Goal: Task Accomplishment & Management: Manage account settings

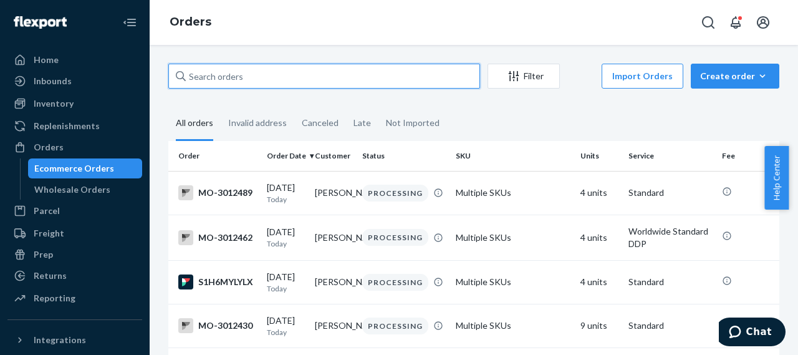
click at [210, 75] on input "text" at bounding box center [324, 76] width 312 height 25
paste input "2943694"
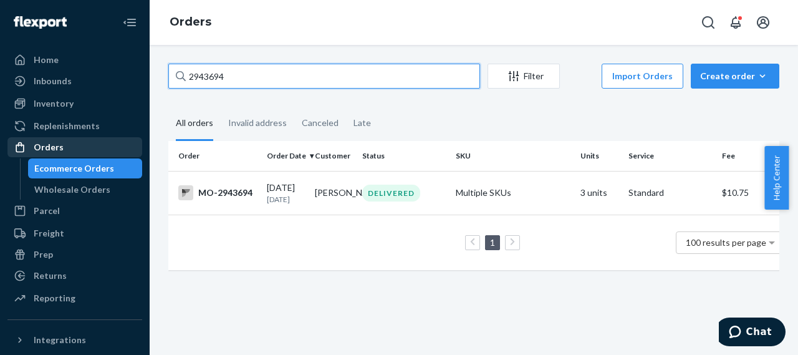
type input "2943694"
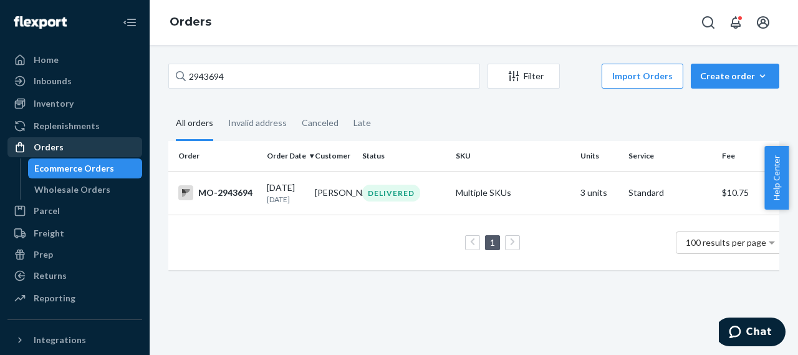
click at [37, 145] on div "Orders" at bounding box center [49, 147] width 30 height 12
click at [47, 145] on div "Orders" at bounding box center [49, 147] width 30 height 12
click at [234, 198] on div "MO-2943694" at bounding box center [217, 192] width 79 height 15
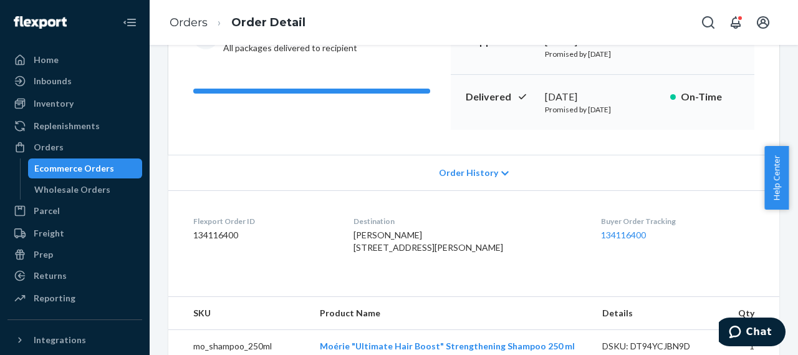
scroll to position [187, 0]
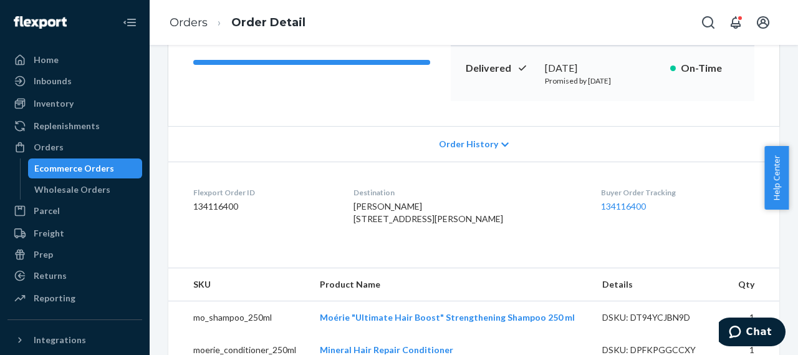
click at [430, 205] on div "Carmella Grill 3311 Ben Hogan Ln Billings, MT 59106 US" at bounding box center [468, 212] width 228 height 25
drag, startPoint x: 374, startPoint y: 221, endPoint x: 460, endPoint y: 246, distance: 89.4
click at [460, 225] on div "Carmella Grill 3311 Ben Hogan Ln Billings, MT 59106 US" at bounding box center [468, 212] width 228 height 25
click at [444, 200] on div "Carmella Grill 3311 Ben Hogan Ln Billings, MT 59106 US" at bounding box center [468, 212] width 228 height 25
drag, startPoint x: 434, startPoint y: 208, endPoint x: 369, endPoint y: 209, distance: 64.9
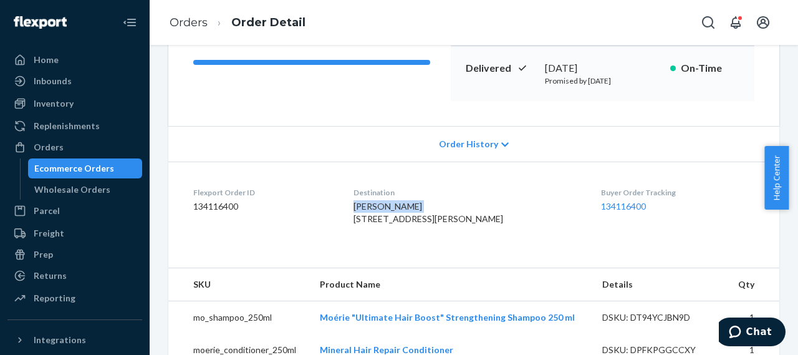
click at [369, 209] on dl "Flexport Order ID 134116400 Destination Carmella Grill 3311 Ben Hogan Ln Billin…" at bounding box center [473, 209] width 611 height 94
copy span "Carmella Grill"
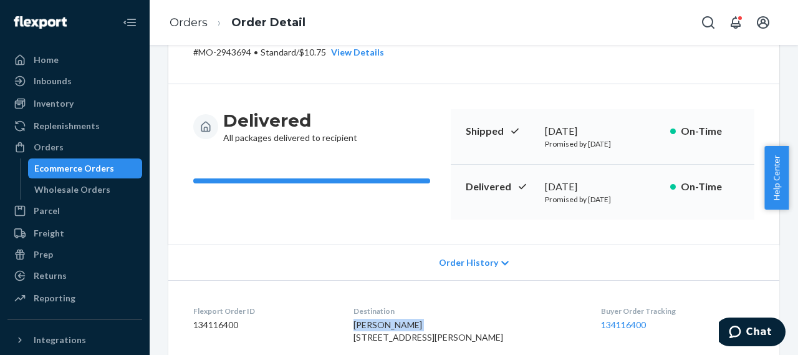
scroll to position [0, 0]
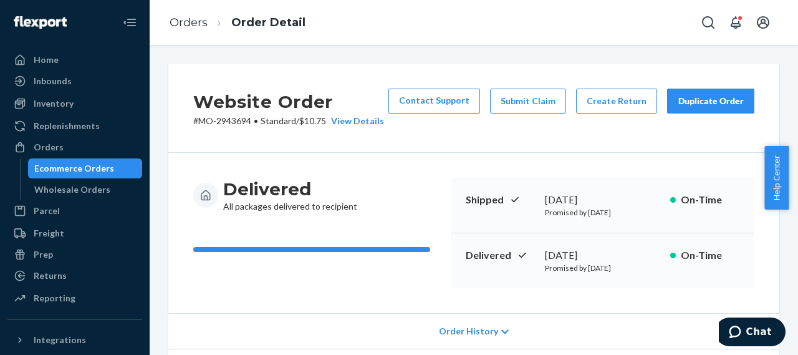
click at [231, 120] on p "# MO-2943694 • Standard / $10.75 View Details" at bounding box center [288, 121] width 191 height 12
copy p "2943694"
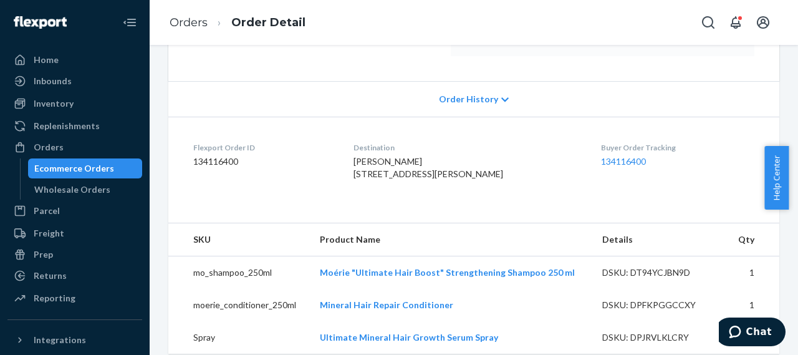
scroll to position [249, 0]
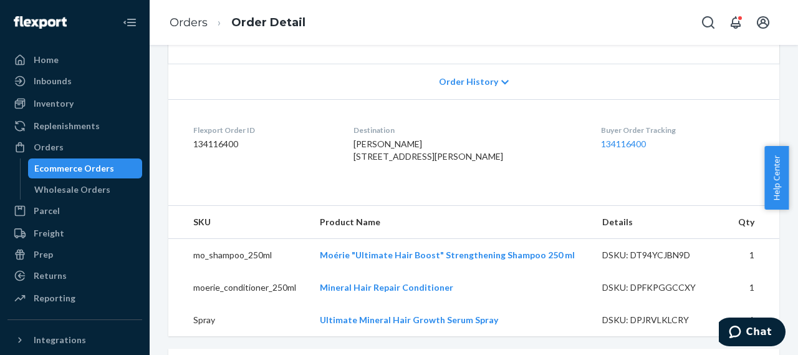
drag, startPoint x: 367, startPoint y: 153, endPoint x: 468, endPoint y: 183, distance: 105.4
click at [468, 183] on dl "Flexport Order ID 134116400 Destination Carmella Grill 3311 Ben Hogan Ln Billin…" at bounding box center [473, 146] width 611 height 94
copy span "3311 Ben Hogan Ln Billings, MT 59106 US"
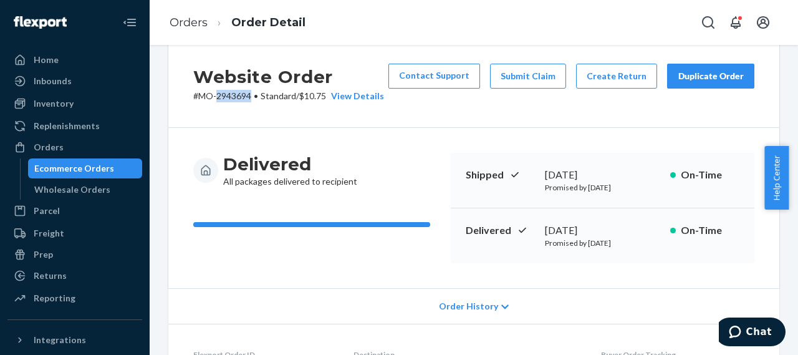
scroll to position [0, 0]
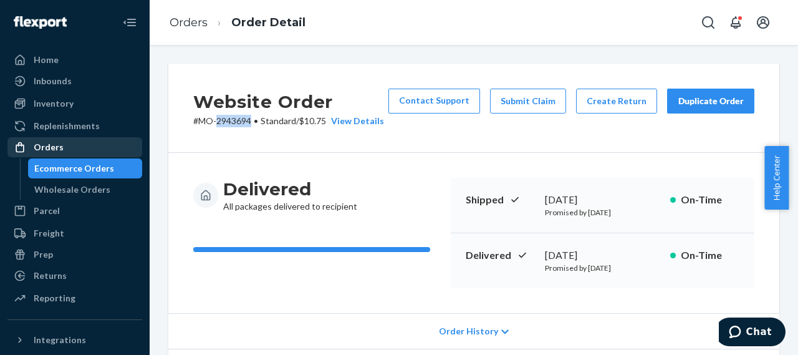
click at [45, 147] on div "Orders" at bounding box center [49, 147] width 30 height 12
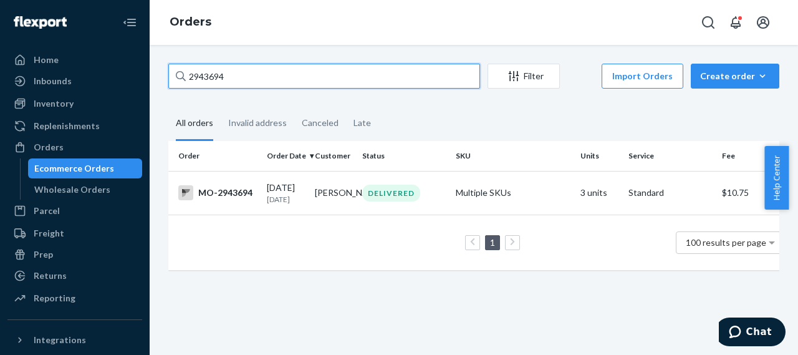
drag, startPoint x: 243, startPoint y: 74, endPoint x: 170, endPoint y: 83, distance: 74.2
click at [170, 83] on input "2943694" at bounding box center [324, 76] width 312 height 25
click at [234, 71] on input "2943694" at bounding box center [324, 76] width 312 height 25
drag, startPoint x: 244, startPoint y: 79, endPoint x: 171, endPoint y: 84, distance: 73.8
click at [171, 84] on input "2943694" at bounding box center [324, 76] width 312 height 25
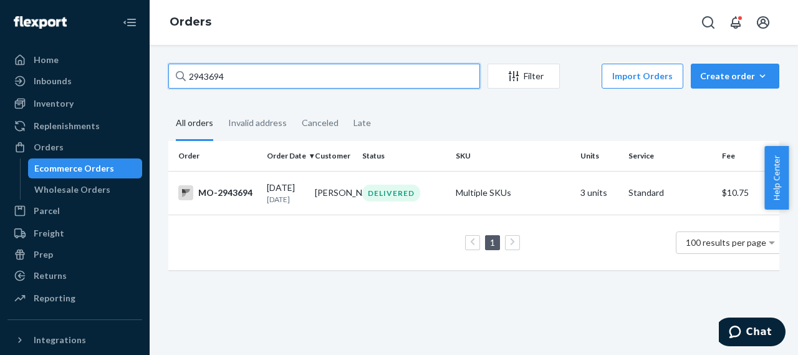
paste input "MO-2945698"
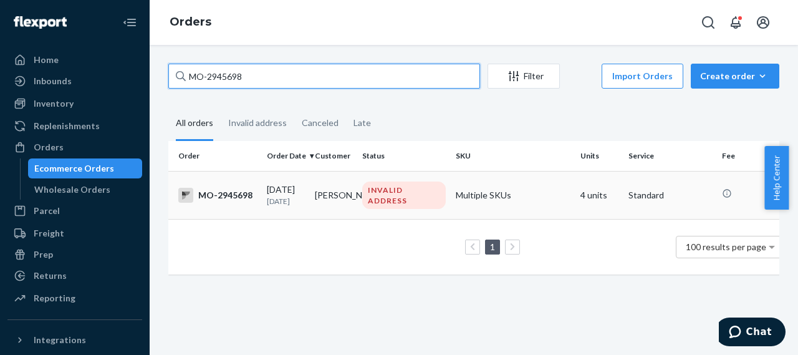
type input "MO-2945698"
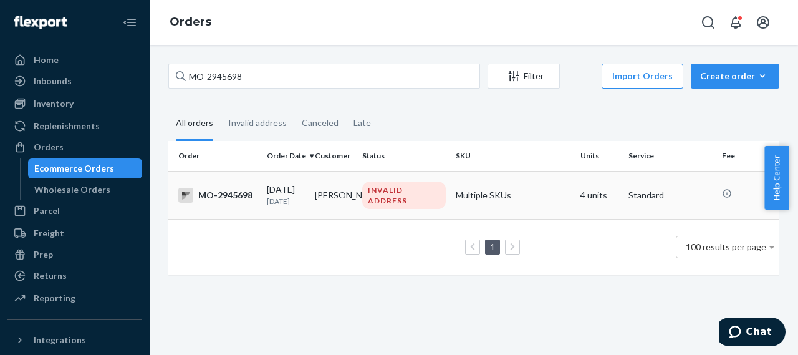
click at [232, 195] on div "MO-2945698" at bounding box center [217, 195] width 79 height 15
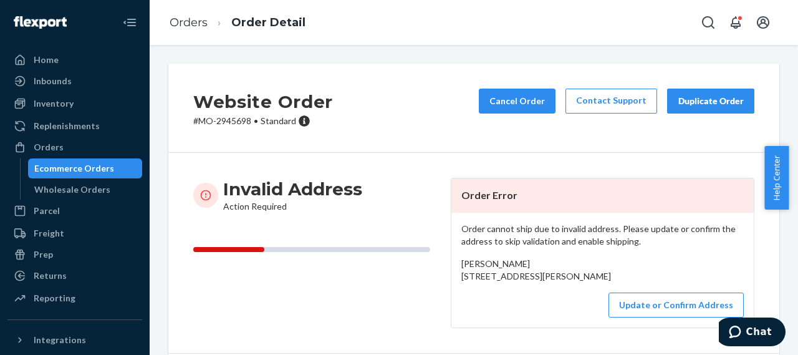
click at [233, 118] on p "# MO-2945698 • Standard" at bounding box center [263, 121] width 140 height 12
copy p "2945698"
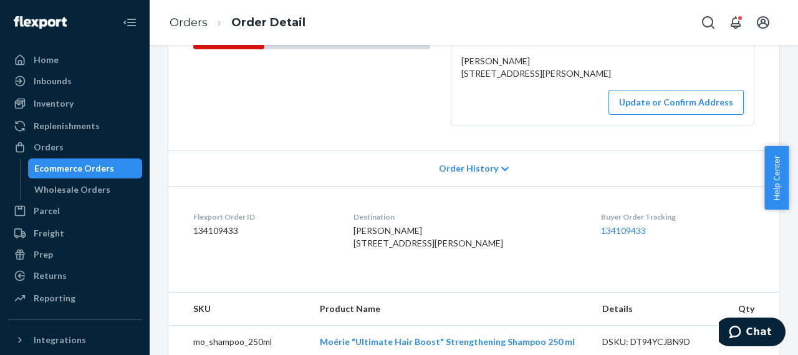
scroll to position [249, 0]
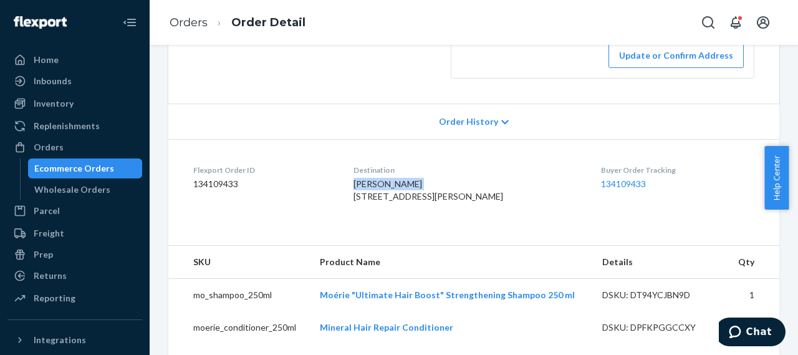
drag, startPoint x: 413, startPoint y: 209, endPoint x: 350, endPoint y: 209, distance: 63.0
click at [350, 209] on dl "Flexport Order ID 134109433 Destination Jennifer Allen 85357 Cornflower Dr FERN…" at bounding box center [473, 186] width 611 height 94
copy span "Jennifer Allen"
click at [55, 145] on div "Orders" at bounding box center [49, 147] width 30 height 12
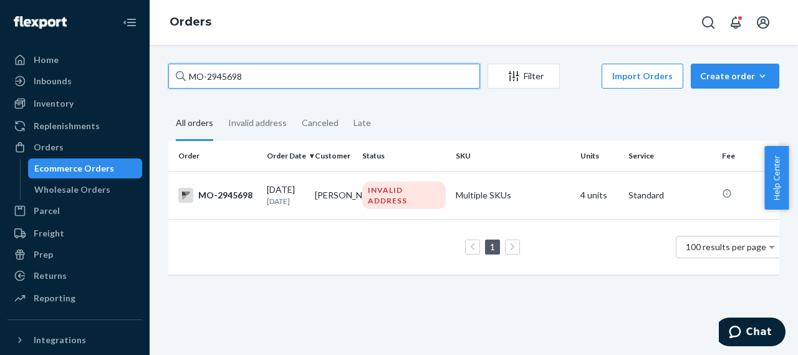
drag, startPoint x: 190, startPoint y: 77, endPoint x: 266, endPoint y: 79, distance: 76.7
click at [266, 79] on input "MO-2945698" at bounding box center [324, 76] width 312 height 25
paste input "4486"
type input "MO-2944486"
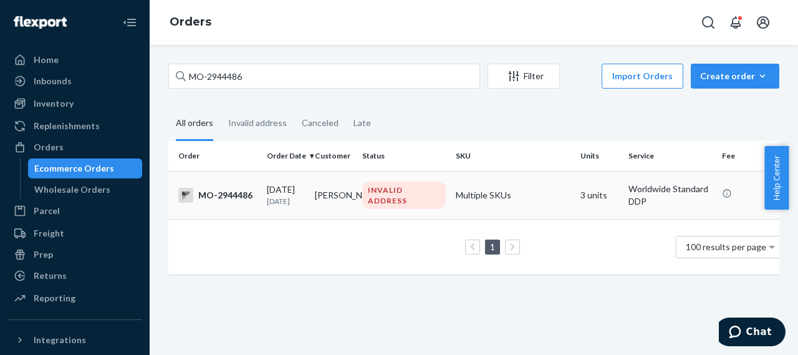
click at [243, 198] on div "MO-2944486" at bounding box center [217, 195] width 79 height 15
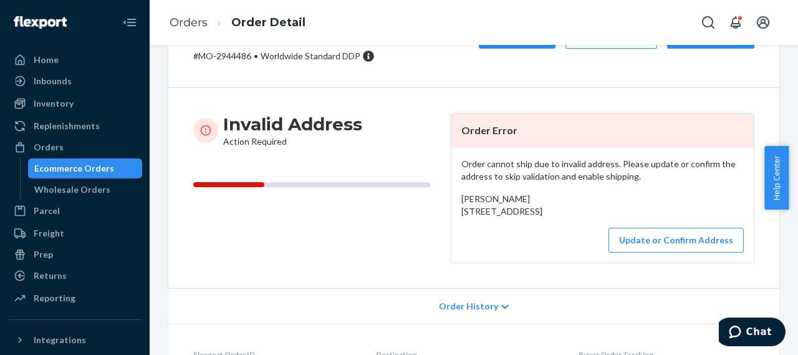
scroll to position [187, 0]
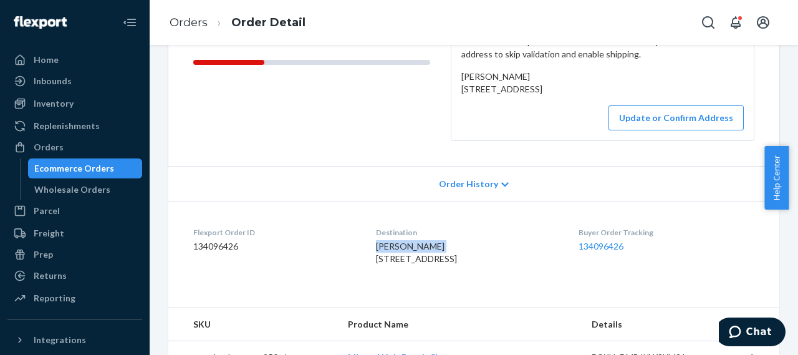
drag, startPoint x: 434, startPoint y: 269, endPoint x: 367, endPoint y: 276, distance: 67.0
click at [367, 276] on dl "Flexport Order ID 134096426 Destination Irene Mianscum 20 Maple Street Waswanip…" at bounding box center [473, 248] width 611 height 94
copy span "Irene Mianscum"
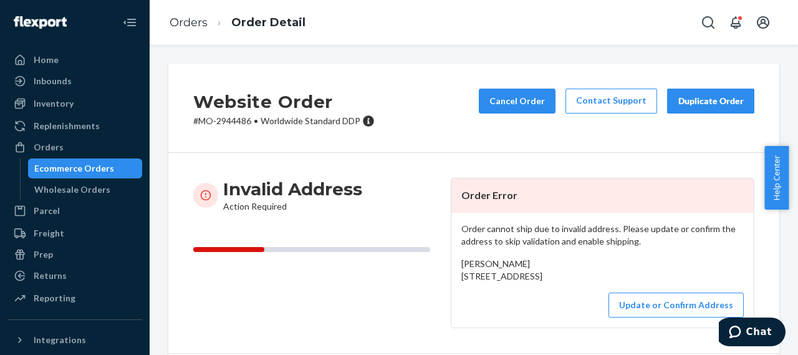
click at [234, 120] on p "# MO-2944486 • Worldwide Standard DDP" at bounding box center [283, 121] width 181 height 12
copy p "2944486"
click at [47, 145] on div "Orders" at bounding box center [49, 147] width 30 height 12
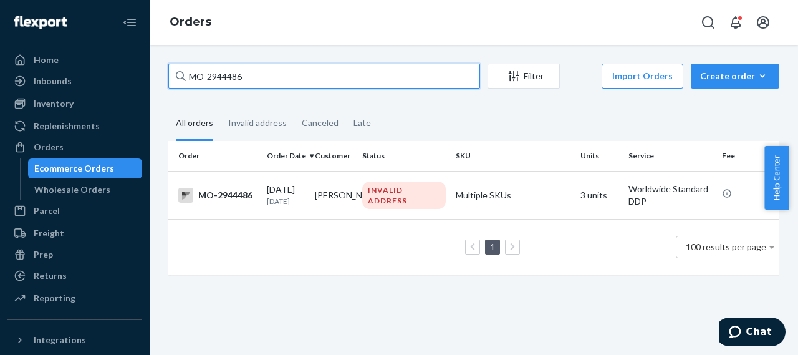
click at [226, 74] on input "MO-2944486" at bounding box center [324, 76] width 312 height 25
paste input "122"
type input "MO-2944122"
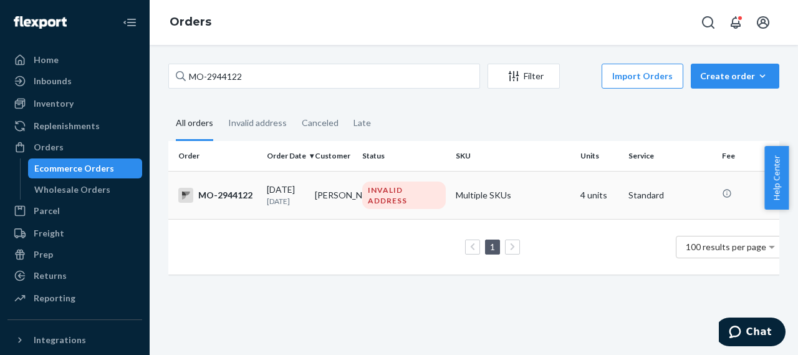
click at [385, 195] on div "INVALID ADDRESS" at bounding box center [404, 194] width 84 height 27
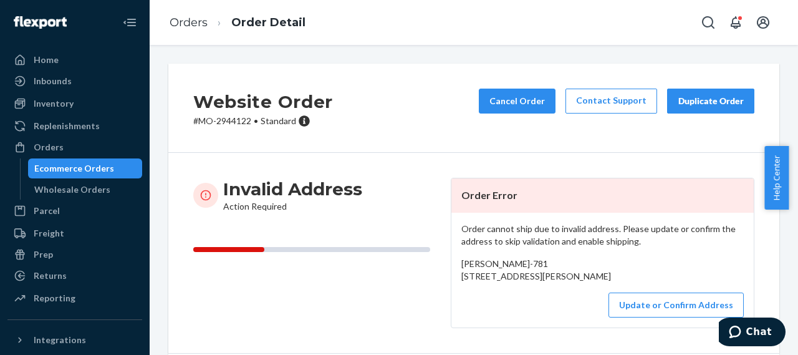
click at [236, 122] on p "# MO-2944122 • Standard" at bounding box center [263, 121] width 140 height 12
click at [227, 117] on p "# MO-2944122 • Standard" at bounding box center [263, 121] width 140 height 12
click at [226, 120] on p "# MO-2944122 • Standard" at bounding box center [263, 121] width 140 height 12
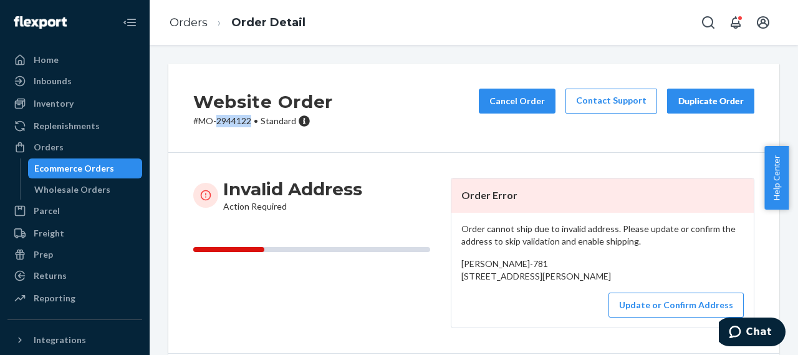
copy p "2944122"
click at [32, 142] on div at bounding box center [24, 147] width 20 height 12
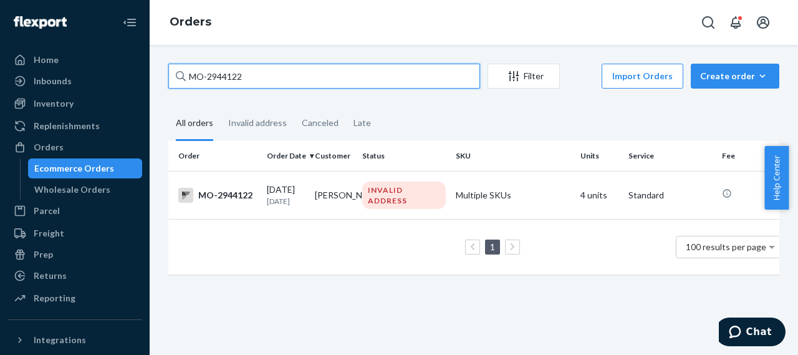
click at [222, 74] on input "MO-2944122" at bounding box center [324, 76] width 312 height 25
paste input "39261"
type input "MO-2939261"
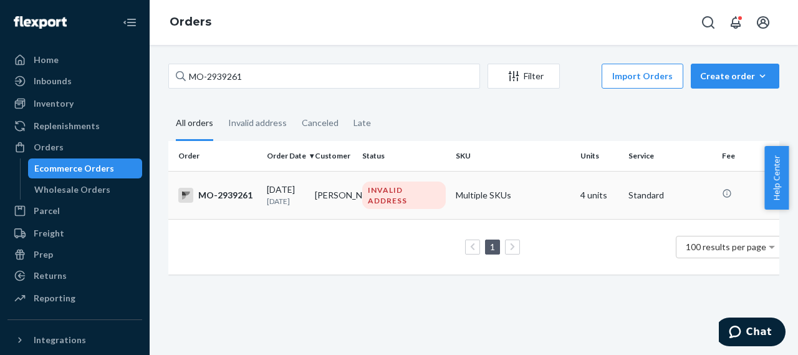
click at [229, 198] on div "MO-2939261" at bounding box center [217, 195] width 79 height 15
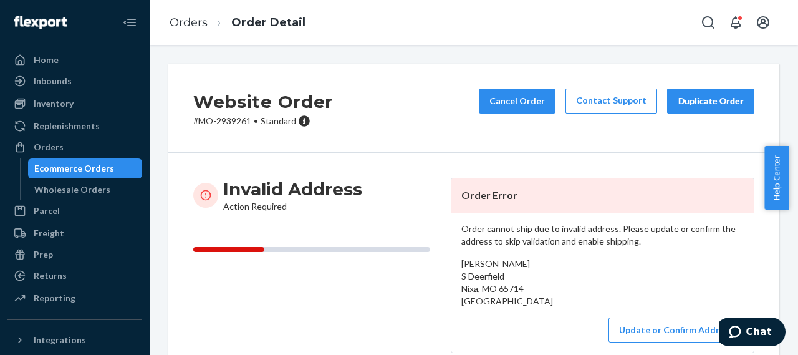
click at [237, 119] on p "# MO-2939261 • Standard" at bounding box center [263, 121] width 140 height 12
copy p "2939261"
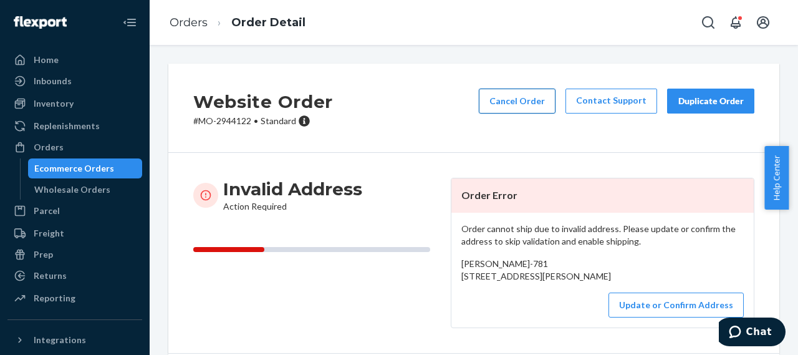
click at [498, 105] on button "Cancel Order" at bounding box center [517, 101] width 77 height 25
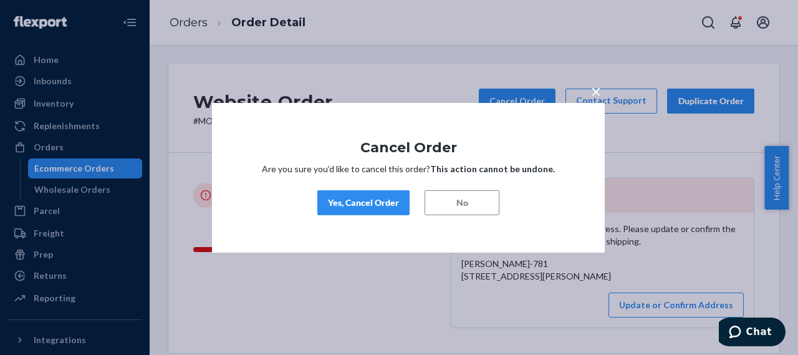
click at [350, 200] on div "Yes, Cancel Order" at bounding box center [363, 202] width 71 height 12
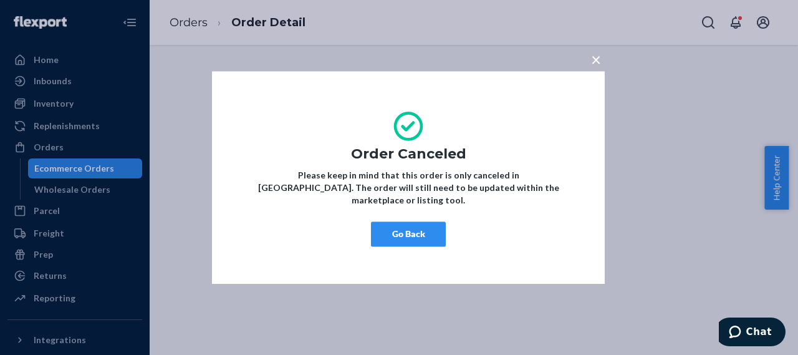
click at [393, 230] on button "Go Back" at bounding box center [408, 233] width 75 height 25
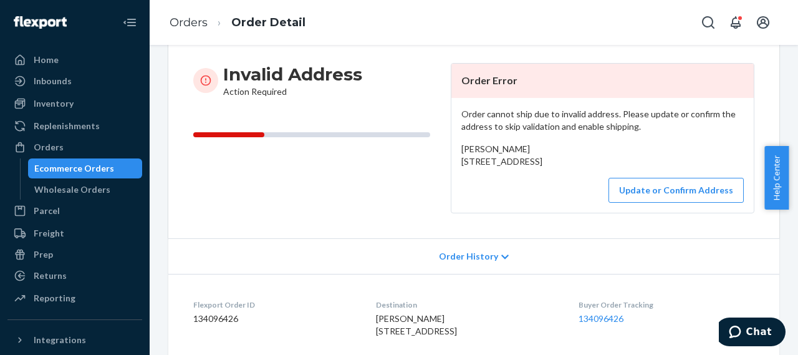
scroll to position [62, 0]
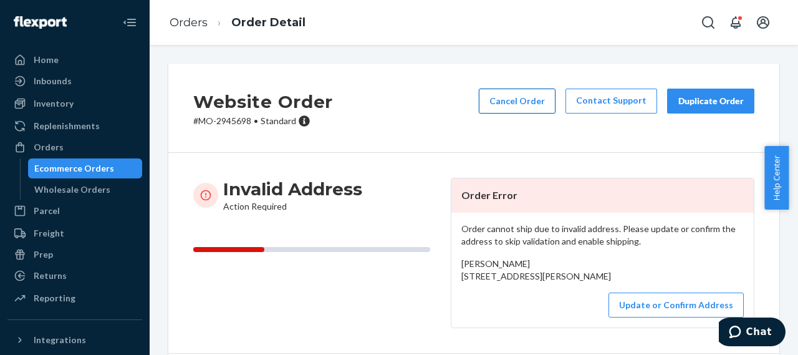
click at [514, 101] on button "Cancel Order" at bounding box center [517, 101] width 77 height 25
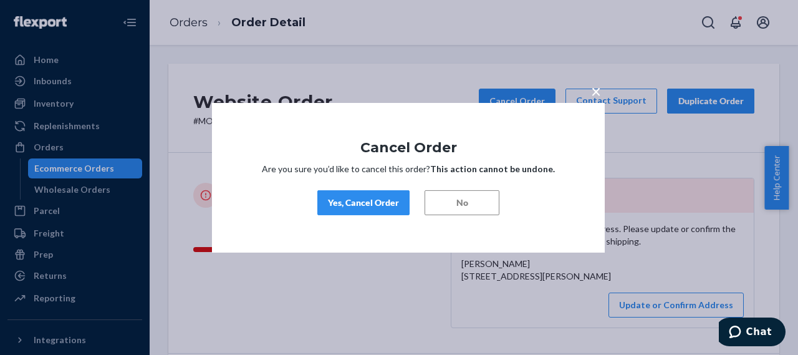
click at [357, 203] on div "Yes, Cancel Order" at bounding box center [363, 202] width 71 height 12
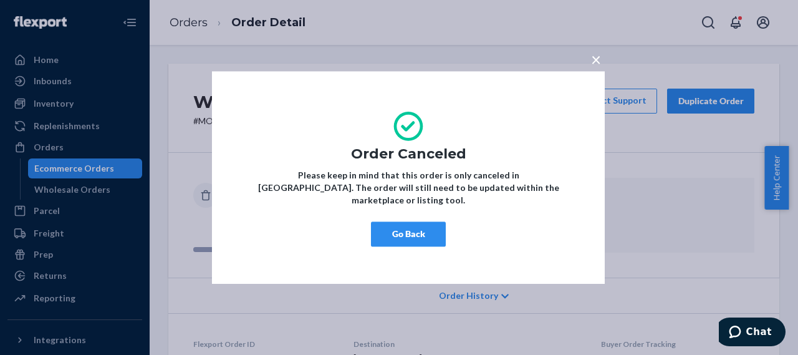
click at [427, 226] on button "Go Back" at bounding box center [408, 233] width 75 height 25
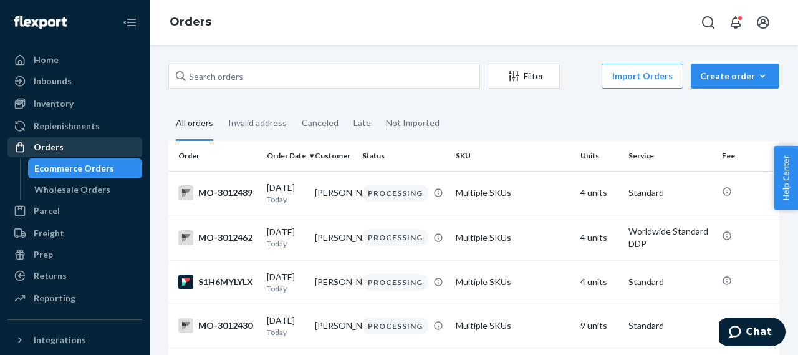
click at [44, 149] on div "Orders" at bounding box center [49, 147] width 30 height 12
click at [60, 147] on div "Orders" at bounding box center [49, 147] width 30 height 12
click at [60, 148] on div "Orders" at bounding box center [49, 147] width 30 height 12
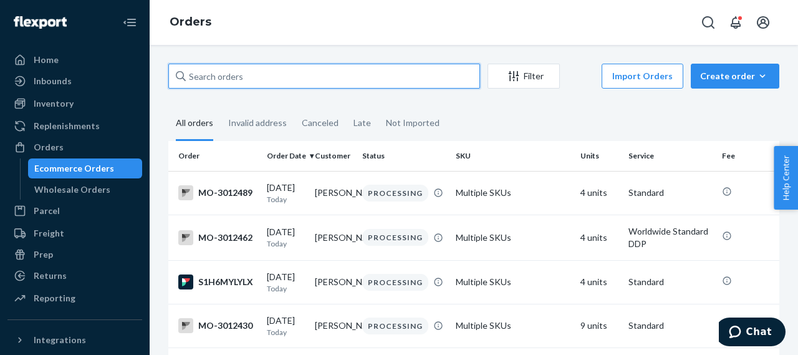
click at [193, 75] on input "text" at bounding box center [324, 76] width 312 height 25
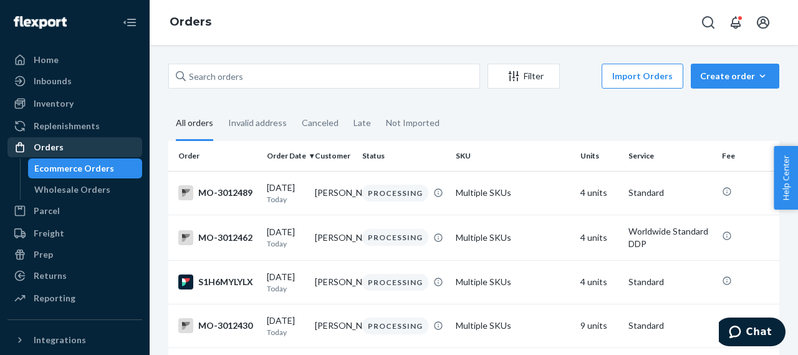
click at [64, 143] on div "Orders" at bounding box center [75, 146] width 132 height 17
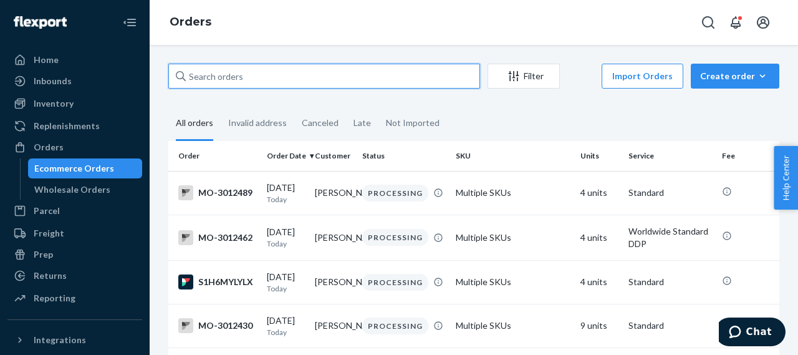
click at [196, 74] on input "text" at bounding box center [324, 76] width 312 height 25
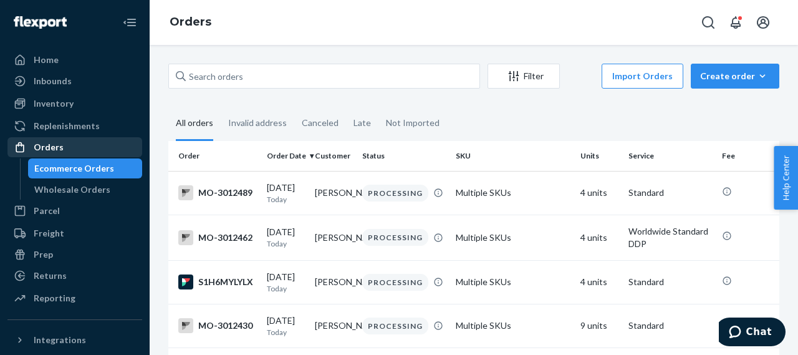
click at [57, 143] on div "Orders" at bounding box center [49, 147] width 30 height 12
click at [55, 149] on div "Orders" at bounding box center [49, 147] width 30 height 12
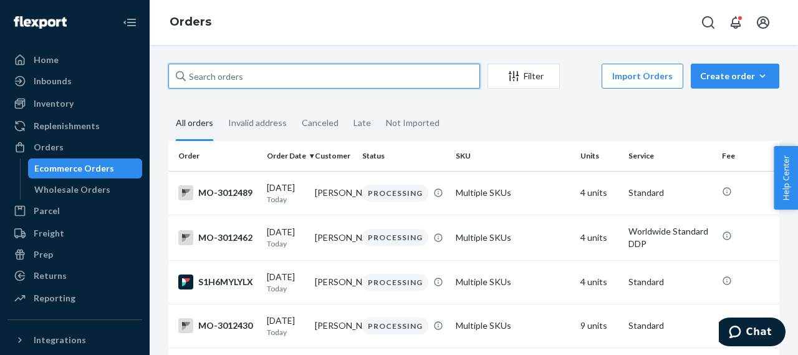
click at [254, 76] on input "text" at bounding box center [324, 76] width 312 height 25
drag, startPoint x: 248, startPoint y: 79, endPoint x: 181, endPoint y: 82, distance: 66.8
click at [181, 82] on div at bounding box center [324, 76] width 312 height 25
click at [181, 82] on input "text" at bounding box center [324, 76] width 312 height 25
paste input "Jennifer Allen"
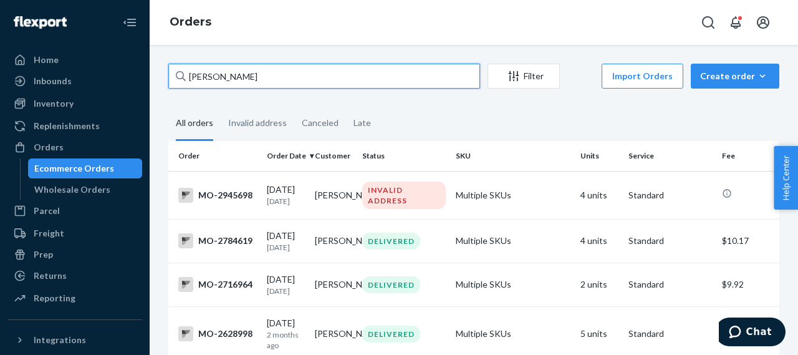
drag, startPoint x: 247, startPoint y: 74, endPoint x: 173, endPoint y: 89, distance: 75.1
click at [173, 89] on div "Jennifer Allen Filter Import Orders Create order Ecommerce order Removal order" at bounding box center [473, 78] width 611 height 28
paste input "Irene Mianscum"
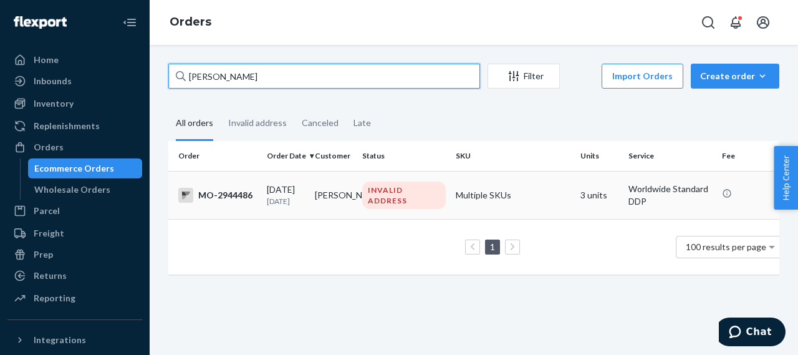
type input "Irene Mianscum"
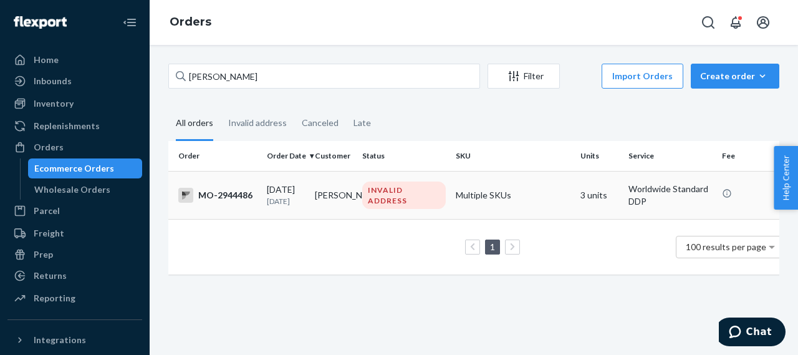
click at [238, 200] on div "MO-2944486" at bounding box center [217, 195] width 79 height 15
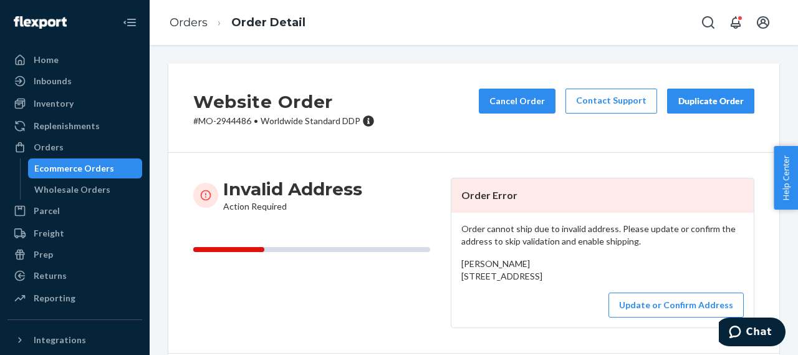
click at [234, 122] on p "# MO-2944486 • Worldwide Standard DDP" at bounding box center [283, 121] width 181 height 12
copy p "2944486"
click at [41, 147] on div "Orders" at bounding box center [49, 147] width 30 height 12
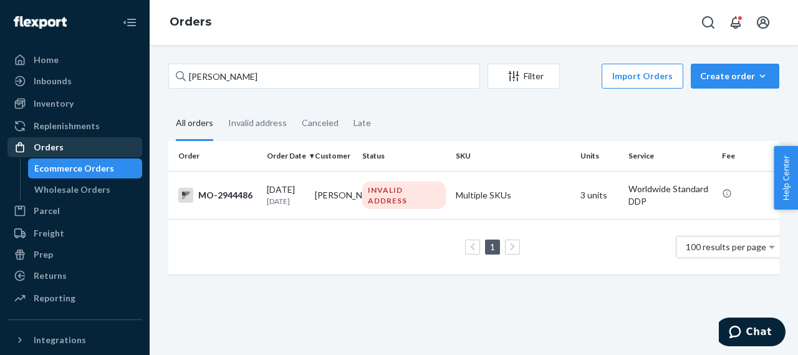
click at [42, 147] on div "Orders" at bounding box center [49, 147] width 30 height 12
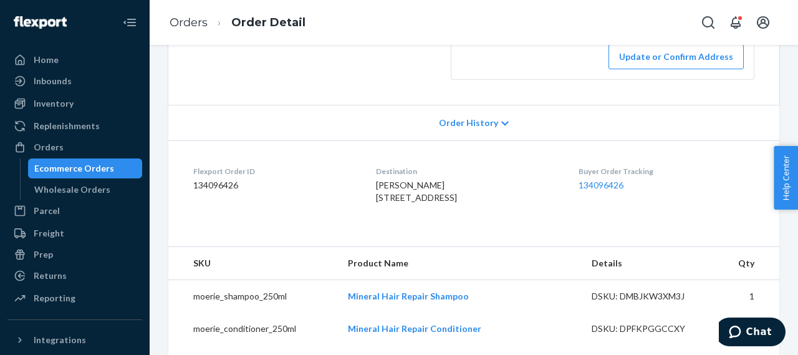
scroll to position [249, 0]
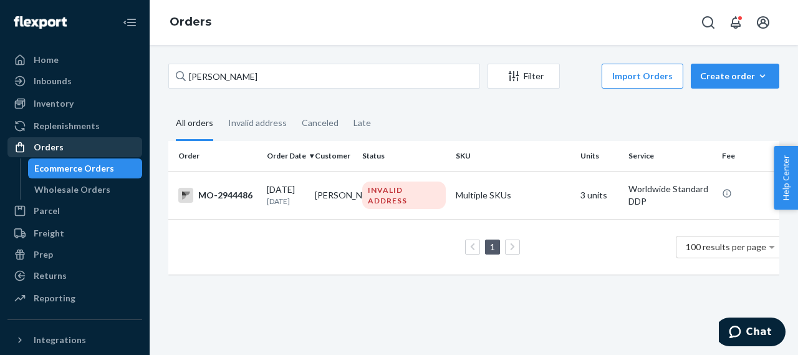
click at [57, 152] on div "Orders" at bounding box center [49, 147] width 30 height 12
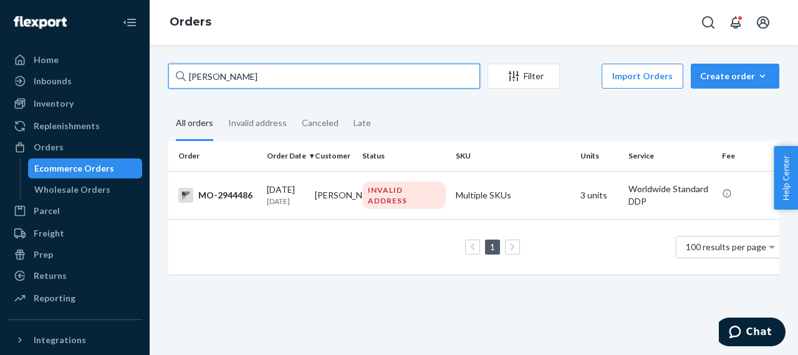
drag, startPoint x: 261, startPoint y: 79, endPoint x: 181, endPoint y: 79, distance: 79.2
click at [181, 79] on div "Irene Mianscum" at bounding box center [324, 76] width 312 height 25
paste input "Michelle Schaefer"
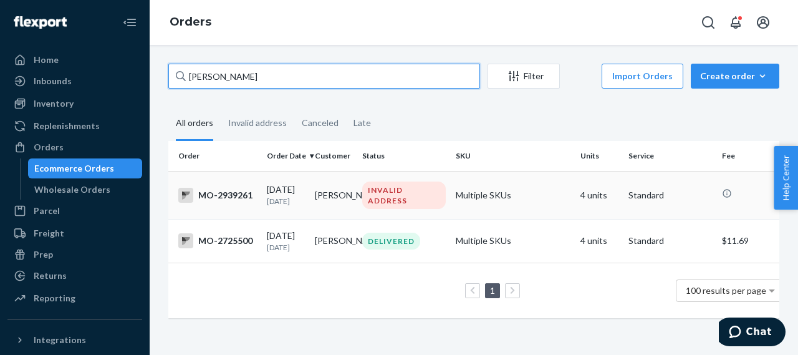
type input "Michelle Schaefer"
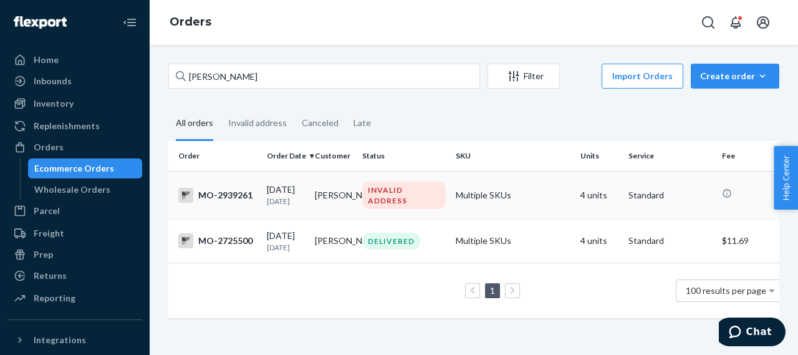
click at [231, 198] on div "MO-2939261" at bounding box center [217, 195] width 79 height 15
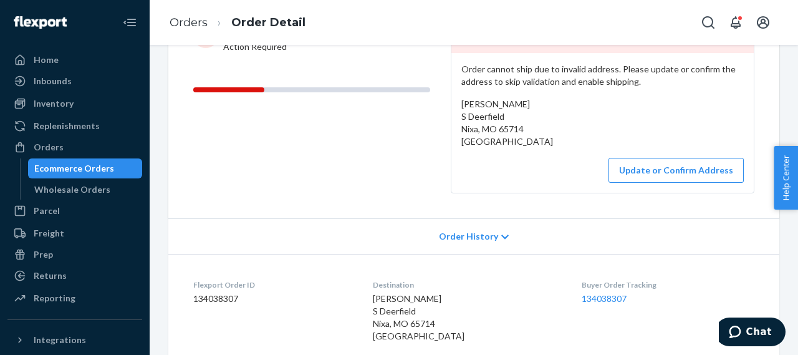
scroll to position [249, 0]
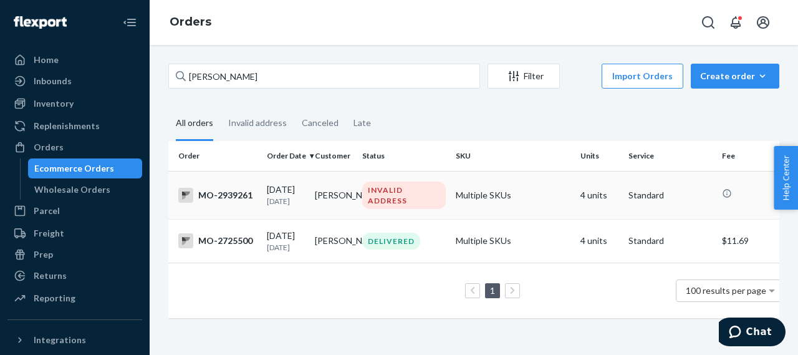
click at [381, 193] on div "INVALID ADDRESS" at bounding box center [404, 194] width 84 height 27
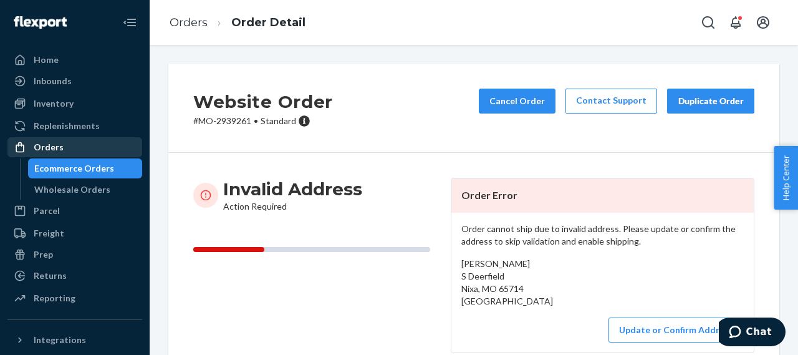
click at [46, 148] on div "Orders" at bounding box center [49, 147] width 30 height 12
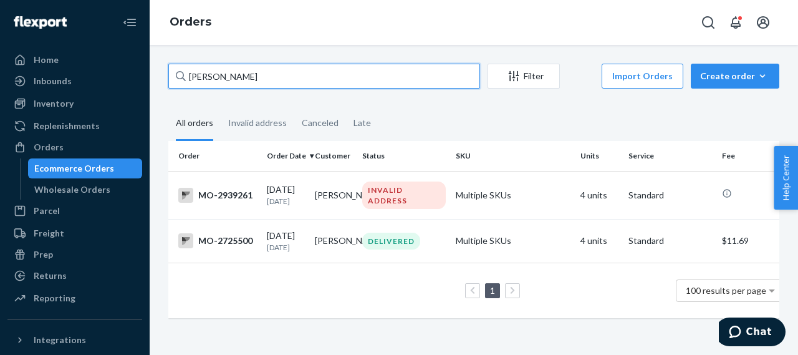
drag, startPoint x: 272, startPoint y: 77, endPoint x: 173, endPoint y: 89, distance: 99.3
click at [173, 85] on input "Michelle Schaefer" at bounding box center [324, 76] width 312 height 25
paste input "Carol Samukawa"
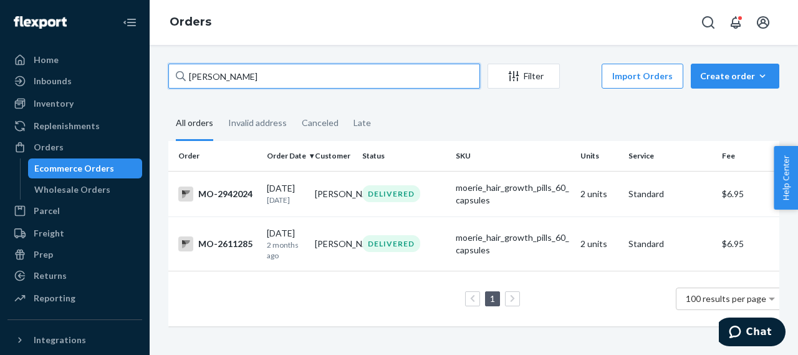
drag, startPoint x: 264, startPoint y: 77, endPoint x: 187, endPoint y: 84, distance: 77.1
click at [187, 84] on input "Carol Samukawa" at bounding box center [324, 76] width 312 height 25
paste input "Kimberly Fischer"
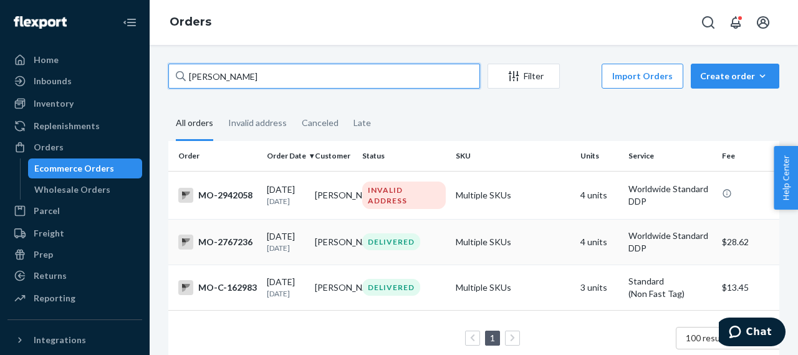
type input "Kimberly Fischer"
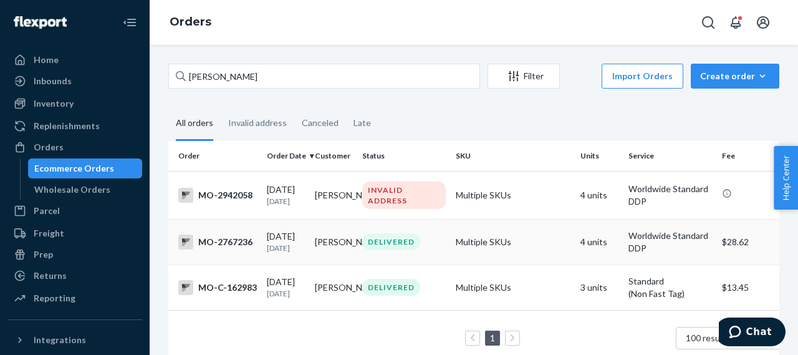
click at [239, 249] on div "MO-2767236" at bounding box center [217, 241] width 79 height 15
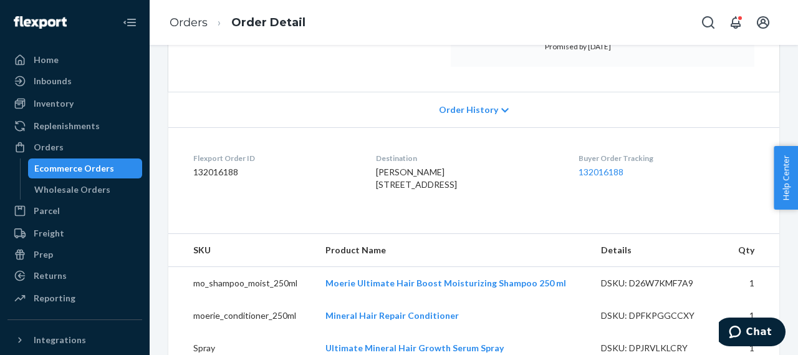
scroll to position [249, 0]
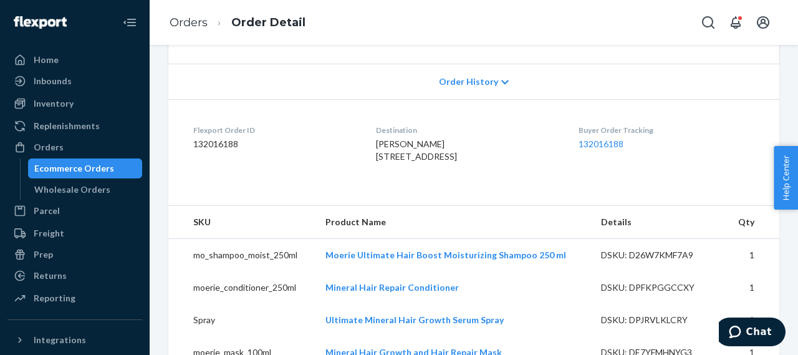
drag, startPoint x: 365, startPoint y: 158, endPoint x: 488, endPoint y: 187, distance: 125.5
click at [488, 168] on div "Destination KIMBERLY FISCHER 344- 5038 EASZEE DRIVE CARIBOO, BC V0K2Z0 CA" at bounding box center [467, 146] width 182 height 43
copy span "344- 5038 EASZEE DRIVE CARIBOO, BC V0K2Z0 CA"
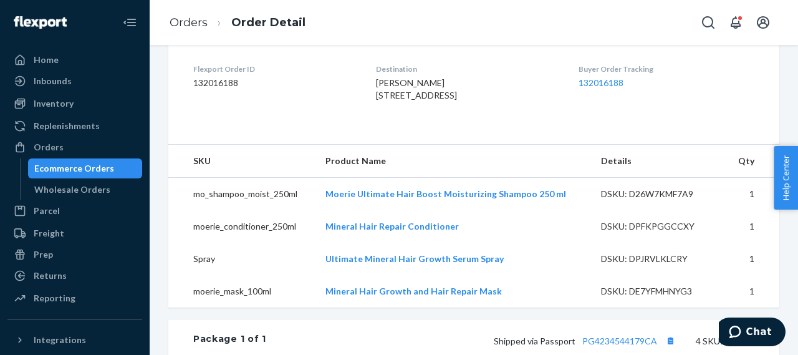
scroll to position [312, 0]
click at [435, 105] on div "Destination KIMBERLY FISCHER 344- 5038 EASZEE DRIVE CARIBOO, BC V0K2Z0 CA" at bounding box center [467, 83] width 182 height 43
click at [382, 99] on span "KIMBERLY FISCHER 344- 5038 EASZEE DRIVE CARIBOO, BC V0K2Z0 CA" at bounding box center [416, 87] width 81 height 23
copy span "CARIBOO"
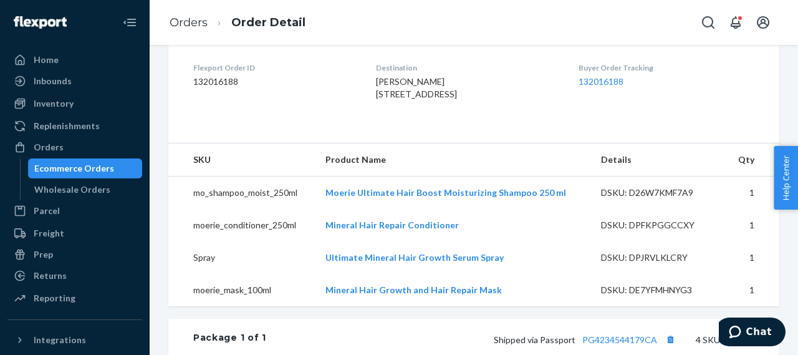
drag, startPoint x: 424, startPoint y: 107, endPoint x: 459, endPoint y: 107, distance: 34.9
click at [459, 100] on div "KIMBERLY FISCHER 344- 5038 EASZEE DRIVE CARIBOO, BC V0K2Z0 CA" at bounding box center [467, 87] width 182 height 25
copy span "V0K2Z0"
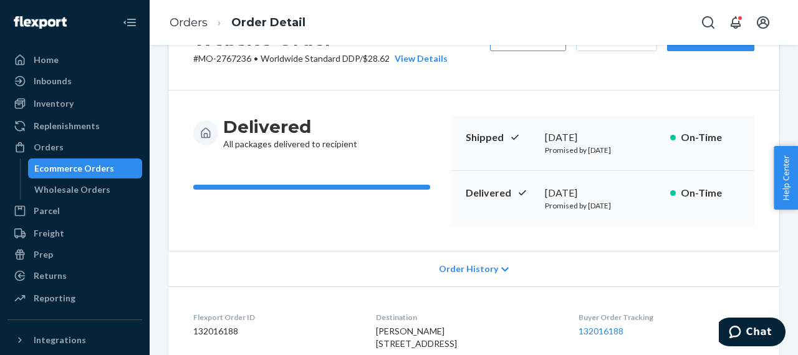
scroll to position [0, 0]
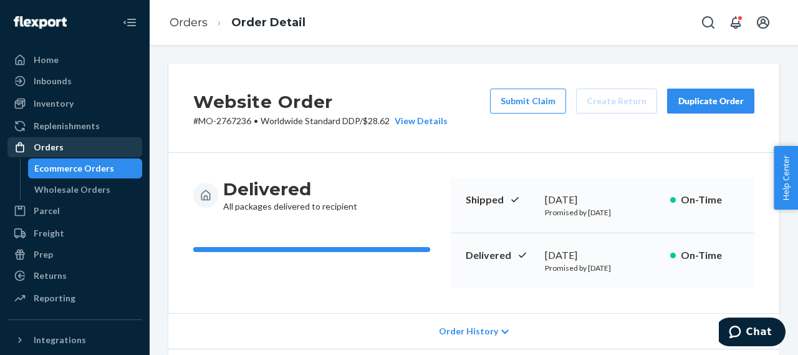
click at [51, 147] on div "Orders" at bounding box center [49, 147] width 30 height 12
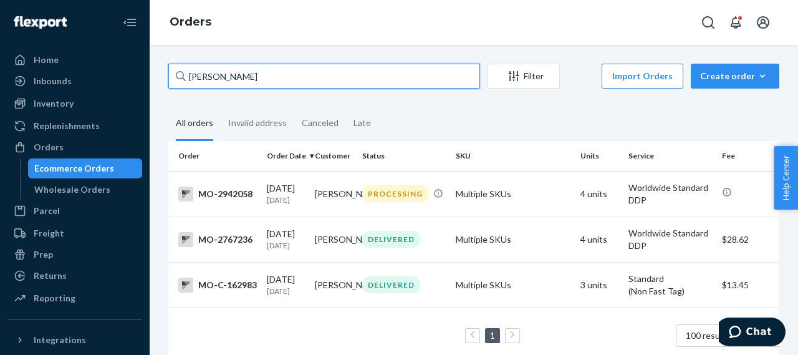
drag, startPoint x: 254, startPoint y: 75, endPoint x: 176, endPoint y: 75, distance: 77.9
click at [176, 75] on div "Kimberly Fischer" at bounding box center [324, 76] width 312 height 25
paste input "Miriam Burgos"
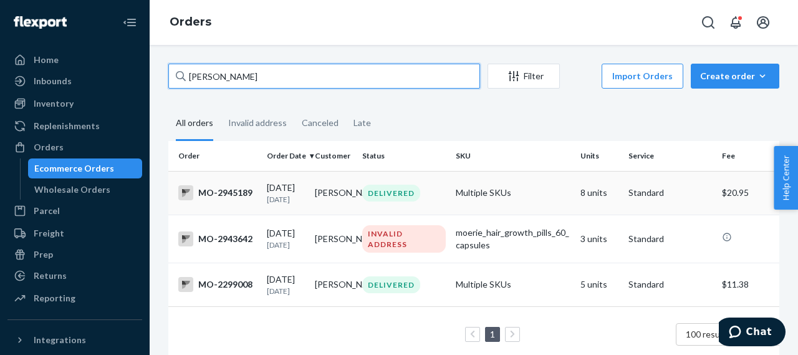
type input "Miriam Burgos"
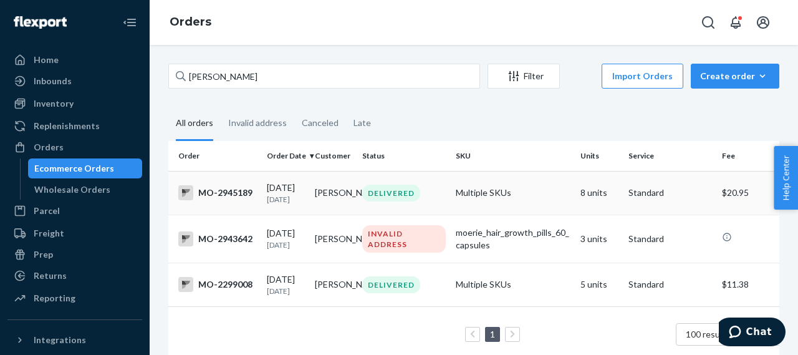
click at [229, 196] on div "MO-2945189" at bounding box center [217, 192] width 79 height 15
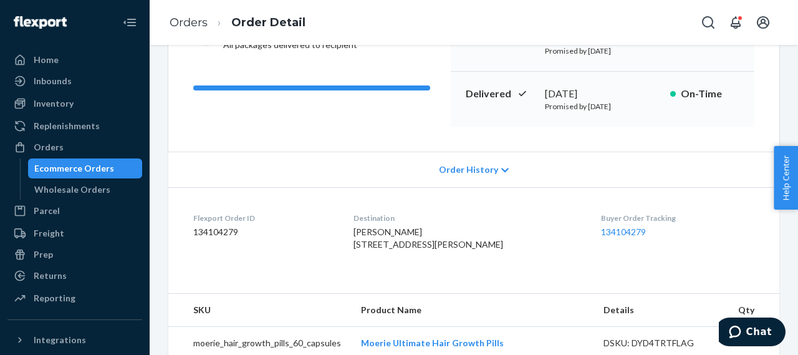
scroll to position [249, 0]
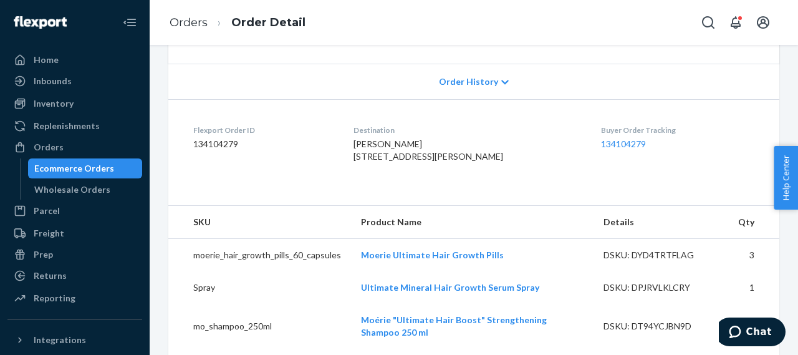
drag, startPoint x: 364, startPoint y: 154, endPoint x: 482, endPoint y: 182, distance: 121.1
click at [482, 182] on dl "Flexport Order ID 134104279 Destination Miriam Burgos 5575 Bancroft Blvd Orland…" at bounding box center [473, 146] width 611 height 94
copy span "5575 Bancroft Blvd Orlando, FL 32833-5643 US"
click at [62, 145] on div "Orders" at bounding box center [75, 146] width 132 height 17
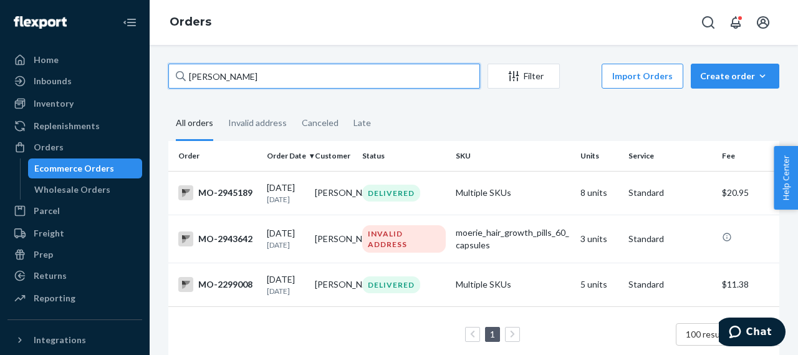
drag, startPoint x: 263, startPoint y: 77, endPoint x: 174, endPoint y: 83, distance: 89.4
click at [174, 83] on input "Miriam Burgos" at bounding box center [324, 76] width 312 height 25
paste input "Jyne Hudson"
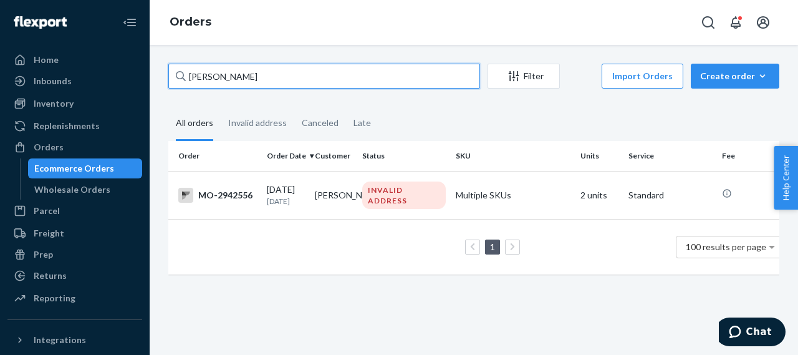
drag, startPoint x: 248, startPoint y: 80, endPoint x: 173, endPoint y: 87, distance: 75.1
click at [173, 87] on input "Jyne Hudson" at bounding box center [324, 76] width 312 height 25
paste input "Kathy Greaves"
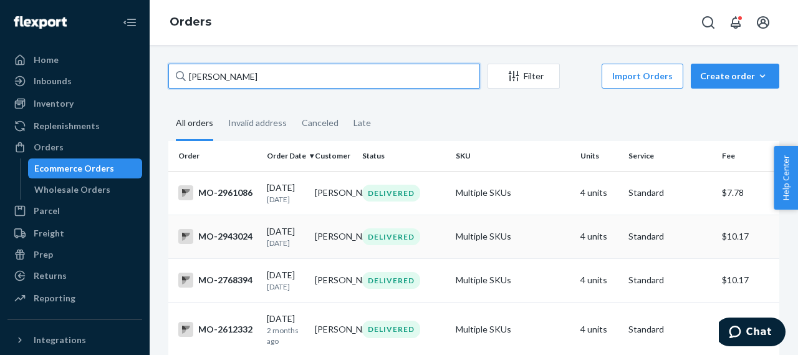
type input "Kathy Greaves"
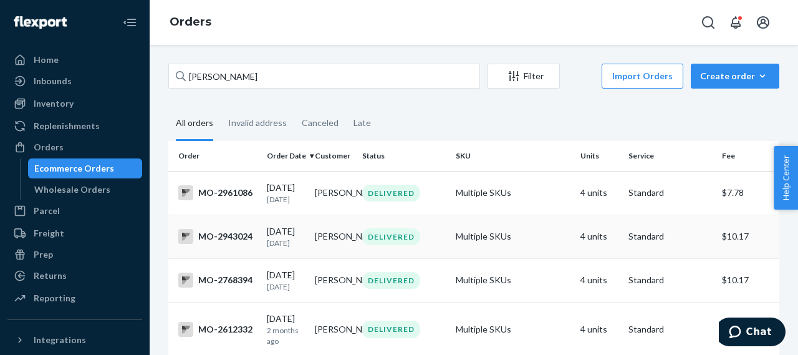
click at [230, 241] on div "MO-2943024" at bounding box center [217, 236] width 79 height 15
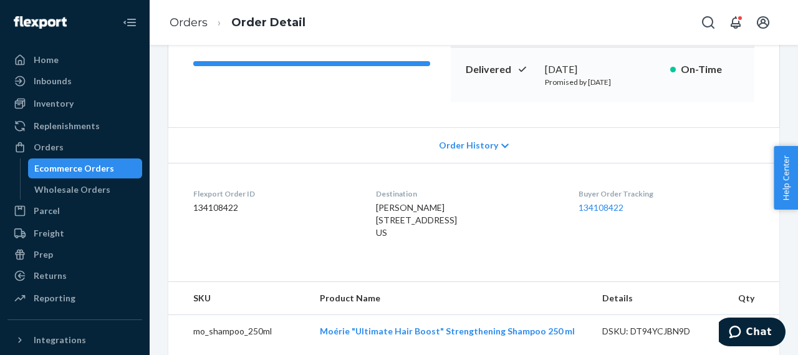
scroll to position [187, 0]
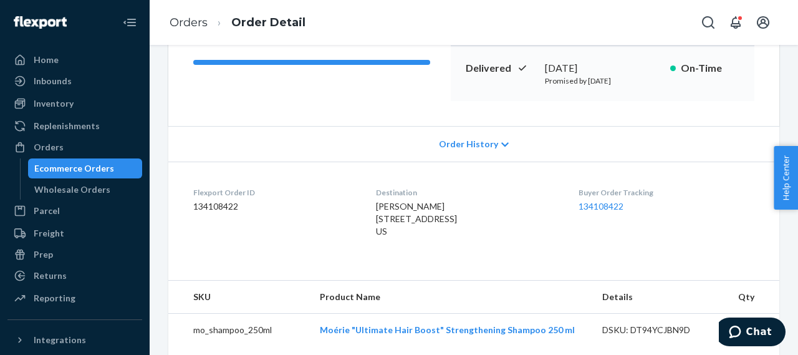
drag, startPoint x: 365, startPoint y: 219, endPoint x: 466, endPoint y: 246, distance: 105.1
click at [466, 246] on dl "Flexport Order ID 134108422 Destination Kathy Greaves 2829 Scotch Pine Trl Suam…" at bounding box center [473, 215] width 611 height 106
copy span "2829 Scotch Pine Trl Suamico, WI 54313-8178 US"
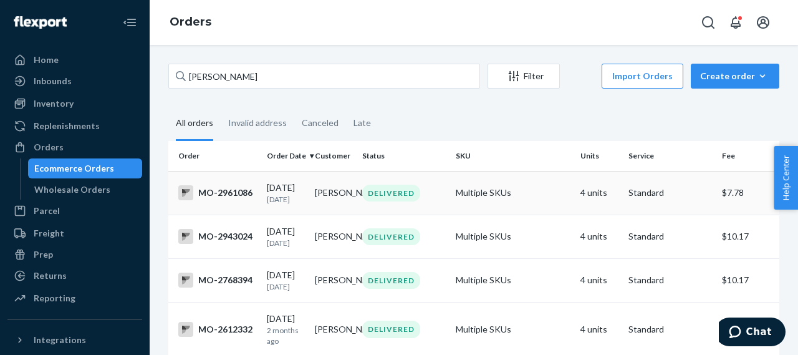
click at [231, 193] on div "MO-2961086" at bounding box center [217, 192] width 79 height 15
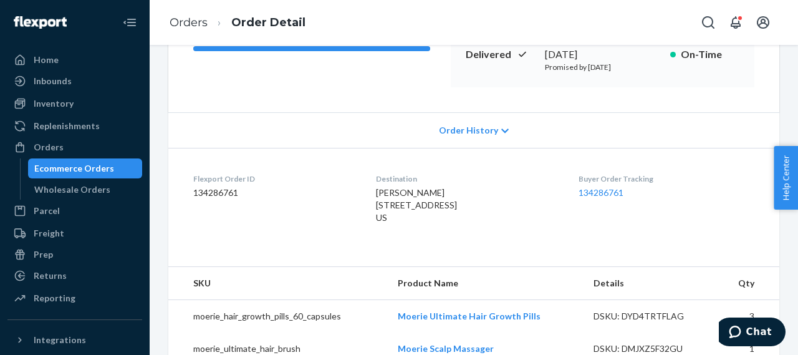
scroll to position [249, 0]
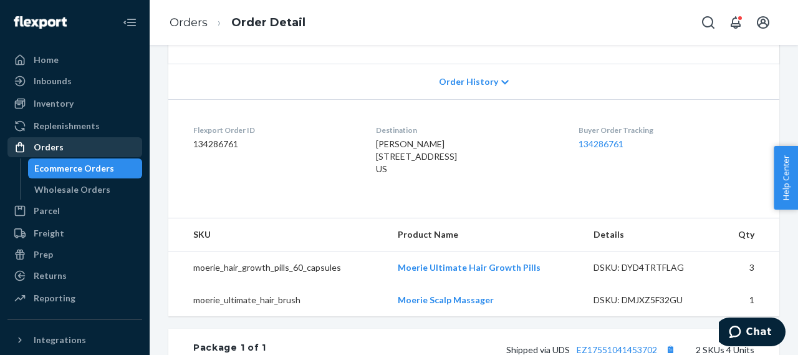
click at [55, 145] on div "Orders" at bounding box center [49, 147] width 30 height 12
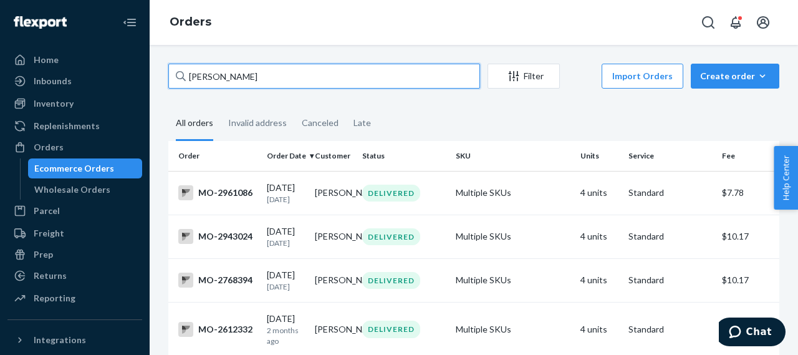
drag, startPoint x: 256, startPoint y: 78, endPoint x: 172, endPoint y: 84, distance: 83.8
click at [172, 84] on input "Kathy Greaves" at bounding box center [324, 76] width 312 height 25
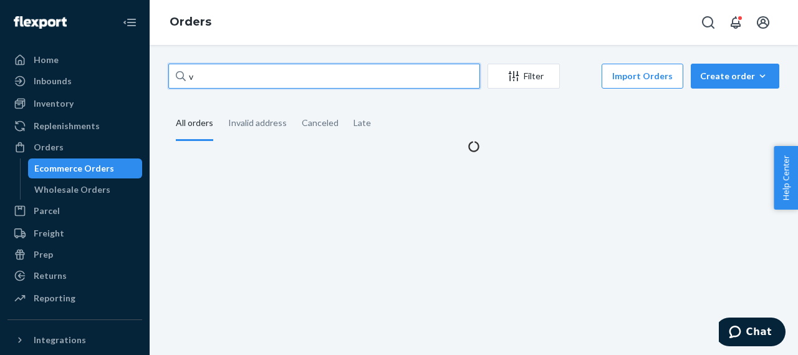
drag, startPoint x: 196, startPoint y: 76, endPoint x: 182, endPoint y: 87, distance: 17.8
click at [181, 85] on div "v" at bounding box center [324, 76] width 312 height 25
paste input "MO-2954523"
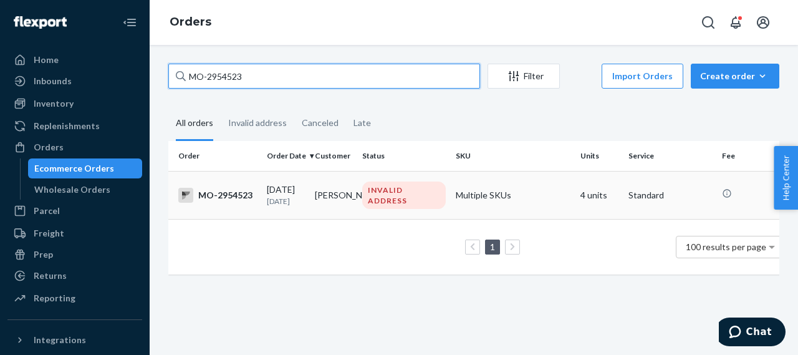
type input "MO-2954523"
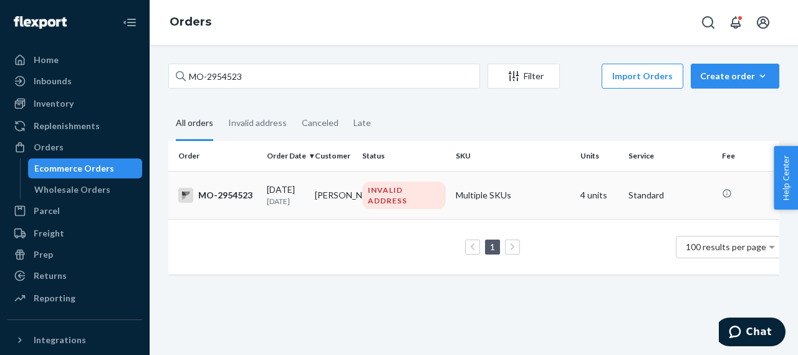
click at [231, 199] on div "MO-2954523" at bounding box center [217, 195] width 79 height 15
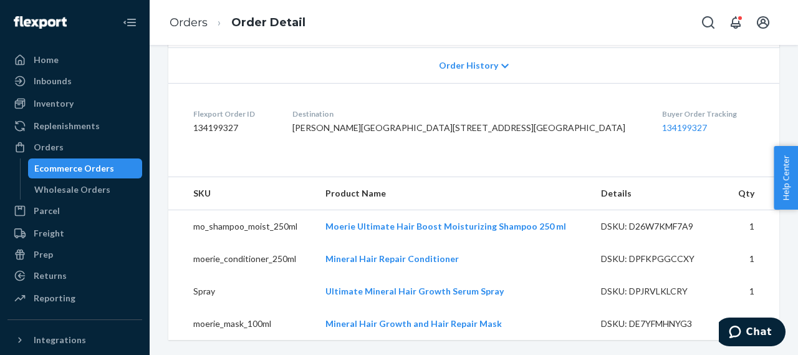
scroll to position [241, 0]
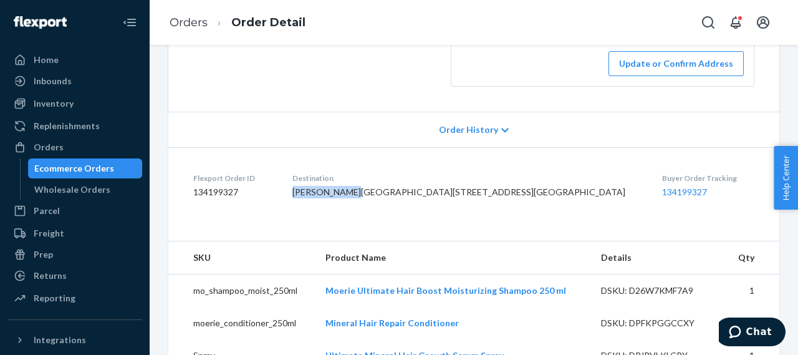
drag, startPoint x: 407, startPoint y: 216, endPoint x: 339, endPoint y: 218, distance: 67.4
click at [339, 218] on dl "Flexport Order ID 134199327 Destination Suzette Ervin North Crescent Heights Bo…" at bounding box center [473, 187] width 611 height 81
copy span "Suzette Ervin"
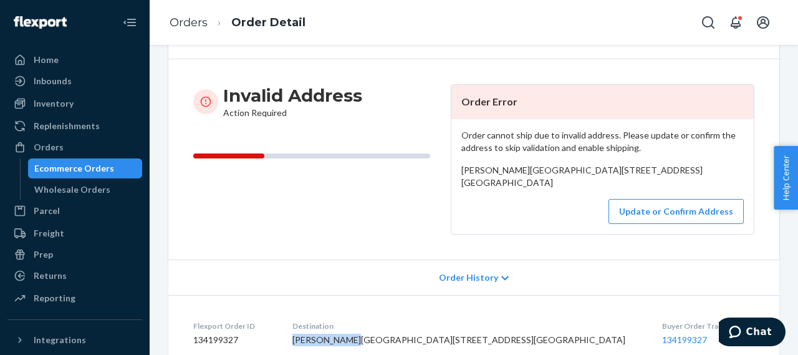
scroll to position [0, 0]
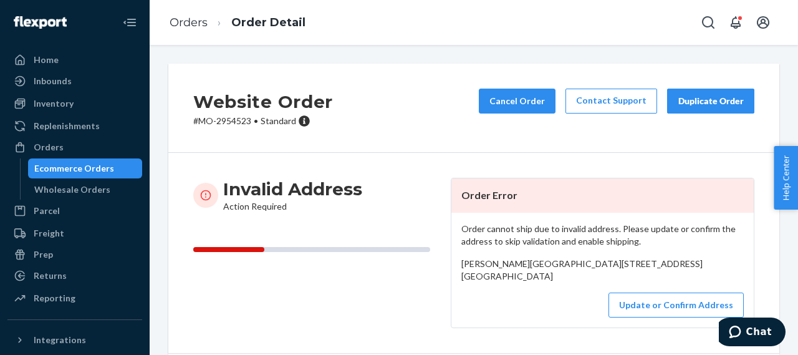
click at [234, 123] on p "# MO-2954523 • Standard" at bounding box center [263, 121] width 140 height 12
copy p "2954523"
click at [519, 104] on button "Cancel Order" at bounding box center [517, 101] width 77 height 25
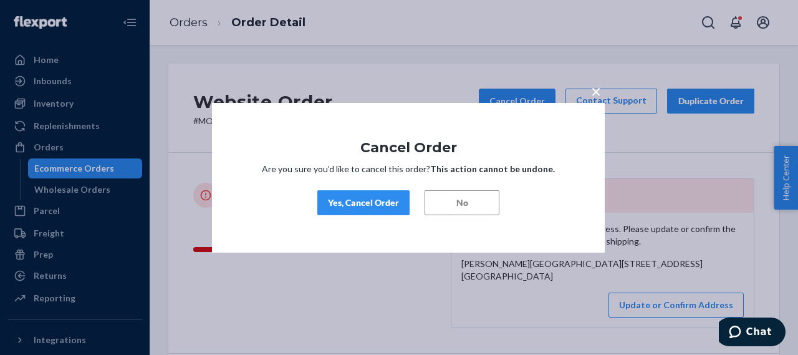
click at [375, 203] on div "Yes, Cancel Order" at bounding box center [363, 202] width 71 height 12
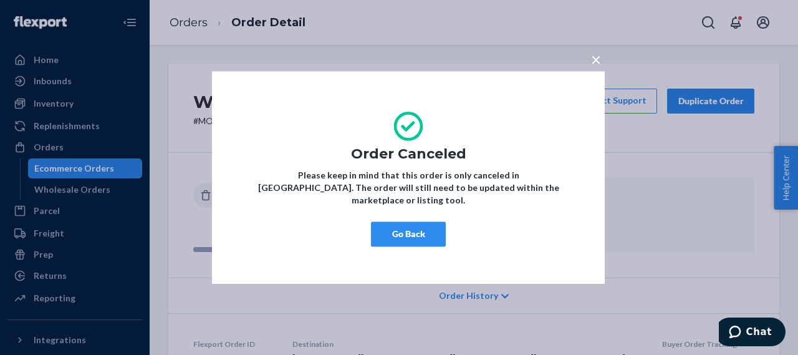
click at [403, 223] on button "Go Back" at bounding box center [408, 233] width 75 height 25
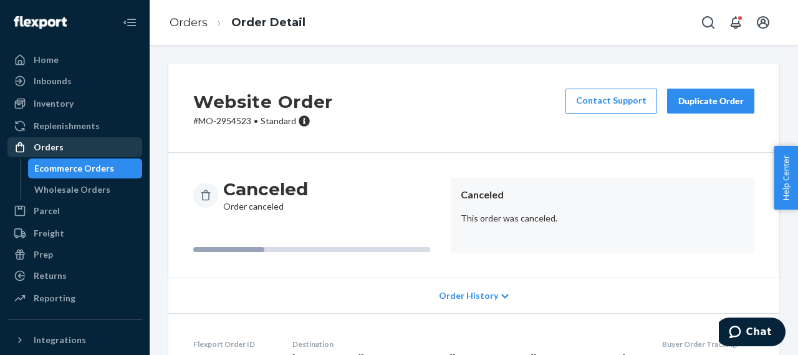
click at [45, 149] on div "Orders" at bounding box center [49, 147] width 30 height 12
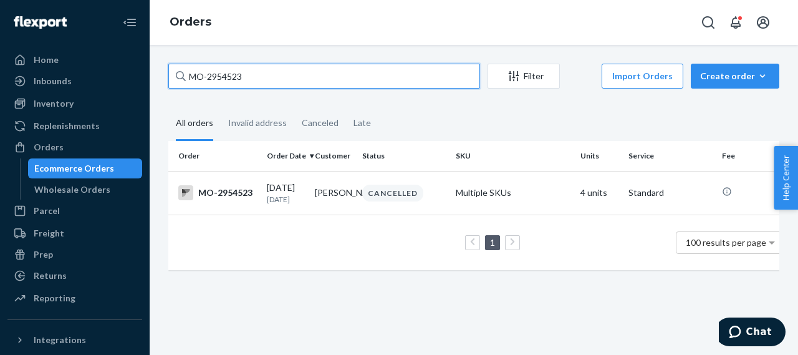
click at [230, 82] on input "MO-2954523" at bounding box center [324, 76] width 312 height 25
paste input "42244"
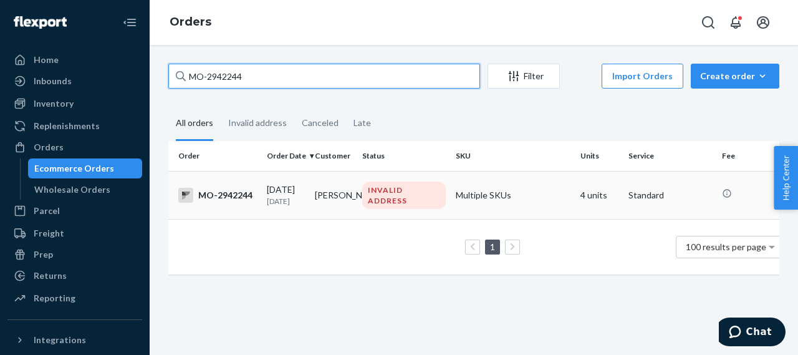
type input "MO-2942244"
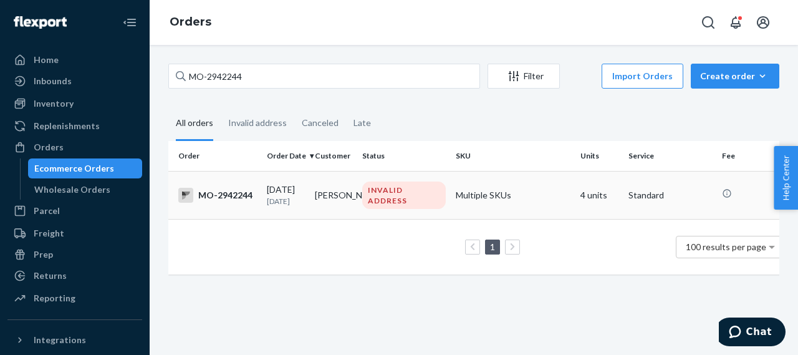
click at [221, 195] on div "MO-2942244" at bounding box center [217, 195] width 79 height 15
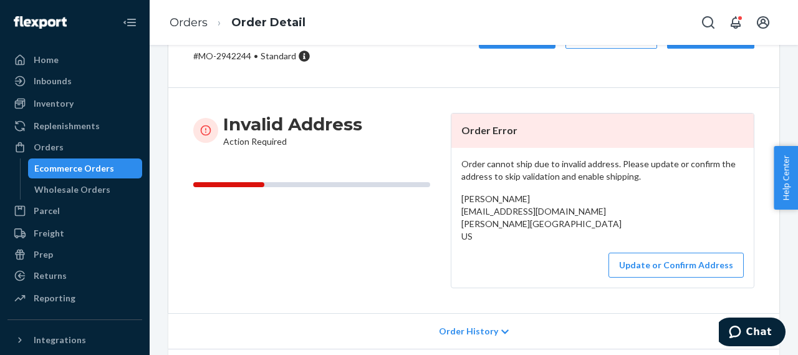
scroll to position [187, 0]
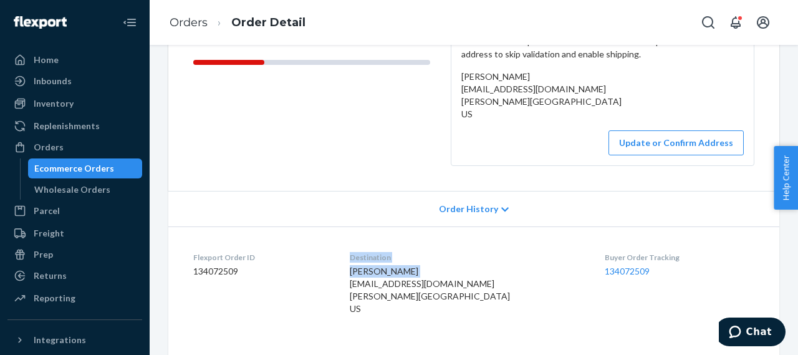
drag, startPoint x: 431, startPoint y: 270, endPoint x: 349, endPoint y: 268, distance: 81.7
click at [350, 271] on dl "Flexport Order ID 134072509 Destination Linda Burchett 100'eb1973@gmail.com Sta…" at bounding box center [473, 285] width 611 height 118
click at [355, 266] on dl "Flexport Order ID 134072509 Destination Linda Burchett 100'eb1973@gmail.com Sta…" at bounding box center [473, 285] width 611 height 118
drag, startPoint x: 438, startPoint y: 272, endPoint x: 367, endPoint y: 273, distance: 71.7
click at [367, 273] on dl "Flexport Order ID 134072509 Destination Linda Burchett 100'eb1973@gmail.com Sta…" at bounding box center [473, 285] width 611 height 118
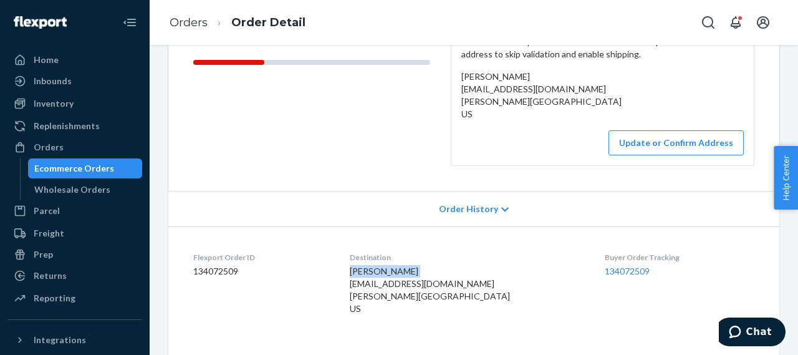
copy span "Linda Burchett"
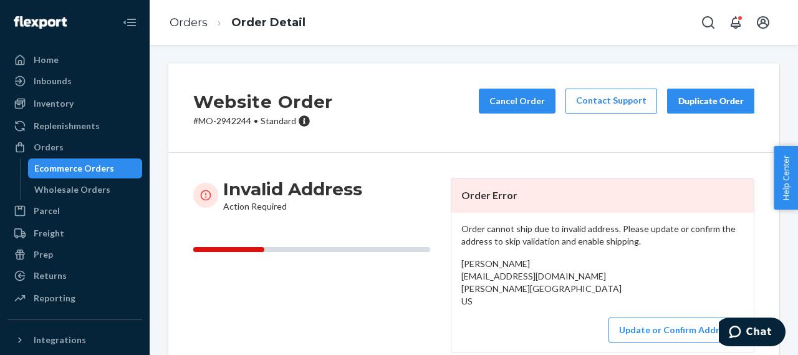
click at [231, 123] on p "# MO-2942244 • Standard" at bounding box center [263, 121] width 140 height 12
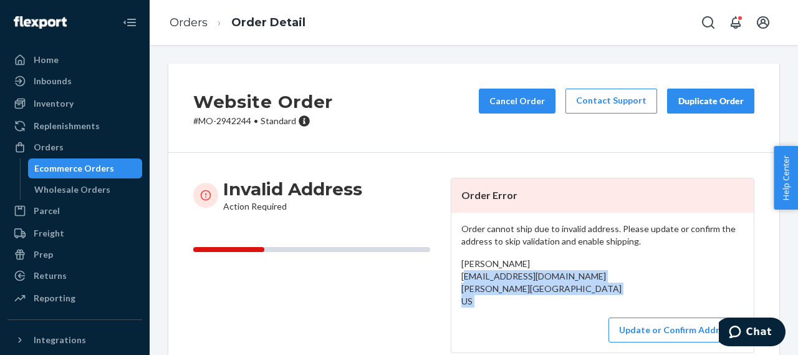
drag, startPoint x: 456, startPoint y: 279, endPoint x: 556, endPoint y: 306, distance: 102.9
click at [556, 309] on div "Order cannot ship due to invalid address. Please update or confirm the address …" at bounding box center [602, 283] width 302 height 140
click at [529, 104] on button "Cancel Order" at bounding box center [517, 101] width 77 height 25
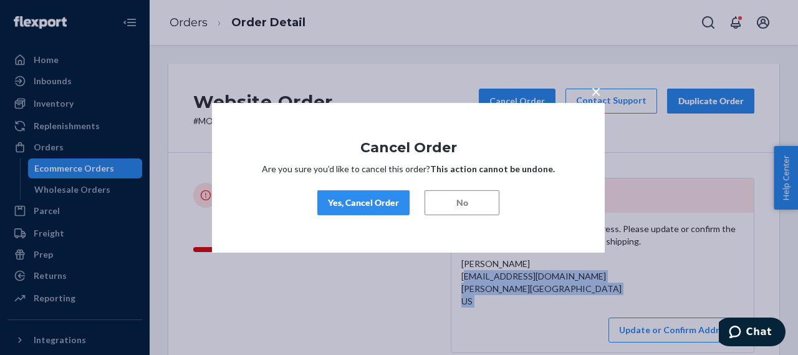
click at [376, 204] on div "Yes, Cancel Order" at bounding box center [363, 202] width 71 height 12
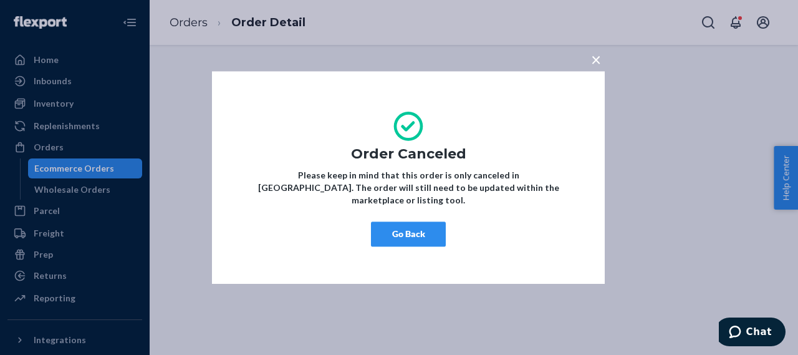
click at [394, 226] on button "Go Back" at bounding box center [408, 233] width 75 height 25
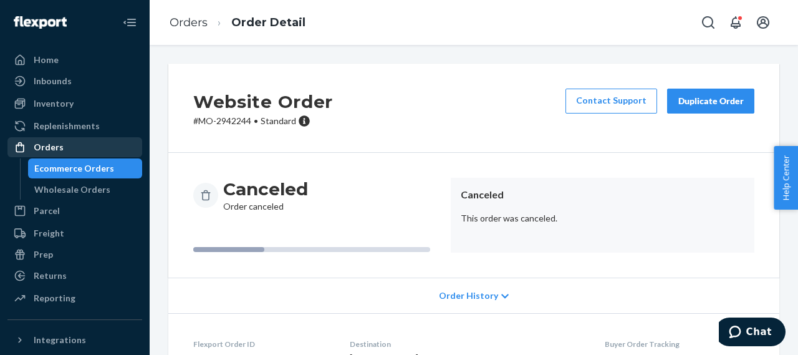
click at [47, 152] on div "Orders" at bounding box center [49, 147] width 30 height 12
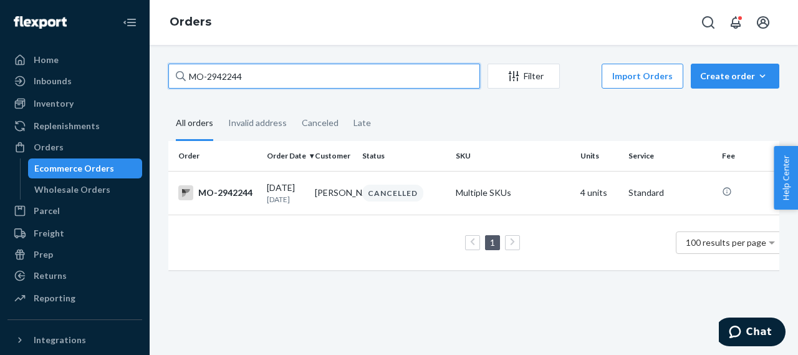
click at [229, 77] on input "MO-2942244" at bounding box center [324, 76] width 312 height 25
paste input "39661"
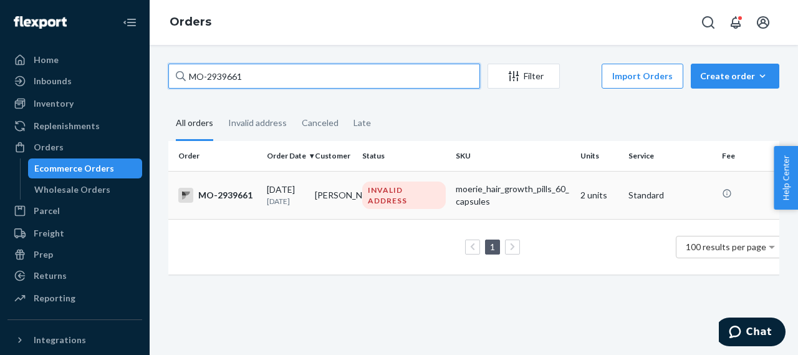
type input "MO-2939661"
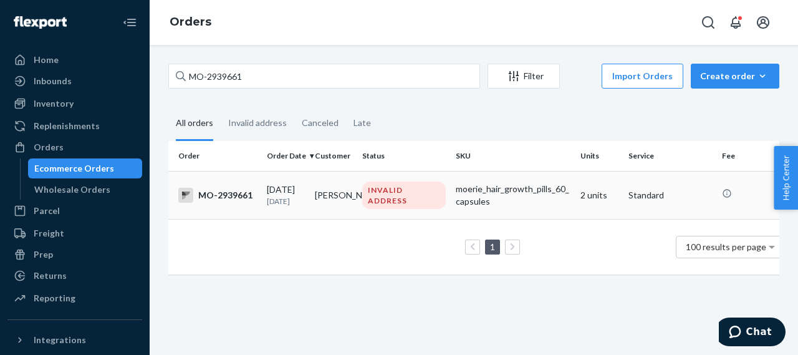
click at [223, 197] on div "MO-2939661" at bounding box center [217, 195] width 79 height 15
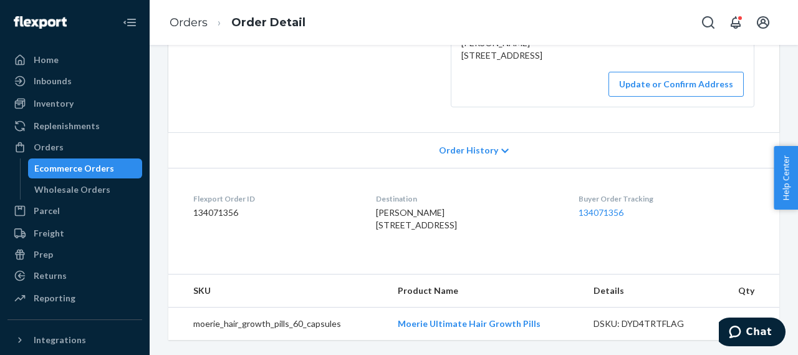
scroll to position [249, 0]
drag, startPoint x: 427, startPoint y: 208, endPoint x: 359, endPoint y: 211, distance: 68.1
click at [359, 211] on dl "Flexport Order ID 134071356 Destination Vernice Phillips 20711 Southern Wood bl…" at bounding box center [473, 215] width 611 height 94
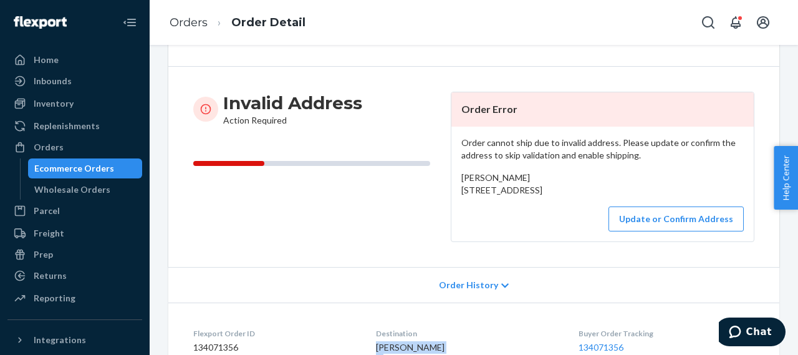
scroll to position [82, 0]
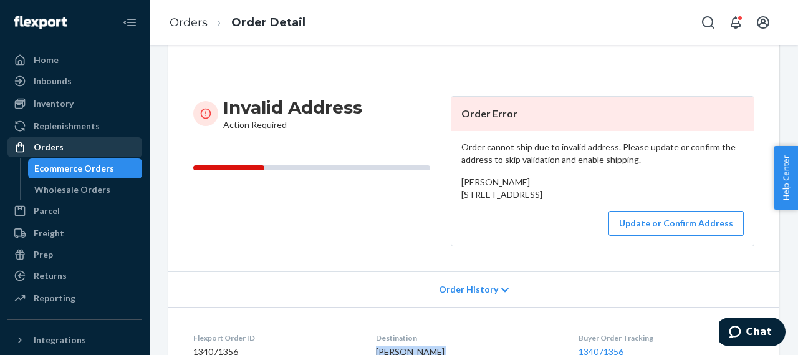
click at [49, 144] on div "Orders" at bounding box center [49, 147] width 30 height 12
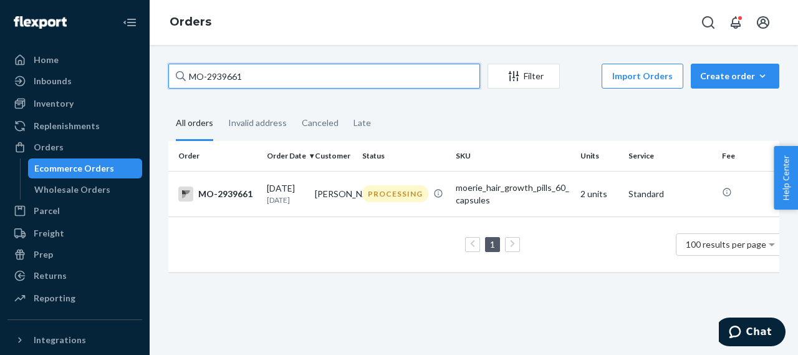
click at [222, 80] on input "MO-2939661" at bounding box center [324, 76] width 312 height 25
paste input "41768"
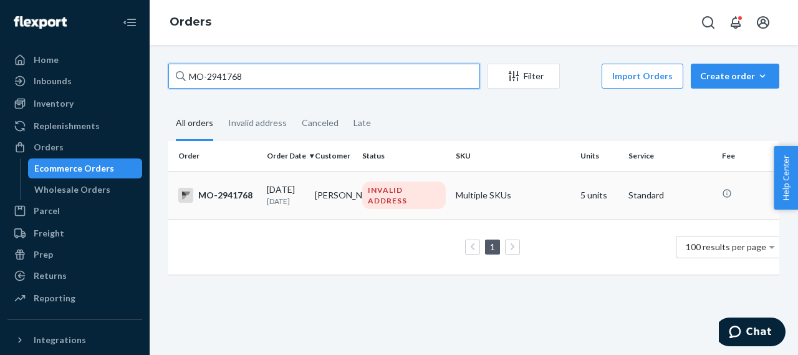
type input "MO-2941768"
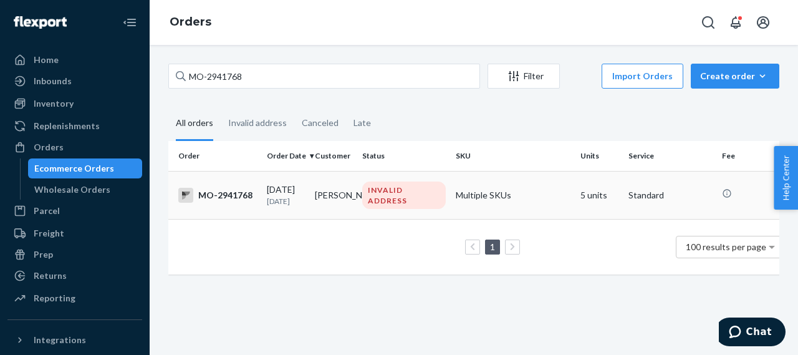
click at [232, 196] on div "MO-2941768" at bounding box center [217, 195] width 79 height 15
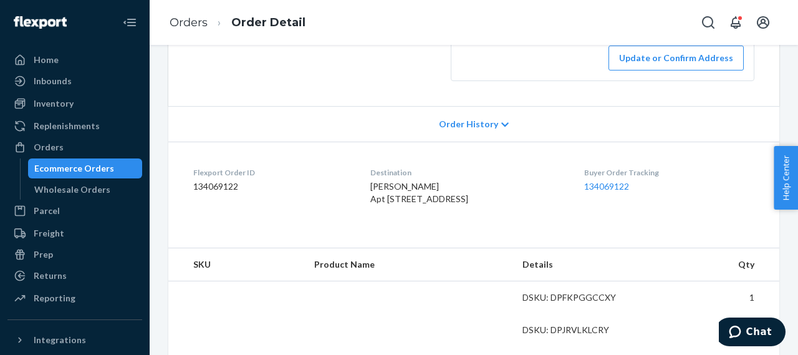
scroll to position [249, 0]
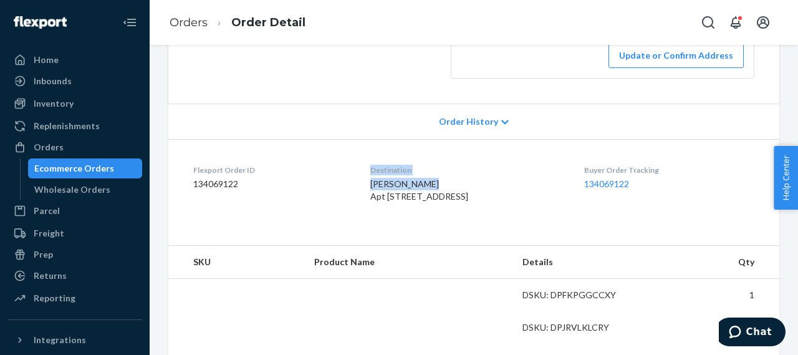
drag, startPoint x: 424, startPoint y: 210, endPoint x: 354, endPoint y: 214, distance: 69.9
click at [354, 214] on dl "Flexport Order ID 134069122 Destination Julie Shepard Apt 102 Thousand Oaks, CA…" at bounding box center [473, 186] width 611 height 94
click at [347, 213] on dl "Flexport Order ID 134069122 Destination Julie Shepard Apt 102 Thousand Oaks, CA…" at bounding box center [473, 186] width 611 height 94
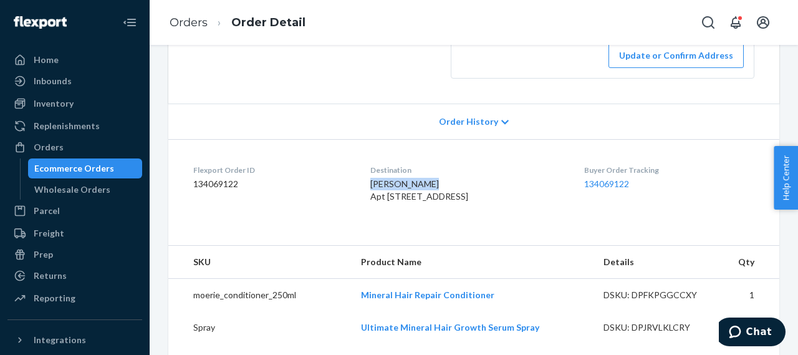
drag, startPoint x: 424, startPoint y: 210, endPoint x: 365, endPoint y: 213, distance: 59.3
click at [365, 213] on dl "Flexport Order ID 134069122 Destination Julie Shepard Apt 102 Thousand Oaks, CA…" at bounding box center [473, 186] width 611 height 94
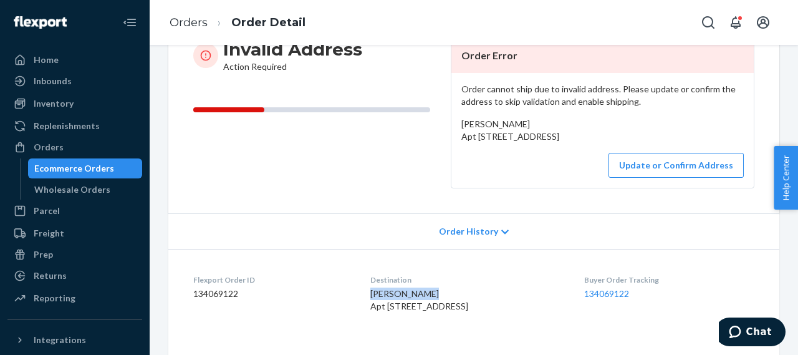
scroll to position [0, 0]
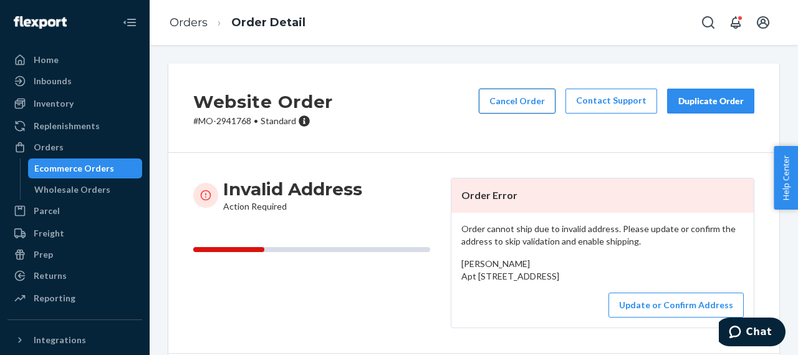
click at [511, 105] on button "Cancel Order" at bounding box center [517, 101] width 77 height 25
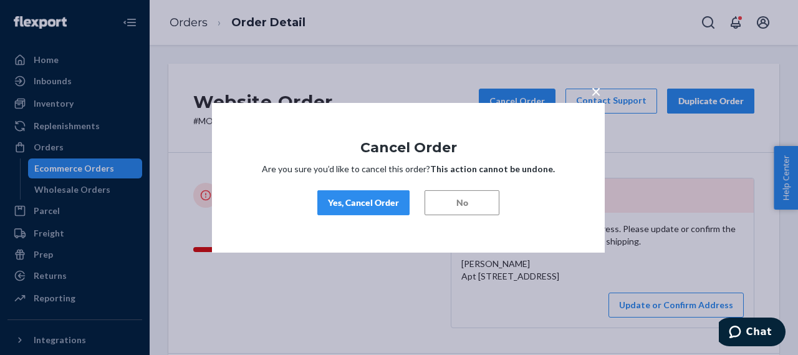
click at [381, 201] on div "Yes, Cancel Order" at bounding box center [363, 202] width 71 height 12
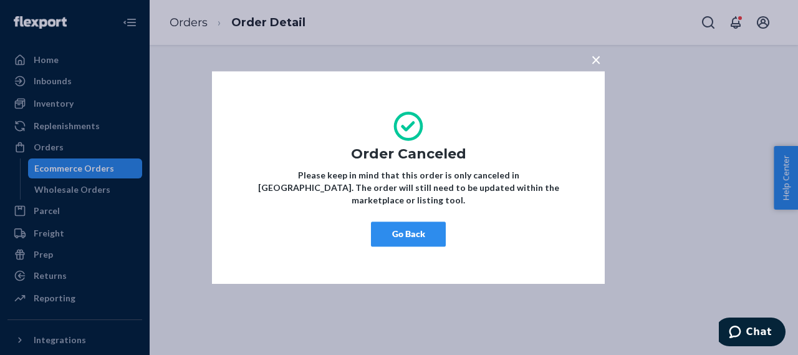
click at [423, 228] on button "Go Back" at bounding box center [408, 233] width 75 height 25
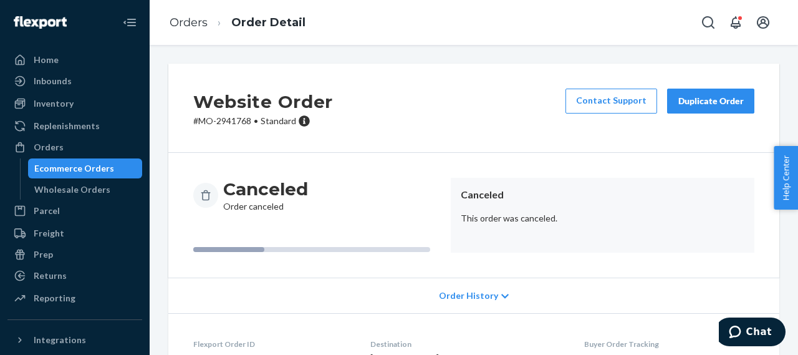
click at [234, 118] on p "# MO-2941768 • Standard" at bounding box center [263, 121] width 140 height 12
click at [57, 145] on div "Orders" at bounding box center [49, 147] width 30 height 12
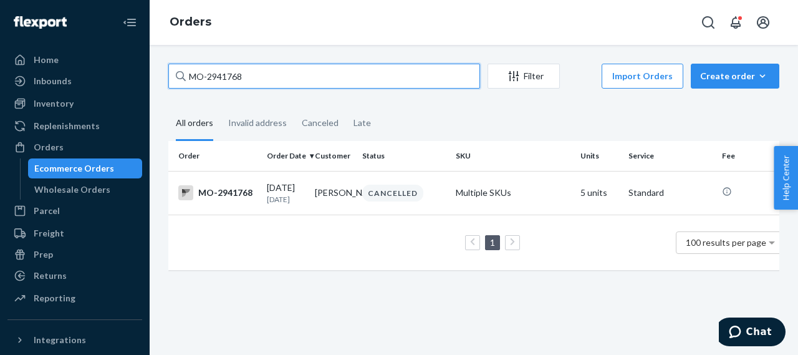
click at [231, 77] on input "MO-2941768" at bounding box center [324, 76] width 312 height 25
paste input "3808"
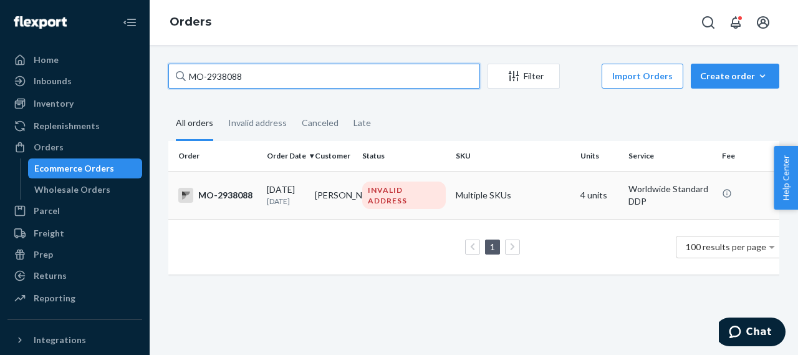
type input "MO-2938088"
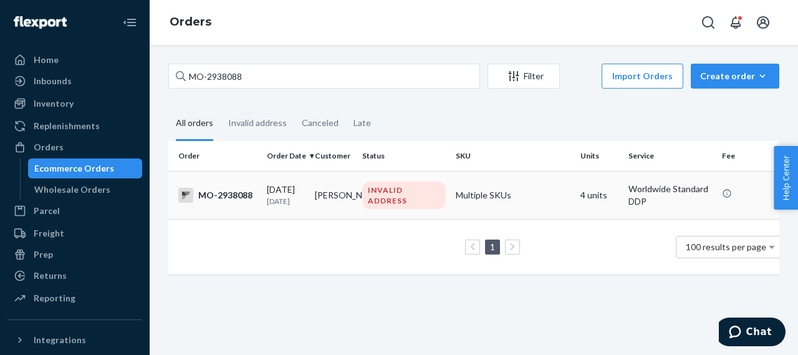
click at [236, 188] on td "MO-2938088" at bounding box center [215, 195] width 94 height 48
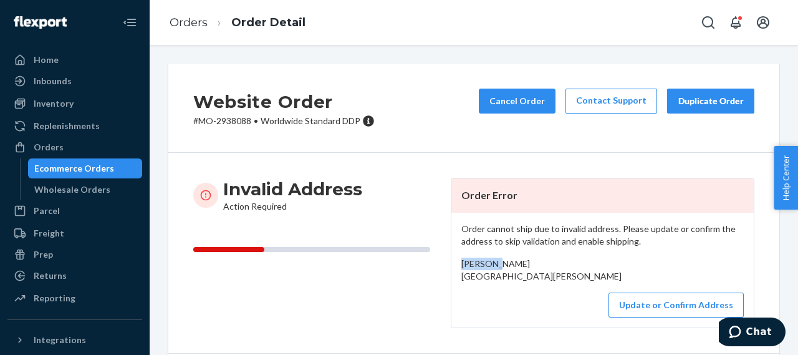
drag, startPoint x: 509, startPoint y: 268, endPoint x: 449, endPoint y: 263, distance: 60.1
click at [451, 263] on div "Order cannot ship due to invalid address. Please update or confirm the address …" at bounding box center [602, 270] width 302 height 115
click at [508, 103] on button "Cancel Order" at bounding box center [517, 101] width 77 height 25
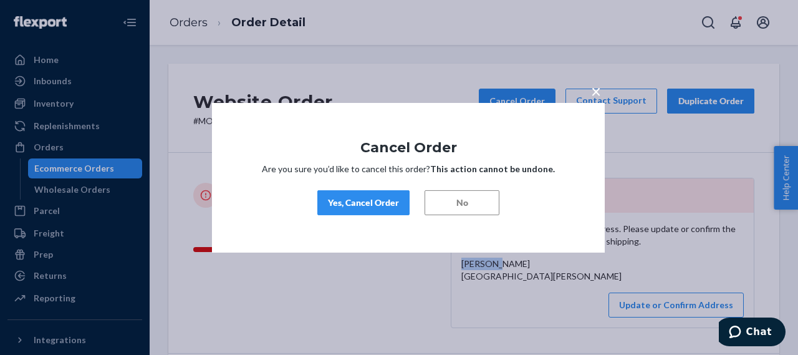
click at [374, 197] on div "Yes, Cancel Order" at bounding box center [363, 202] width 71 height 12
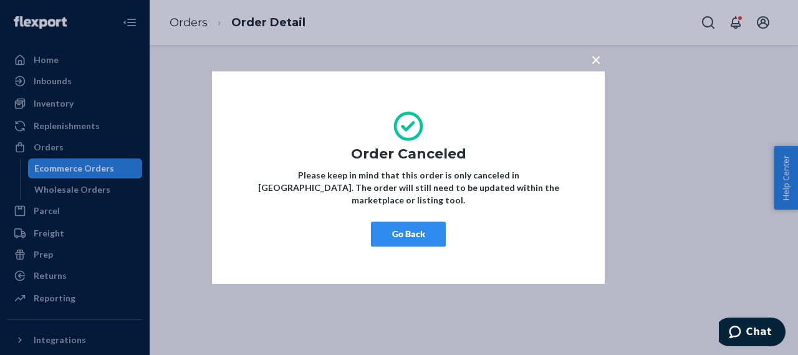
click at [394, 228] on button "Go Back" at bounding box center [408, 233] width 75 height 25
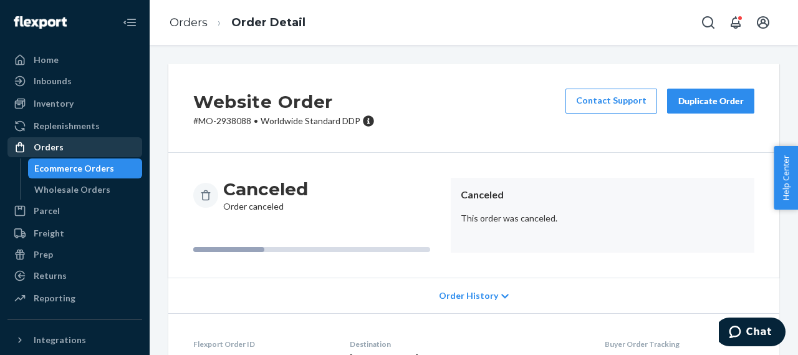
click at [55, 149] on div "Orders" at bounding box center [49, 147] width 30 height 12
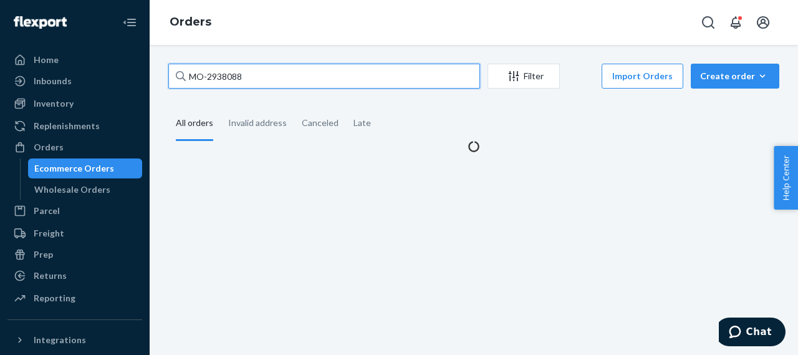
click at [225, 77] on input "MO-2938088" at bounding box center [324, 76] width 312 height 25
paste input "41510"
type input "MO-2941510"
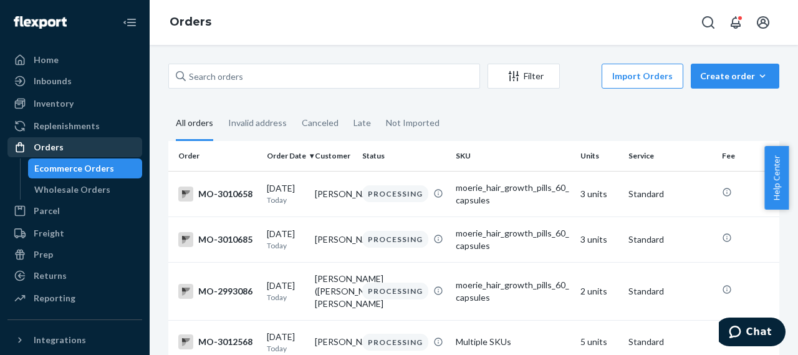
click at [39, 145] on div "Orders" at bounding box center [49, 147] width 30 height 12
click at [61, 148] on div "Orders" at bounding box center [49, 147] width 30 height 12
click at [54, 148] on div "Orders" at bounding box center [49, 147] width 30 height 12
click at [41, 149] on div "Orders" at bounding box center [49, 147] width 30 height 12
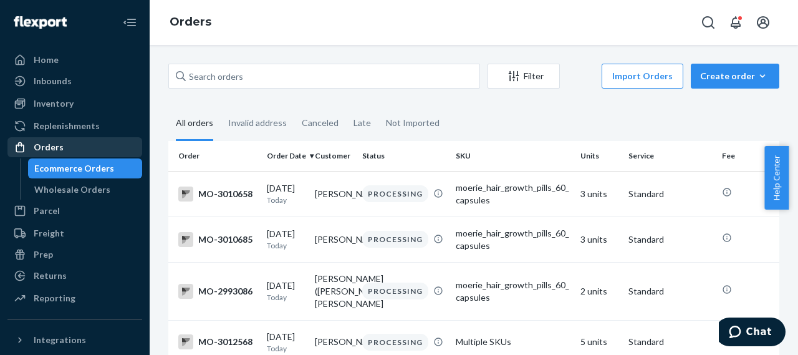
click at [41, 147] on div "Orders" at bounding box center [49, 147] width 30 height 12
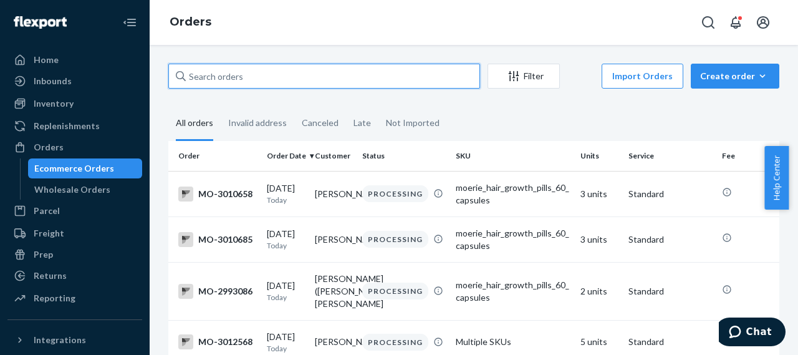
click at [191, 72] on input "text" at bounding box center [324, 76] width 312 height 25
paste input "MO-2939261"
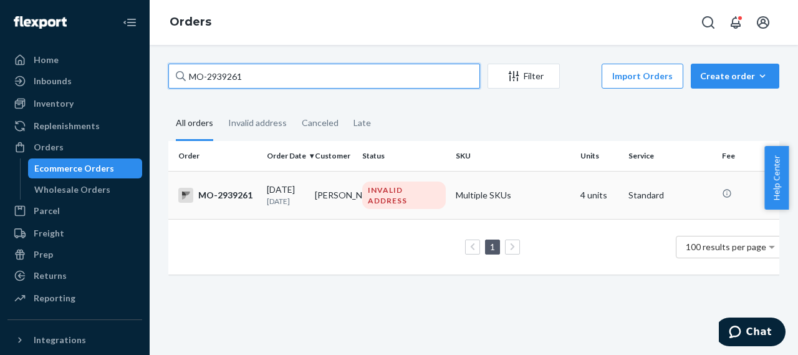
type input "MO-2939261"
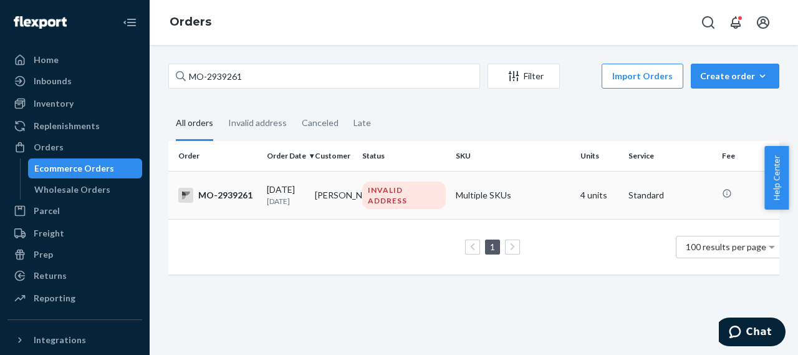
click at [236, 200] on div "MO-2939261" at bounding box center [217, 195] width 79 height 15
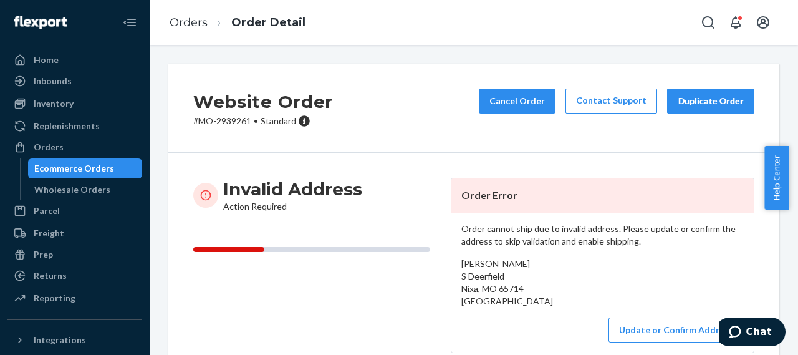
scroll to position [125, 0]
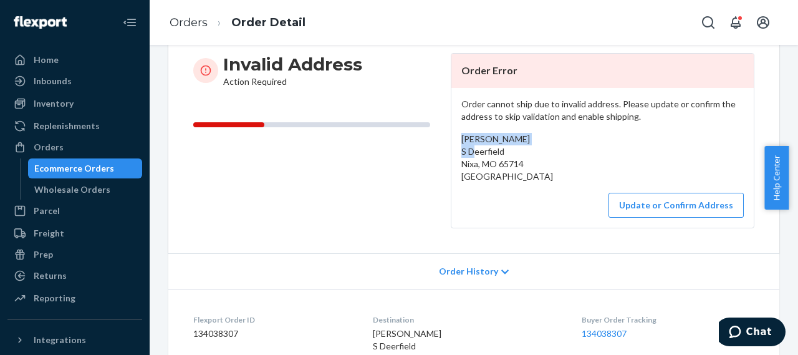
drag, startPoint x: 528, startPoint y: 136, endPoint x: 445, endPoint y: 143, distance: 82.7
click at [445, 143] on div "Invalid Address Action Required Order Error Order cannot ship due to invalid ad…" at bounding box center [473, 140] width 561 height 175
copy span "[PERSON_NAME]"
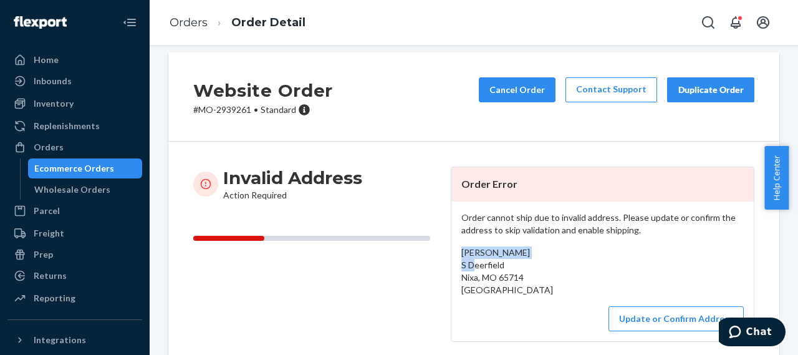
scroll to position [0, 0]
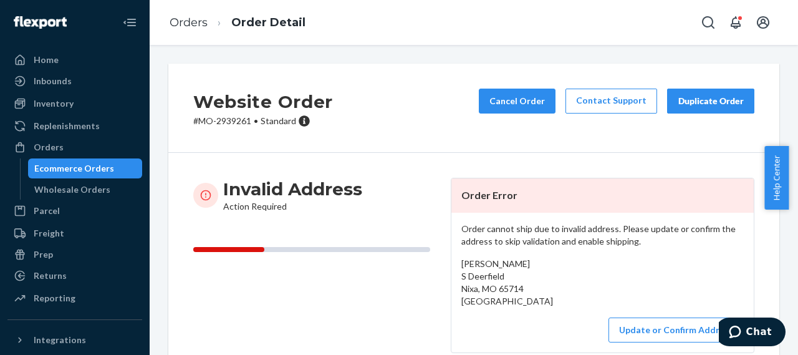
click at [235, 122] on p "# MO-2939261 • Standard" at bounding box center [263, 121] width 140 height 12
click at [234, 122] on p "# MO-2939261 • Standard" at bounding box center [263, 121] width 140 height 12
copy p "2939261"
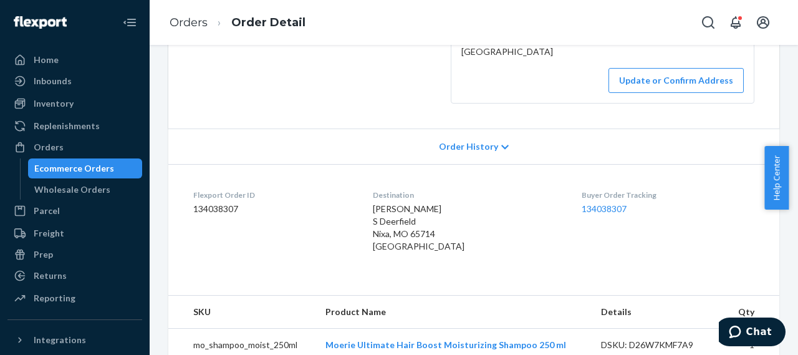
scroll to position [187, 0]
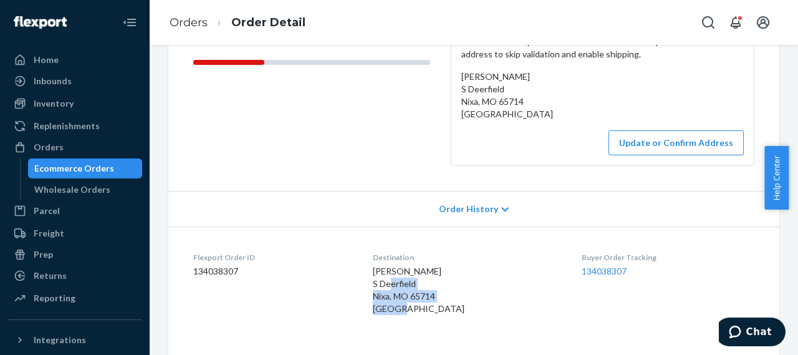
drag, startPoint x: 373, startPoint y: 284, endPoint x: 464, endPoint y: 307, distance: 94.1
click at [464, 307] on dl "Flexport Order ID 134038307 Destination Michelle Schaefer S Deerfield Nixa, MO …" at bounding box center [473, 285] width 611 height 118
copy span "S Deerfield Nixa, MO 65714 US"
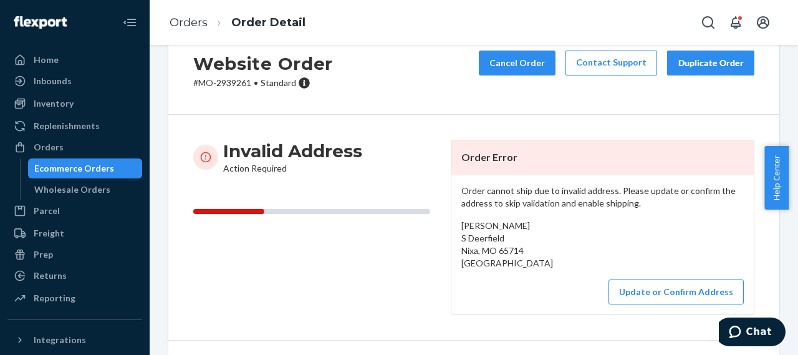
scroll to position [0, 0]
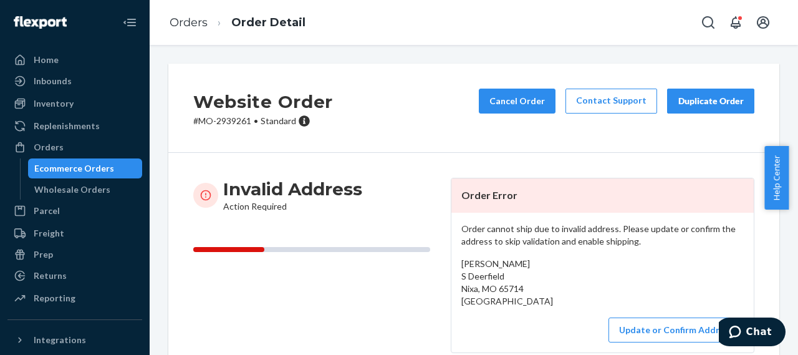
click at [227, 120] on p "# MO-2939261 • Standard" at bounding box center [263, 121] width 140 height 12
copy p "2939261"
drag, startPoint x: 59, startPoint y: 146, endPoint x: 153, endPoint y: 145, distance: 94.8
click at [58, 146] on div "Orders" at bounding box center [49, 147] width 30 height 12
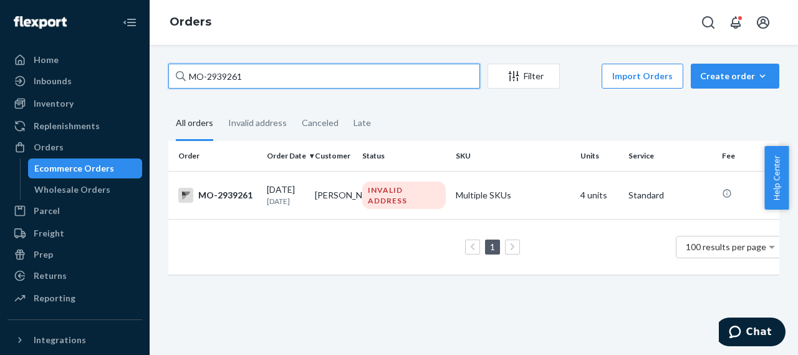
click at [216, 78] on input "MO-2939261" at bounding box center [324, 76] width 312 height 25
paste input "47323"
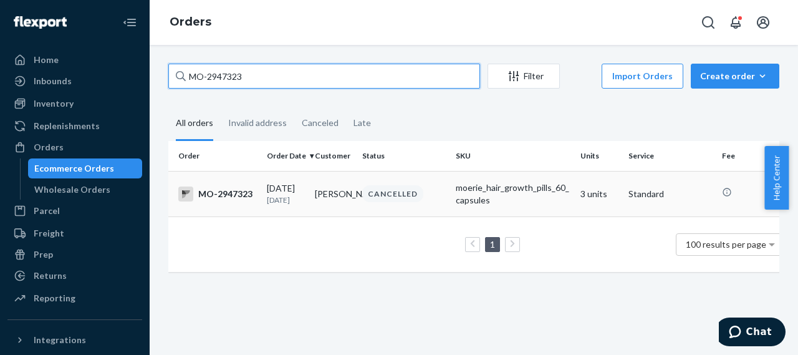
type input "MO-2947323"
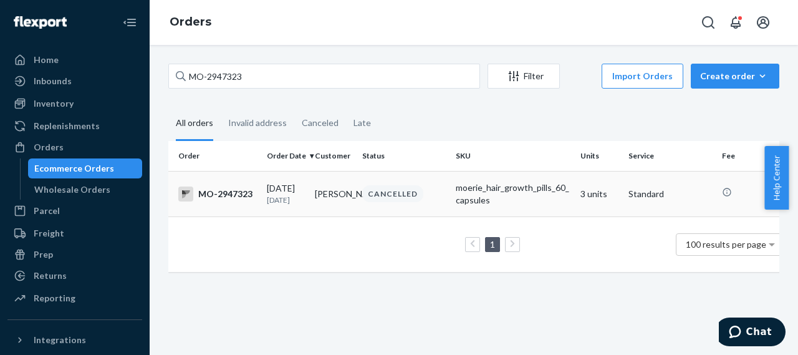
click at [243, 198] on div "MO-2947323" at bounding box center [217, 193] width 79 height 15
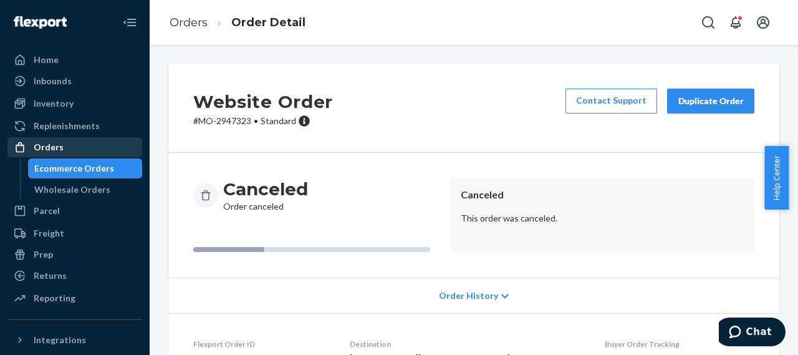
click at [57, 146] on div "Orders" at bounding box center [49, 147] width 30 height 12
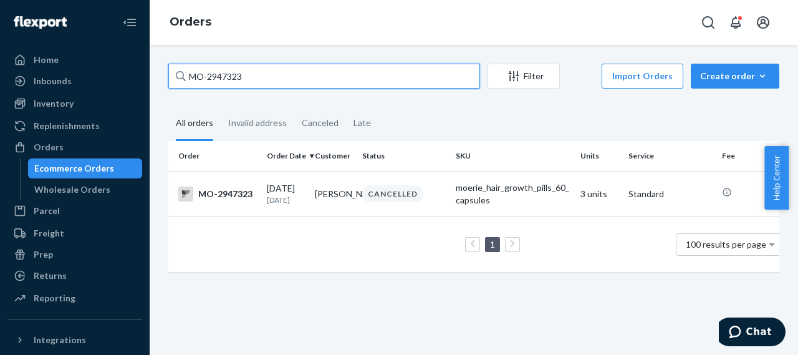
click at [223, 77] on input "MO-2947323" at bounding box center [324, 76] width 312 height 25
paste input "2024"
type input "MO-2942024"
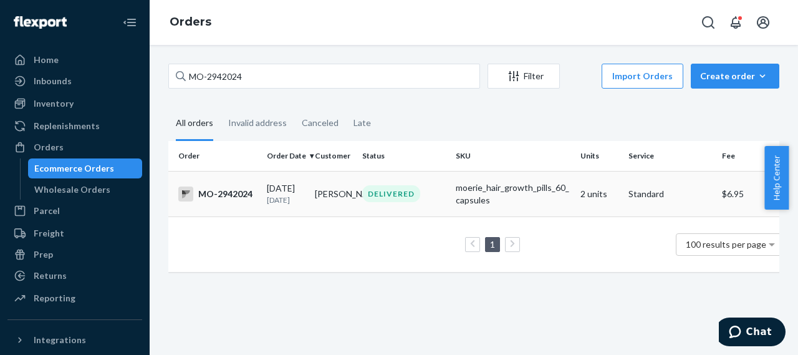
click at [388, 196] on div "DELIVERED" at bounding box center [391, 193] width 58 height 17
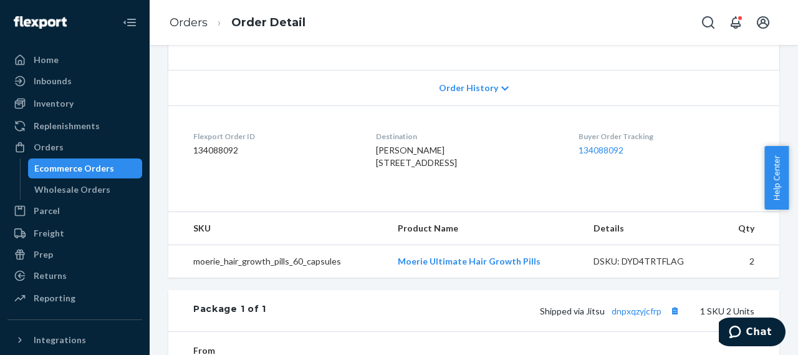
scroll to position [249, 0]
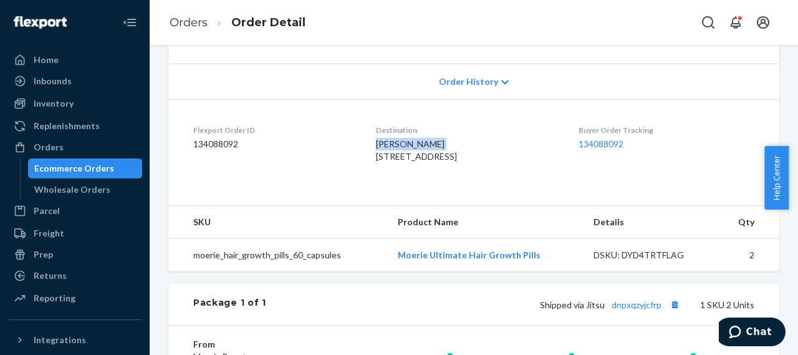
drag, startPoint x: 434, startPoint y: 145, endPoint x: 361, endPoint y: 145, distance: 73.0
click at [361, 145] on dl "Flexport Order ID 134088092 Destination Carol Samukawa 35073 Sellers Ct Fremont…" at bounding box center [473, 146] width 611 height 94
copy span "Carol Samukawa"
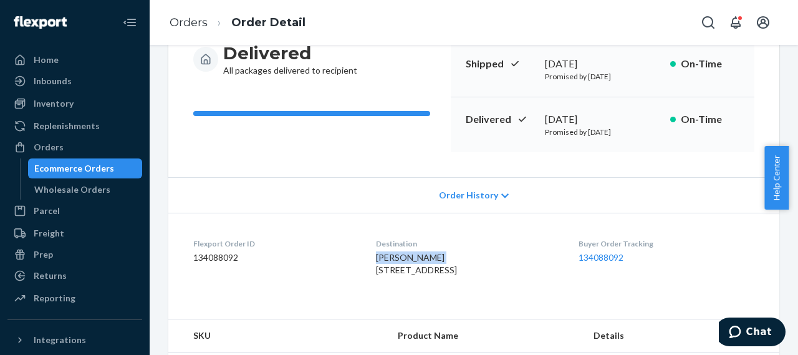
scroll to position [0, 0]
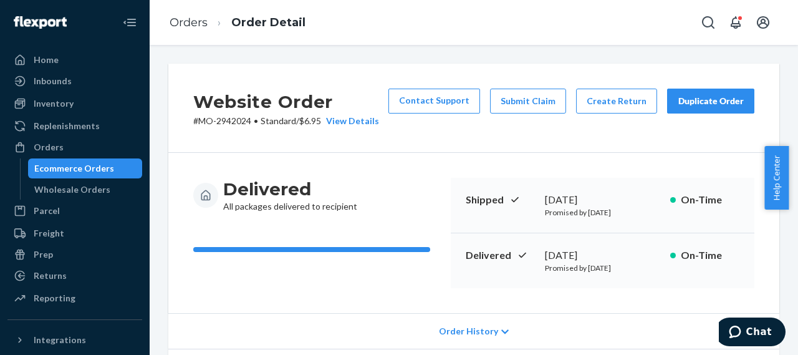
click at [240, 121] on p "# MO-2942024 • Standard / $6.95 View Details" at bounding box center [286, 121] width 186 height 12
copy p "2942024"
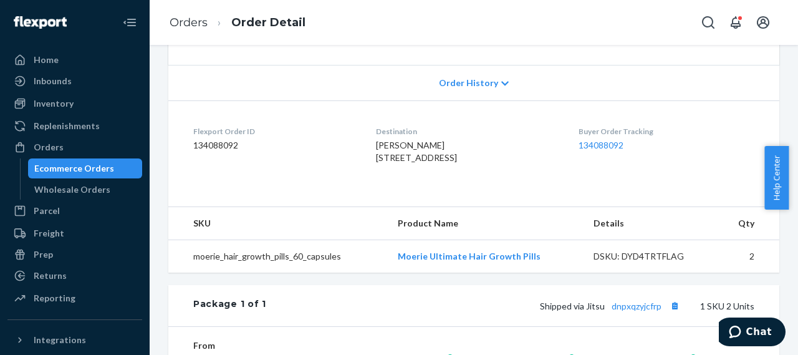
scroll to position [249, 0]
drag, startPoint x: 358, startPoint y: 160, endPoint x: 492, endPoint y: 182, distance: 135.9
click at [492, 182] on dl "Flexport Order ID 134088092 Destination Carol Samukawa 35073 Sellers Ct Fremont…" at bounding box center [473, 146] width 611 height 94
copy span "35073 Sellers Ct Fremont, CA 94536-2463 US"
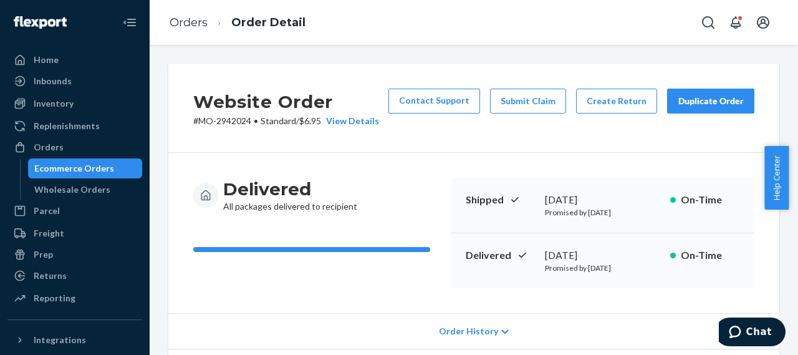
click at [234, 119] on p "# MO-2942024 • Standard / $6.95 View Details" at bounding box center [286, 121] width 186 height 12
copy p "2942024"
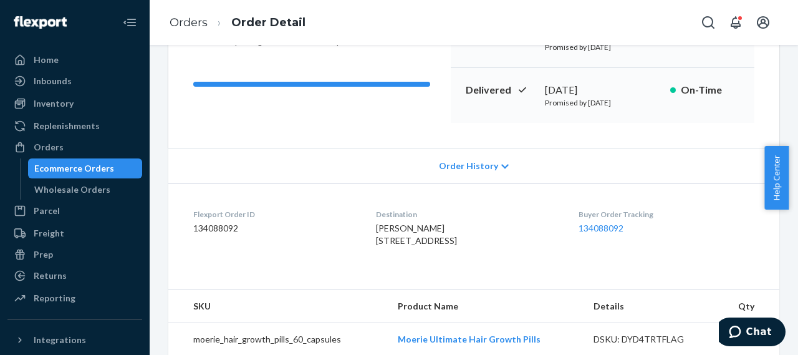
scroll to position [187, 0]
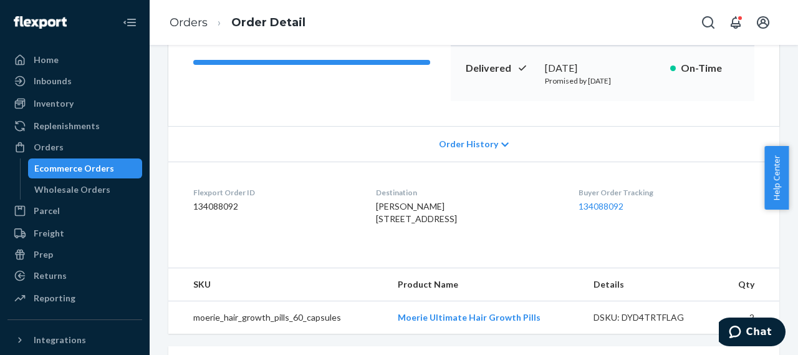
drag, startPoint x: 365, startPoint y: 219, endPoint x: 493, endPoint y: 241, distance: 130.2
click at [493, 241] on dl "Flexport Order ID 134088092 Destination Carol Samukawa 35073 Sellers Ct Fremont…" at bounding box center [473, 209] width 611 height 94
copy span "35073 Sellers Ct Fremont, CA 94536-2463 US"
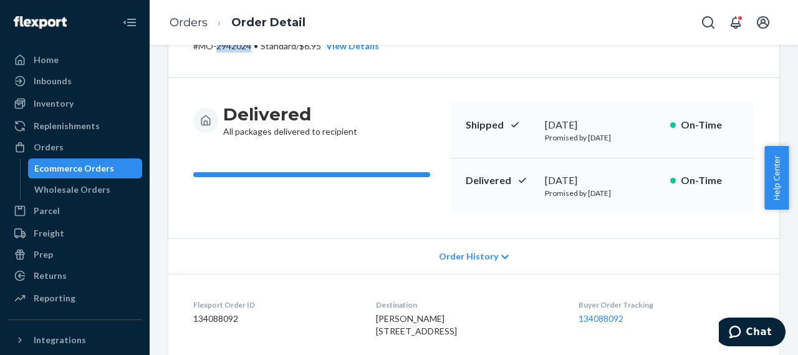
scroll to position [0, 0]
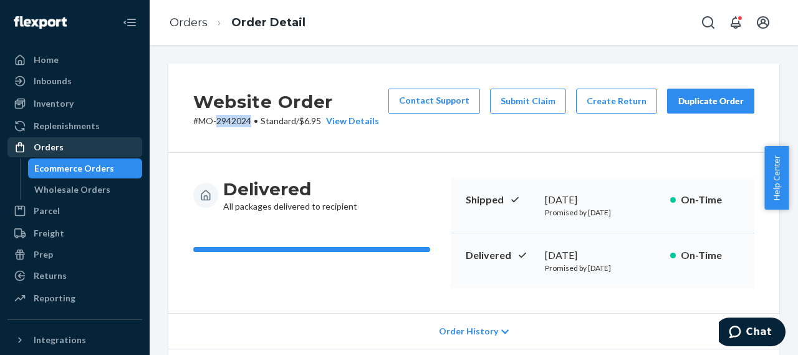
click at [47, 151] on div "Orders" at bounding box center [49, 147] width 30 height 12
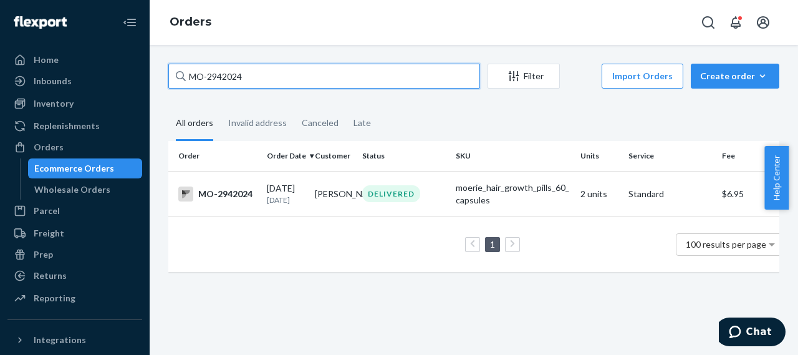
drag, startPoint x: 250, startPoint y: 73, endPoint x: 171, endPoint y: 89, distance: 80.8
click at [171, 87] on input "MO-2942024" at bounding box center [324, 76] width 312 height 25
paste input "Kimberly Fischer"
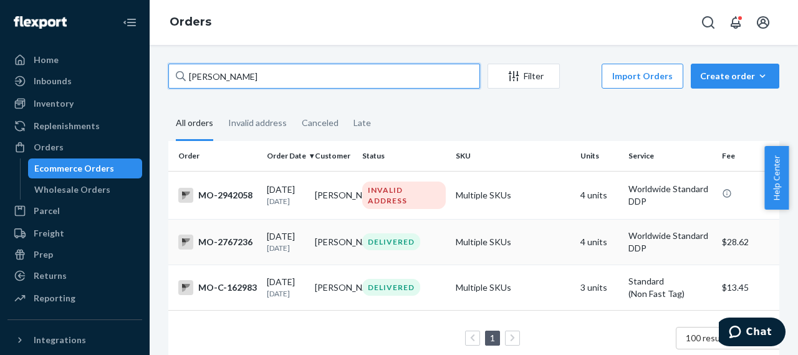
type input "Kimberly Fischer"
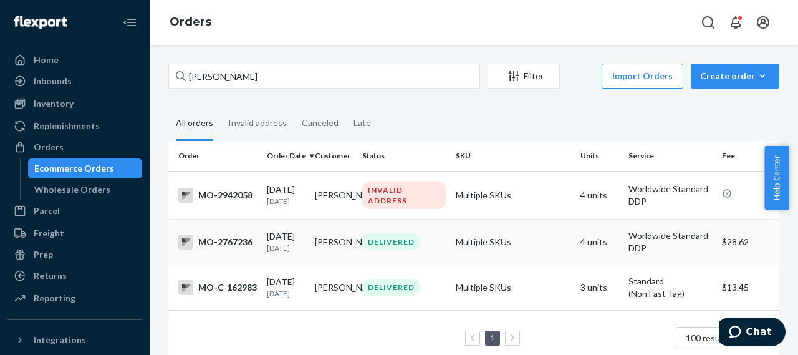
click at [227, 249] on div "MO-2767236" at bounding box center [217, 241] width 79 height 15
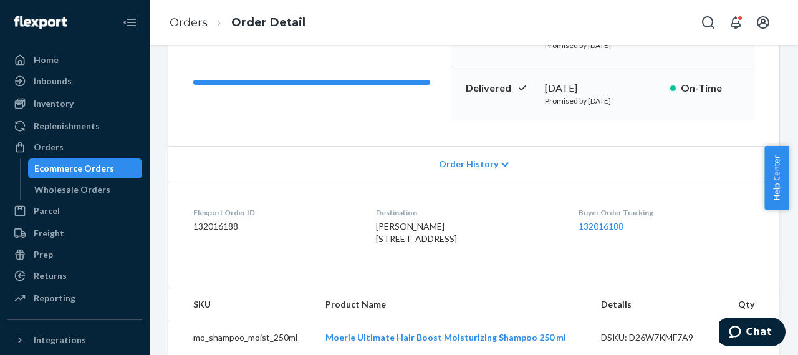
scroll to position [187, 0]
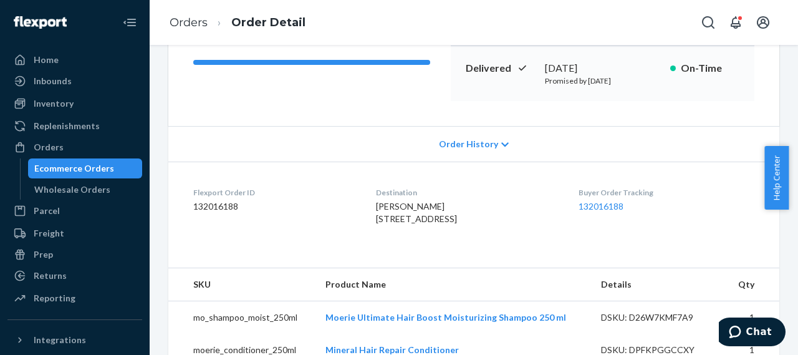
drag, startPoint x: 365, startPoint y: 222, endPoint x: 466, endPoint y: 244, distance: 103.5
click at [466, 244] on dl "Flexport Order ID 132016188 Destination KIMBERLY FISCHER 344- 5038 EASZEE DRIVE…" at bounding box center [473, 209] width 611 height 94
copy span "344- 5038 EASZEE DRIVE CARIBOO, BC V0K2Z0 CA"
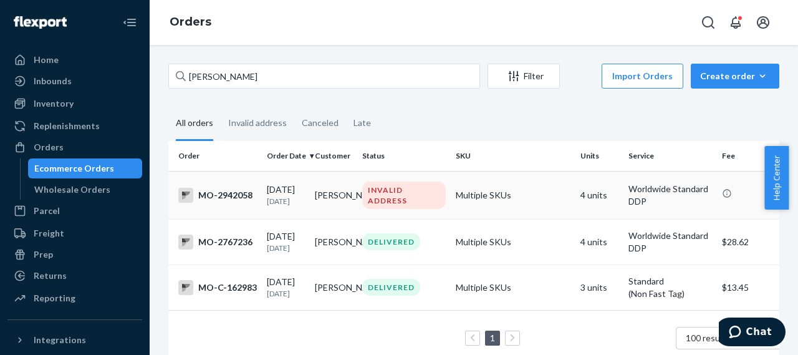
click at [239, 198] on div "MO-2942058" at bounding box center [217, 195] width 79 height 15
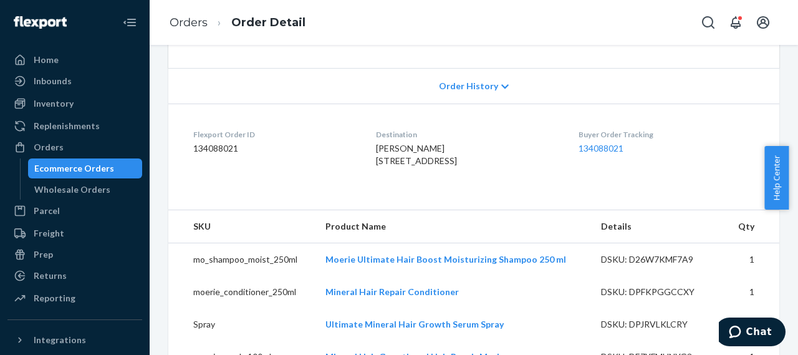
scroll to position [179, 0]
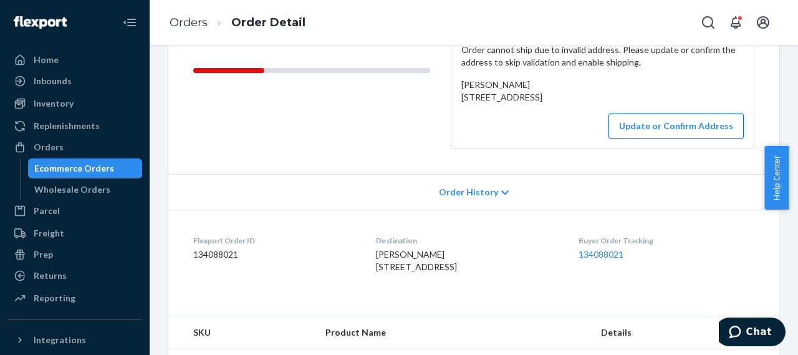
click at [666, 138] on button "Update or Confirm Address" at bounding box center [676, 125] width 135 height 25
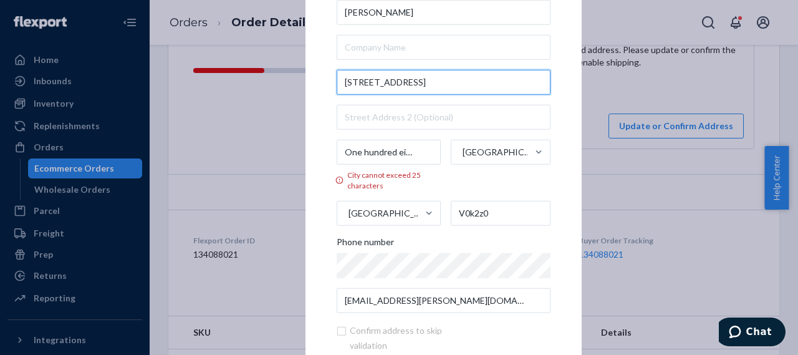
drag, startPoint x: 340, startPoint y: 80, endPoint x: 464, endPoint y: 85, distance: 124.2
click at [464, 85] on input "344- 5038 Easzee drive" at bounding box center [444, 81] width 214 height 25
paste input "ASZEE DRIVE CARIBOO, BC V0K2Z0 CA"
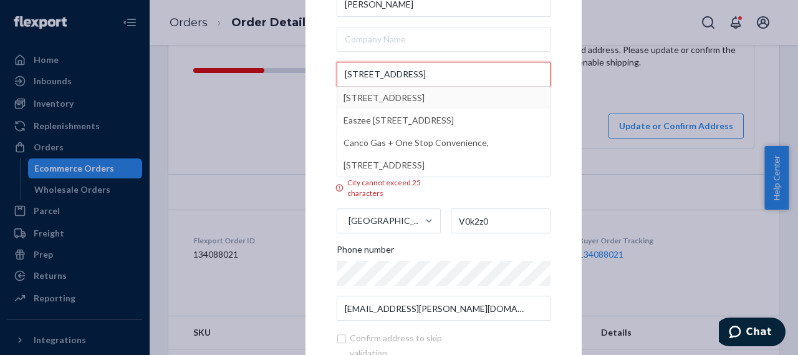
type input "344- 5038 EASZEE DRIVE CARIBOO, BC V0K2Z0 CA"
type input "344"
type input "Cariboo G"
type input "V0K 2Z0"
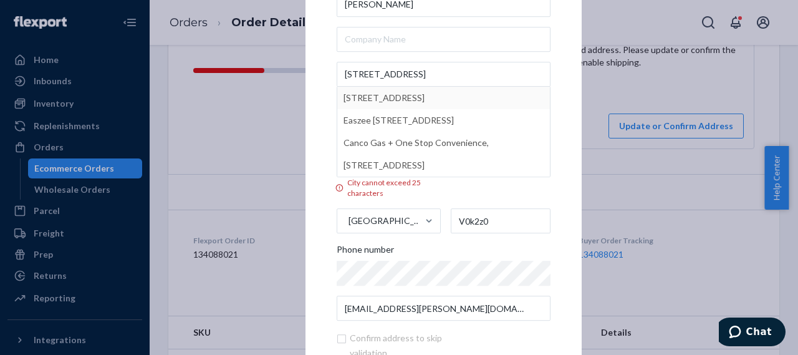
type input "5038 Easzee Dr"
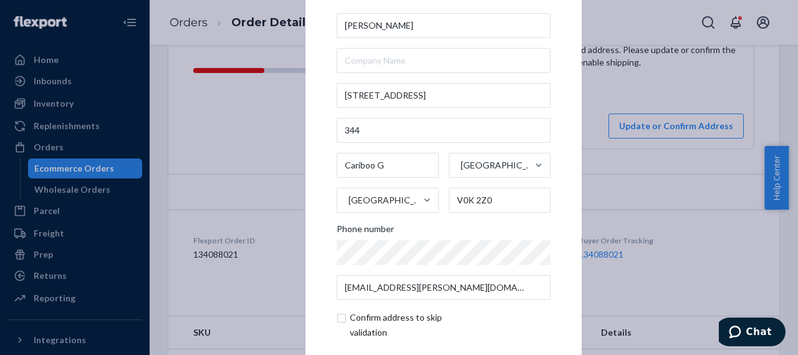
scroll to position [58, 0]
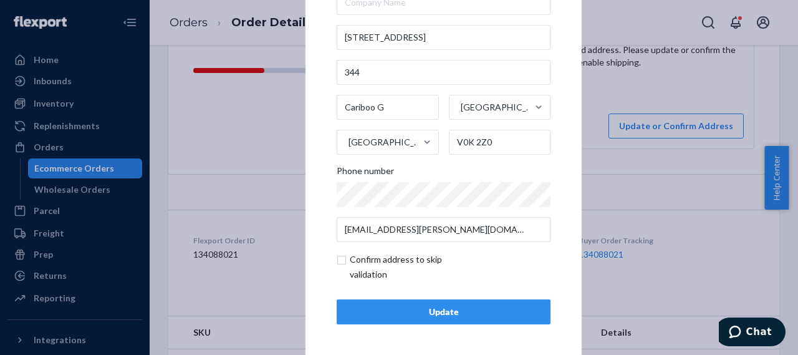
click at [437, 312] on div "Update" at bounding box center [443, 312] width 193 height 12
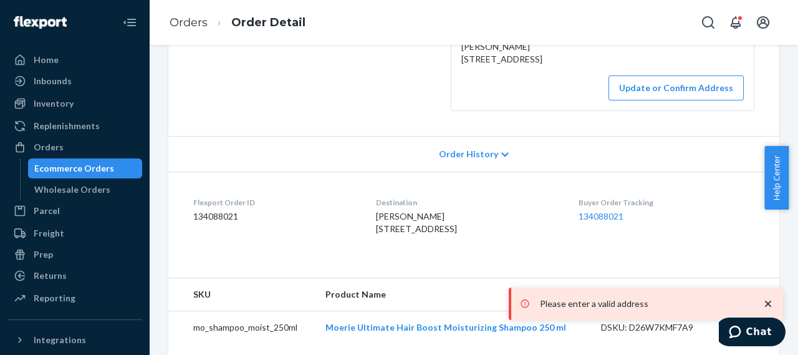
scroll to position [249, 0]
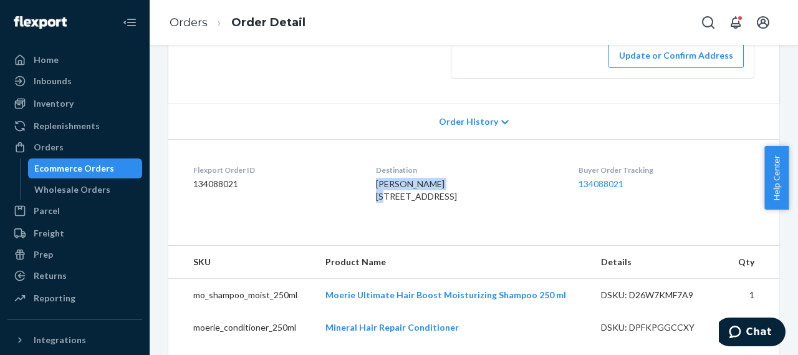
drag, startPoint x: 344, startPoint y: 204, endPoint x: 421, endPoint y: 209, distance: 76.9
click at [421, 209] on dl "Flexport Order ID 134088021 Destination Kimberly Fischer 344- 5038 Easzee drive…" at bounding box center [473, 186] width 611 height 94
click at [472, 175] on dt "Destination" at bounding box center [467, 170] width 182 height 11
drag, startPoint x: 343, startPoint y: 222, endPoint x: 523, endPoint y: 242, distance: 181.3
click at [523, 233] on dl "Flexport Order ID 134088021 Destination Kimberly Fischer 344- 5038 Easzee drive…" at bounding box center [473, 186] width 611 height 94
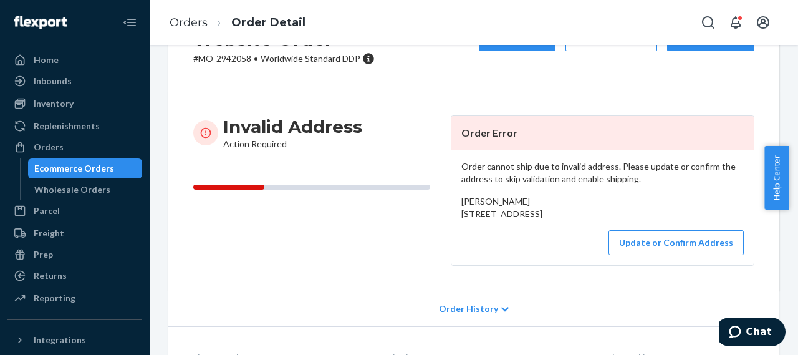
scroll to position [0, 0]
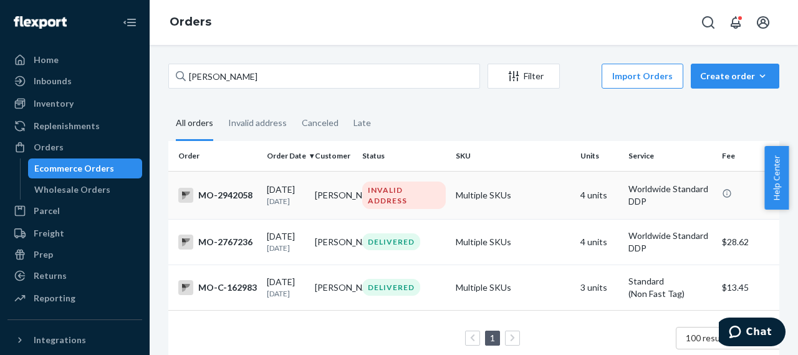
click at [238, 200] on div "MO-2942058" at bounding box center [217, 195] width 79 height 15
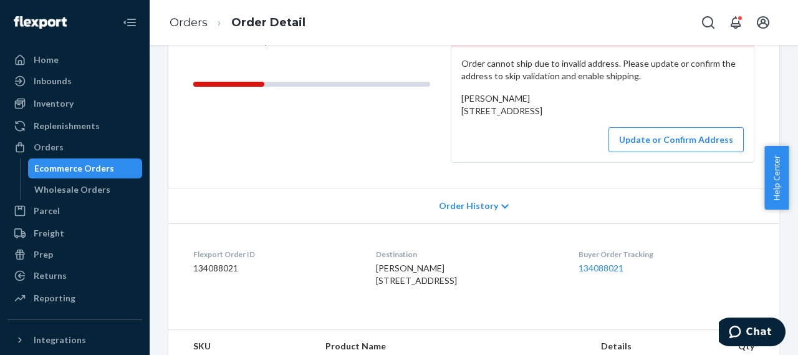
scroll to position [187, 0]
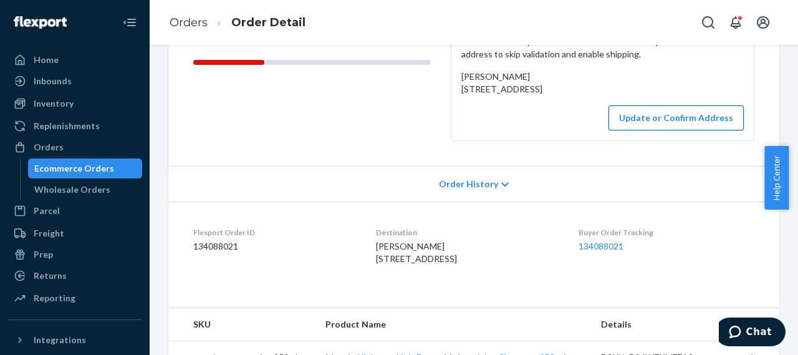
click at [665, 130] on button "Update or Confirm Address" at bounding box center [676, 117] width 135 height 25
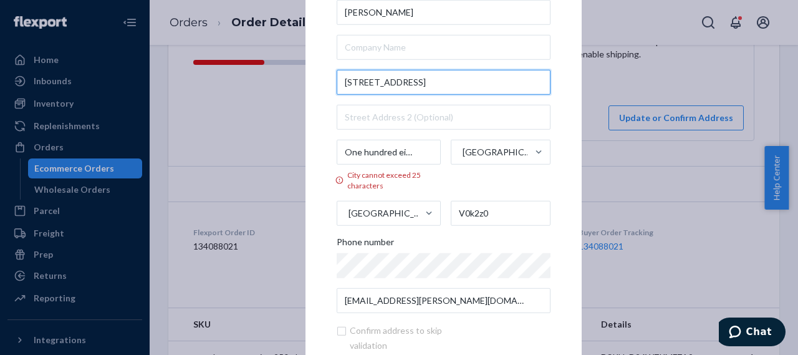
drag, startPoint x: 438, startPoint y: 83, endPoint x: 307, endPoint y: 87, distance: 131.6
click at [307, 87] on div "× Update Address Kimberly Fischer 344- 5038 Easzee drive One hundred eight mile…" at bounding box center [444, 177] width 276 height 498
paste input "One hundred eight mile ranch, BC V0k2z0 CA"
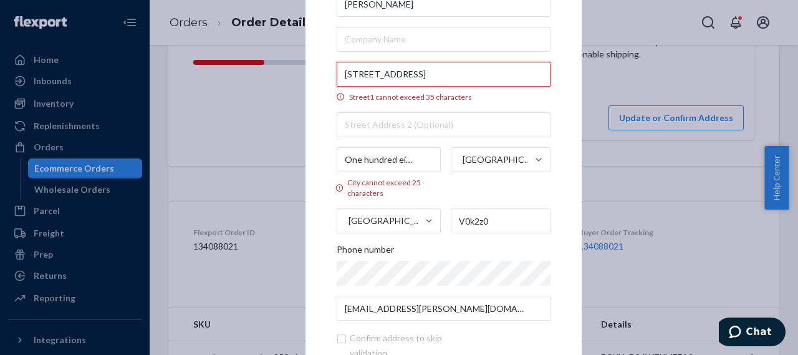
scroll to position [0, 83]
click at [347, 78] on input "344- 5038 Easzee drive One hundred eight mile ranch, BC V0k2z0 CA" at bounding box center [444, 74] width 214 height 25
drag, startPoint x: 431, startPoint y: 74, endPoint x: 551, endPoint y: 74, distance: 119.7
click at [551, 74] on div "× Update Address Kimberly Fischer 344- 5038 Easzee drive One hundred eight mile…" at bounding box center [444, 178] width 276 height 514
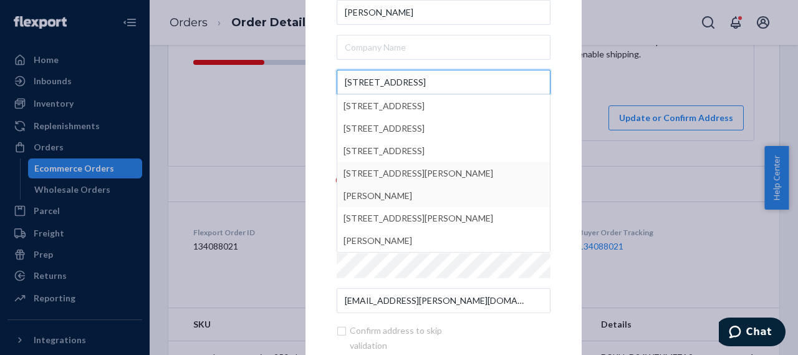
scroll to position [0, 0]
type input "344- 5038 Easzee drive"
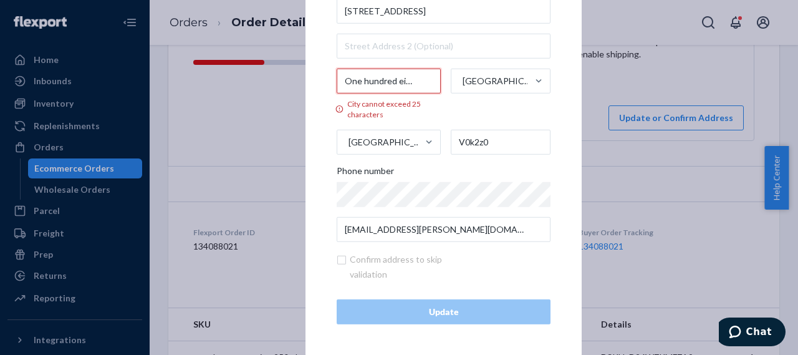
scroll to position [0, 42]
drag, startPoint x: 339, startPoint y: 79, endPoint x: 443, endPoint y: 84, distance: 103.6
click at [443, 84] on div "One hundred eight mile ranch City cannot exceed 25 characters British Columbia …" at bounding box center [444, 111] width 214 height 86
paste input "CARIBOO"
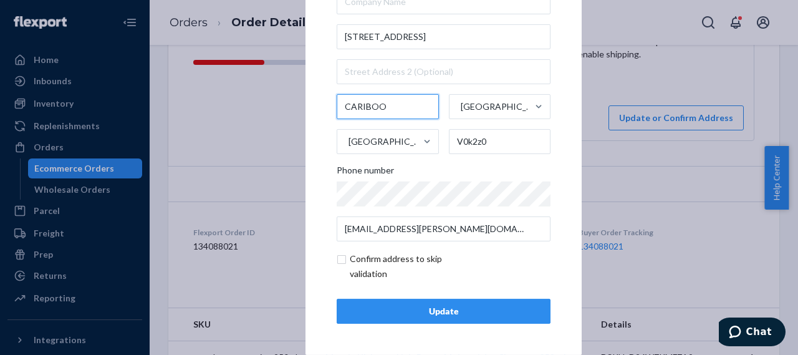
scroll to position [58, 0]
type input "CARIBOO"
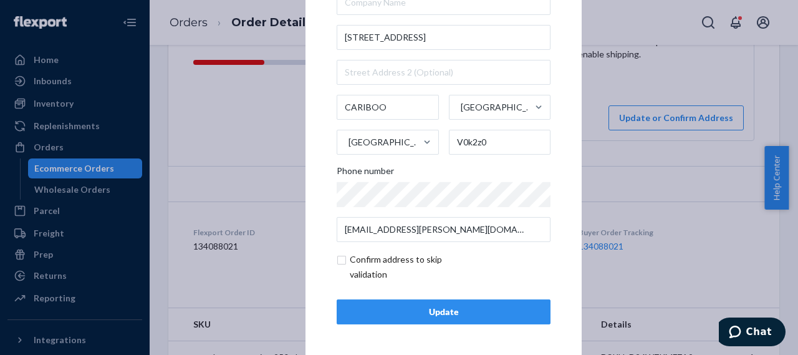
click at [210, 170] on div "× Update Address Kimberly Fischer 344- 5038 Easzee drive CARIBOO British Columb…" at bounding box center [399, 177] width 798 height 355
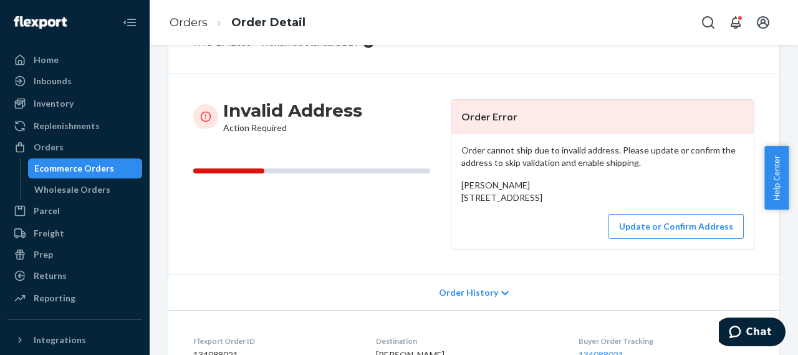
scroll to position [187, 0]
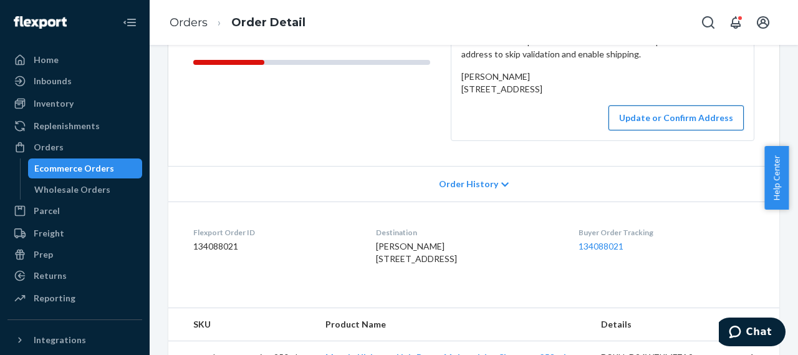
click at [676, 130] on button "Update or Confirm Address" at bounding box center [676, 117] width 135 height 25
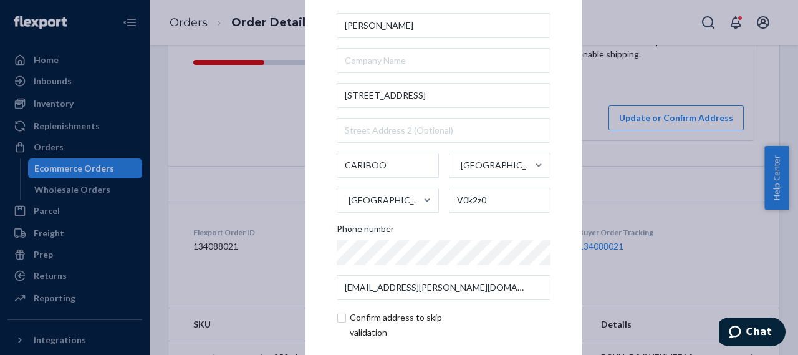
scroll to position [58, 0]
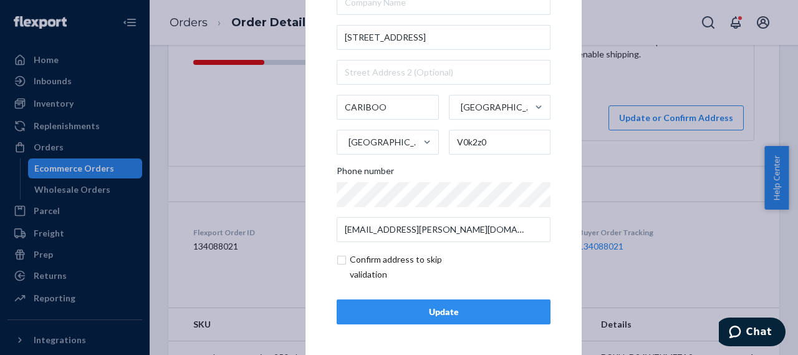
click at [440, 314] on div "Update" at bounding box center [443, 312] width 193 height 12
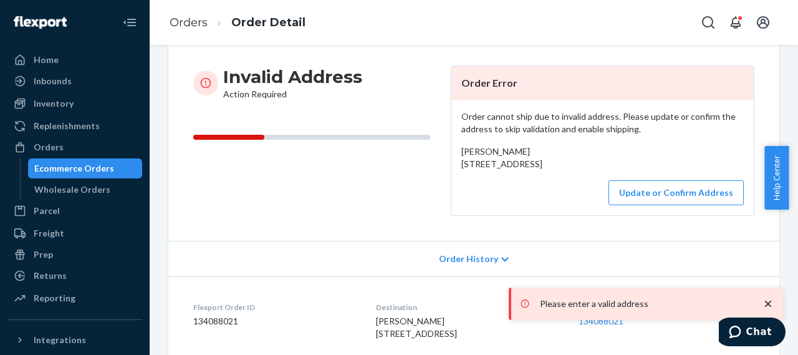
scroll to position [125, 0]
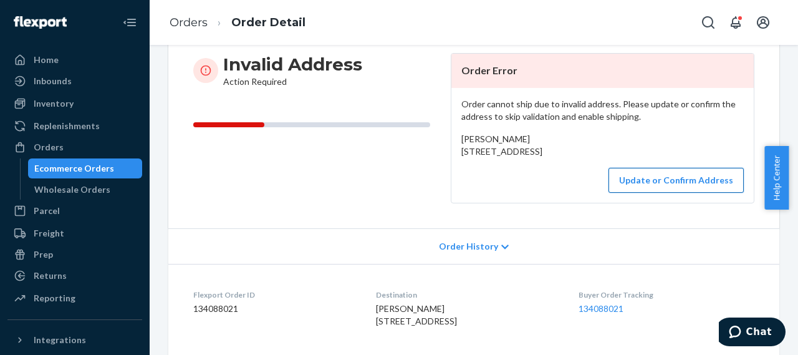
click at [690, 193] on button "Update or Confirm Address" at bounding box center [676, 180] width 135 height 25
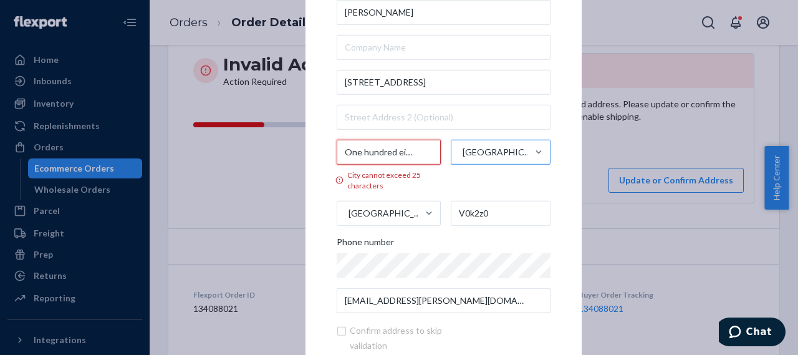
scroll to position [0, 42]
drag, startPoint x: 337, startPoint y: 153, endPoint x: 445, endPoint y: 152, distance: 107.9
click at [445, 152] on div "One hundred eight mile ranch City cannot exceed 25 characters British Columbia …" at bounding box center [444, 182] width 214 height 86
click at [416, 153] on input "One hundred eight mile ranch" at bounding box center [389, 151] width 104 height 25
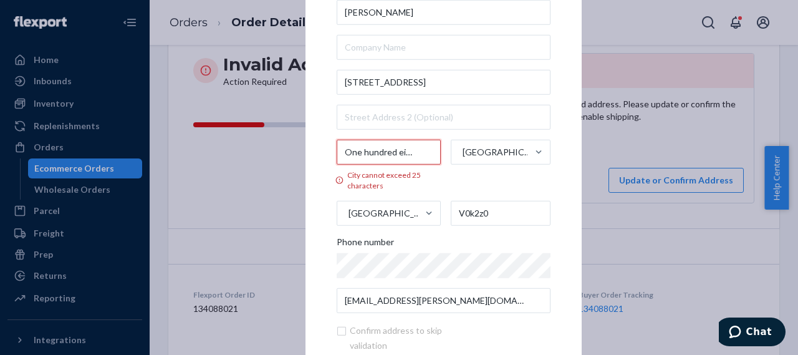
drag, startPoint x: 416, startPoint y: 153, endPoint x: 319, endPoint y: 156, distance: 96.7
click at [319, 156] on div "× Update Address Kimberly Fischer 344- 5038 Easzee drive One hundred eight mile…" at bounding box center [444, 177] width 276 height 498
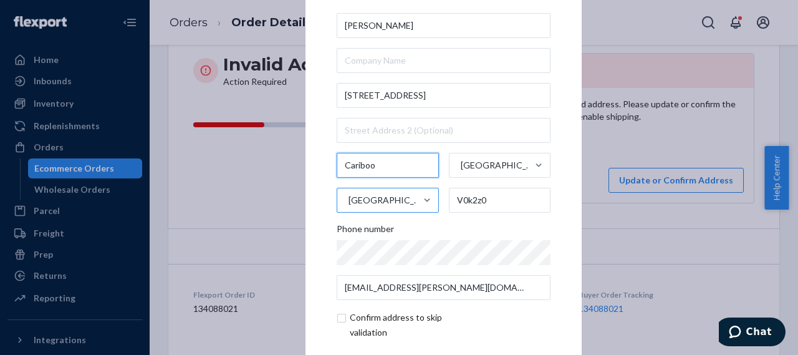
type input "CARIBOO"
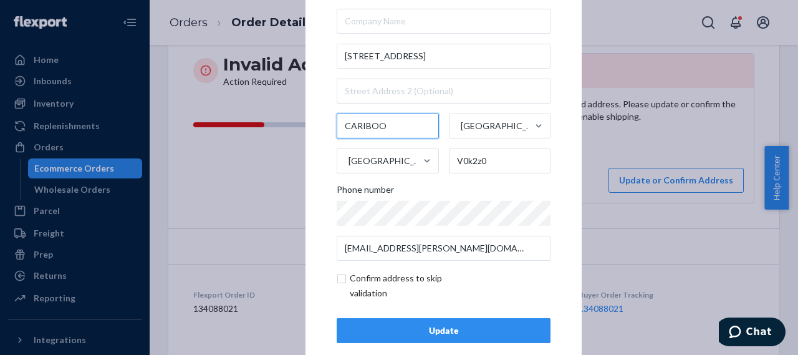
scroll to position [58, 0]
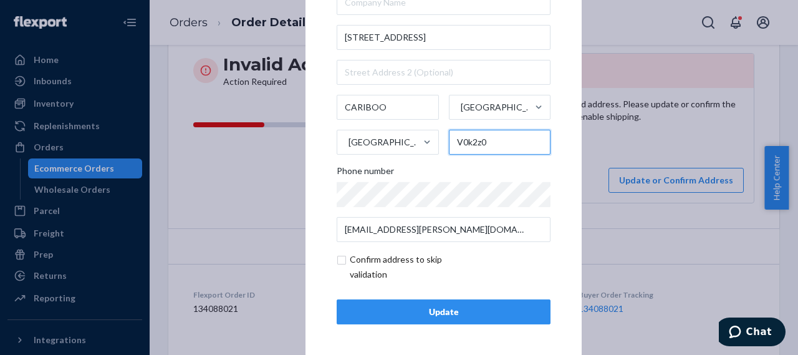
click at [464, 140] on input "V0k2z0" at bounding box center [500, 142] width 102 height 25
paste input "K2Z"
type input "V0K2Z0"
click at [342, 261] on input "checkbox" at bounding box center [409, 267] width 145 height 30
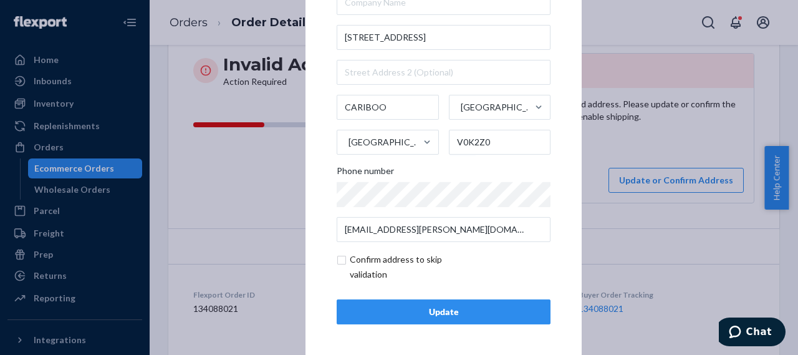
checkbox input "true"
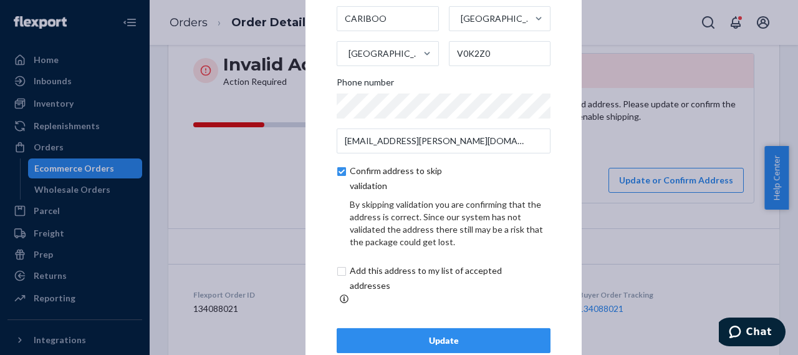
scroll to position [110, 0]
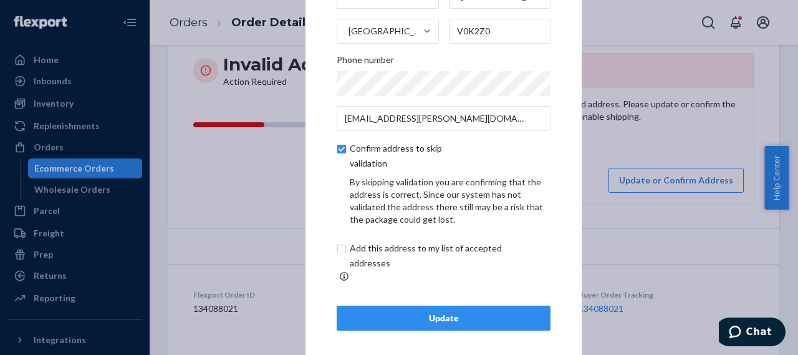
click at [339, 254] on input "checkbox" at bounding box center [441, 256] width 208 height 30
checkbox input "true"
click at [440, 316] on div "Update" at bounding box center [443, 318] width 193 height 12
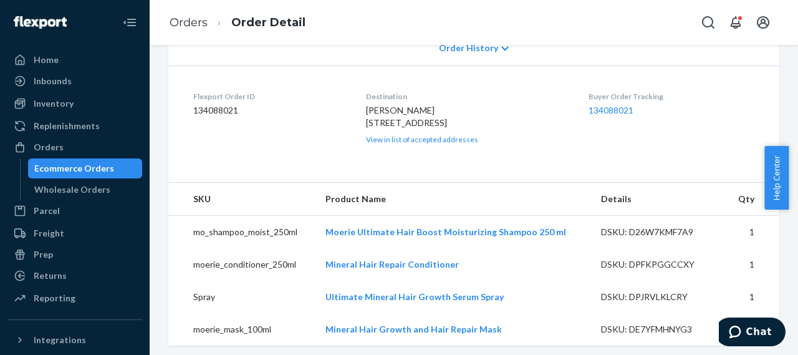
scroll to position [312, 0]
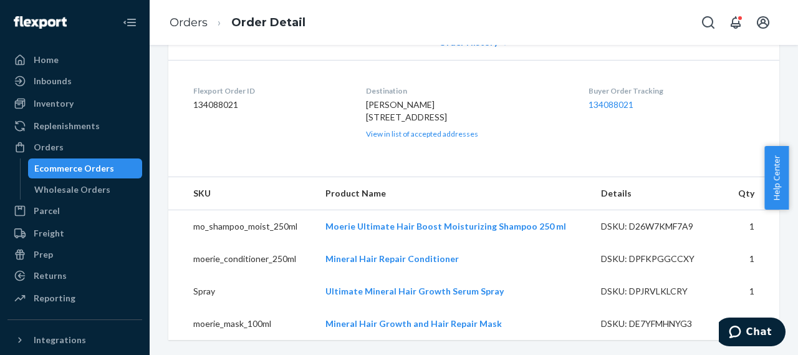
drag, startPoint x: 364, startPoint y: 95, endPoint x: 488, endPoint y: 115, distance: 126.4
click at [488, 115] on div "Kimberly Fischer 344- 5038 Easzee drive CARIBOO, BC V0K2Z0 CA View in list of a…" at bounding box center [467, 119] width 203 height 41
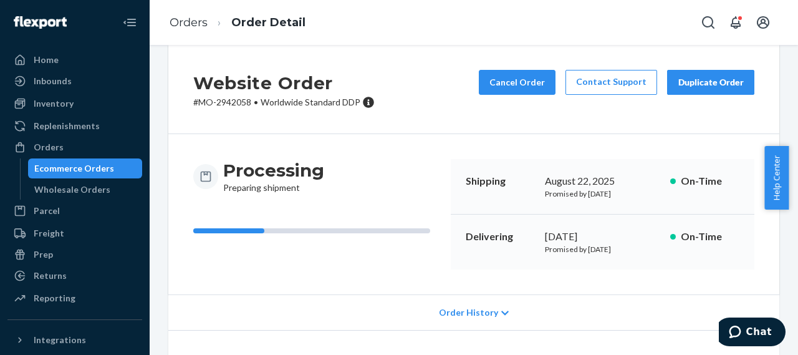
scroll to position [0, 0]
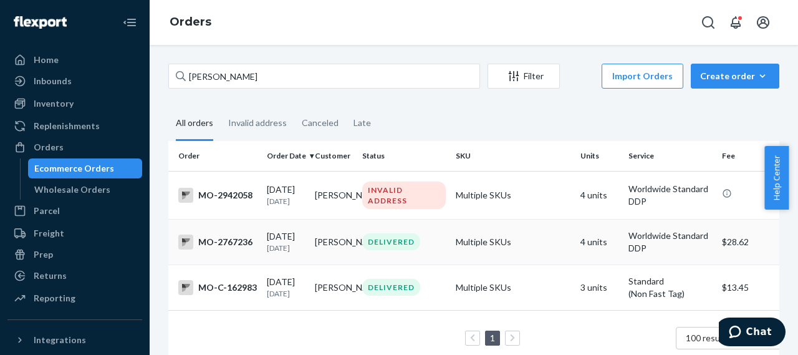
click at [236, 249] on div "MO-2767236" at bounding box center [217, 241] width 79 height 15
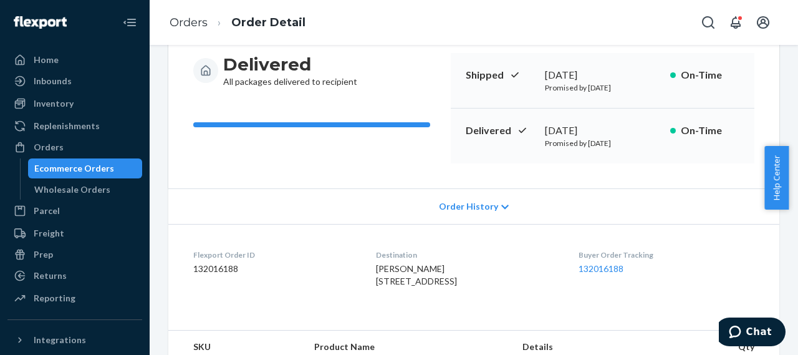
scroll to position [187, 0]
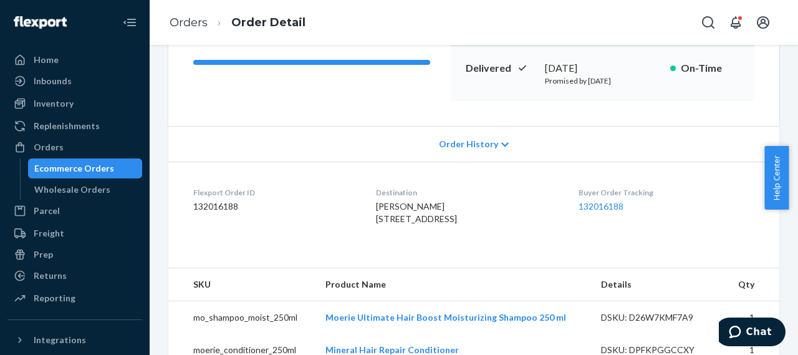
drag, startPoint x: 365, startPoint y: 222, endPoint x: 470, endPoint y: 243, distance: 106.3
click at [470, 225] on div "KIMBERLY FISCHER 344- 5038 EASZEE DRIVE CARIBOO, BC V0K2Z0 CA" at bounding box center [467, 212] width 182 height 25
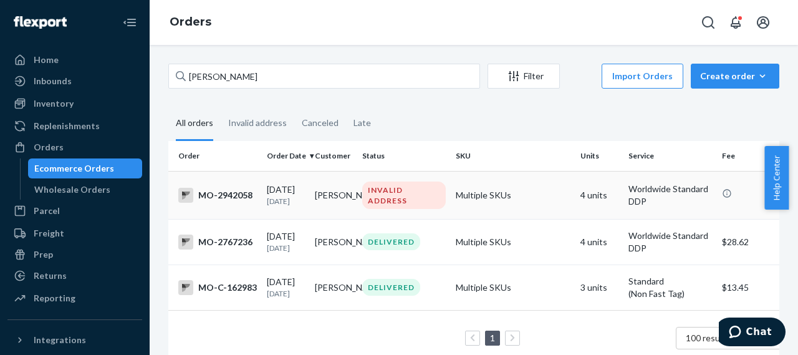
click at [230, 197] on div "MO-2942058" at bounding box center [217, 195] width 79 height 15
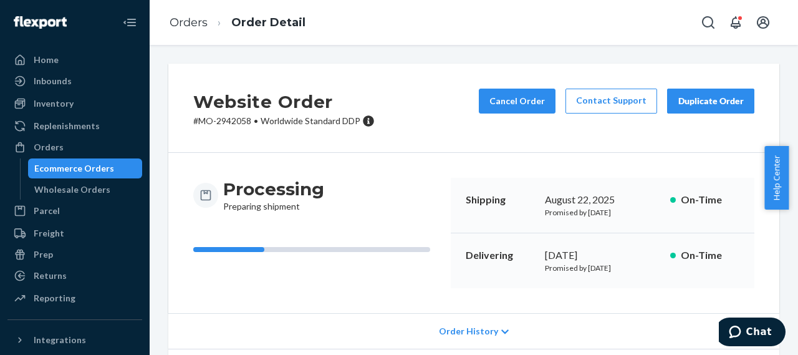
click at [231, 120] on p "# MO-2942058 • Worldwide Standard DDP" at bounding box center [283, 121] width 181 height 12
click at [67, 148] on div "Orders" at bounding box center [75, 146] width 132 height 17
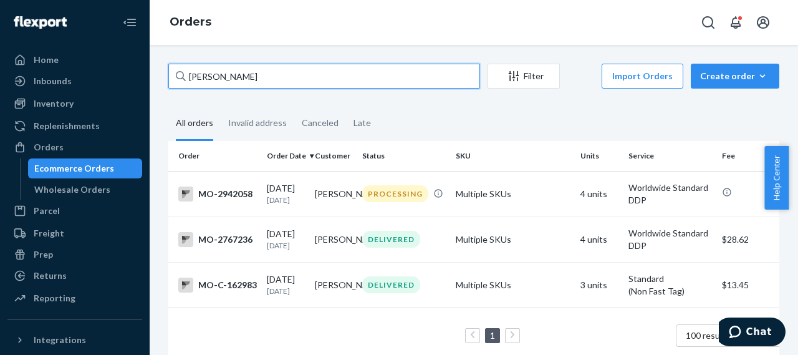
drag, startPoint x: 268, startPoint y: 79, endPoint x: 166, endPoint y: 88, distance: 102.6
click at [166, 88] on div "Kimberly Fischer Filter Import Orders Create order Ecommerce order Removal orde…" at bounding box center [474, 220] width 630 height 312
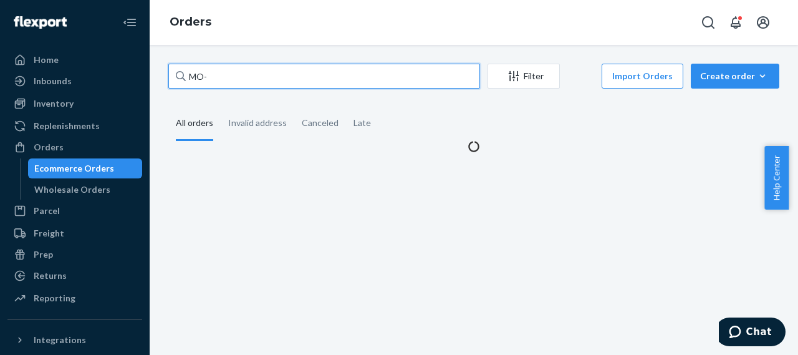
paste input "2943642"
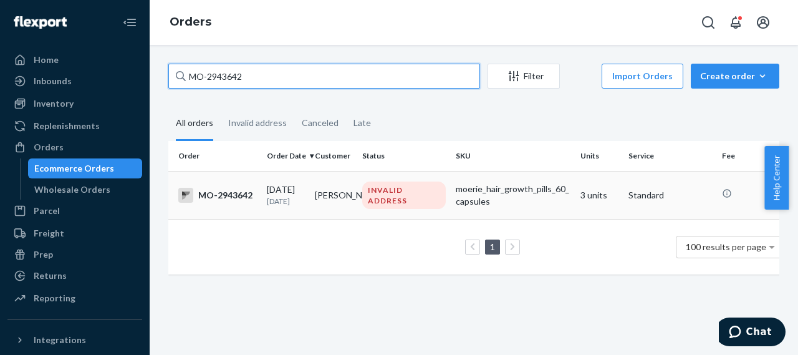
type input "MO-2943642"
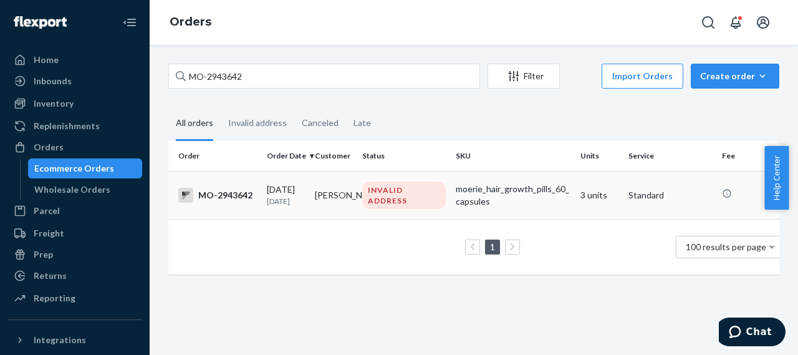
click at [211, 200] on div "MO-2943642" at bounding box center [217, 195] width 79 height 15
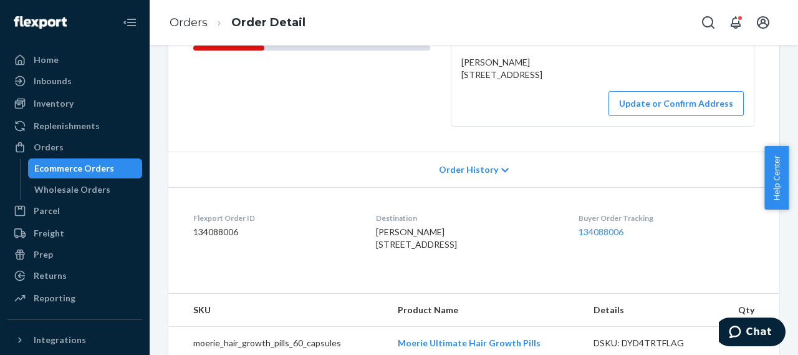
scroll to position [249, 0]
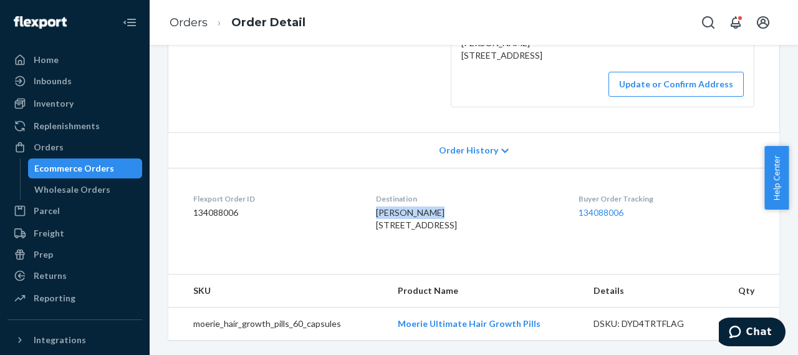
drag, startPoint x: 443, startPoint y: 209, endPoint x: 378, endPoint y: 208, distance: 64.9
click at [378, 208] on div "Miriam Burgos 5575 blvd Orlando, FL 32833 US" at bounding box center [467, 218] width 182 height 25
click at [54, 150] on div "Orders" at bounding box center [49, 147] width 30 height 12
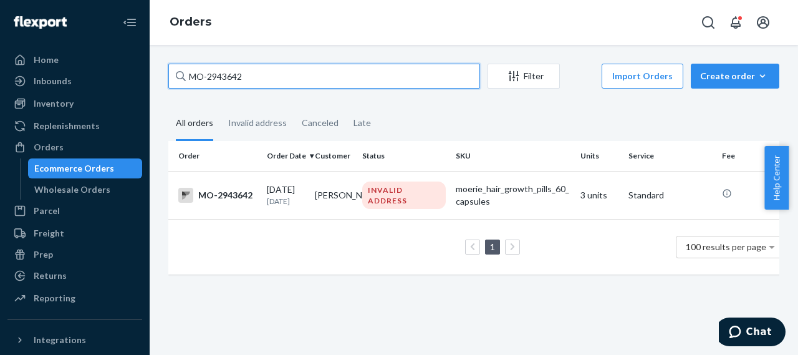
click at [217, 79] on input "MO-2943642" at bounding box center [324, 76] width 312 height 25
paste input "2556"
type input "MO-2942556"
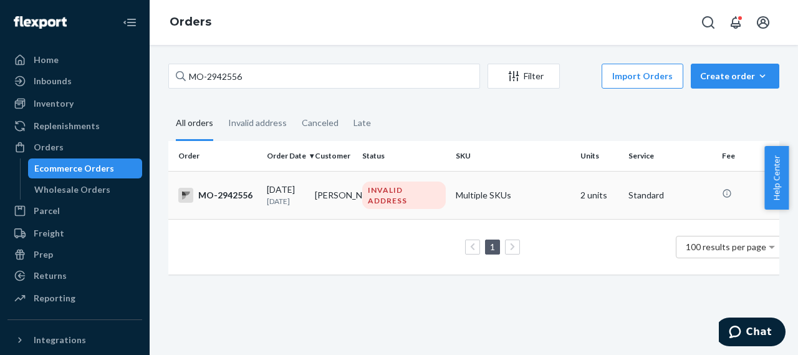
click at [238, 196] on div "MO-2942556" at bounding box center [217, 195] width 79 height 15
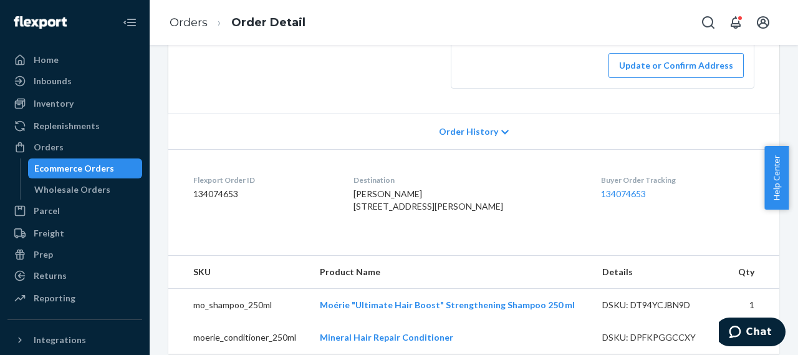
scroll to position [249, 0]
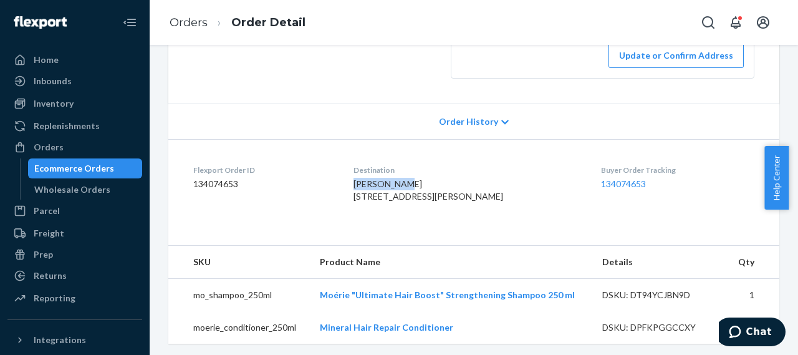
drag, startPoint x: 428, startPoint y: 209, endPoint x: 373, endPoint y: 205, distance: 55.6
click at [373, 205] on dl "Flexport Order ID 134074653 Destination Jyne Hudson 10 East Ave Quinton, NJ 080…" at bounding box center [473, 186] width 611 height 94
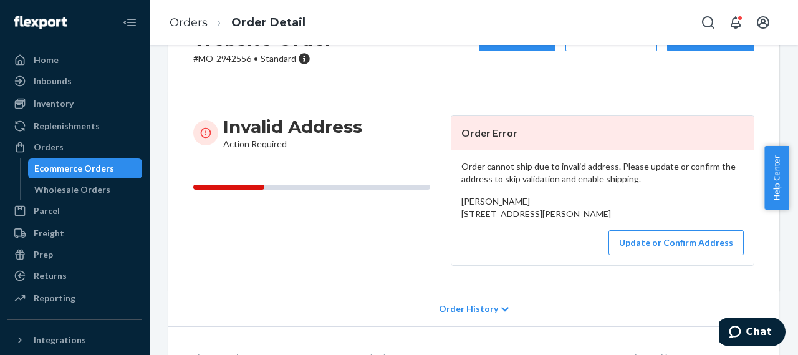
scroll to position [0, 0]
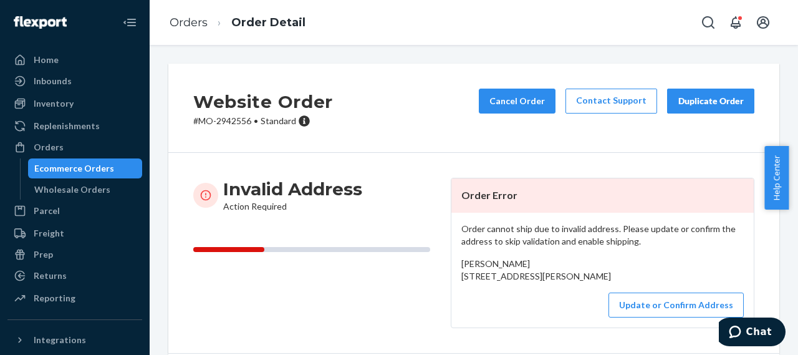
click at [233, 120] on p "# MO-2942556 • Standard" at bounding box center [263, 121] width 140 height 12
click at [519, 105] on button "Cancel Order" at bounding box center [517, 101] width 77 height 25
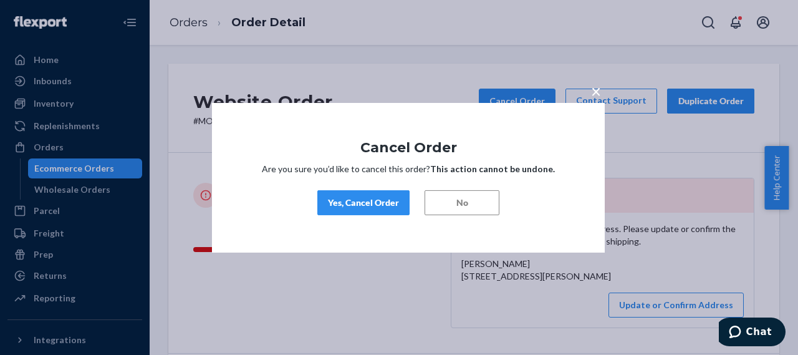
click at [379, 205] on div "Yes, Cancel Order" at bounding box center [363, 202] width 71 height 12
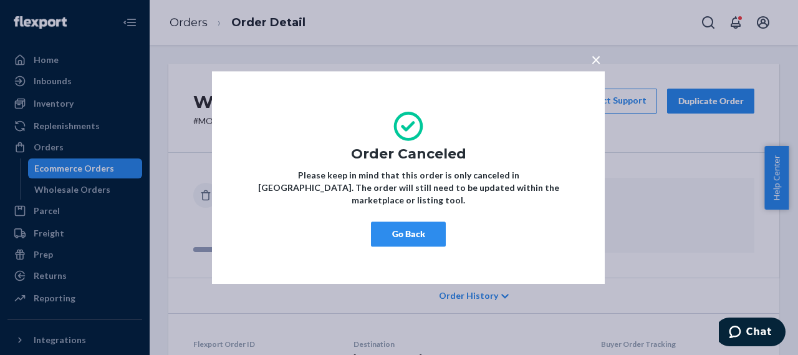
click at [420, 227] on button "Go Back" at bounding box center [408, 233] width 75 height 25
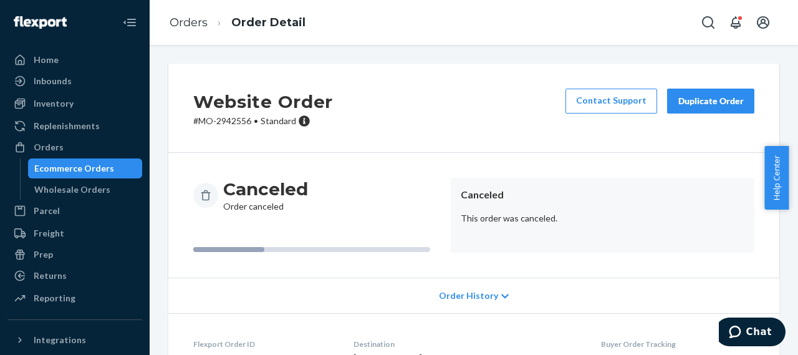
click at [236, 120] on p "# MO-2942556 • Standard" at bounding box center [263, 121] width 140 height 12
click at [50, 144] on div "Orders" at bounding box center [49, 147] width 30 height 12
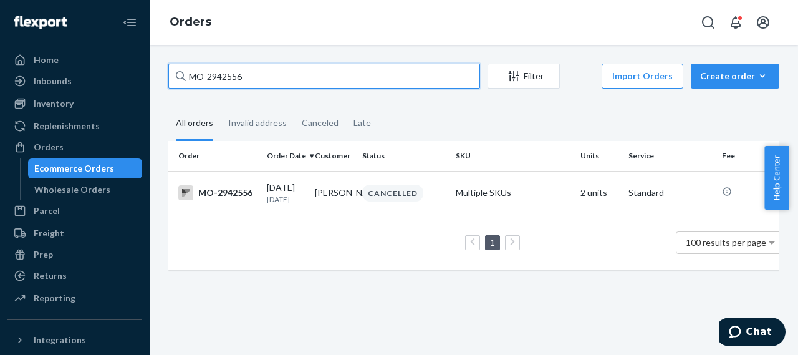
click at [234, 77] on input "MO-2942556" at bounding box center [324, 76] width 312 height 25
paste input "463"
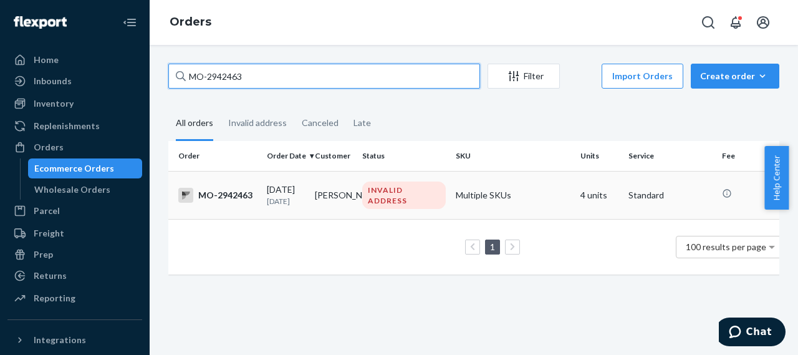
type input "MO-2942463"
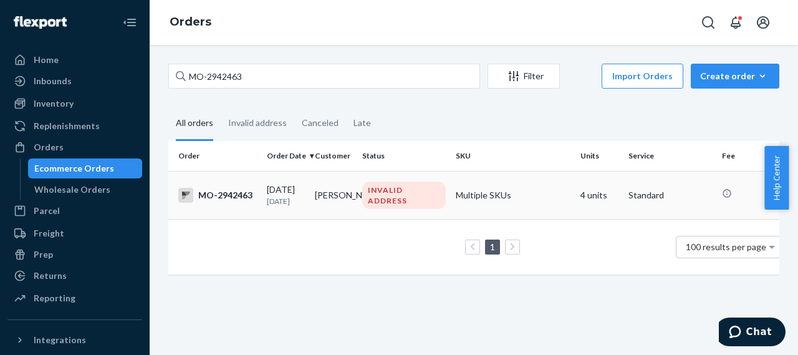
click at [233, 195] on div "MO-2942463" at bounding box center [217, 195] width 79 height 15
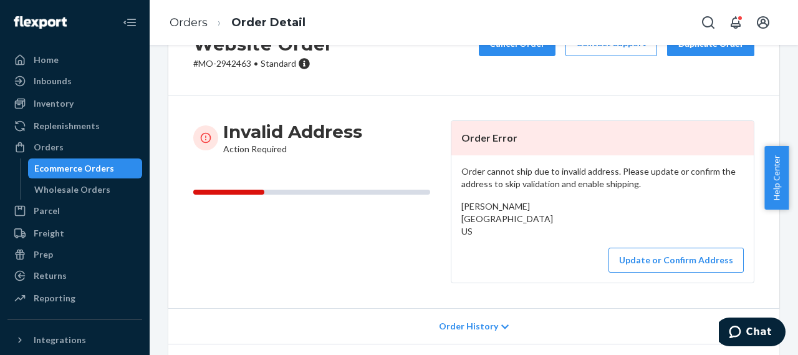
scroll to position [187, 0]
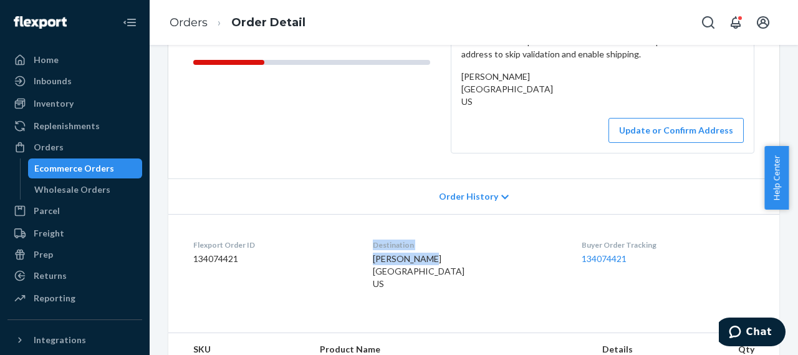
drag, startPoint x: 432, startPoint y: 270, endPoint x: 367, endPoint y: 274, distance: 65.6
click at [367, 274] on dl "Flexport Order ID 134074421 Destination Katie Mouser Deer Creek Road Selma, OR …" at bounding box center [473, 267] width 611 height 106
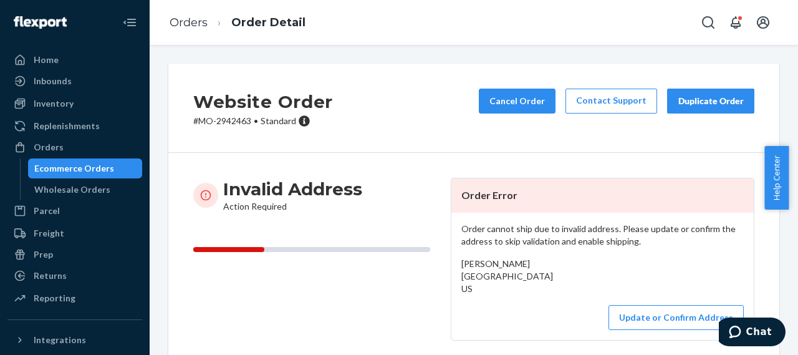
click at [236, 123] on p "# MO-2942463 • Standard" at bounding box center [263, 121] width 140 height 12
click at [529, 103] on button "Cancel Order" at bounding box center [517, 101] width 77 height 25
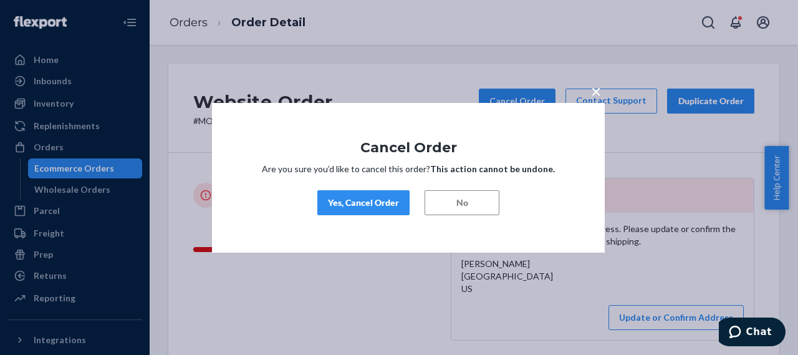
click at [372, 197] on div "Yes, Cancel Order" at bounding box center [363, 202] width 71 height 12
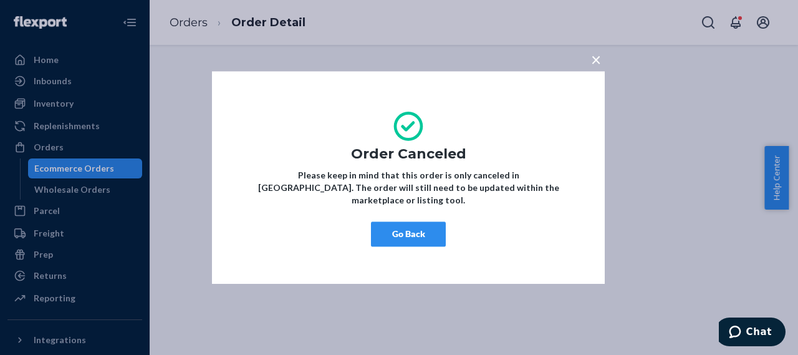
click at [410, 239] on button "Go Back" at bounding box center [408, 233] width 75 height 25
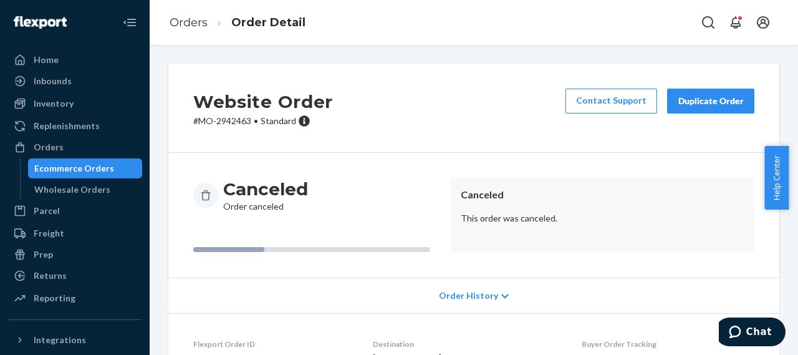
click at [233, 122] on p "# MO-2942463 • Standard" at bounding box center [263, 121] width 140 height 12
click at [29, 148] on div at bounding box center [24, 147] width 20 height 12
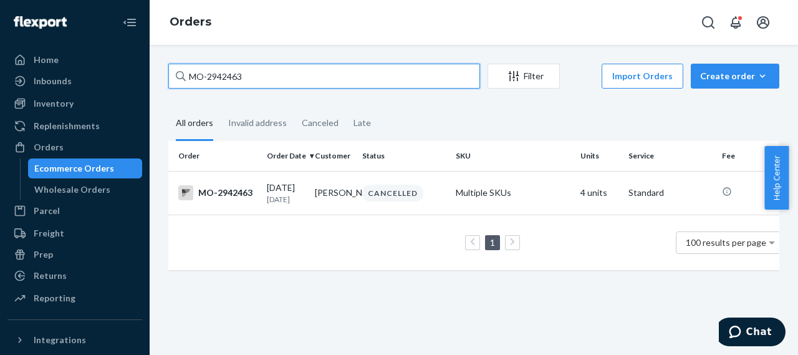
click at [224, 75] on input "MO-2942463" at bounding box center [324, 76] width 312 height 25
paste input "61086"
type input "MO-2961086"
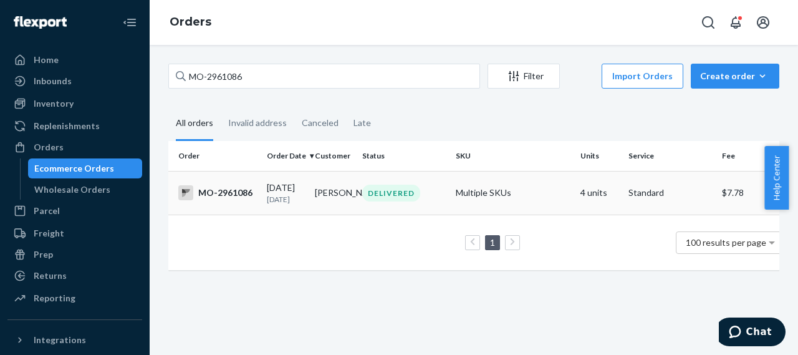
click at [238, 193] on div "MO-2961086" at bounding box center [217, 192] width 79 height 15
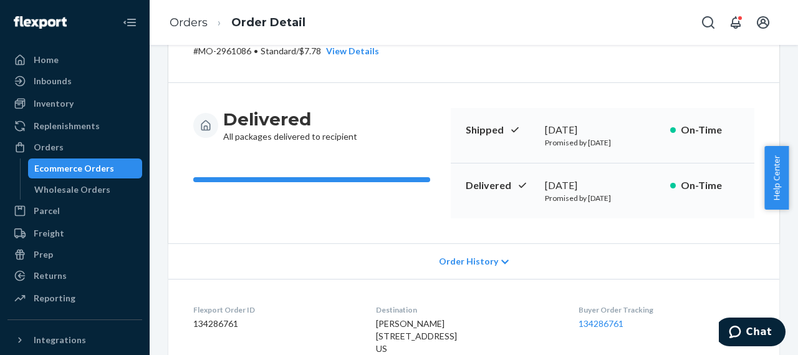
scroll to position [187, 0]
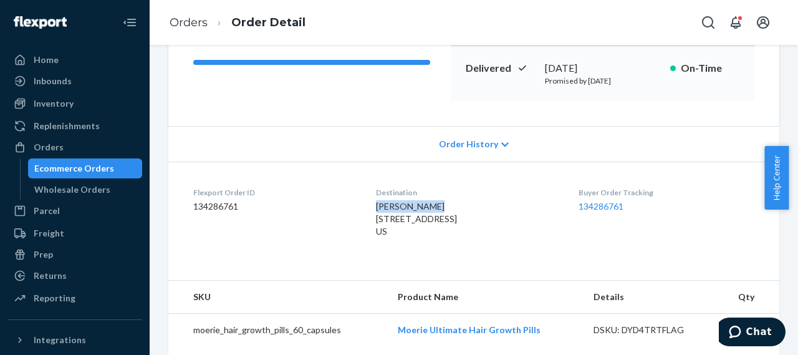
drag, startPoint x: 427, startPoint y: 205, endPoint x: 363, endPoint y: 211, distance: 64.5
click at [363, 211] on dl "Flexport Order ID 134286761 Destination Kathy Greaves 2829 Scotch Pine Trl Suam…" at bounding box center [473, 215] width 611 height 106
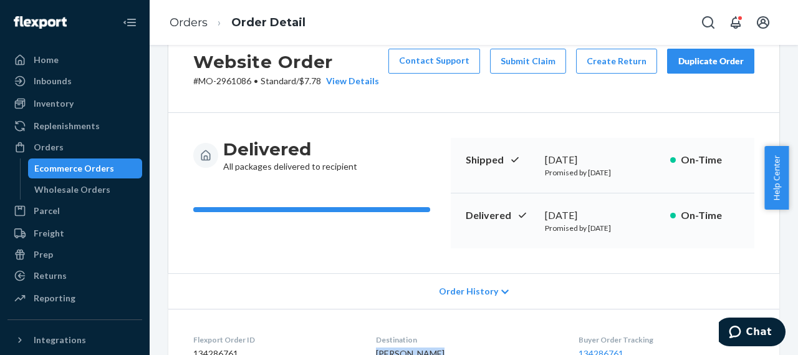
scroll to position [0, 0]
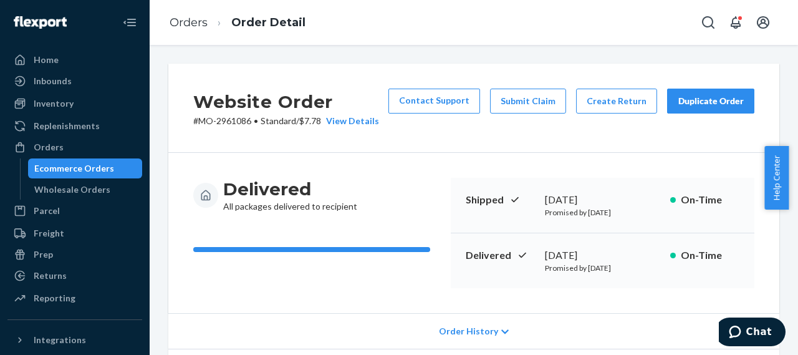
click at [236, 116] on p "# MO-2961086 • Standard / $7.78 View Details" at bounding box center [286, 121] width 186 height 12
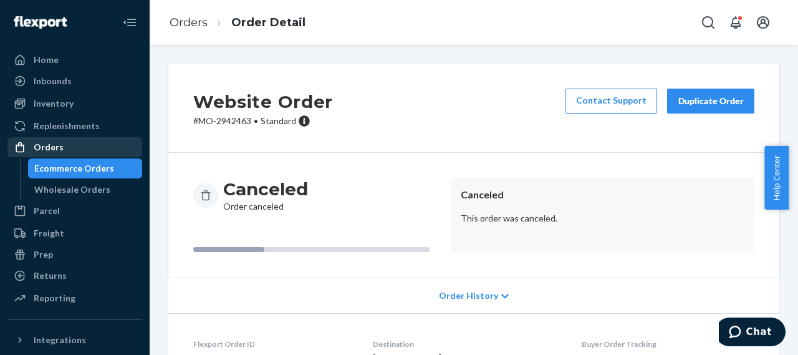
click at [59, 147] on div "Orders" at bounding box center [49, 147] width 30 height 12
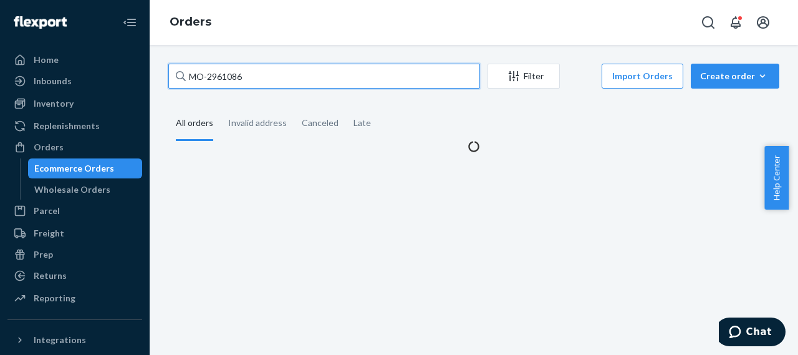
click at [228, 75] on input "MO-2961086" at bounding box center [324, 76] width 312 height 25
paste input "54523"
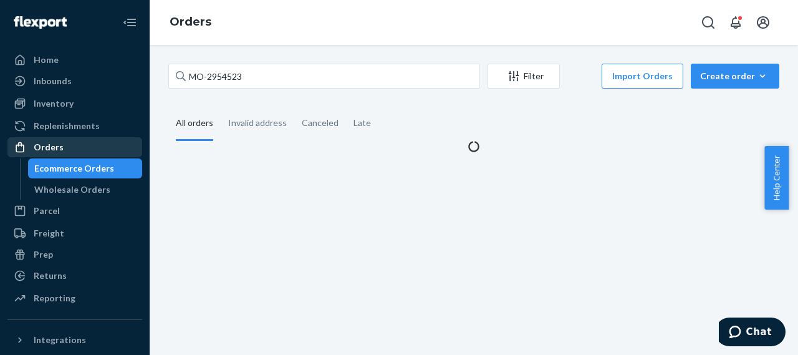
click at [49, 148] on div "Orders" at bounding box center [49, 147] width 30 height 12
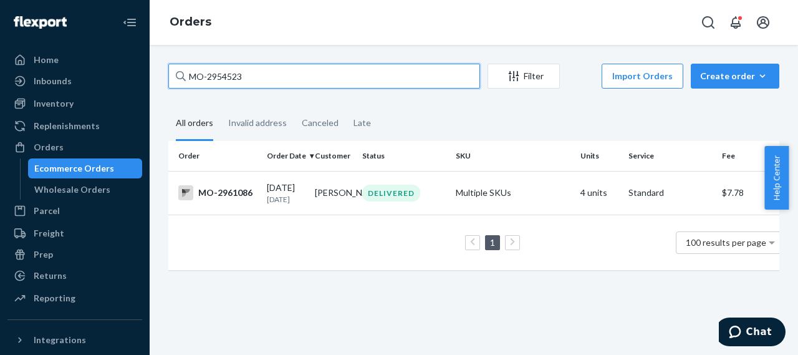
click at [231, 75] on input "MO-2954523" at bounding box center [324, 76] width 312 height 25
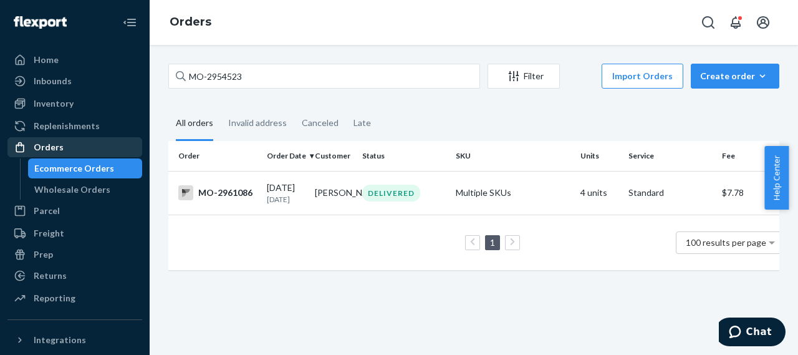
click at [59, 150] on div "Orders" at bounding box center [49, 147] width 30 height 12
click at [58, 144] on div "Orders" at bounding box center [49, 147] width 30 height 12
click at [59, 146] on div "Orders" at bounding box center [49, 147] width 30 height 12
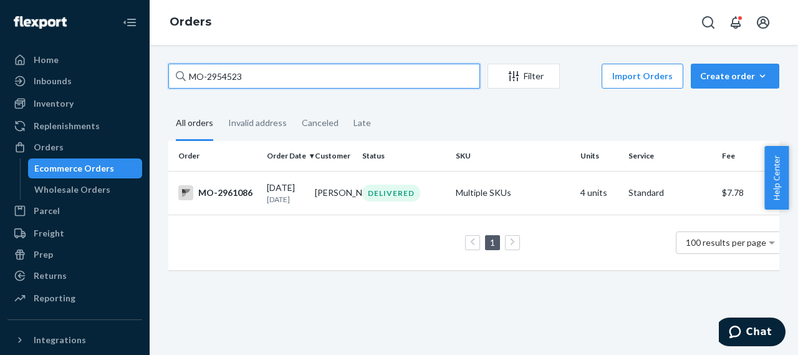
click at [225, 74] on input "MO-2954523" at bounding box center [324, 76] width 312 height 25
drag, startPoint x: 251, startPoint y: 75, endPoint x: 159, endPoint y: 83, distance: 92.0
click at [159, 83] on div "MO-2954523 Filter Import Orders Create order Ecommerce order Removal order All …" at bounding box center [474, 173] width 630 height 219
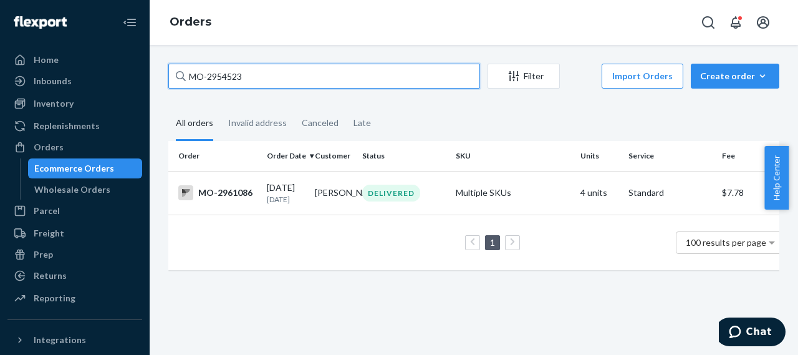
click at [251, 74] on input "MO-2954523" at bounding box center [324, 76] width 312 height 25
drag, startPoint x: 256, startPoint y: 74, endPoint x: 170, endPoint y: 80, distance: 86.3
click at [170, 80] on input "MO-2954523" at bounding box center [324, 76] width 312 height 25
paste input "Suzette Ervin"
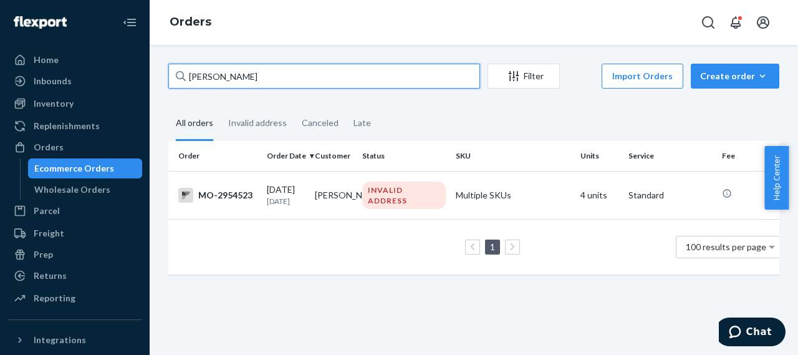
drag, startPoint x: 248, startPoint y: 79, endPoint x: 181, endPoint y: 82, distance: 66.8
click at [181, 82] on div "Suzette Ervin" at bounding box center [324, 76] width 312 height 25
paste input "Linda Burchett"
drag, startPoint x: 254, startPoint y: 79, endPoint x: 187, endPoint y: 80, distance: 67.4
click at [187, 80] on input "Linda Burchett" at bounding box center [324, 76] width 312 height 25
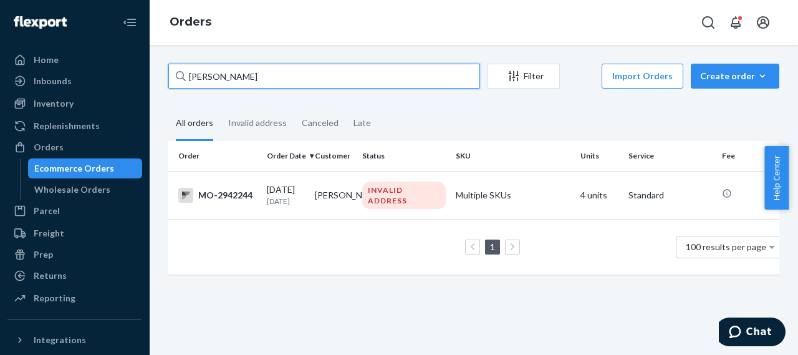
paste input "Vernice Phillips"
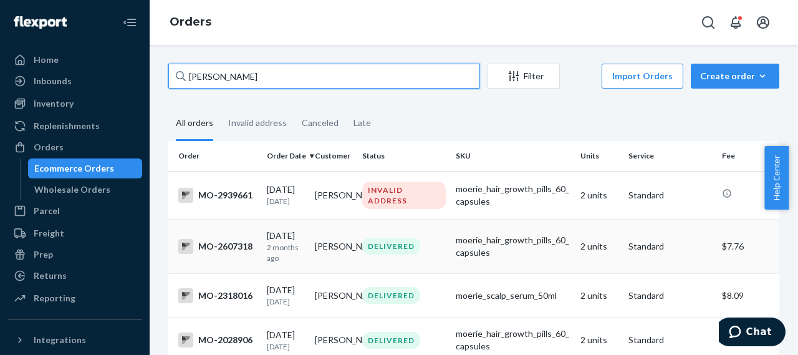
type input "Vernice Phillips"
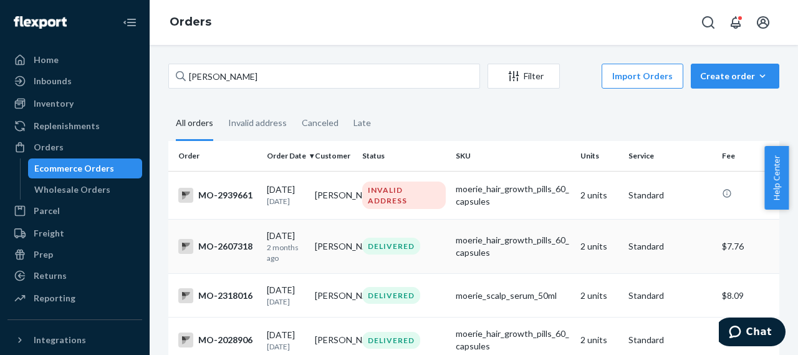
click at [229, 253] on div "MO-2607318" at bounding box center [217, 246] width 79 height 15
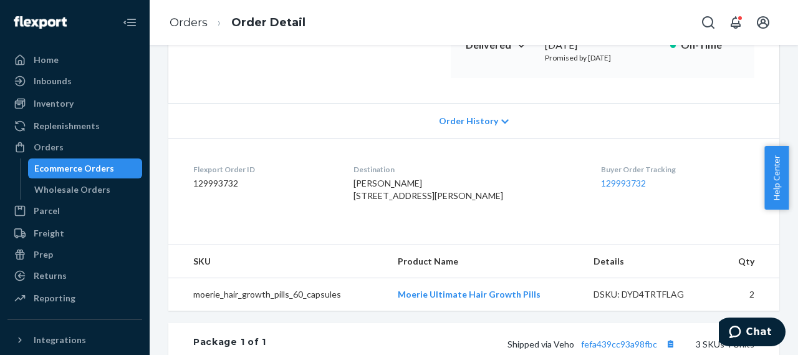
scroll to position [249, 0]
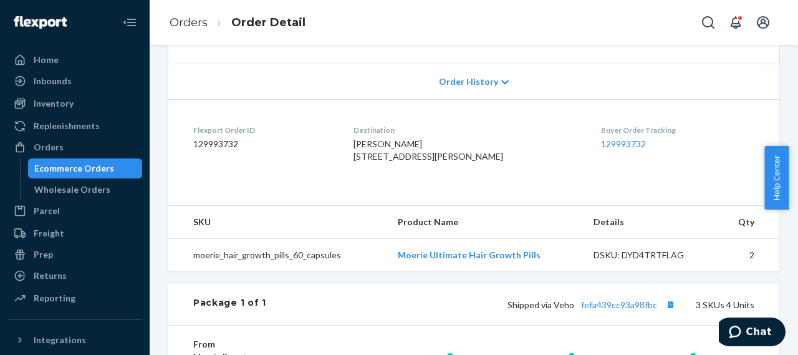
drag, startPoint x: 364, startPoint y: 157, endPoint x: 474, endPoint y: 181, distance: 113.0
click at [474, 163] on div "Vernice Phillips 20711 Southern Woods Dr New Caney, TX 77357-2567 US" at bounding box center [468, 150] width 228 height 25
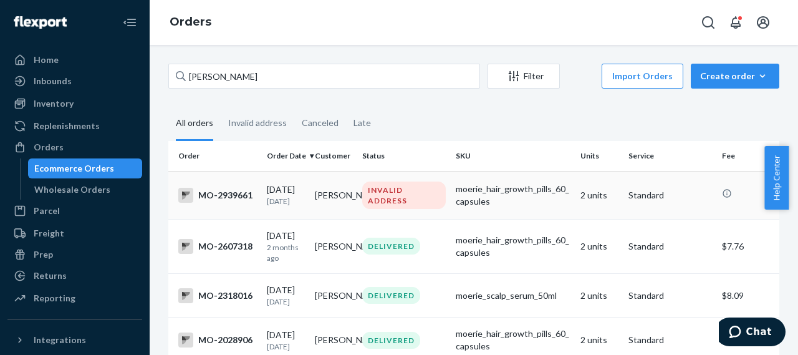
click at [236, 198] on div "MO-2939661" at bounding box center [217, 195] width 79 height 15
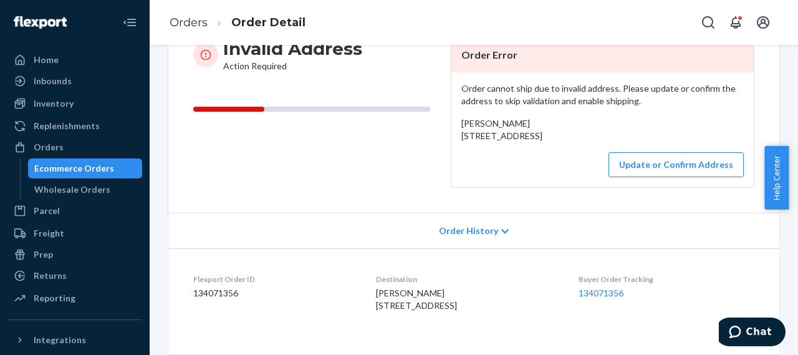
scroll to position [187, 0]
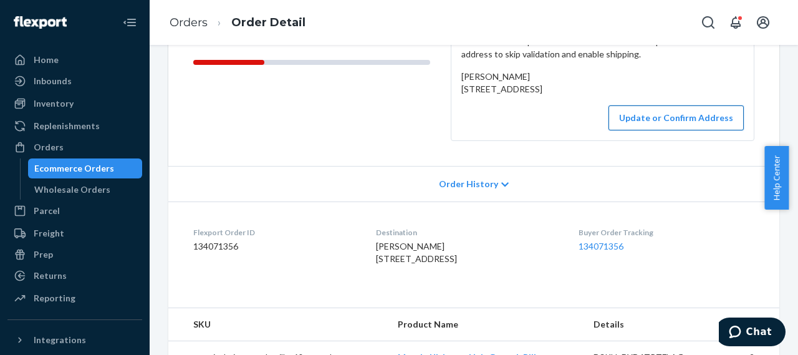
click at [662, 130] on button "Update or Confirm Address" at bounding box center [676, 117] width 135 height 25
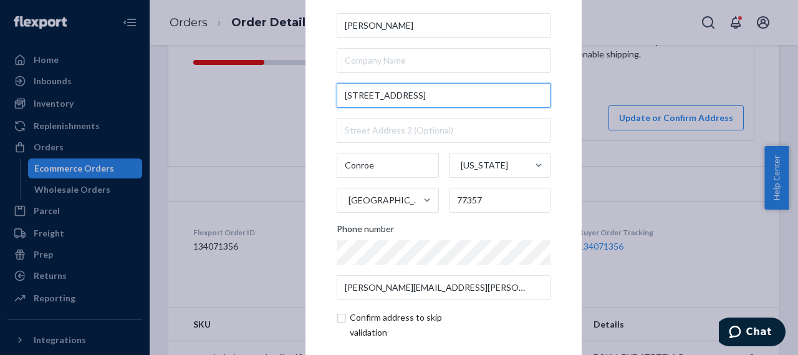
drag, startPoint x: 448, startPoint y: 95, endPoint x: 326, endPoint y: 99, distance: 122.9
click at [326, 99] on div "× Update Address Vernice Phillips 20711 Southern Wood blvd Conroe Texas United …" at bounding box center [444, 176] width 276 height 471
paste input "s Dr"
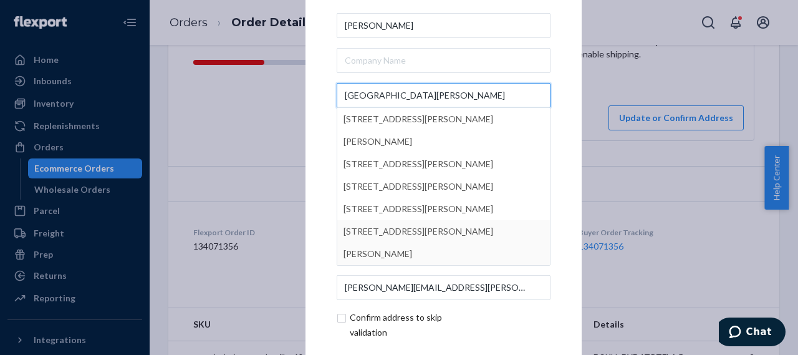
type input "20711 Southern Woods Dr"
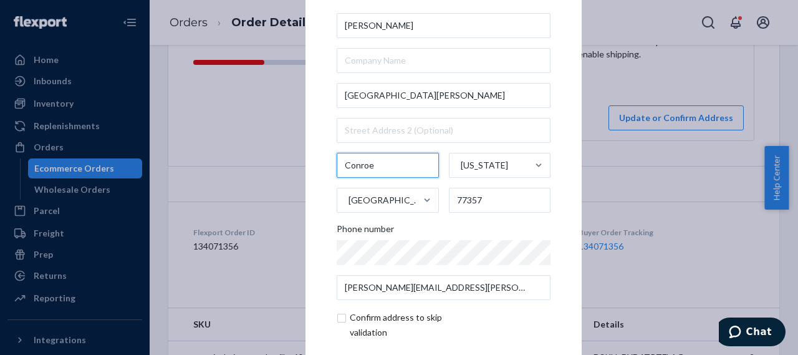
click at [370, 169] on input "Conroe" at bounding box center [388, 165] width 102 height 25
drag, startPoint x: 372, startPoint y: 164, endPoint x: 326, endPoint y: 167, distance: 46.2
click at [326, 167] on div "× Update Address Vernice Phillips 20711 Southern Woods Dr Conroe Texas United S…" at bounding box center [444, 176] width 276 height 471
paste input "New Caney"
type input "New Caney"
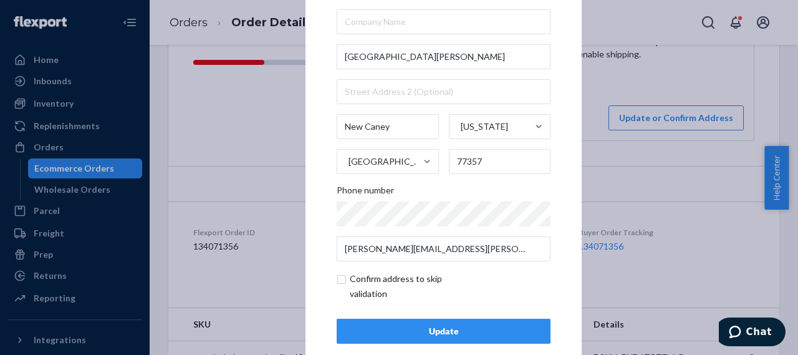
scroll to position [58, 0]
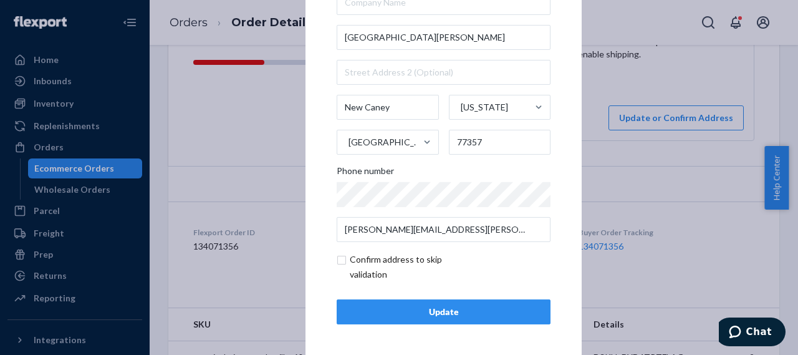
click at [444, 314] on div "Update" at bounding box center [443, 312] width 193 height 12
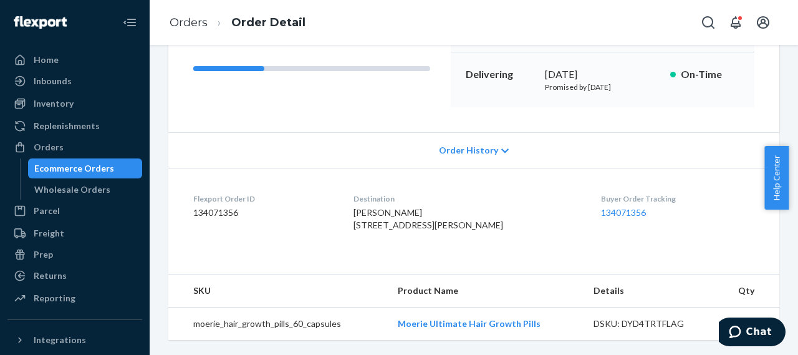
scroll to position [0, 0]
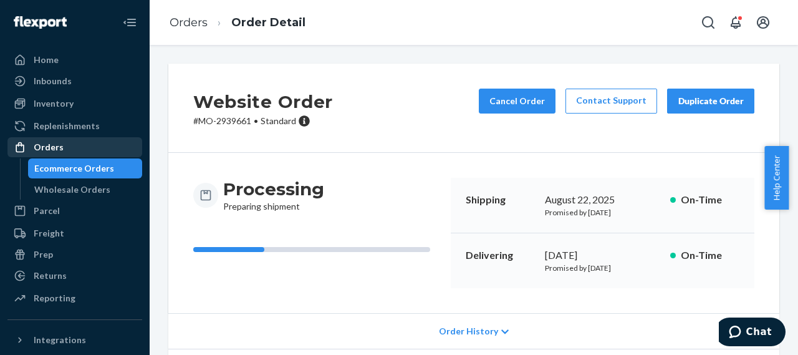
click at [49, 143] on div "Orders" at bounding box center [49, 147] width 30 height 12
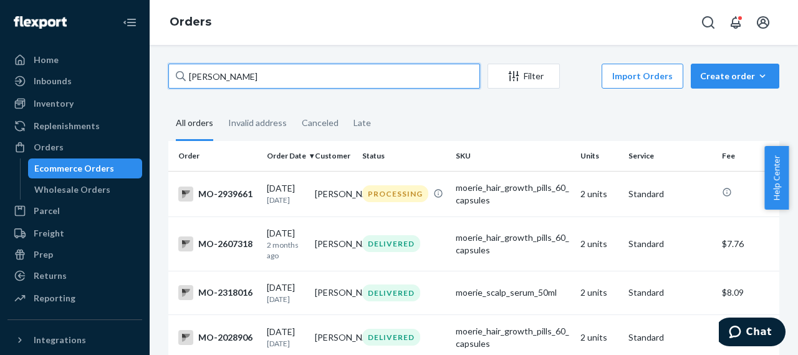
drag, startPoint x: 255, startPoint y: 77, endPoint x: 187, endPoint y: 84, distance: 68.3
click at [187, 84] on input "Vernice Phillips" at bounding box center [324, 76] width 312 height 25
paste input "Julie Shepard"
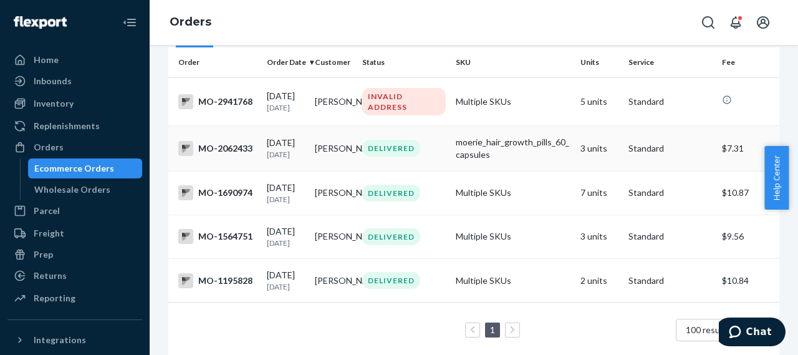
scroll to position [39, 0]
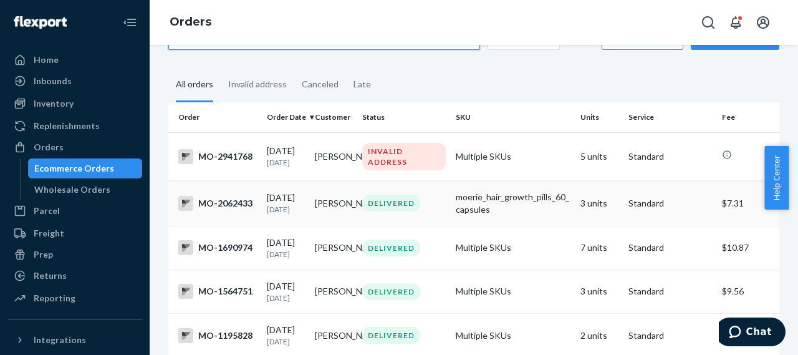
type input "Julie Shepard"
click at [236, 211] on div "MO-2062433" at bounding box center [217, 203] width 79 height 15
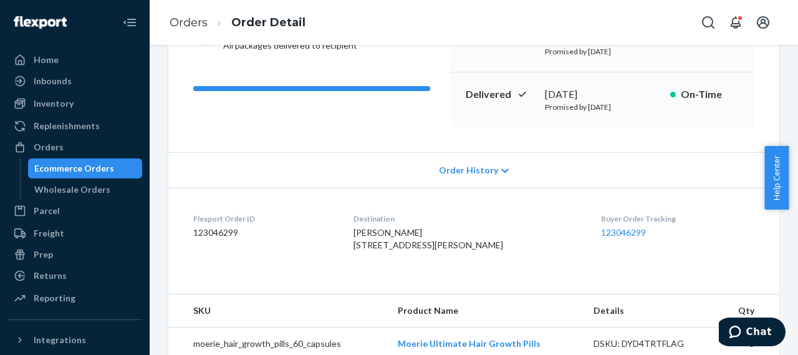
scroll to position [187, 0]
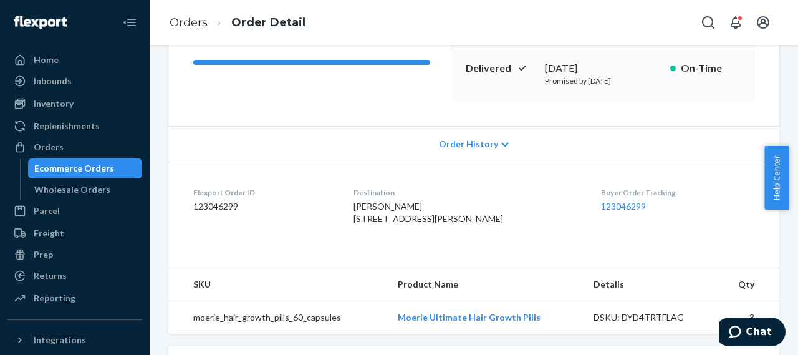
drag, startPoint x: 356, startPoint y: 219, endPoint x: 490, endPoint y: 248, distance: 136.5
click at [491, 248] on dl "Flexport Order ID 123046299 Destination Julie Shepard 25785 LA ESTRELLA RD WILD…" at bounding box center [473, 209] width 611 height 94
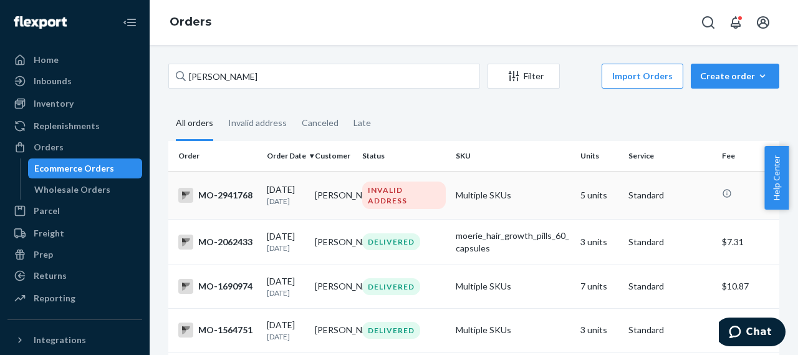
click at [223, 197] on div "MO-2941768" at bounding box center [217, 195] width 79 height 15
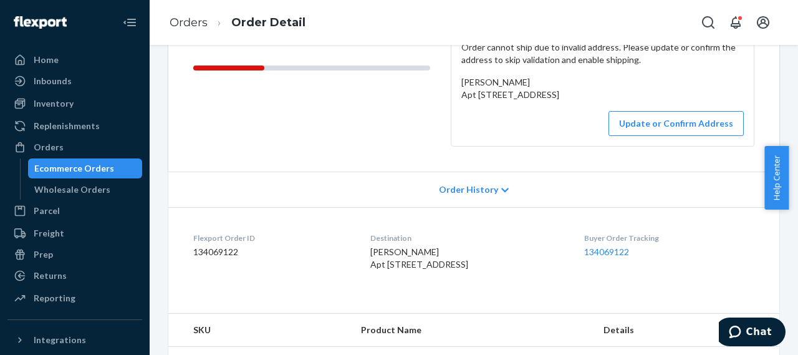
scroll to position [187, 0]
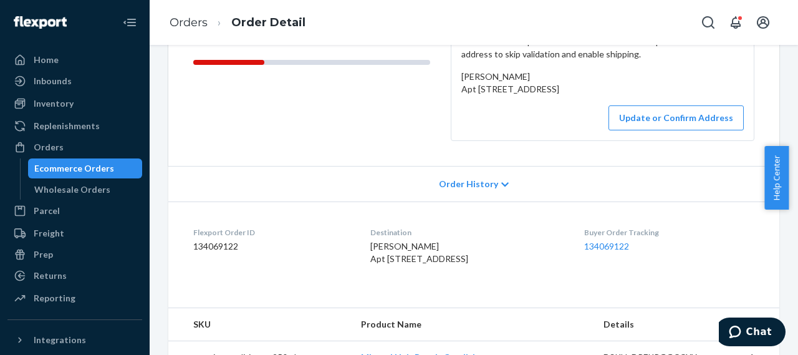
drag, startPoint x: 363, startPoint y: 285, endPoint x: 486, endPoint y: 305, distance: 125.1
click at [486, 295] on dl "Flexport Order ID 134069122 Destination Julie Shepard Apt 102 Thousand Oaks, CA…" at bounding box center [473, 248] width 611 height 94
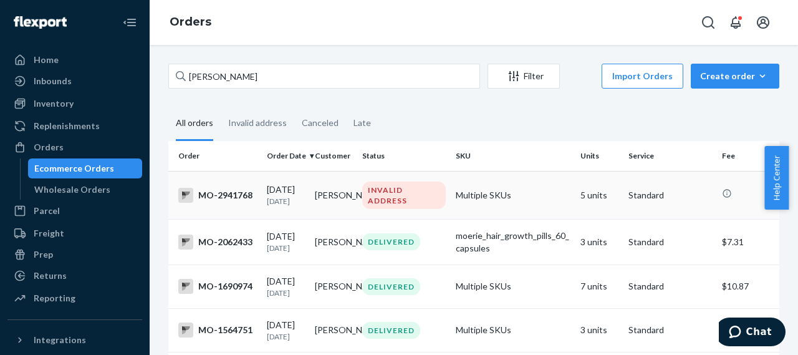
click at [229, 196] on div "MO-2941768" at bounding box center [217, 195] width 79 height 15
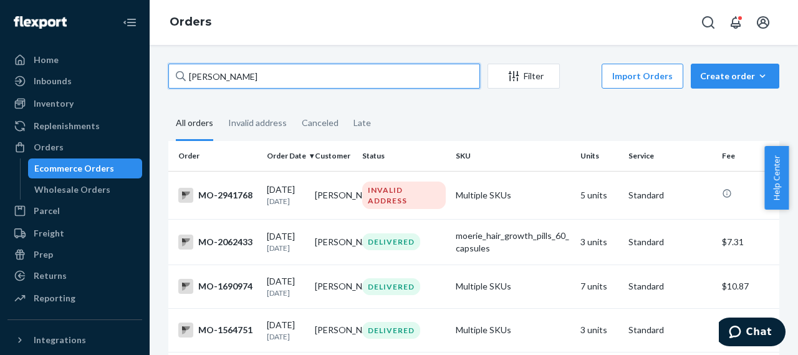
drag, startPoint x: 244, startPoint y: 82, endPoint x: 177, endPoint y: 81, distance: 66.7
click at [177, 81] on div "Julie Shepard" at bounding box center [324, 76] width 312 height 25
paste input "Amy Knox"
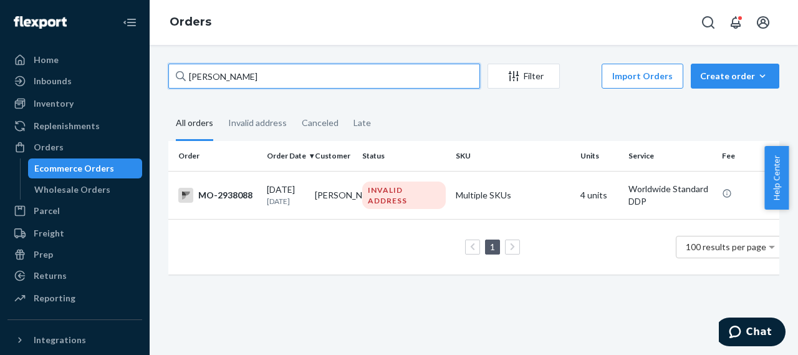
drag, startPoint x: 238, startPoint y: 77, endPoint x: 177, endPoint y: 89, distance: 62.4
click at [178, 88] on div "Amy Knox" at bounding box center [324, 76] width 312 height 25
paste input "Patricia Brewer"
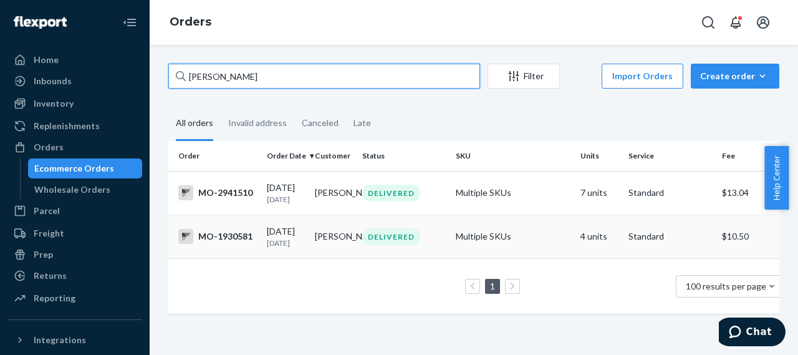
type input "Patricia Brewer"
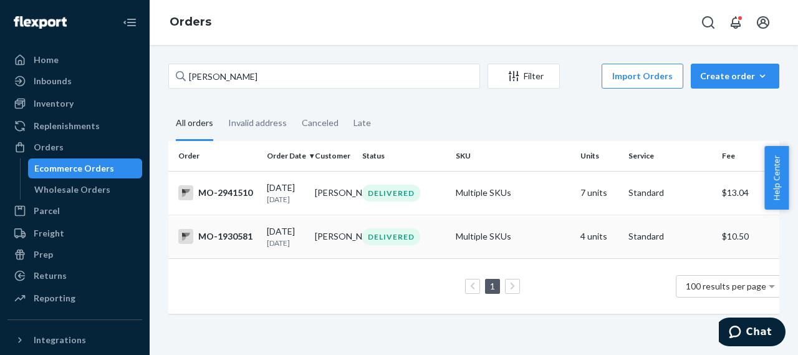
click at [231, 244] on div "MO-1930581" at bounding box center [217, 236] width 79 height 15
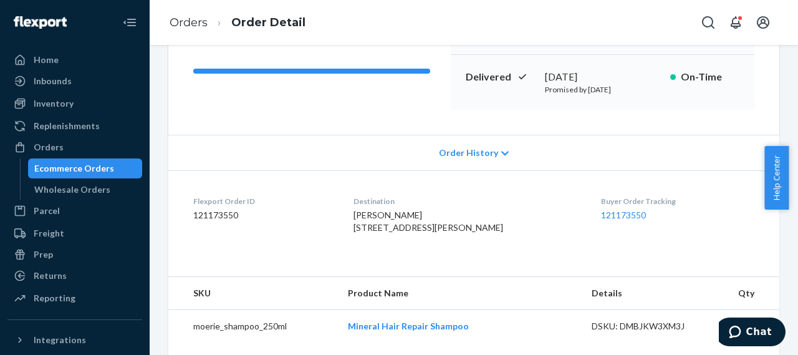
scroll to position [187, 0]
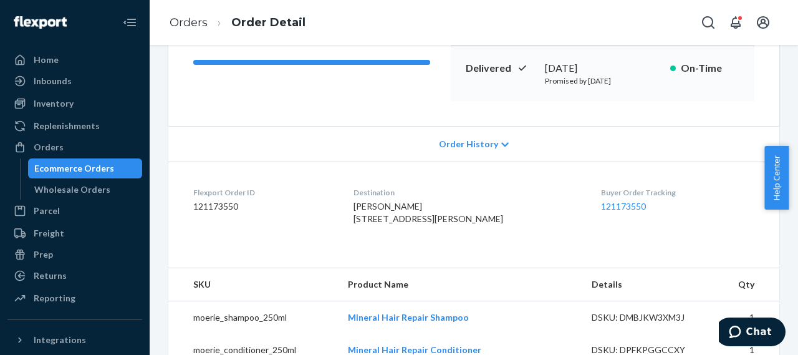
drag, startPoint x: 355, startPoint y: 221, endPoint x: 510, endPoint y: 254, distance: 158.3
click at [510, 254] on dl "Flexport Order ID 121173550 Destination Patricia Brewer 824 W Roosevelt Rd Litt…" at bounding box center [473, 209] width 611 height 94
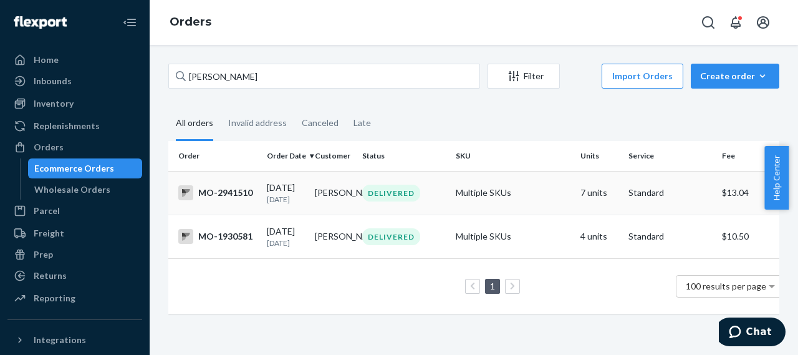
click at [221, 199] on div "MO-2941510" at bounding box center [217, 192] width 79 height 15
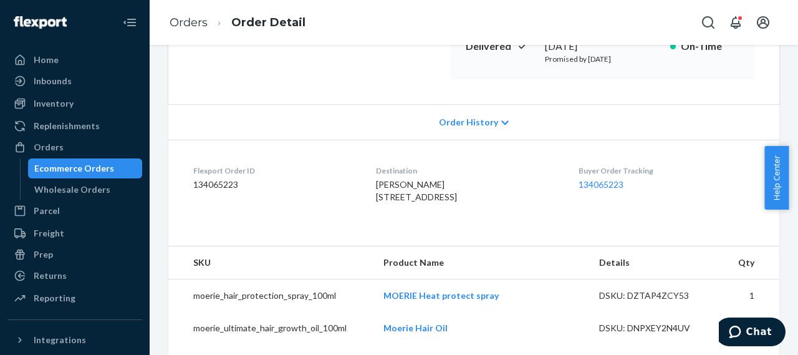
scroll to position [249, 0]
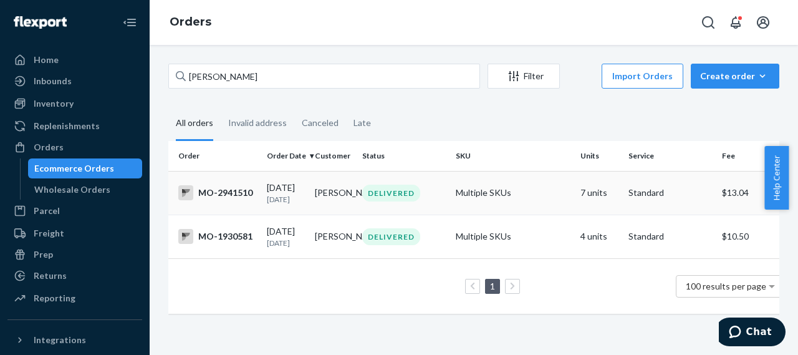
click at [234, 196] on div "MO-2941510" at bounding box center [217, 192] width 79 height 15
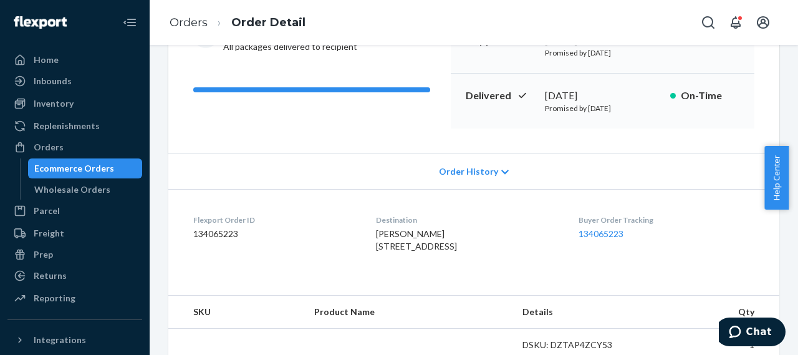
scroll to position [187, 0]
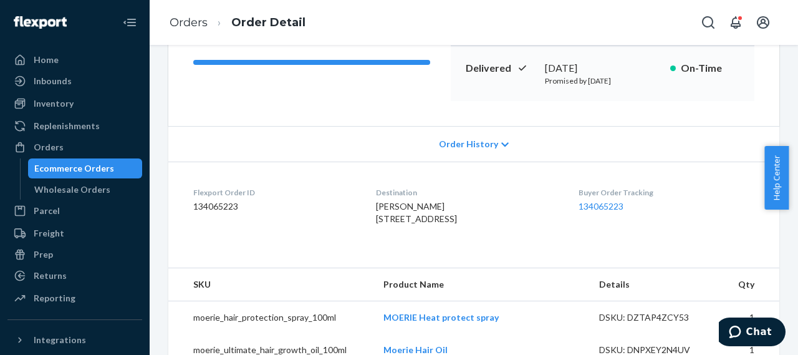
drag, startPoint x: 362, startPoint y: 219, endPoint x: 484, endPoint y: 241, distance: 124.2
click at [484, 241] on dl "Flexport Order ID 134065223 Destination Patricia Brewer 1190 Glasgow St Birming…" at bounding box center [473, 209] width 611 height 94
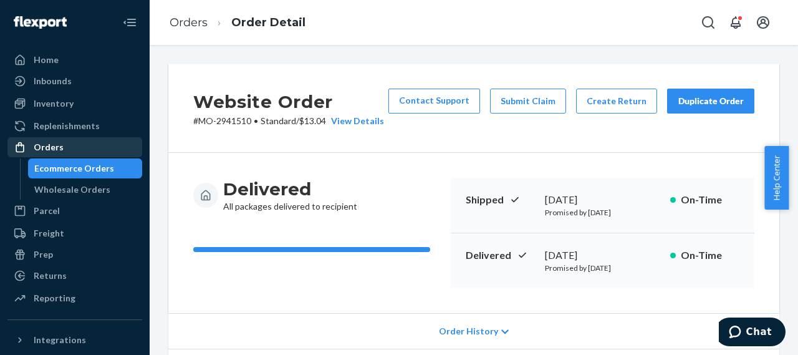
click at [65, 148] on div "Orders" at bounding box center [75, 146] width 132 height 17
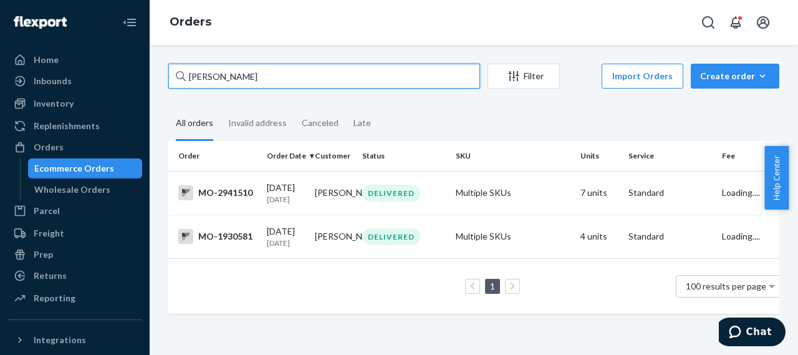
drag, startPoint x: 251, startPoint y: 72, endPoint x: 168, endPoint y: 89, distance: 84.1
click at [168, 87] on input "Patricia Brewer" at bounding box center [324, 76] width 312 height 25
paste input "Lana Mansell"
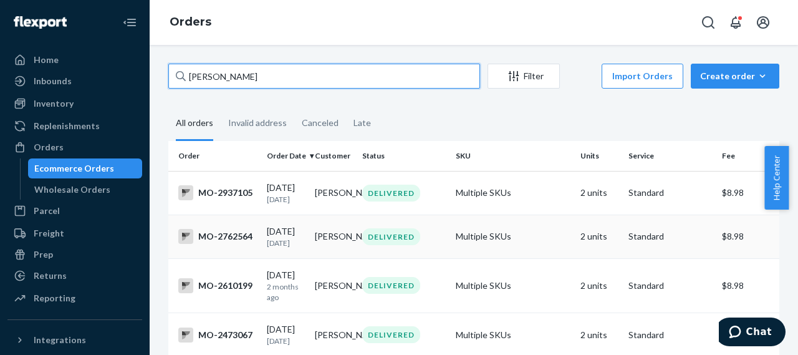
type input "Lana Mansell"
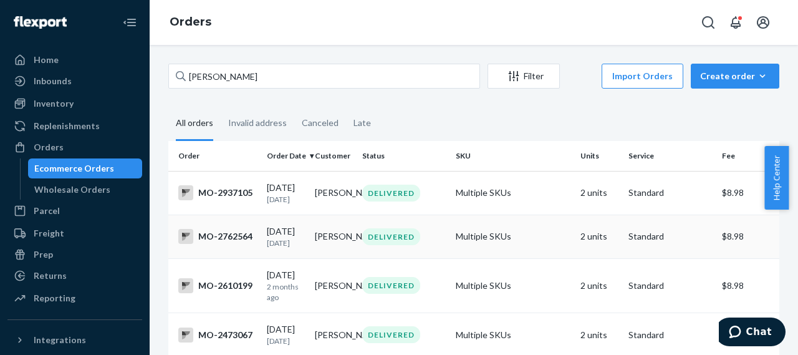
click at [240, 244] on div "MO-2762564" at bounding box center [217, 236] width 79 height 15
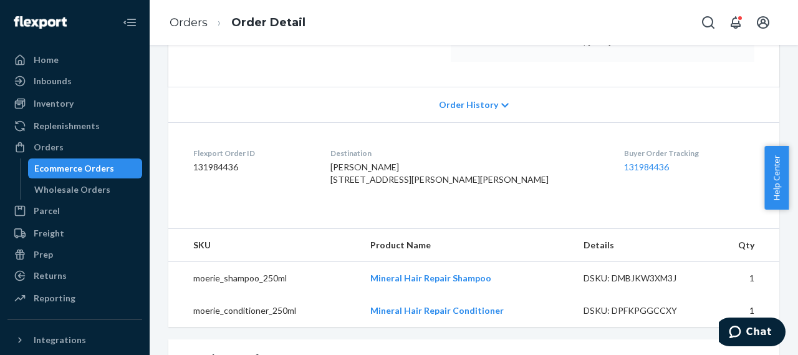
scroll to position [249, 0]
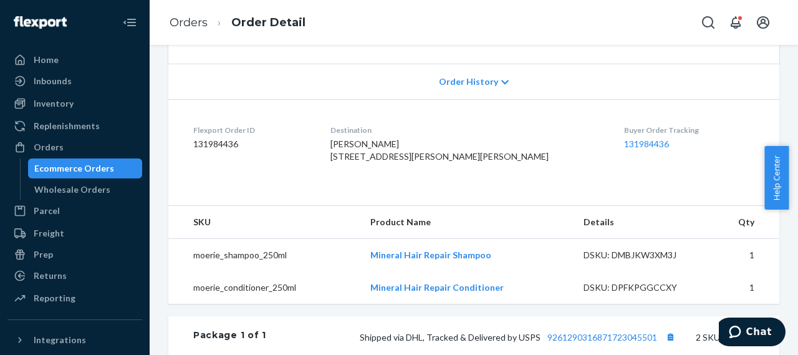
drag, startPoint x: 365, startPoint y: 154, endPoint x: 486, endPoint y: 189, distance: 125.9
click at [486, 189] on dl "Flexport Order ID 131984436 Destination Lana Mansell 3100 E McGuire Dr Muscle S…" at bounding box center [473, 146] width 611 height 94
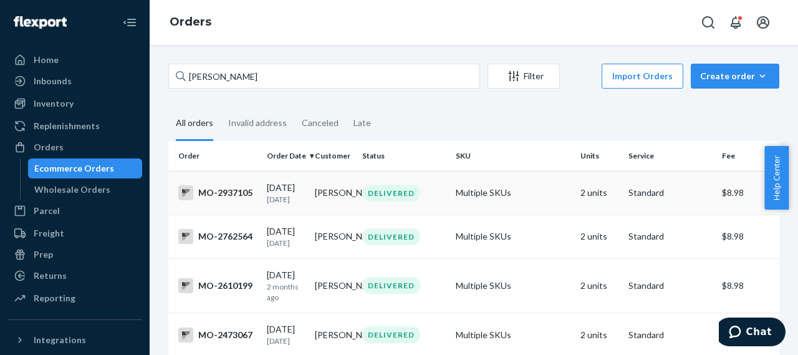
click at [226, 196] on div "MO-2937105" at bounding box center [217, 192] width 79 height 15
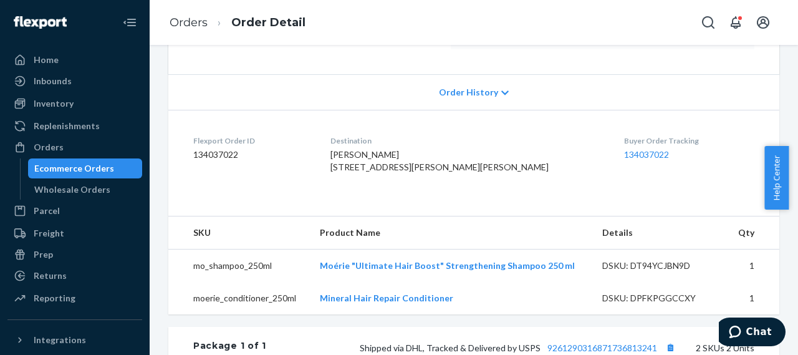
scroll to position [312, 0]
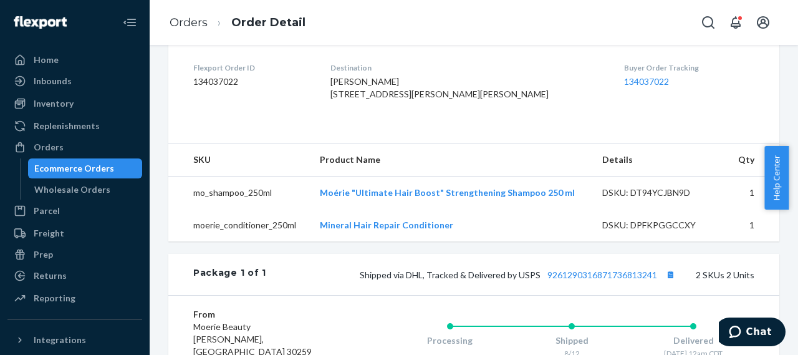
drag, startPoint x: 360, startPoint y: 96, endPoint x: 490, endPoint y: 117, distance: 131.9
click at [490, 117] on dl "Flexport Order ID 134037022 Destination Lana Mansell 3100 E McGuire Dr Muscle S…" at bounding box center [473, 84] width 611 height 94
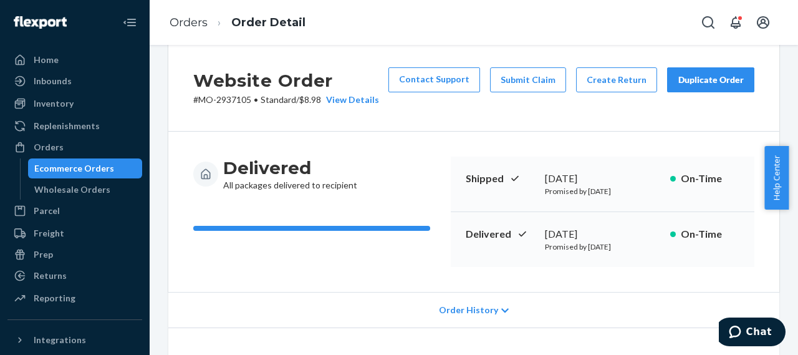
scroll to position [0, 0]
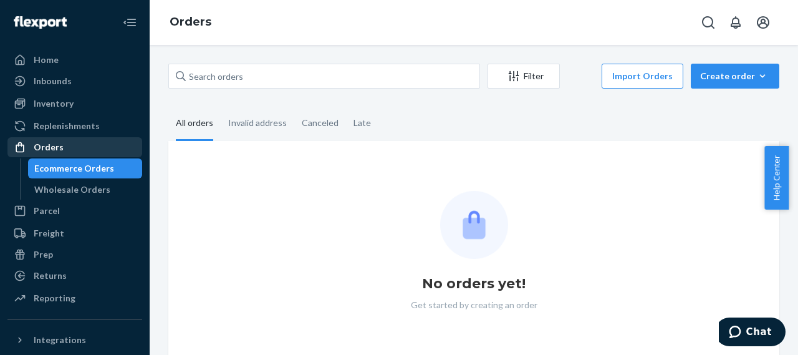
click at [47, 148] on div "Orders" at bounding box center [49, 147] width 30 height 12
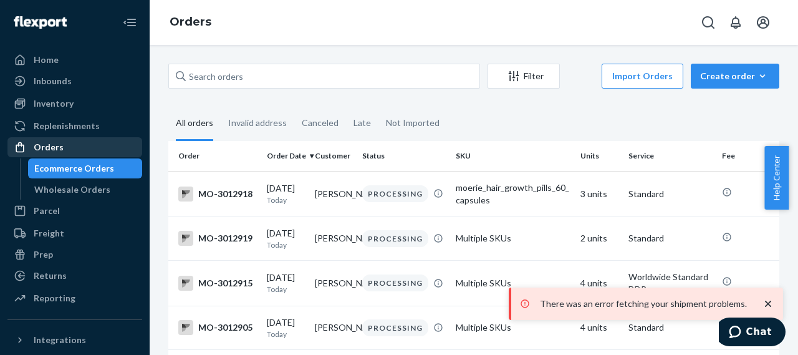
click at [52, 148] on div "Orders" at bounding box center [49, 147] width 30 height 12
click at [59, 148] on div "Orders" at bounding box center [49, 147] width 30 height 12
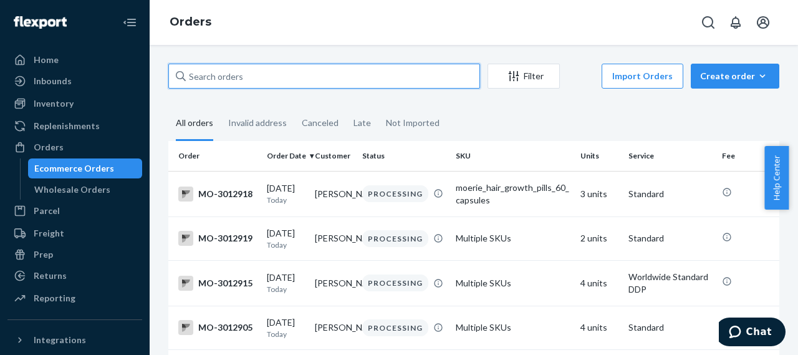
click at [190, 77] on input "text" at bounding box center [324, 76] width 312 height 25
paste input "MO-2941510"
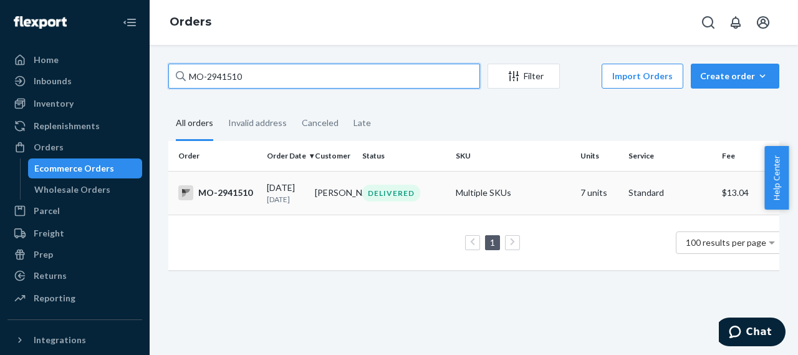
type input "MO-2941510"
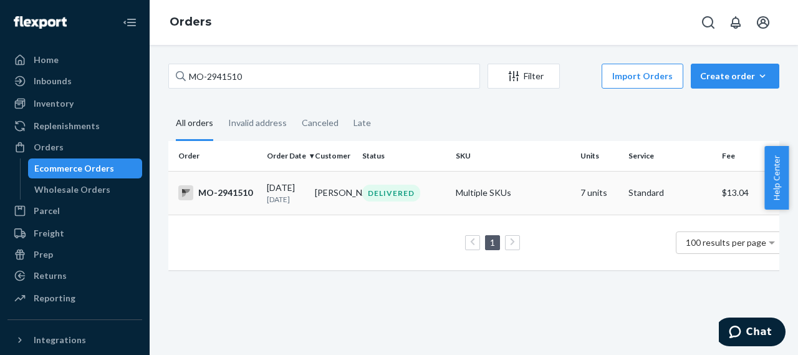
click at [221, 197] on div "MO-2941510" at bounding box center [217, 192] width 79 height 15
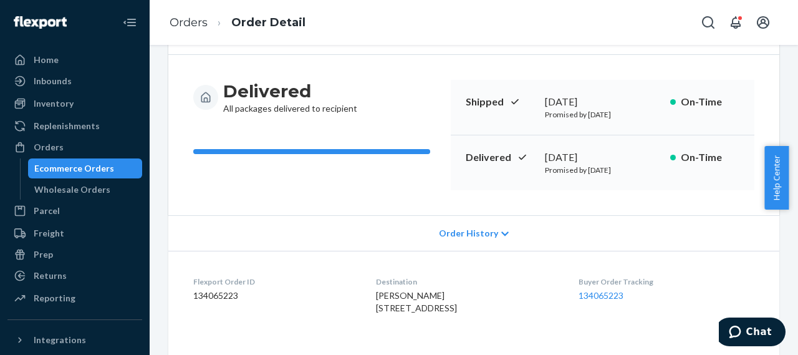
scroll to position [125, 0]
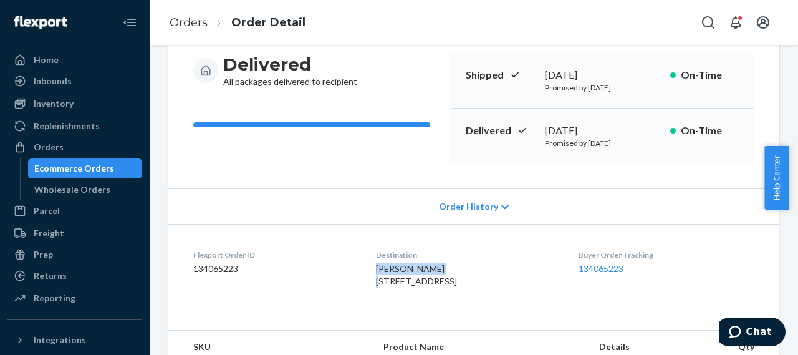
drag, startPoint x: 423, startPoint y: 266, endPoint x: 360, endPoint y: 268, distance: 63.6
click at [360, 268] on dl "Flexport Order ID 134065223 Destination Patricia Brewer 1190 Glasgow St Birming…" at bounding box center [473, 271] width 611 height 94
copy span "Patricia Brewer"
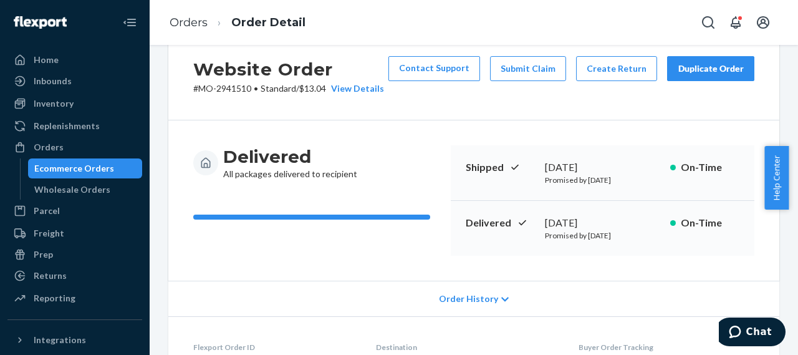
scroll to position [0, 0]
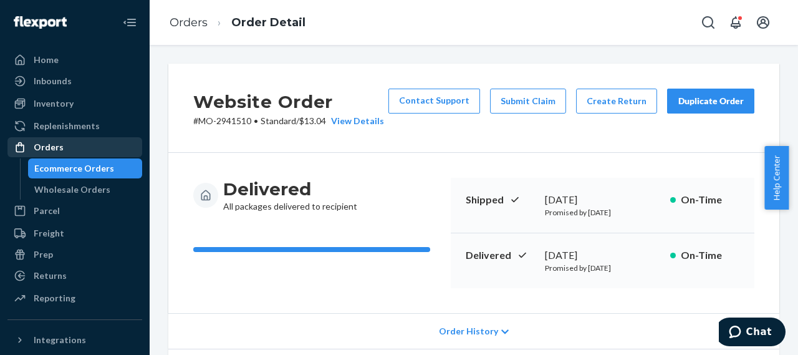
click at [62, 148] on div "Orders" at bounding box center [75, 146] width 132 height 17
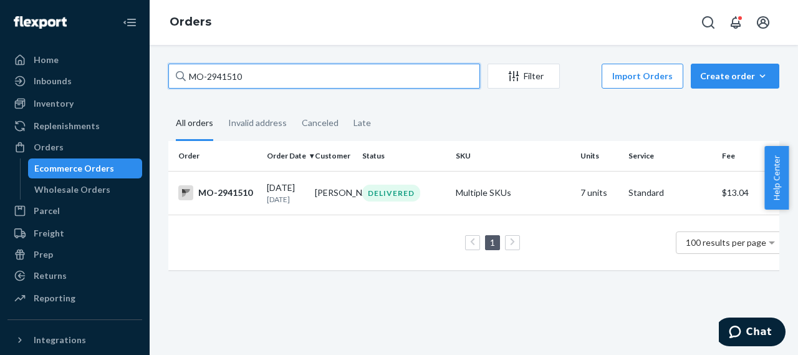
click at [223, 74] on input "MO-2941510" at bounding box center [324, 76] width 312 height 25
paste input "37105"
type input "MO-2937105"
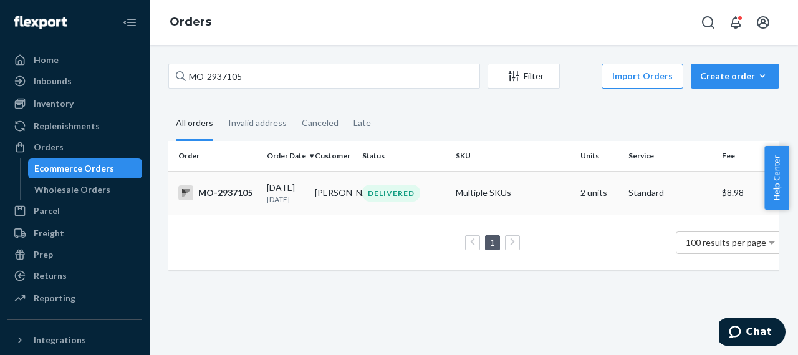
click at [226, 196] on div "MO-2937105" at bounding box center [217, 192] width 79 height 15
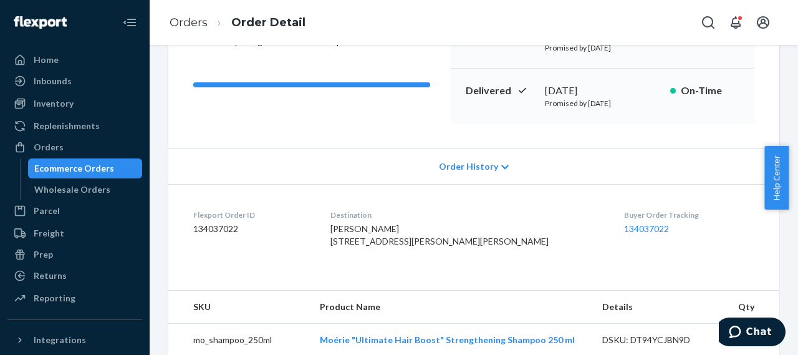
scroll to position [249, 0]
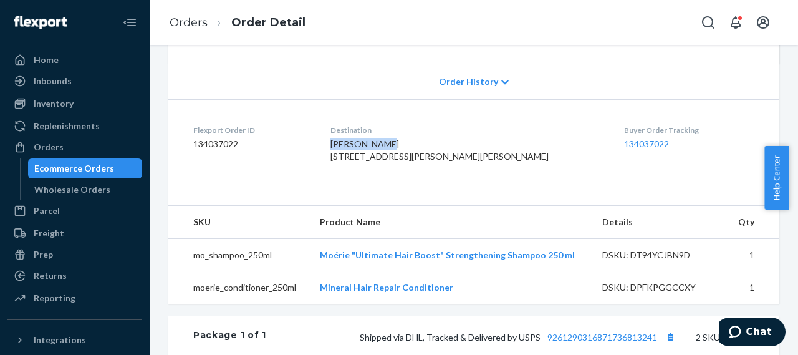
drag, startPoint x: 424, startPoint y: 140, endPoint x: 364, endPoint y: 142, distance: 59.9
click at [364, 142] on dl "Flexport Order ID 134037022 Destination Lana Mansell 3100 E McGuire Dr Muscle S…" at bounding box center [473, 146] width 611 height 94
copy span "Lana Mansell"
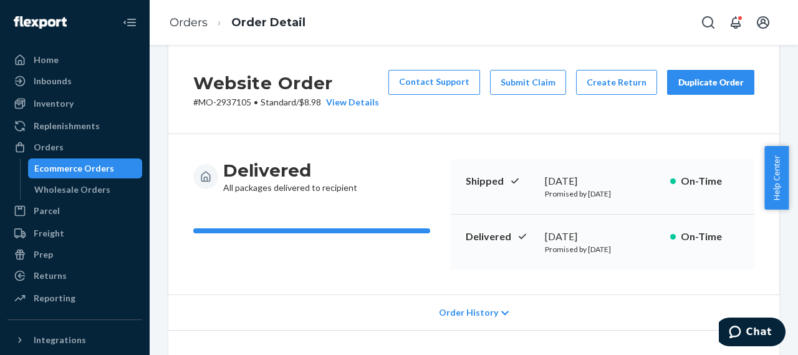
scroll to position [0, 0]
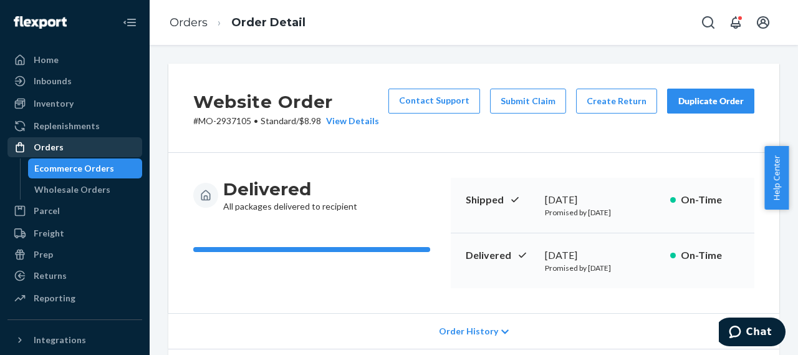
click at [54, 145] on div "Orders" at bounding box center [49, 147] width 30 height 12
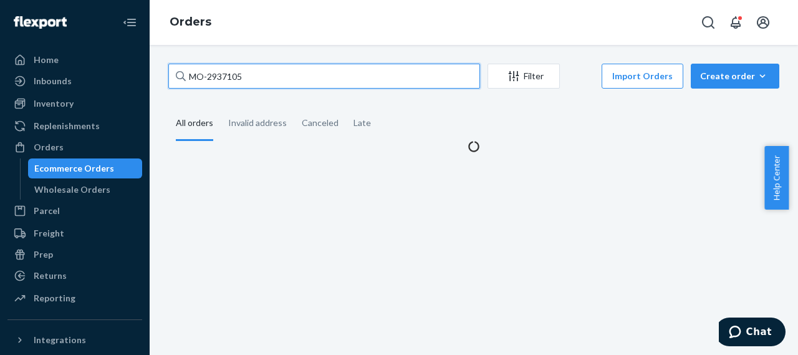
click at [227, 76] on input "MO-2937105" at bounding box center [324, 76] width 312 height 25
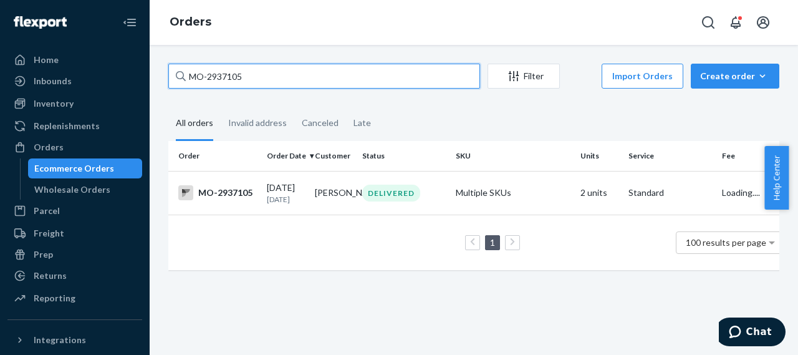
click at [227, 76] on input "MO-2937105" at bounding box center [324, 76] width 312 height 25
paste input "84423"
type input "MO-2984423"
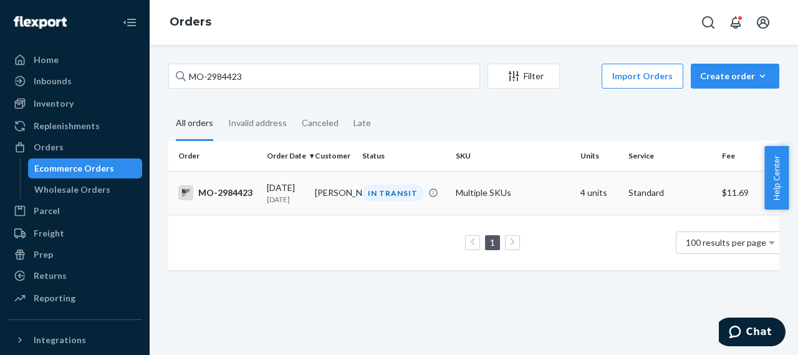
click at [234, 191] on div "MO-2984423" at bounding box center [217, 192] width 79 height 15
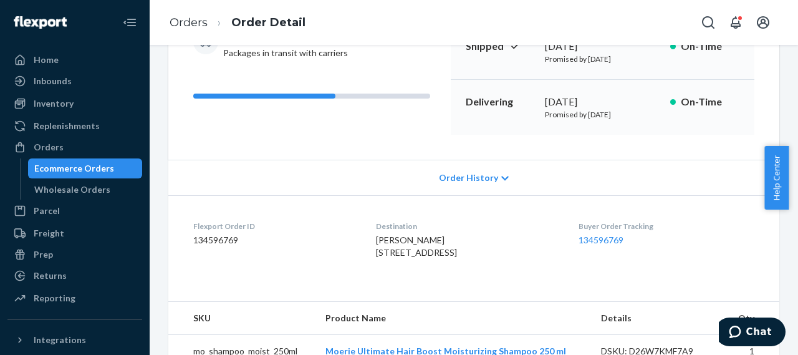
scroll to position [62, 0]
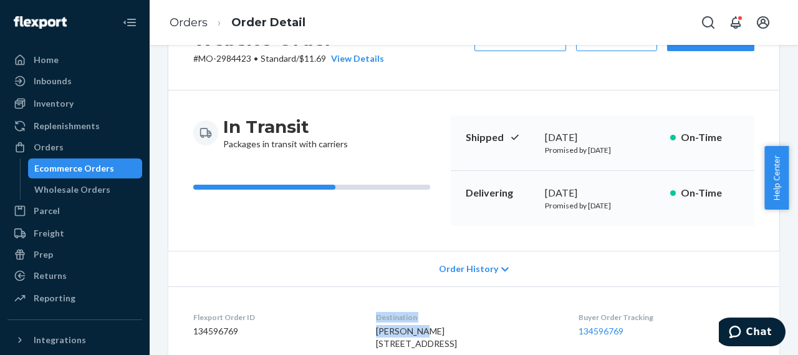
drag, startPoint x: 413, startPoint y: 331, endPoint x: 340, endPoint y: 334, distance: 73.0
click at [340, 334] on dl "Flexport Order ID 134596769 Destination Kara Welle 5530 Conifer Trl Minnetonka,…" at bounding box center [473, 333] width 611 height 94
click at [342, 319] on dl "Flexport Order ID 134596769 Destination Kara Welle 5530 Conifer Trl Minnetonka,…" at bounding box center [473, 333] width 611 height 94
drag, startPoint x: 408, startPoint y: 333, endPoint x: 359, endPoint y: 333, distance: 48.6
click at [359, 333] on dl "Flexport Order ID 134596769 Destination Kara Welle 5530 Conifer Trl Minnetonka,…" at bounding box center [473, 333] width 611 height 94
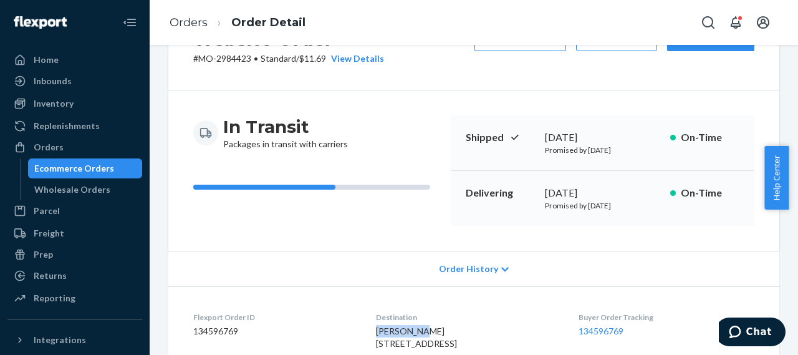
copy span "Kara Welle"
click at [60, 151] on div "Orders" at bounding box center [49, 147] width 30 height 12
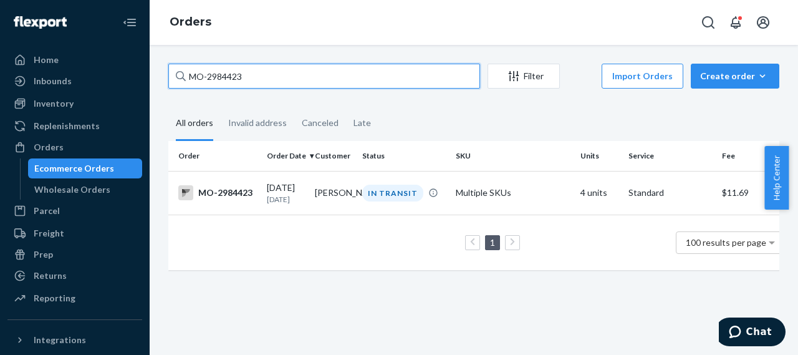
drag, startPoint x: 245, startPoint y: 74, endPoint x: 209, endPoint y: 78, distance: 36.4
click at [209, 78] on input "MO-2984423" at bounding box center [324, 76] width 312 height 25
paste input "79959"
type input "MO-2979959"
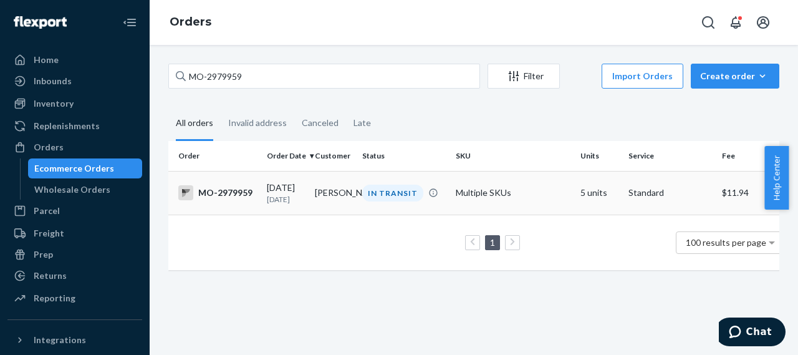
click at [234, 194] on div "MO-2979959" at bounding box center [217, 192] width 79 height 15
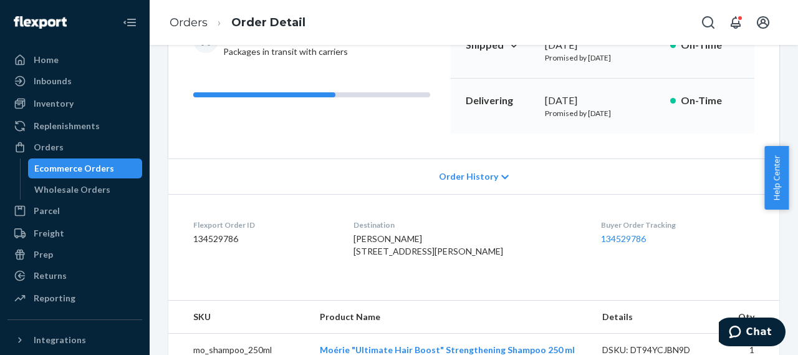
scroll to position [187, 0]
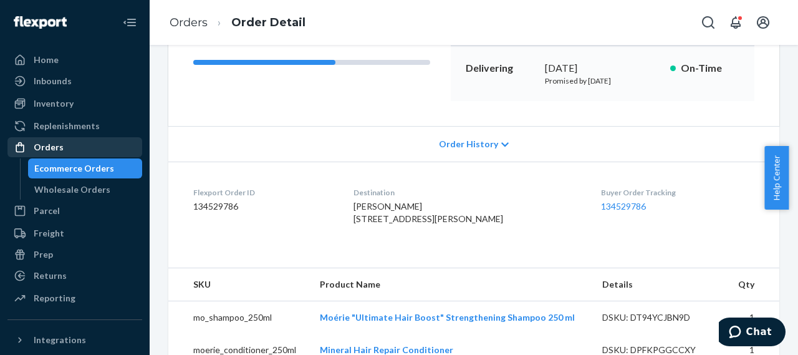
click at [54, 147] on div "Orders" at bounding box center [49, 147] width 30 height 12
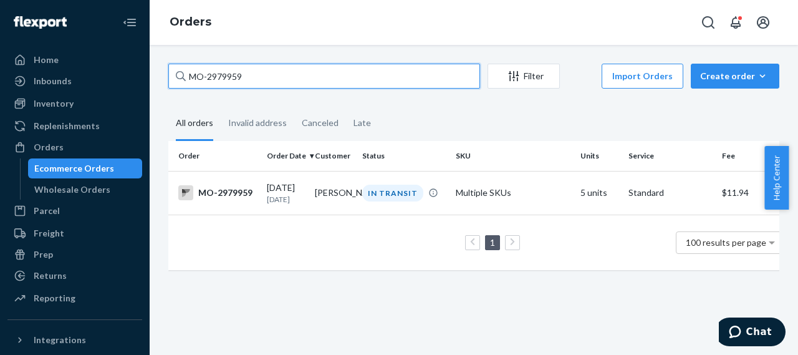
click at [223, 77] on input "MO-2979959" at bounding box center [324, 76] width 312 height 25
paste input "62451"
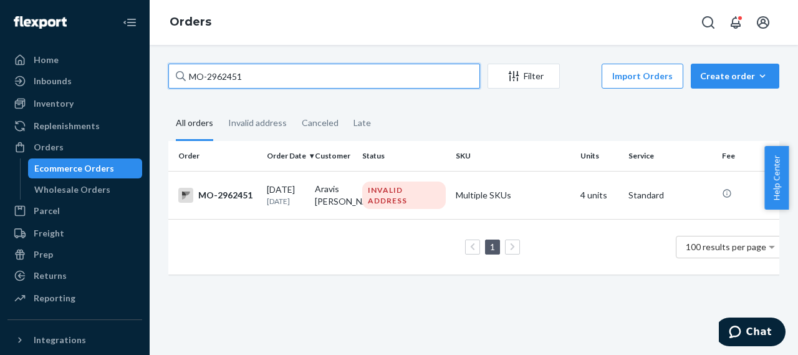
type input "MO-2962451"
drag, startPoint x: 207, startPoint y: 74, endPoint x: 269, endPoint y: 78, distance: 61.8
click at [269, 78] on input "MO-2962451" at bounding box center [324, 76] width 312 height 25
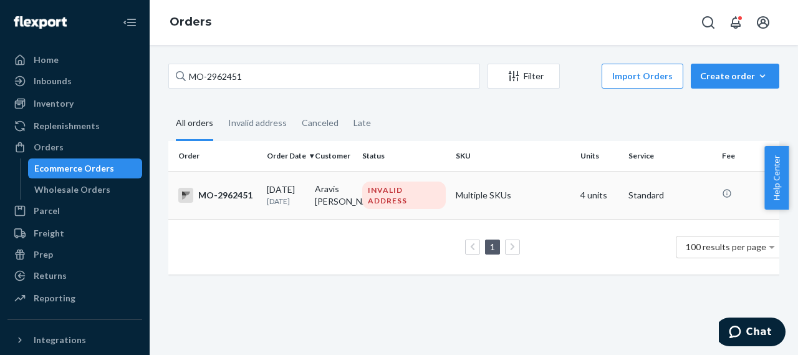
click at [215, 195] on div "MO-2962451" at bounding box center [217, 195] width 79 height 15
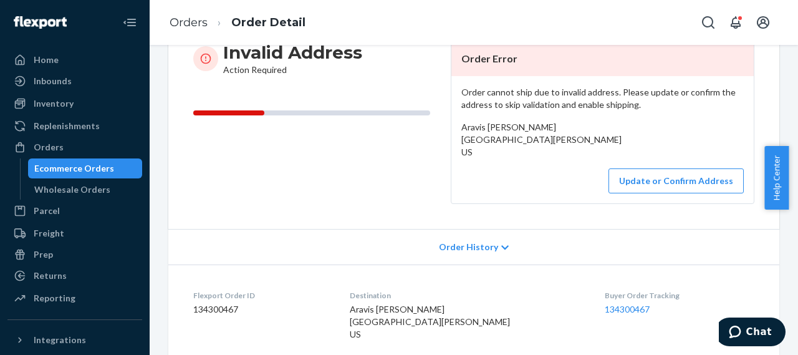
scroll to position [187, 0]
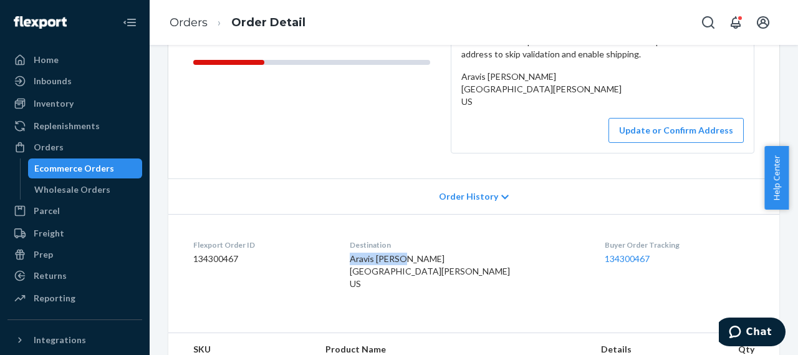
drag, startPoint x: 429, startPoint y: 271, endPoint x: 365, endPoint y: 271, distance: 63.6
click at [365, 271] on dl "Flexport Order ID 134300467 Destination Aravis Dencer North Vermillion Circle T…" at bounding box center [473, 267] width 611 height 106
copy span "Aravis Dencer"
click at [680, 143] on button "Update or Confirm Address" at bounding box center [676, 130] width 135 height 25
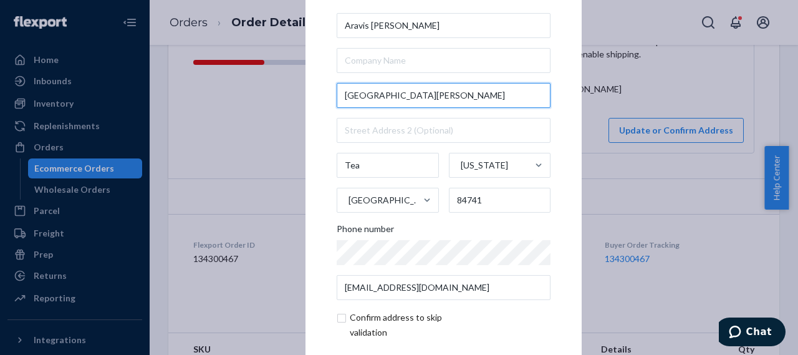
drag, startPoint x: 362, startPoint y: 95, endPoint x: 335, endPoint y: 99, distance: 26.4
click at [337, 99] on input "North Vermillion Circle" at bounding box center [444, 95] width 214 height 25
paste input "323 N"
click at [429, 95] on input "323 N Vermillion Circle" at bounding box center [444, 95] width 214 height 25
click at [430, 91] on input "323 N Vermillion Circle" at bounding box center [444, 95] width 214 height 25
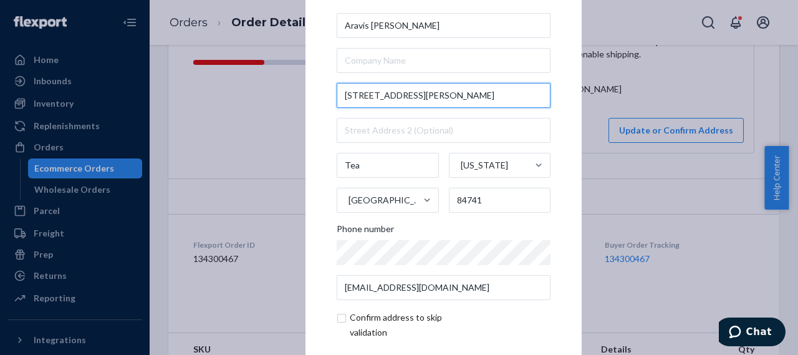
click at [364, 94] on input "323 N Vermillion Circle" at bounding box center [444, 95] width 214 height 25
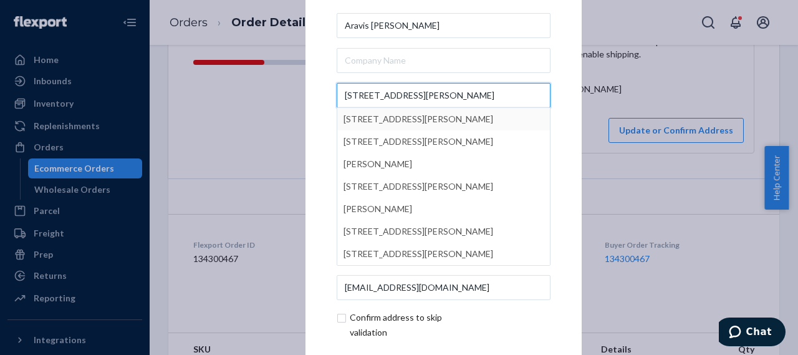
type input "323 N Vermillion Circle"
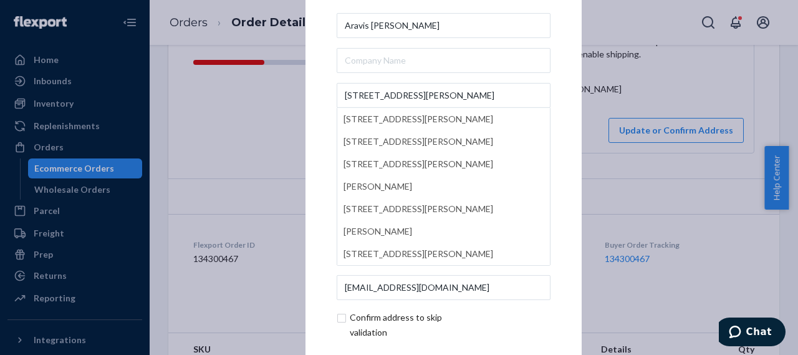
type input "Kanab"
type input "323 Vermillion Cir"
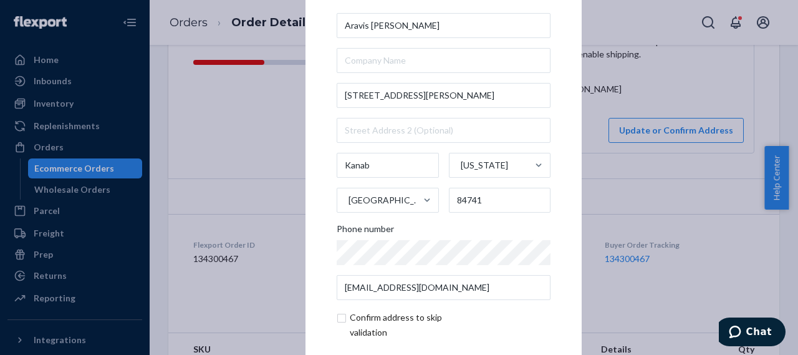
scroll to position [58, 0]
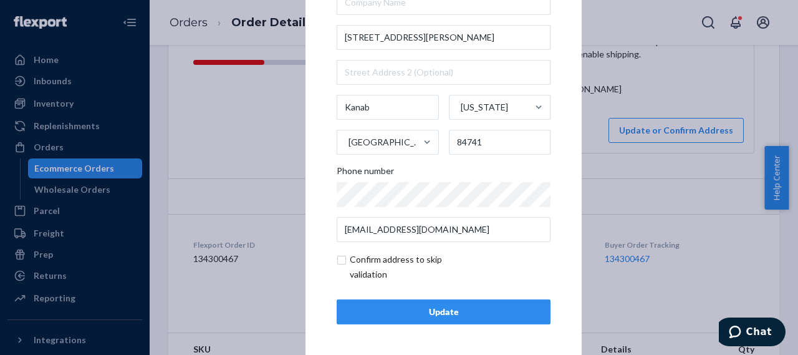
click at [434, 309] on div "Update" at bounding box center [443, 312] width 193 height 12
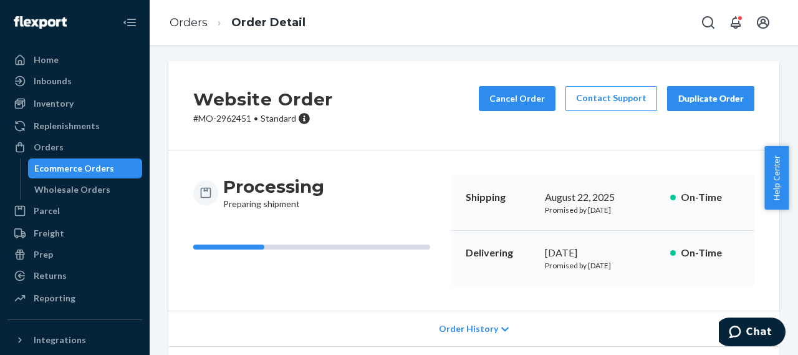
scroll to position [0, 0]
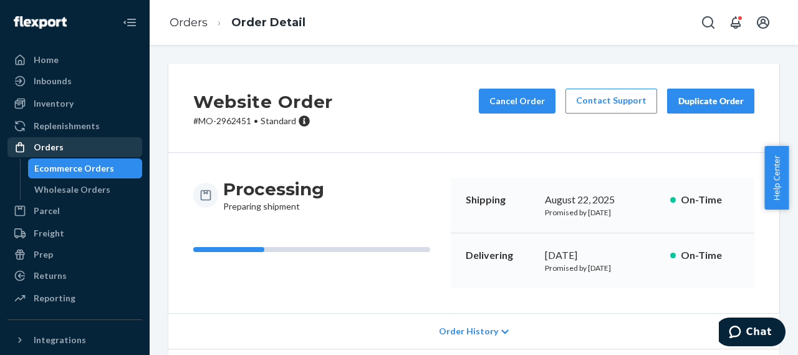
click at [57, 149] on div "Orders" at bounding box center [49, 147] width 30 height 12
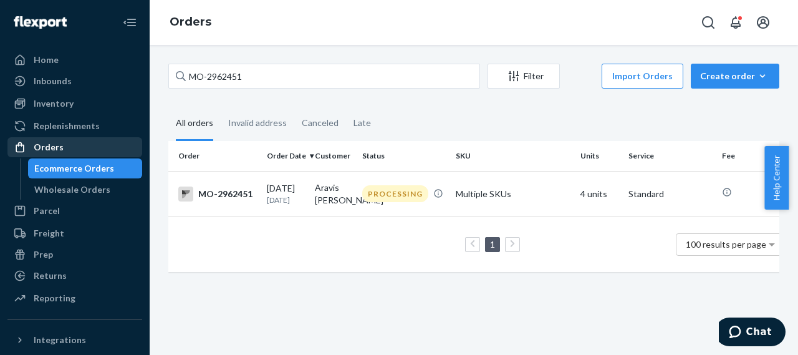
click at [66, 152] on div "Orders" at bounding box center [75, 146] width 132 height 17
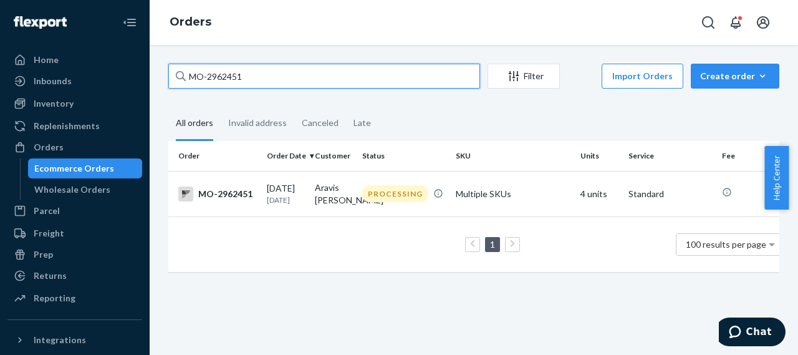
click at [226, 77] on input "MO-2962451" at bounding box center [324, 76] width 312 height 25
paste input "77979"
type input "MO-2977979"
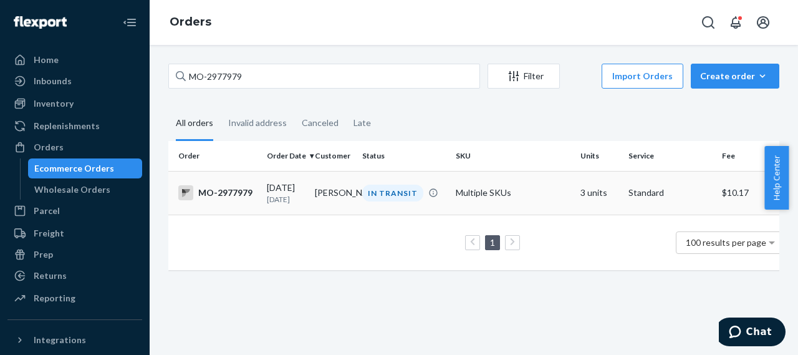
click at [237, 195] on div "MO-2977979" at bounding box center [217, 192] width 79 height 15
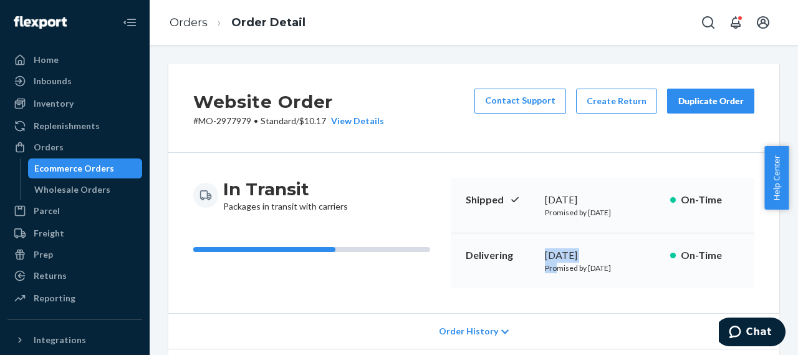
drag, startPoint x: 538, startPoint y: 257, endPoint x: 551, endPoint y: 292, distance: 37.9
click at [551, 292] on div "In Transit Packages in transit with carriers Shipped August 19, 2025 Promised b…" at bounding box center [473, 233] width 611 height 160
click at [463, 287] on div "Delivering August 26, 2025 Promised by August 28, 2025 On-Time" at bounding box center [603, 260] width 304 height 55
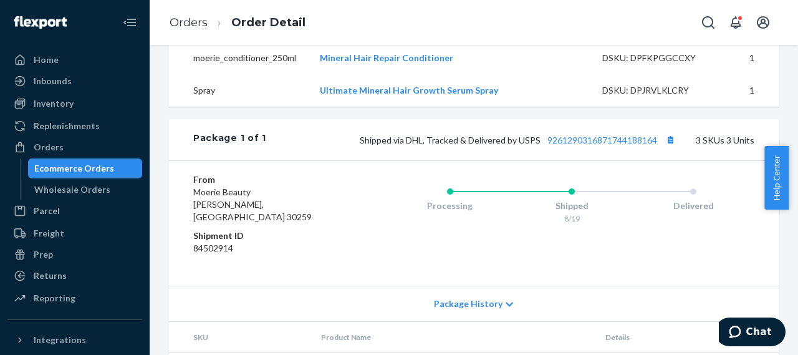
scroll to position [499, 0]
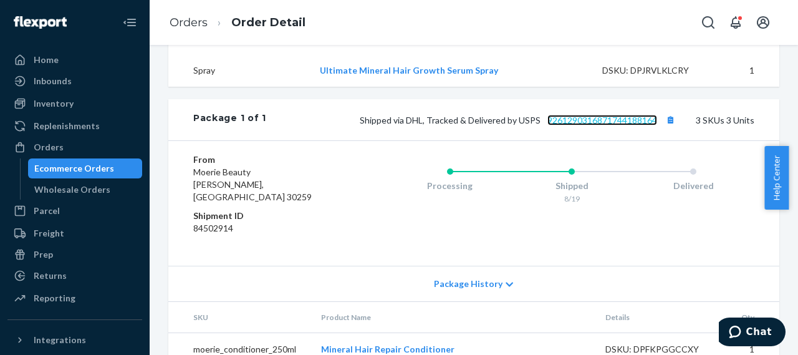
click at [590, 125] on link "9261290316871744188164" at bounding box center [602, 120] width 110 height 11
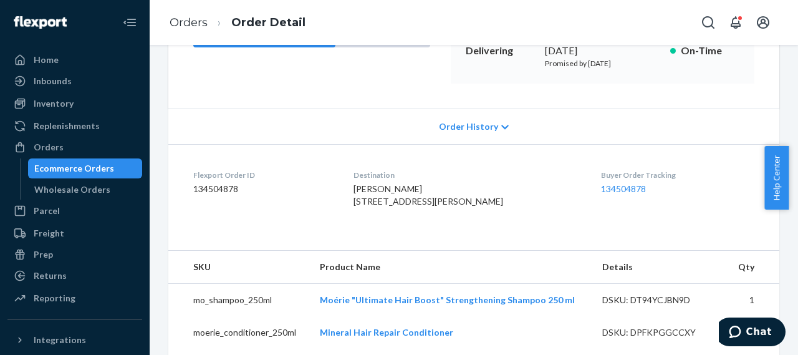
scroll to position [62, 0]
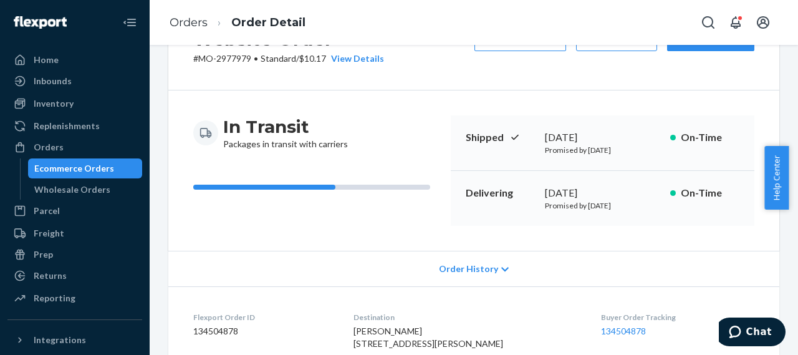
drag, startPoint x: 616, startPoint y: 192, endPoint x: 529, endPoint y: 195, distance: 86.7
click at [529, 195] on div "Delivering August 26, 2025 Promised by August 28, 2025 On-Time" at bounding box center [603, 198] width 304 height 55
copy div "August 26, 2025"
click at [64, 150] on div "Orders" at bounding box center [75, 146] width 132 height 17
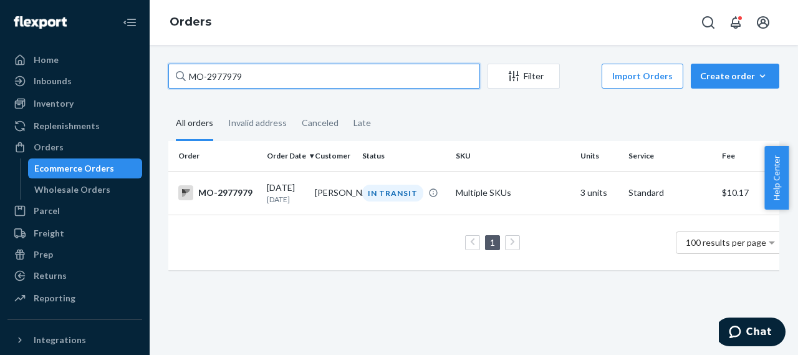
click at [226, 77] on input "MO-2977979" at bounding box center [324, 76] width 312 height 25
paste input "47323"
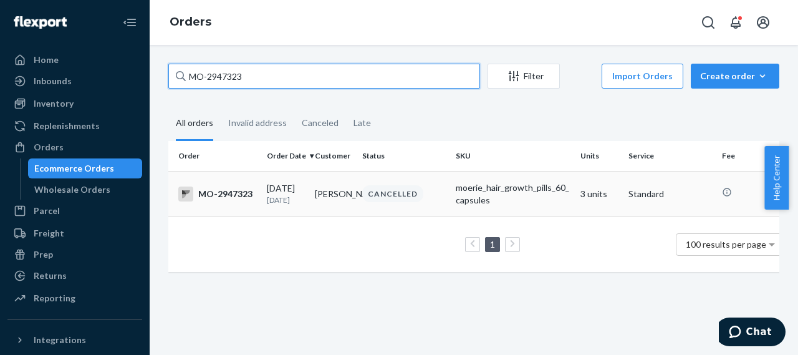
type input "MO-2947323"
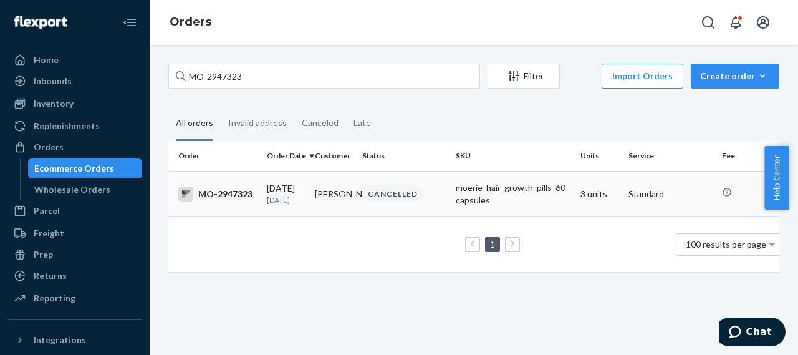
click at [231, 197] on div "MO-2947323" at bounding box center [217, 193] width 79 height 15
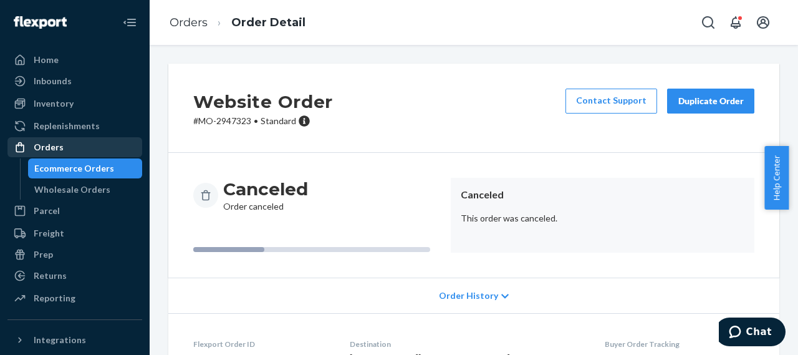
click at [55, 152] on div "Orders" at bounding box center [49, 147] width 30 height 12
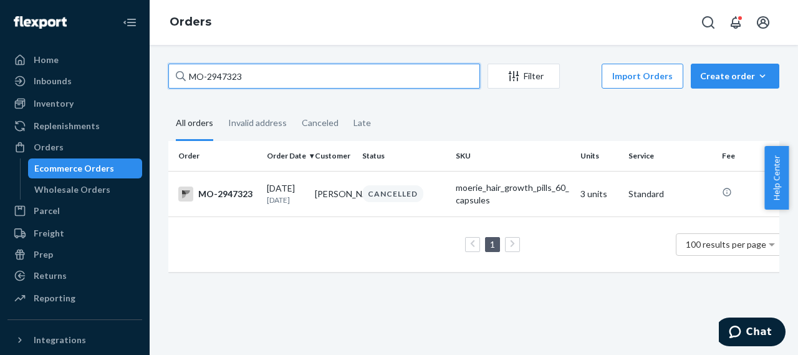
click at [233, 76] on input "MO-2947323" at bounding box center [324, 76] width 312 height 25
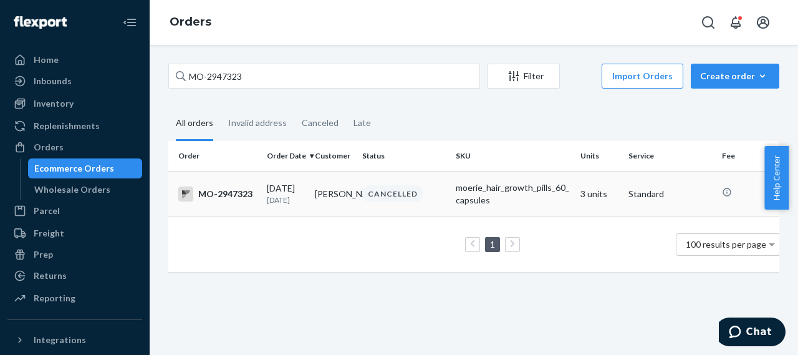
click at [243, 201] on div "MO-2947323" at bounding box center [217, 193] width 79 height 15
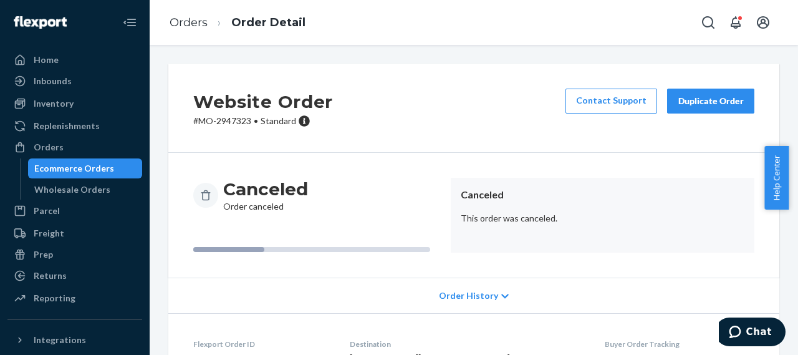
click at [231, 121] on p "# MO-2947323 • Standard" at bounding box center [263, 121] width 140 height 12
copy p "2947323"
click at [52, 148] on div "Orders" at bounding box center [49, 147] width 30 height 12
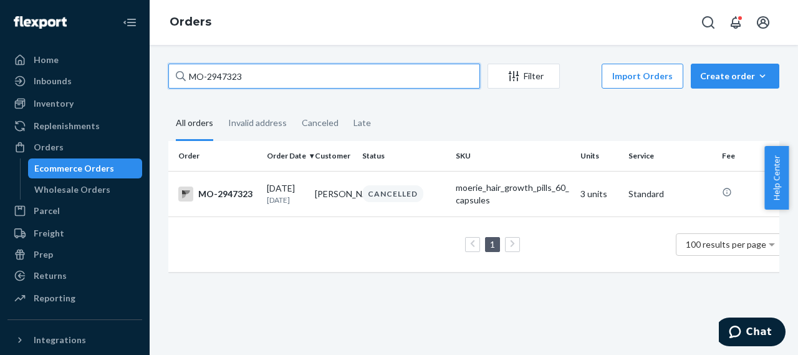
click at [224, 77] on input "MO-2947323" at bounding box center [324, 76] width 312 height 25
paste input "70887"
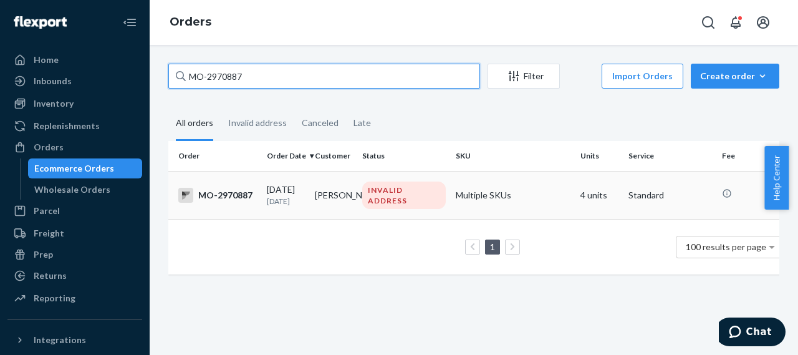
type input "MO-2970887"
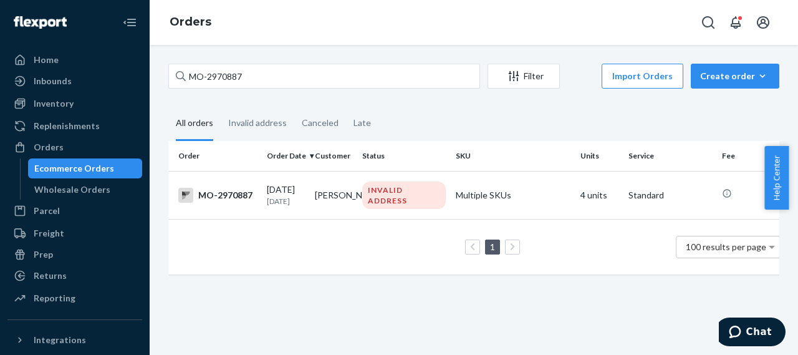
click at [233, 196] on div "MO-2970887" at bounding box center [217, 195] width 79 height 15
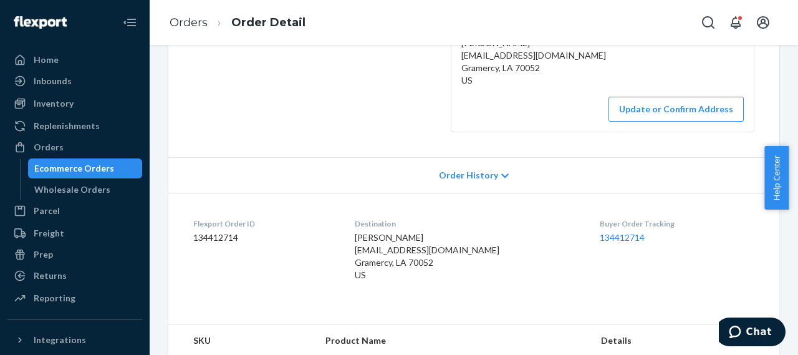
scroll to position [249, 0]
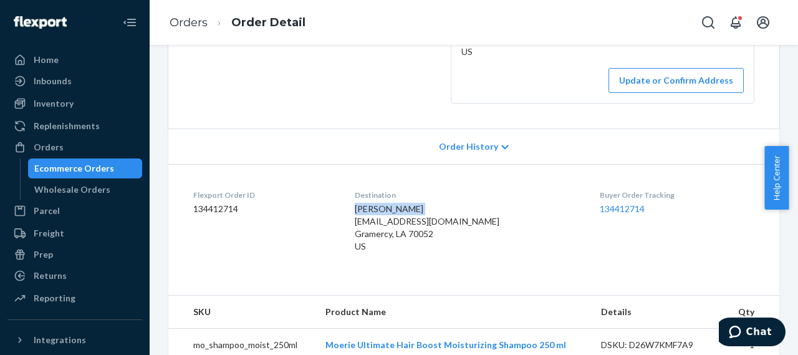
drag, startPoint x: 362, startPoint y: 207, endPoint x: 425, endPoint y: 204, distance: 63.1
click at [425, 204] on dl "Flexport Order ID 134412714 Destination Vanessa Louque vanessalouque@outlook.co…" at bounding box center [473, 223] width 611 height 118
copy span "Vanessa Louque"
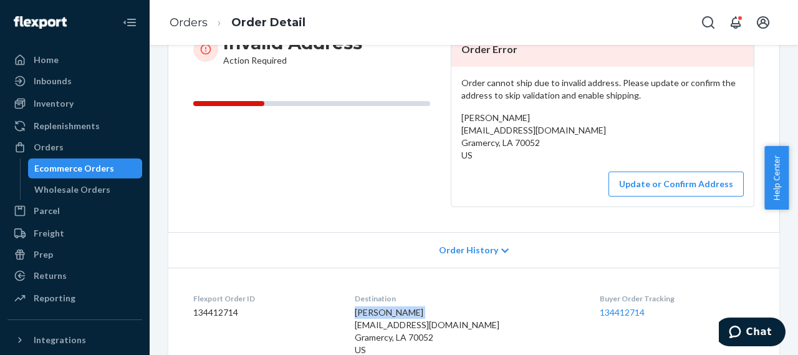
scroll to position [187, 0]
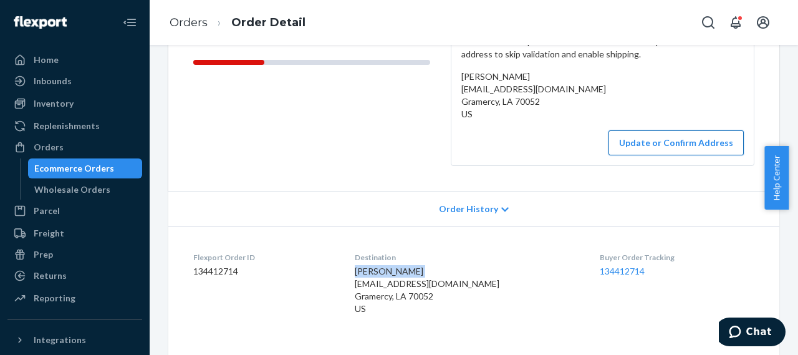
click at [654, 145] on button "Update or Confirm Address" at bounding box center [676, 142] width 135 height 25
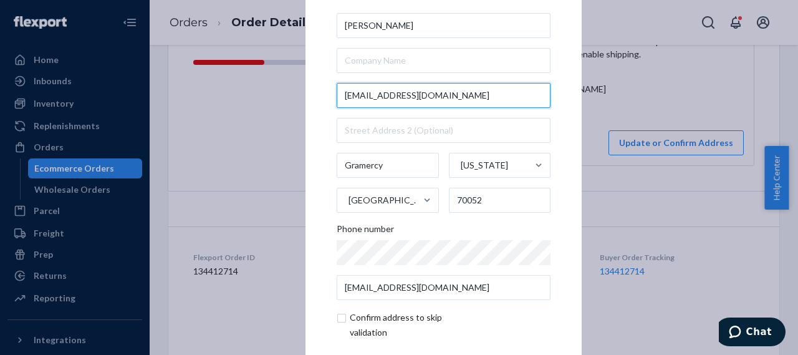
drag, startPoint x: 337, startPoint y: 93, endPoint x: 483, endPoint y: 96, distance: 145.3
click at [483, 96] on input "vanessalouque@outlook.com" at bounding box center [444, 95] width 214 height 25
paste input "203 N Montz Ave Gramercy, LA 70052-3685 US"
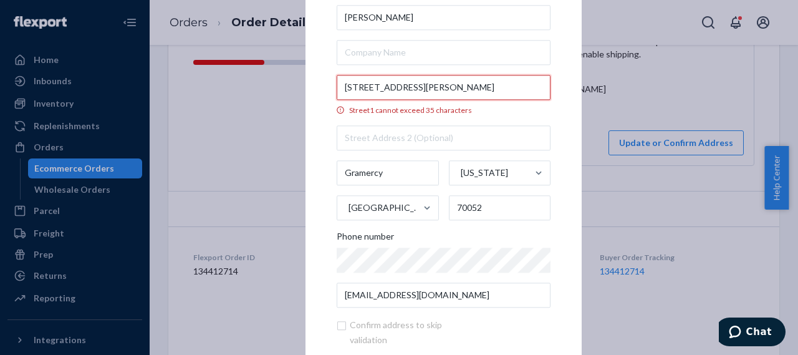
scroll to position [0, 1]
drag, startPoint x: 339, startPoint y: 89, endPoint x: 557, endPoint y: 90, distance: 217.6
click at [557, 90] on div "× Update Address Vanessa Louque 203 N Montz Ave Gramercy, LA 70052-3685 US Stre…" at bounding box center [444, 177] width 276 height 487
paste input "text"
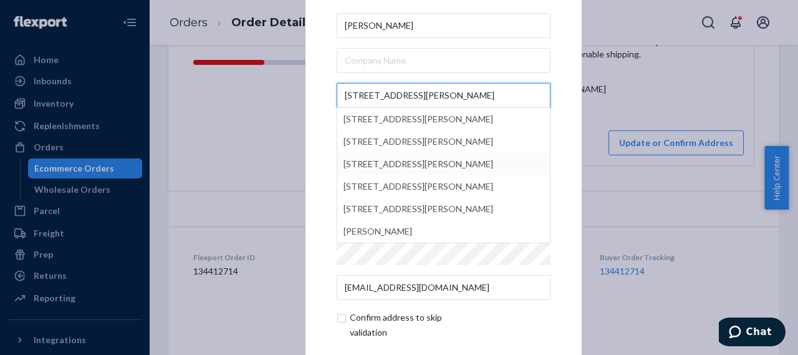
type input "203 N Montz Ave"
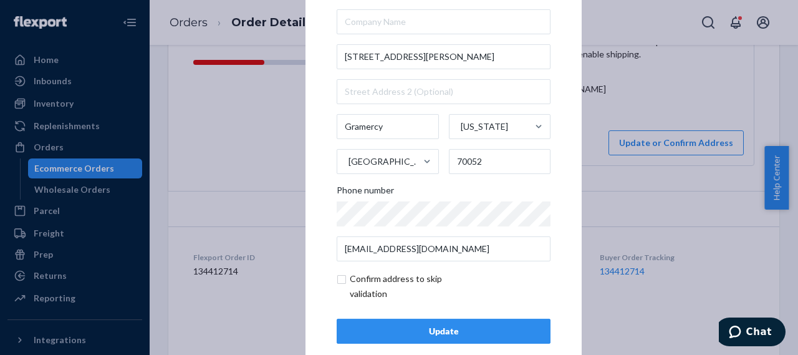
scroll to position [58, 0]
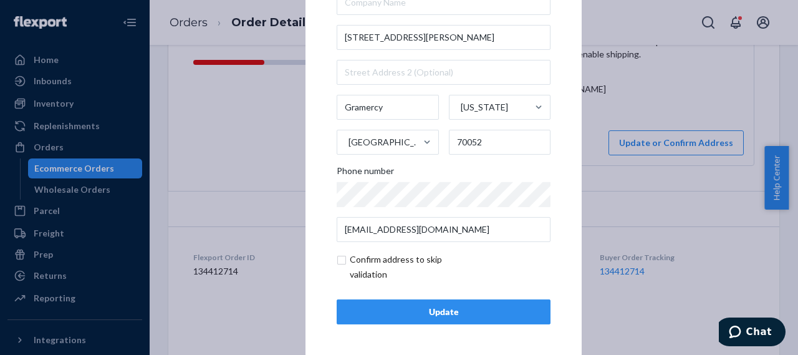
click at [722, 262] on div "× Update Address Vanessa Louque 203 N Montz Ave Gramercy Louisiana United State…" at bounding box center [399, 177] width 798 height 355
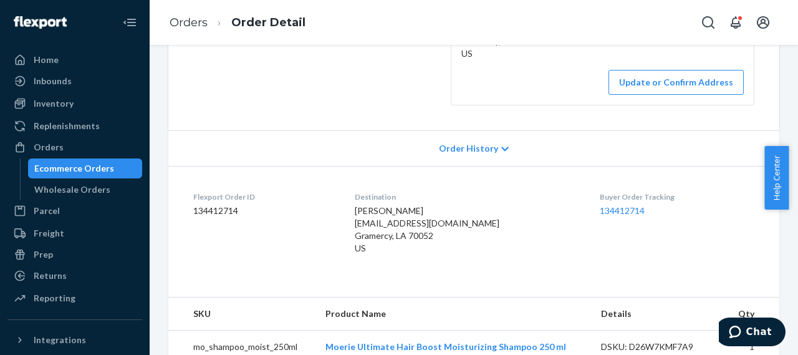
scroll to position [187, 0]
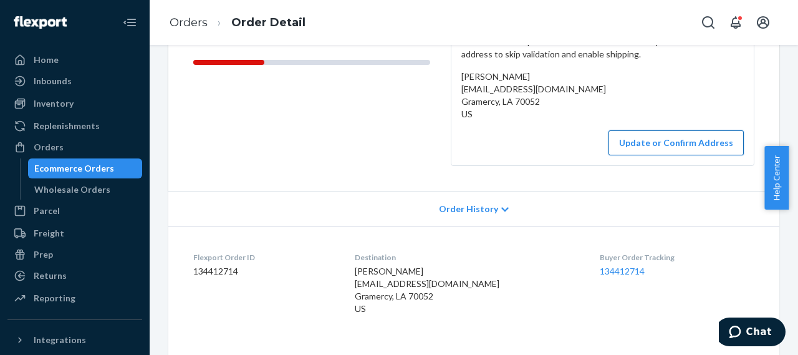
click at [666, 145] on button "Update or Confirm Address" at bounding box center [676, 142] width 135 height 25
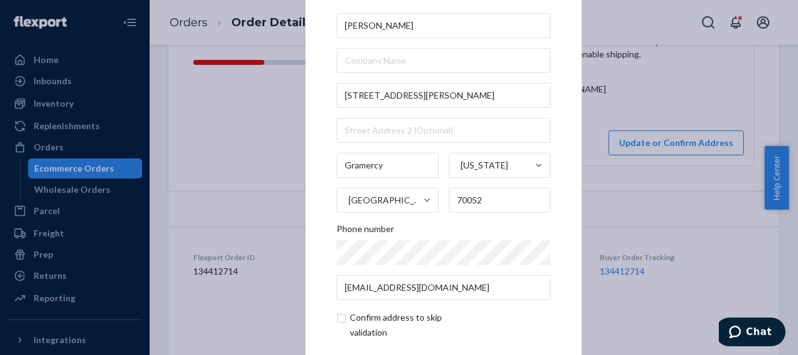
scroll to position [58, 0]
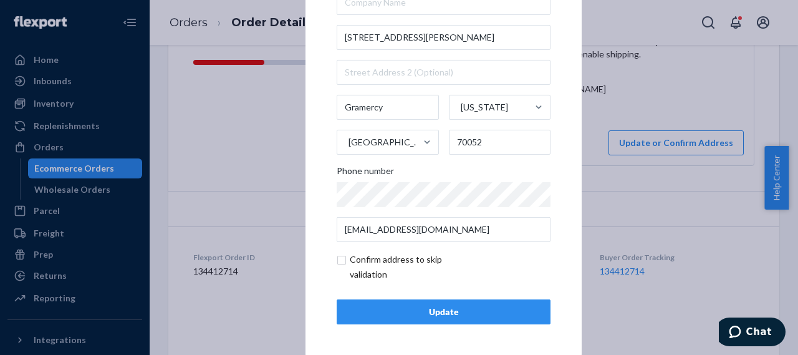
drag, startPoint x: 430, startPoint y: 309, endPoint x: 433, endPoint y: 347, distance: 38.2
click at [430, 309] on div "Update" at bounding box center [443, 312] width 193 height 12
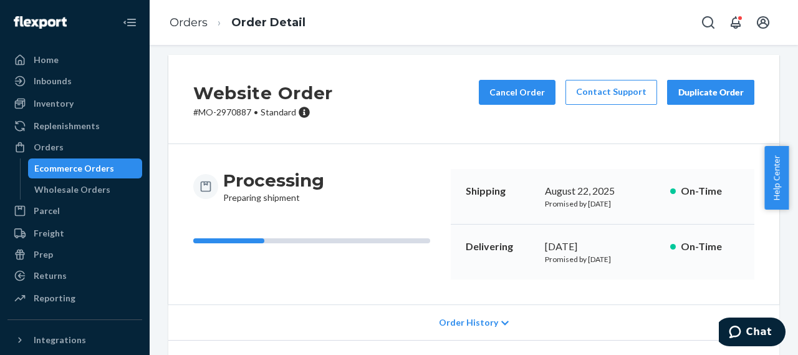
scroll to position [0, 0]
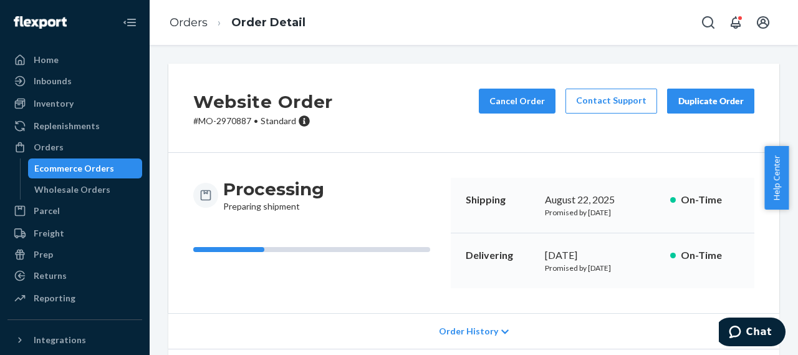
click at [234, 120] on p "# MO-2970887 • Standard" at bounding box center [263, 121] width 140 height 12
copy p "2970887"
click at [54, 148] on div "Orders" at bounding box center [49, 147] width 30 height 12
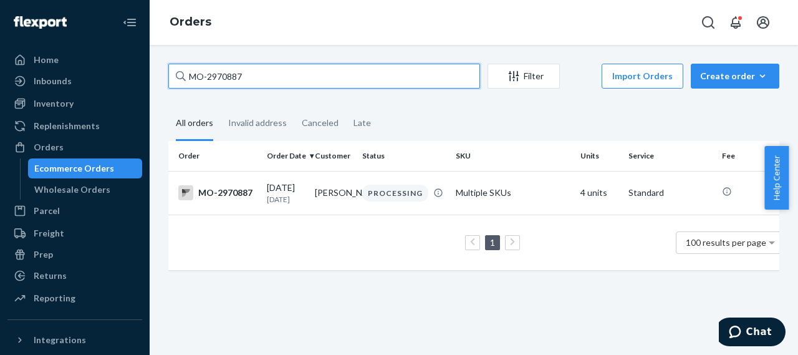
click at [224, 74] on input "MO-2970887" at bounding box center [324, 76] width 312 height 25
paste input "9796"
type input "MO-2979796"
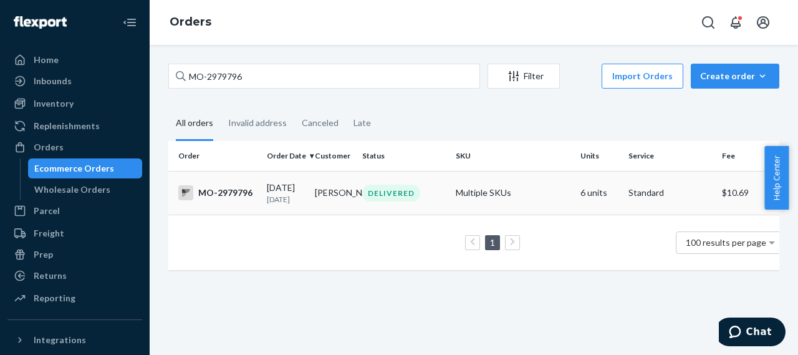
click at [227, 188] on div "MO-2979796" at bounding box center [217, 192] width 79 height 15
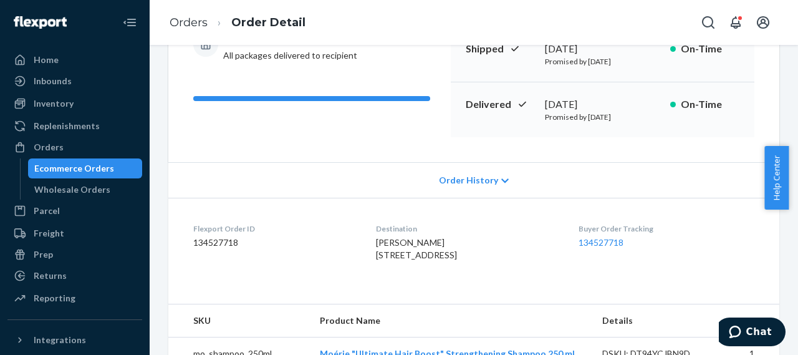
scroll to position [187, 0]
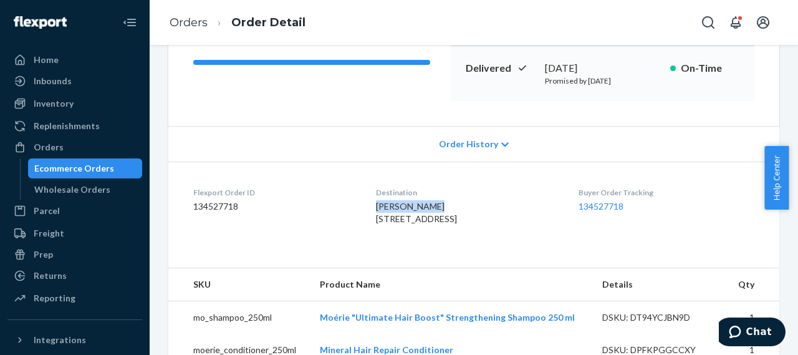
drag, startPoint x: 429, startPoint y: 206, endPoint x: 366, endPoint y: 206, distance: 63.0
click at [366, 206] on dl "Flexport Order ID 134527718 Destination Kimberly King 10829 matijlia rd Apple v…" at bounding box center [473, 209] width 611 height 94
copy span "Kimberly King"
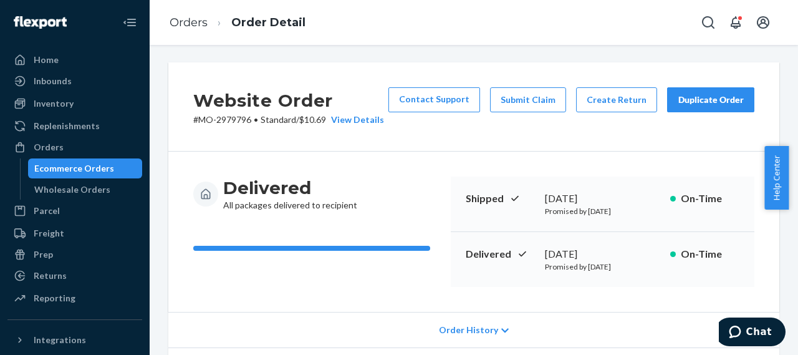
scroll to position [0, 0]
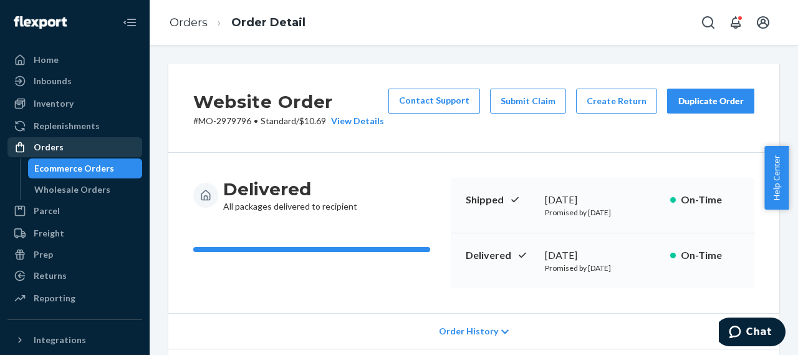
click at [45, 150] on div "Orders" at bounding box center [49, 147] width 30 height 12
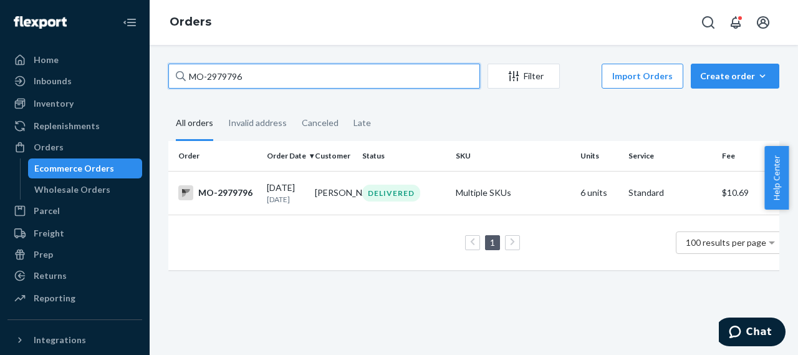
drag, startPoint x: 246, startPoint y: 77, endPoint x: 176, endPoint y: 79, distance: 69.9
click at [176, 79] on div "MO-2979796" at bounding box center [324, 76] width 312 height 25
paste input "56224"
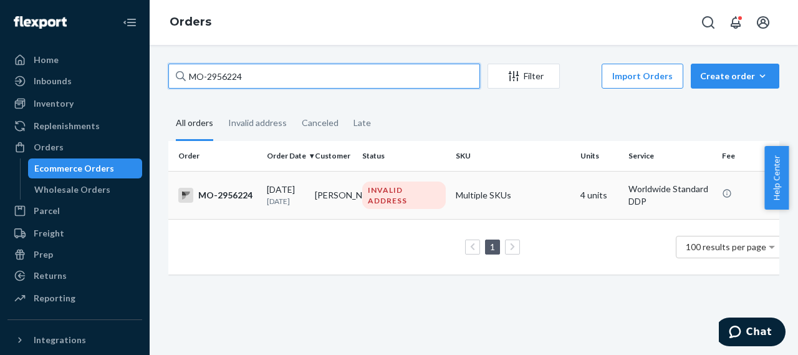
type input "MO-2956224"
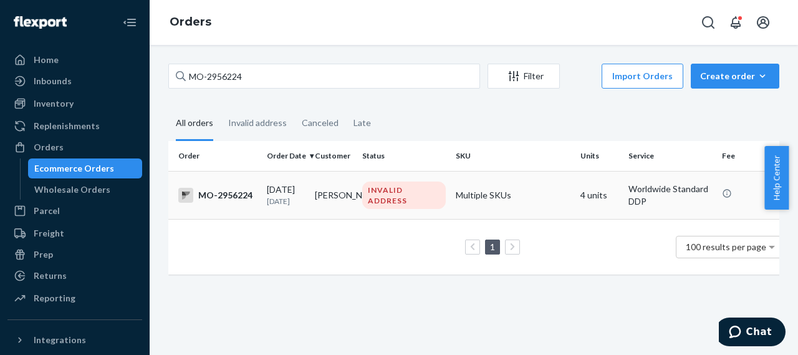
click at [232, 198] on div "MO-2956224" at bounding box center [217, 195] width 79 height 15
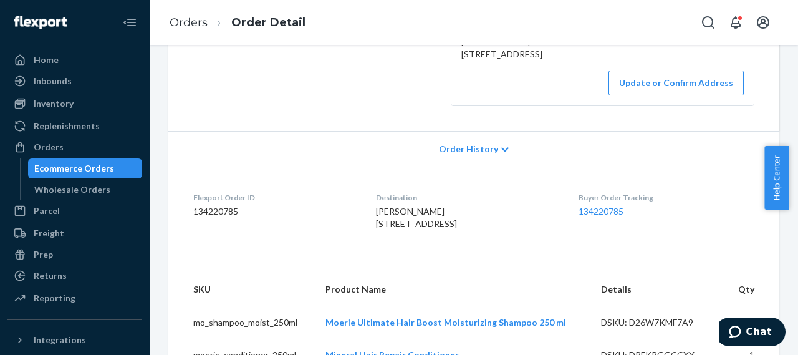
scroll to position [249, 0]
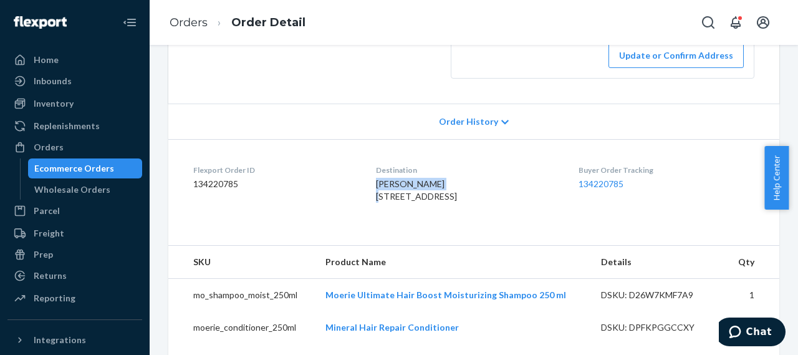
drag, startPoint x: 435, startPoint y: 206, endPoint x: 368, endPoint y: 209, distance: 67.4
click at [368, 209] on dl "Flexport Order ID 134220785 Destination Jacinta Preston Winterberry Drive Whitb…" at bounding box center [473, 186] width 611 height 94
copy span "Jacinta Preston"
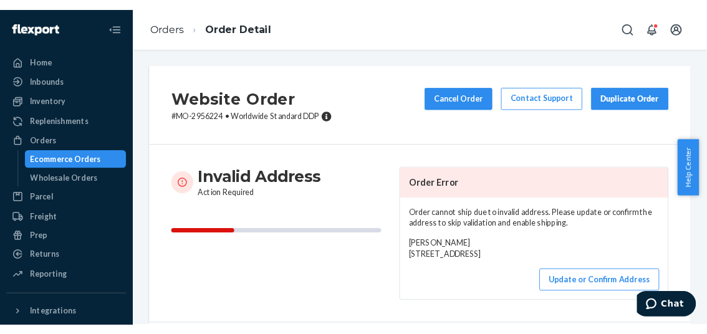
scroll to position [0, 0]
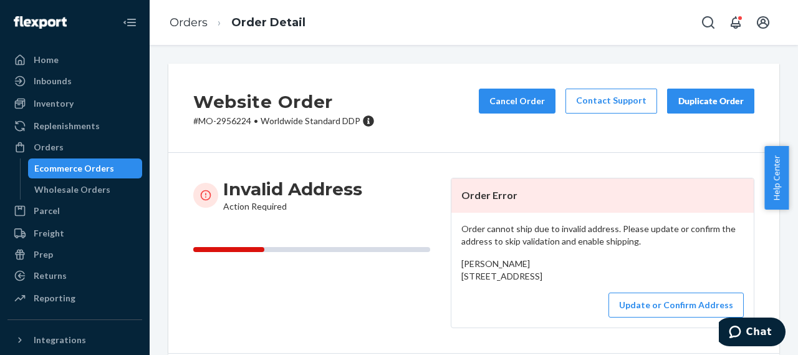
click at [232, 120] on p "# MO-2956224 • Worldwide Standard DDP" at bounding box center [283, 121] width 181 height 12
drag, startPoint x: 457, startPoint y: 276, endPoint x: 539, endPoint y: 297, distance: 85.0
click at [539, 282] on div "Jacinta Preston Winterberry Drive Whitby, ON L1R1Z2 CA" at bounding box center [602, 270] width 282 height 25
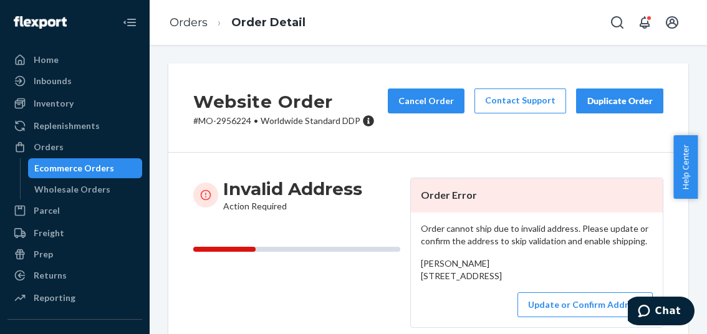
click at [230, 123] on p "# MO-2956224 • Worldwide Standard DDP" at bounding box center [283, 121] width 181 height 12
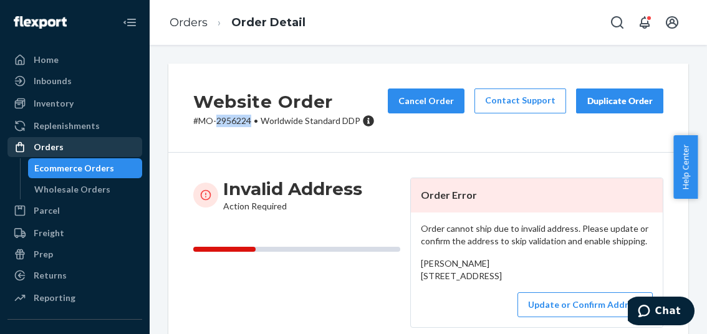
click at [60, 152] on div "Orders" at bounding box center [49, 147] width 30 height 12
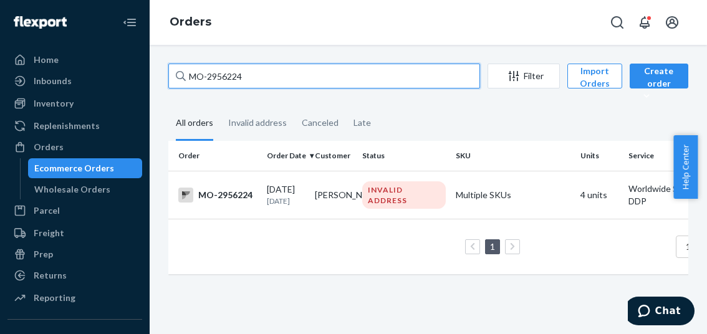
drag, startPoint x: 246, startPoint y: 75, endPoint x: 145, endPoint y: 79, distance: 100.5
click at [145, 79] on div "Home Inbounds Shipping Plans Problems Inventory Products Branded Packaging Repl…" at bounding box center [353, 167] width 707 height 334
paste input "400"
type input "MO-2956400"
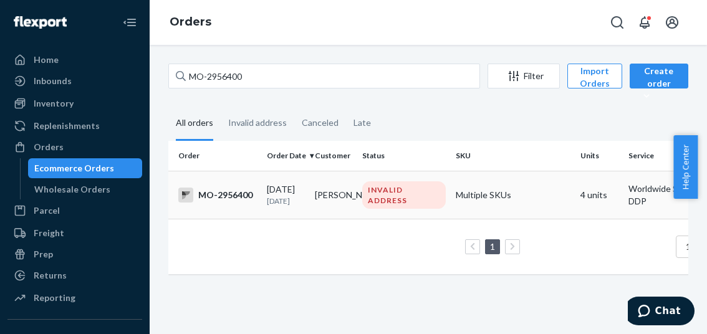
click at [234, 201] on div "MO-2956400" at bounding box center [217, 195] width 79 height 15
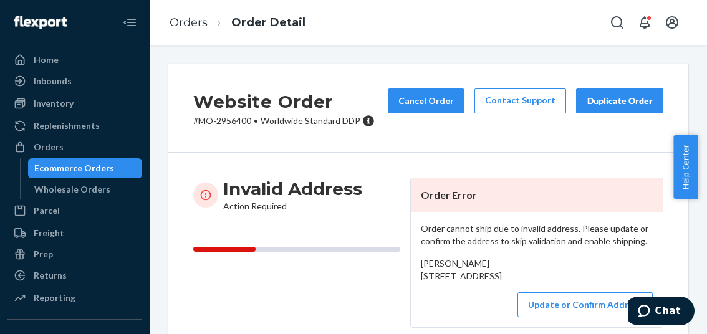
click at [240, 120] on p "# MO-2956400 • Worldwide Standard DDP" at bounding box center [283, 121] width 181 height 12
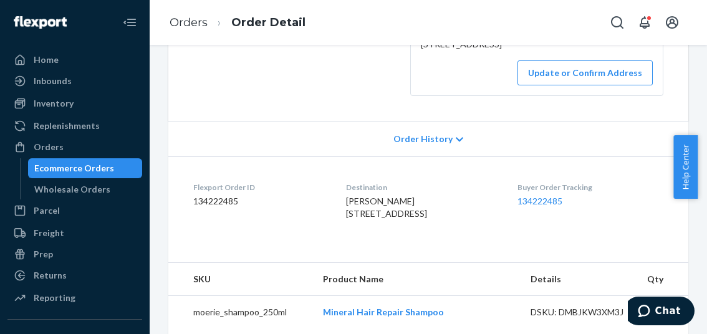
scroll to position [249, 0]
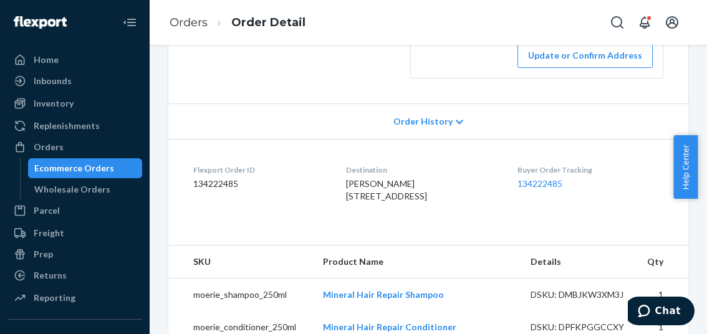
drag, startPoint x: 339, startPoint y: 223, endPoint x: 431, endPoint y: 246, distance: 95.1
click at [431, 233] on dl "Flexport Order ID 134222485 Destination Jessica Pearson 5018 50 street Barrhead…" at bounding box center [428, 186] width 520 height 94
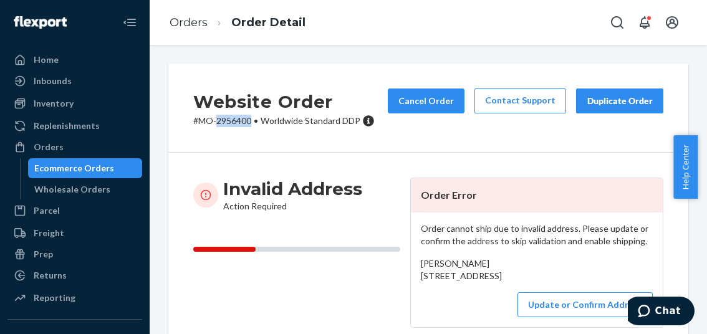
scroll to position [125, 0]
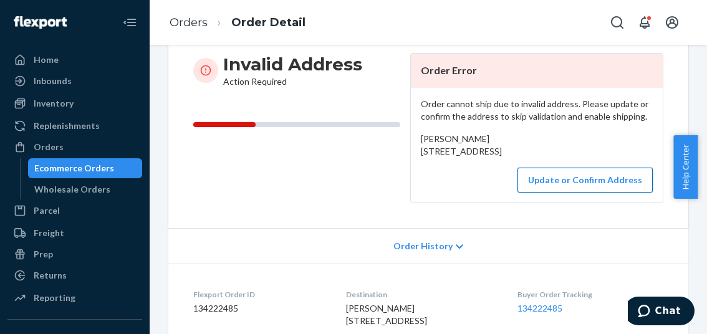
click at [601, 193] on button "Update or Confirm Address" at bounding box center [585, 180] width 135 height 25
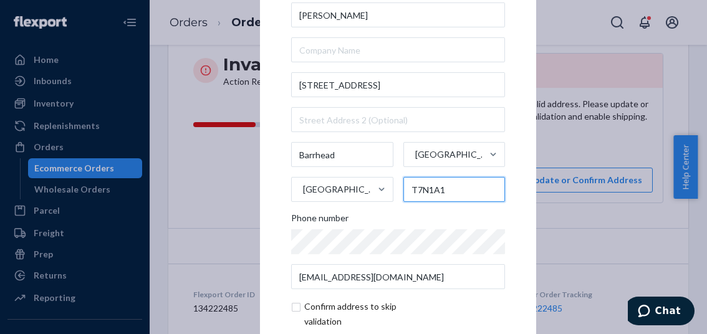
click at [423, 190] on input "T7N1A1" at bounding box center [454, 189] width 102 height 25
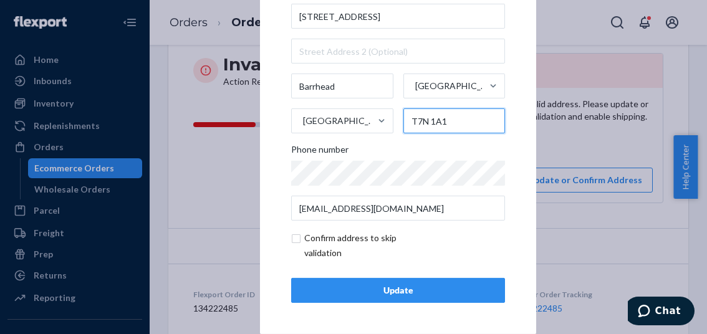
type input "T7N 1A1"
click at [412, 290] on div "Update" at bounding box center [398, 290] width 193 height 12
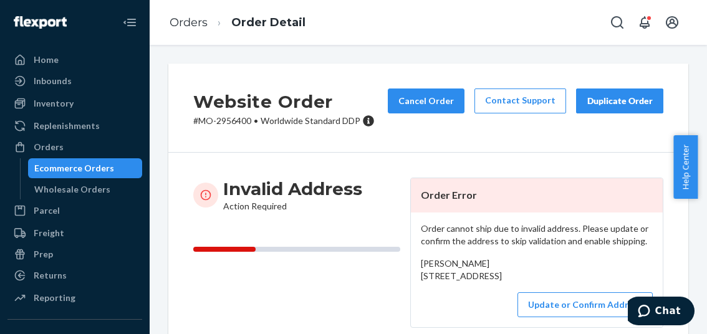
scroll to position [62, 0]
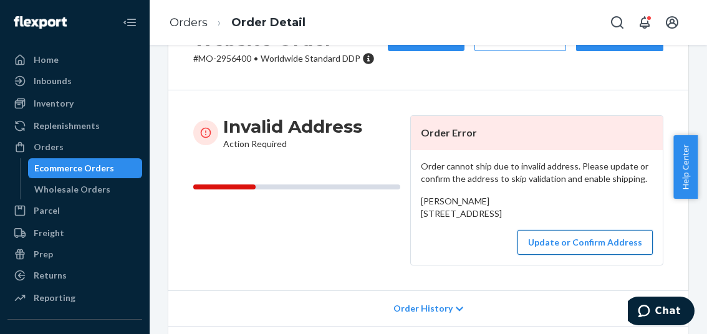
click at [562, 255] on button "Update or Confirm Address" at bounding box center [585, 242] width 135 height 25
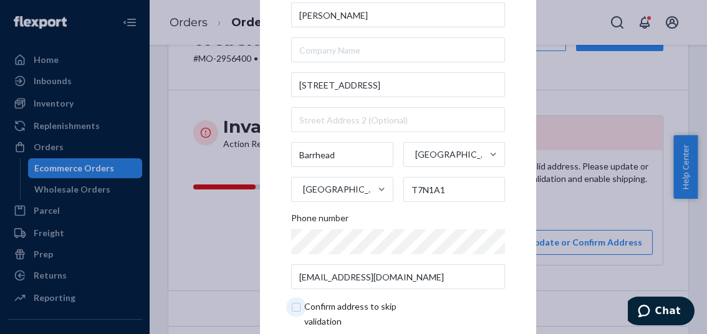
click at [296, 311] on input "checkbox" at bounding box center [363, 314] width 145 height 30
checkbox input "true"
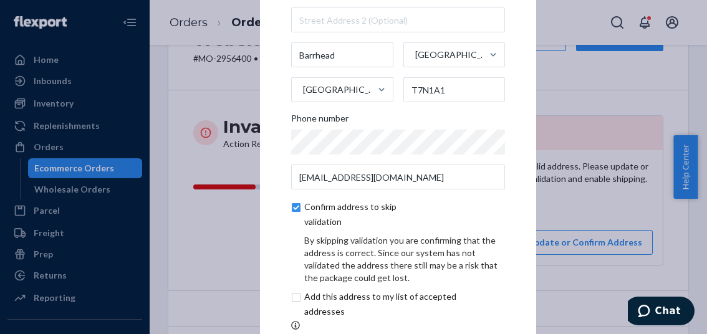
scroll to position [121, 0]
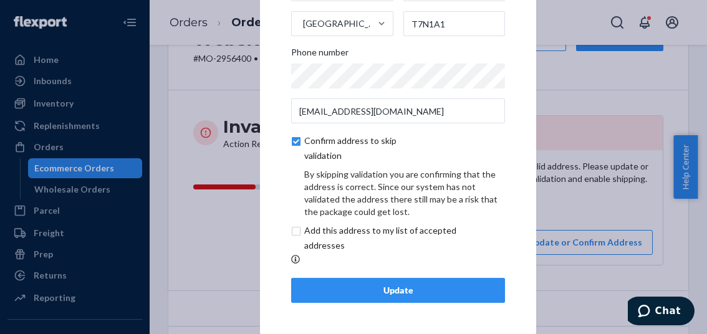
click at [387, 291] on div "Update" at bounding box center [398, 290] width 193 height 12
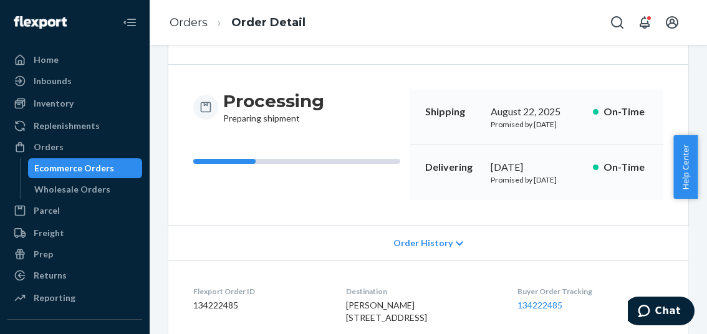
scroll to position [0, 0]
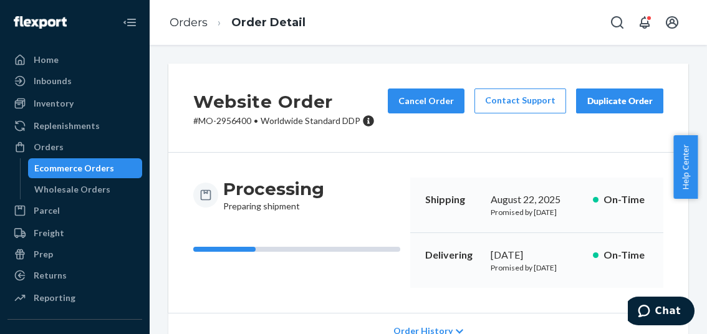
click at [239, 122] on p "# MO-2956400 • Worldwide Standard DDP" at bounding box center [283, 121] width 181 height 12
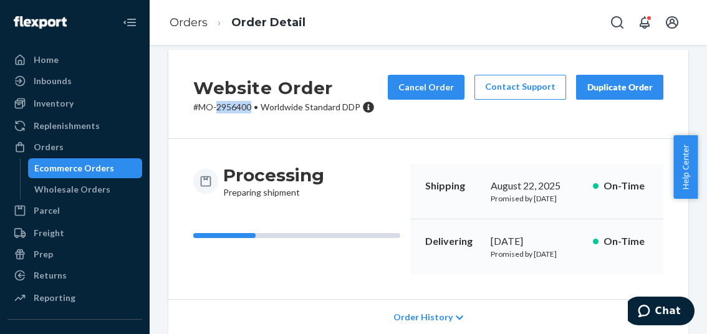
scroll to position [125, 0]
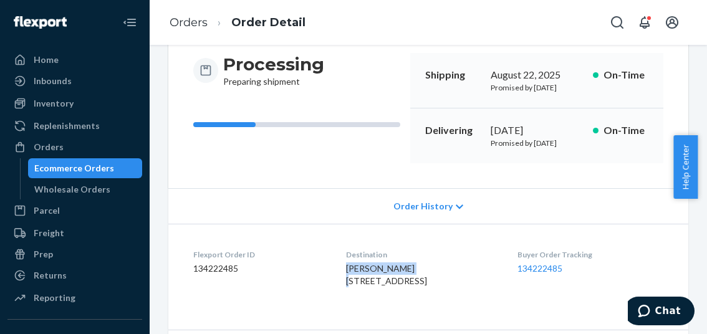
drag, startPoint x: 402, startPoint y: 289, endPoint x: 330, endPoint y: 294, distance: 71.3
click at [330, 294] on dl "Flexport Order ID 134222485 Destination Jessica Pearson 5018 50 street Barrhead…" at bounding box center [428, 271] width 520 height 94
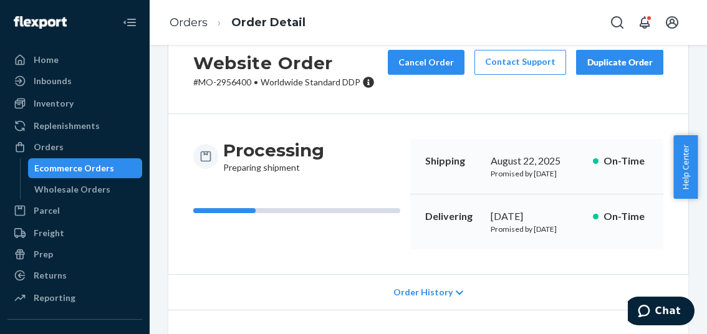
scroll to position [0, 0]
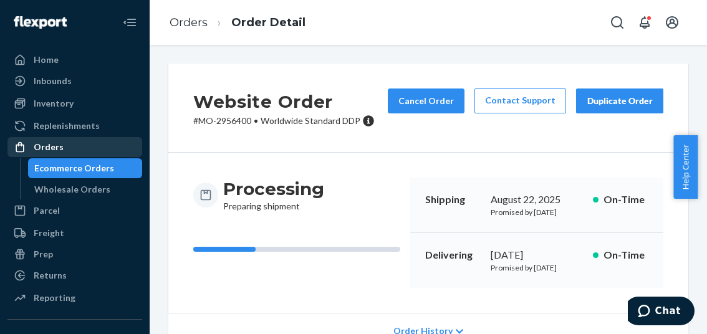
click at [60, 152] on div "Orders" at bounding box center [49, 147] width 30 height 12
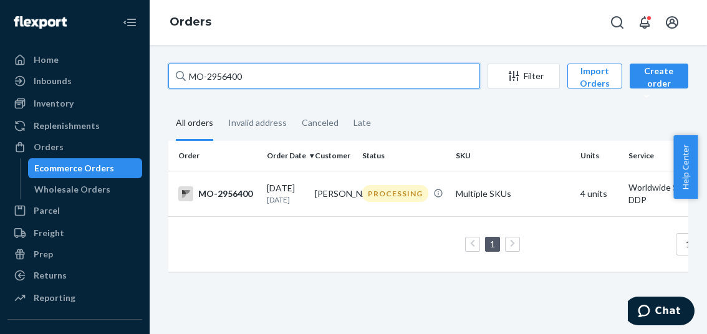
drag, startPoint x: 250, startPoint y: 74, endPoint x: 156, endPoint y: 79, distance: 94.3
click at [156, 79] on div "MO-2956400 Filter Import Orders Create order Ecommerce order Removal order All …" at bounding box center [428, 189] width 557 height 289
drag, startPoint x: 247, startPoint y: 74, endPoint x: 175, endPoint y: 77, distance: 71.8
click at [175, 77] on input "MO-2956400" at bounding box center [324, 76] width 312 height 25
paste input "781"
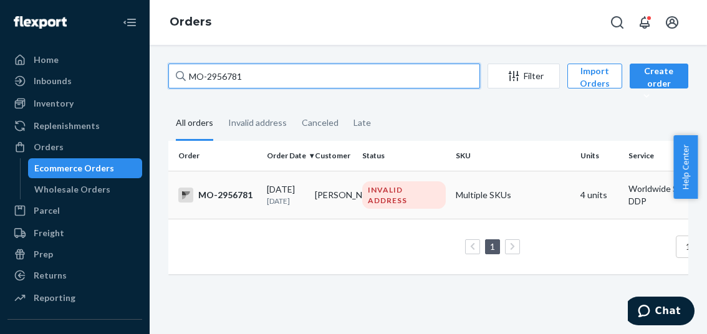
type input "MO-2956781"
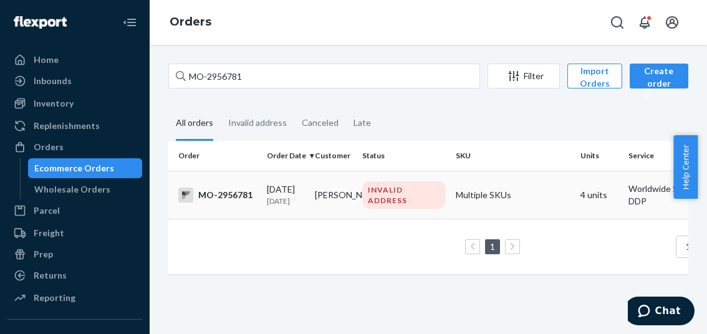
click at [244, 197] on div "MO-2956781" at bounding box center [217, 195] width 79 height 15
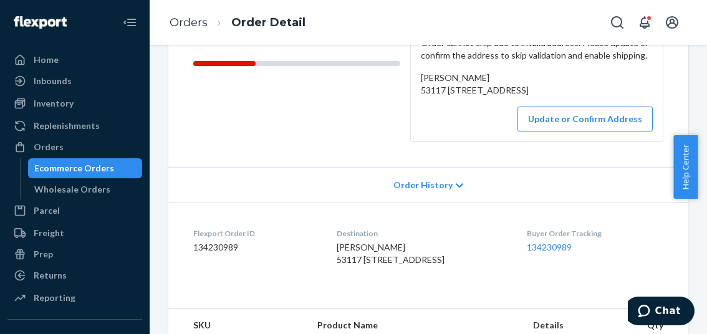
scroll to position [187, 0]
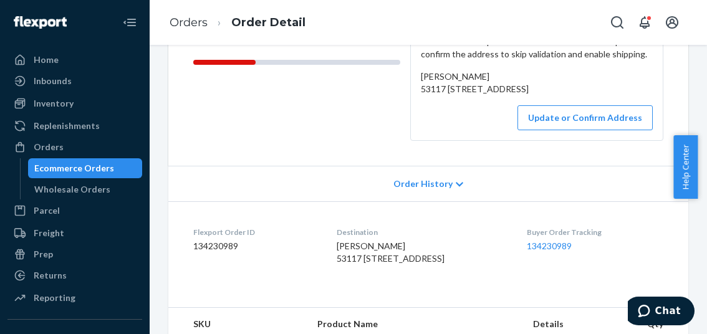
drag, startPoint x: 329, startPoint y: 286, endPoint x: 426, endPoint y: 308, distance: 99.2
click at [426, 295] on dl "Flexport Order ID 134230989 Destination Shelby Smith 53117 18 RR 14 Parkland Co…" at bounding box center [428, 248] width 520 height 94
click at [559, 130] on button "Update or Confirm Address" at bounding box center [585, 117] width 135 height 25
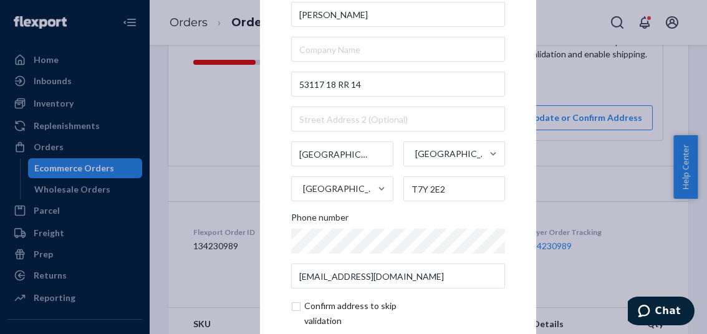
scroll to position [0, 0]
click at [587, 95] on div "× Update Address Shelby Smith 53117 18 RR 14 Parkland County Alberta Canada T7Y…" at bounding box center [353, 167] width 707 height 334
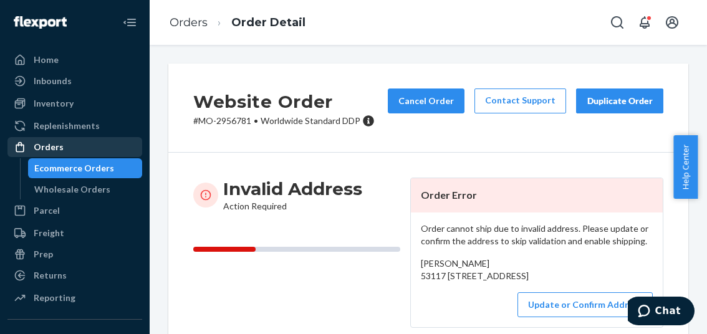
click at [47, 145] on div "Orders" at bounding box center [49, 147] width 30 height 12
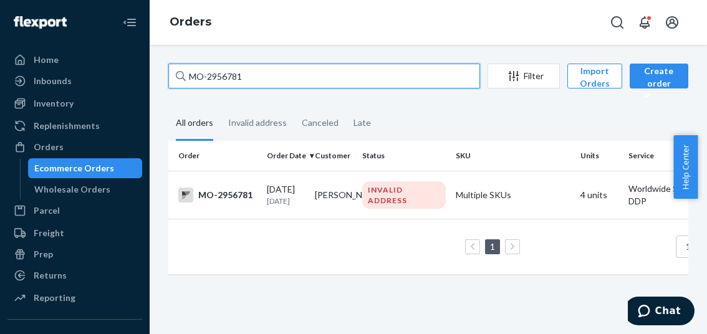
drag, startPoint x: 245, startPoint y: 75, endPoint x: 189, endPoint y: 77, distance: 56.2
click at [189, 77] on input "MO-2956781" at bounding box center [324, 76] width 312 height 25
paste input "7397"
type input "MO-2957397"
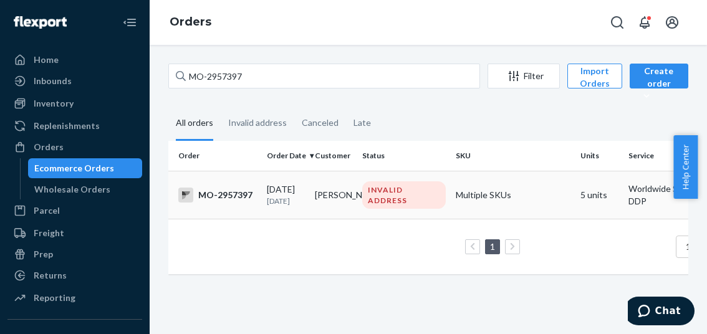
click at [229, 196] on div "MO-2957397" at bounding box center [217, 195] width 79 height 15
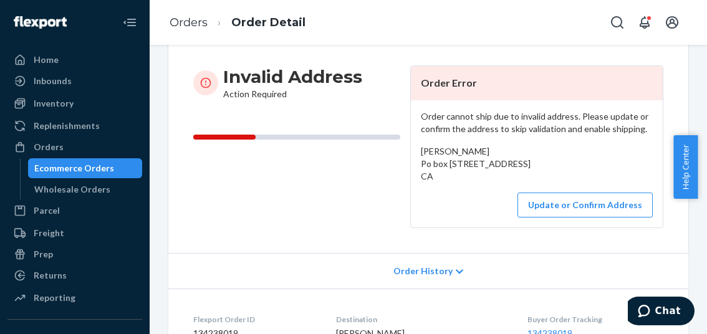
scroll to position [125, 0]
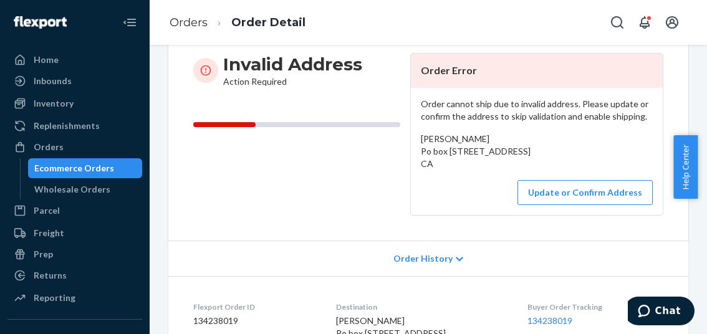
drag, startPoint x: 417, startPoint y: 153, endPoint x: 573, endPoint y: 171, distance: 157.6
click at [573, 170] on div "Christy Defranco Po box 304, 3401 old okanagan hwy West Kelowna, BC V0n1t0v4t0c…" at bounding box center [537, 151] width 232 height 37
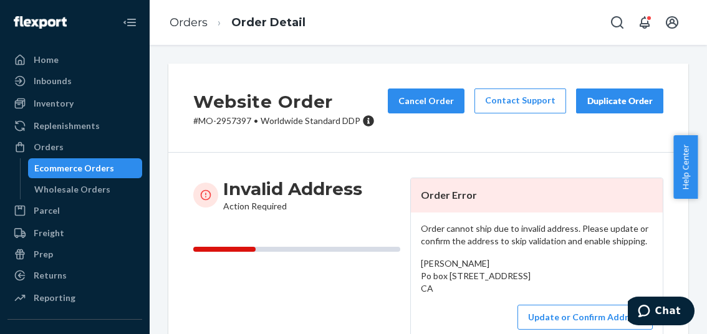
scroll to position [187, 0]
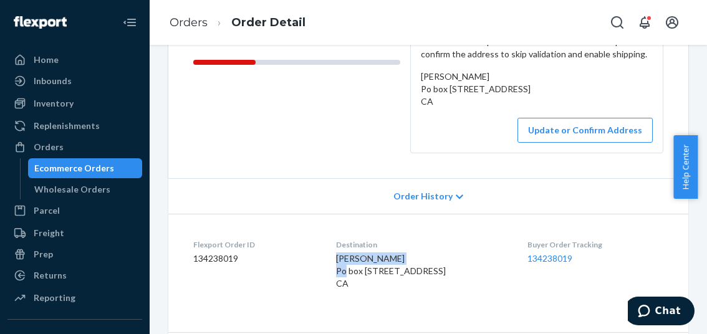
drag, startPoint x: 395, startPoint y: 269, endPoint x: 322, endPoint y: 270, distance: 73.0
click at [322, 270] on dl "Flexport Order ID 134238019 Destination Christy Defranco Po box 304, 3401 old o…" at bounding box center [428, 267] width 520 height 106
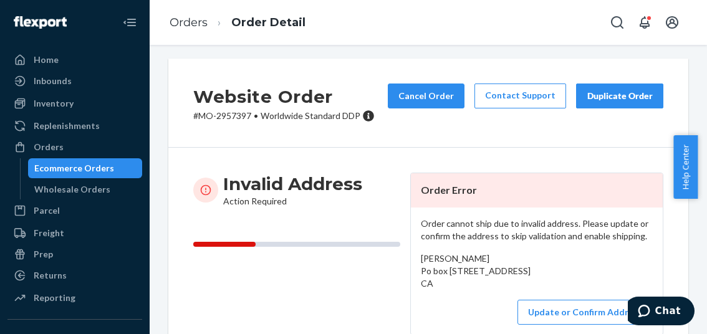
scroll to position [0, 0]
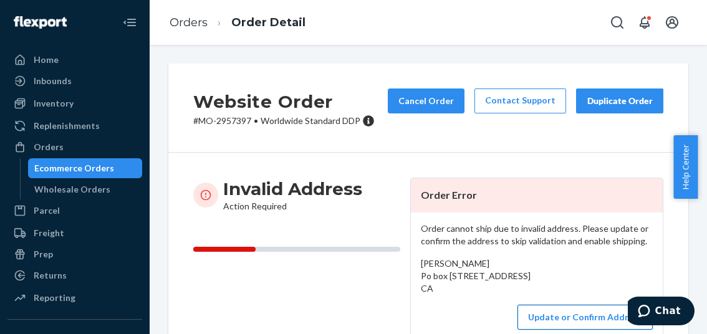
click at [596, 327] on button "Update or Confirm Address" at bounding box center [585, 317] width 135 height 25
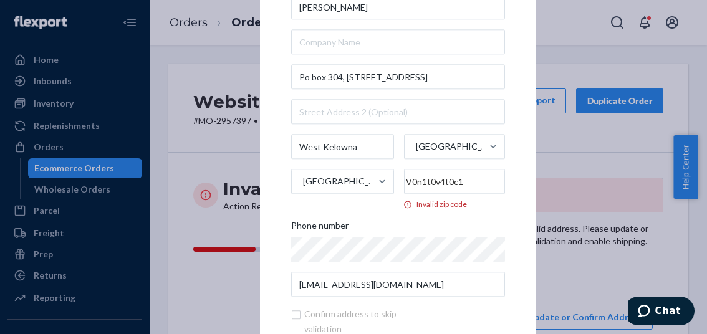
drag, startPoint x: 406, startPoint y: 183, endPoint x: 467, endPoint y: 189, distance: 61.4
click at [467, 189] on input "V0n1t0v4t0c1" at bounding box center [454, 182] width 101 height 25
paste input "BC V4T 0C"
type input "BC V4T 0C1"
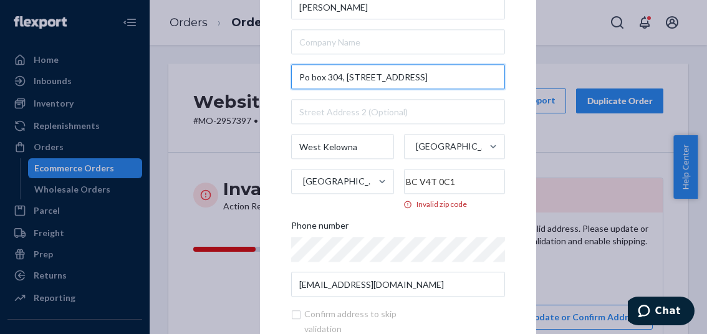
drag, startPoint x: 341, startPoint y: 77, endPoint x: 274, endPoint y: 77, distance: 66.7
click at [274, 77] on div "× Update Address Christy Defranco Po box 304, 3401 old okanagan hwy West Kelown…" at bounding box center [398, 166] width 276 height 487
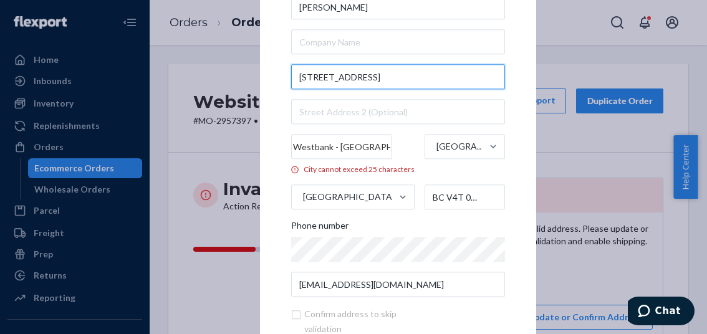
click at [404, 78] on input "3401 old okanagan hwy" at bounding box center [398, 77] width 214 height 25
type input "3401 Old Okanagan H"
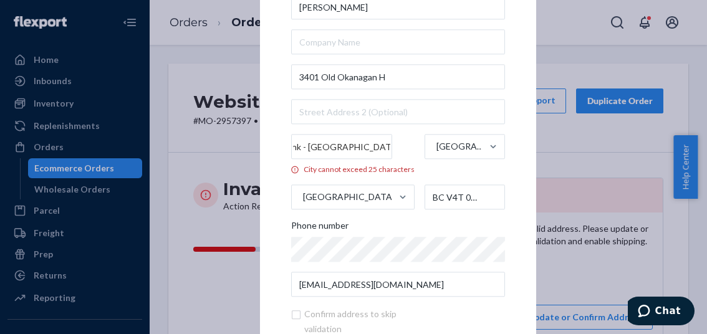
scroll to position [0, 39]
drag, startPoint x: 339, startPoint y: 143, endPoint x: 368, endPoint y: 142, distance: 28.7
click at [368, 142] on input "West Kelowna" at bounding box center [341, 147] width 101 height 25
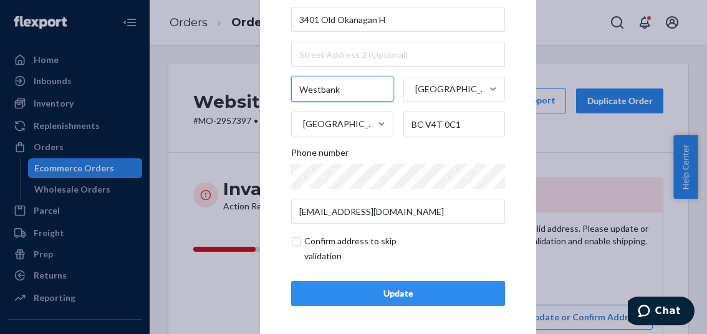
scroll to position [69, 0]
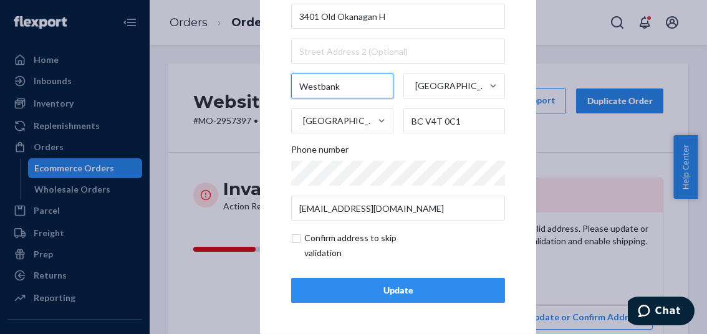
type input "Westbank"
click at [400, 293] on div "Update" at bounding box center [398, 290] width 193 height 12
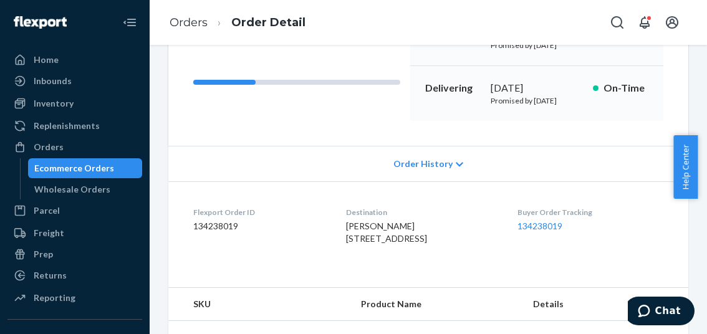
scroll to position [187, 0]
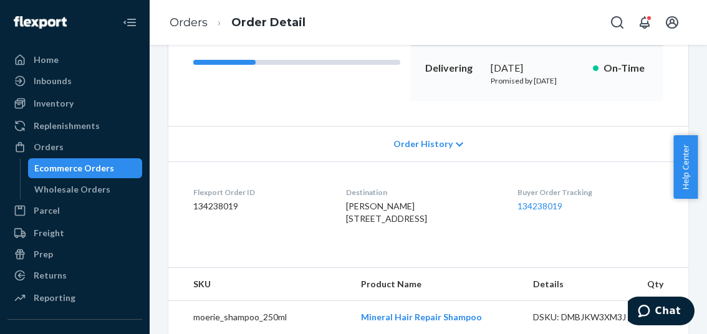
drag, startPoint x: 328, startPoint y: 239, endPoint x: 433, endPoint y: 263, distance: 107.3
click at [433, 255] on dl "Flexport Order ID 134238019 Destination CHRISTY DEFRANCO 3401 OLD OKANAGAN HWY …" at bounding box center [428, 209] width 520 height 94
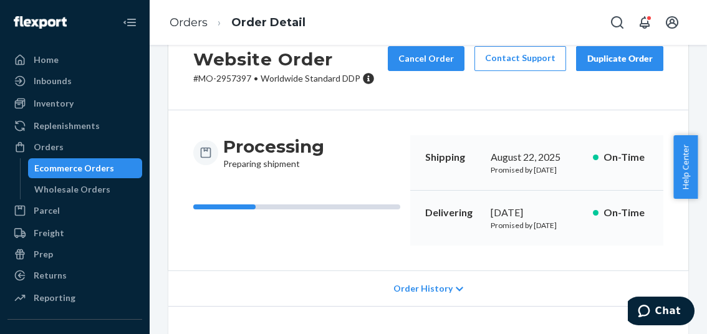
scroll to position [62, 0]
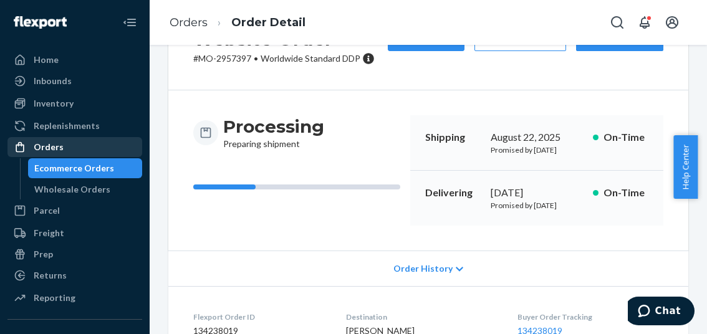
click at [47, 145] on div "Orders" at bounding box center [49, 147] width 30 height 12
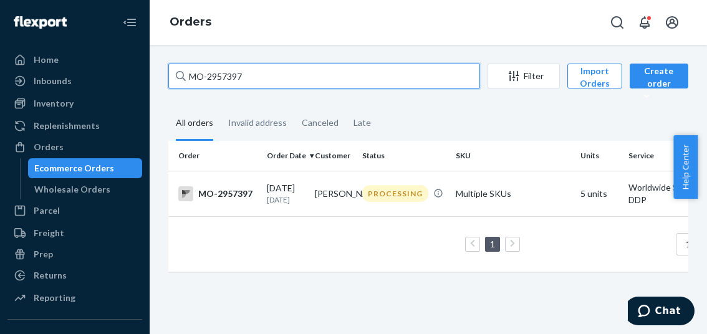
drag, startPoint x: 249, startPoint y: 78, endPoint x: 175, endPoint y: 86, distance: 75.3
click at [175, 86] on input "MO-2957397" at bounding box center [324, 76] width 312 height 25
paste input "8006"
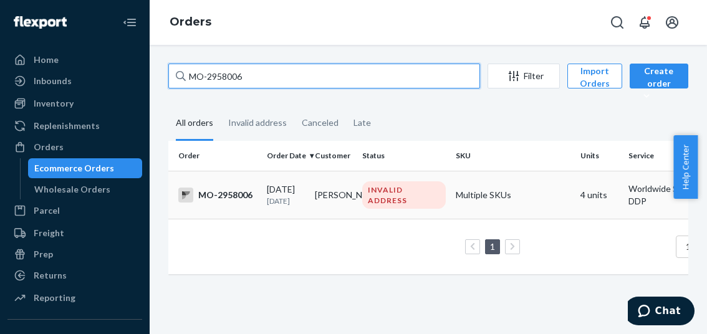
type input "MO-2958006"
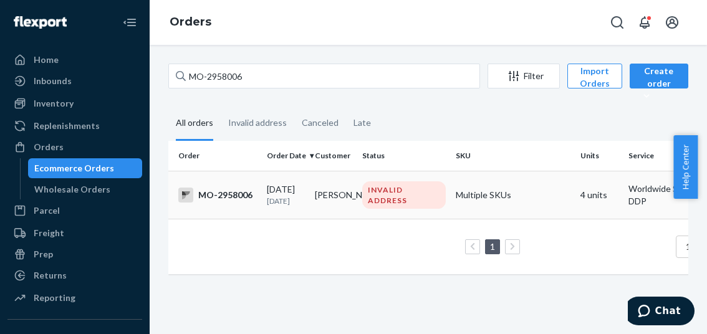
click at [229, 198] on div "MO-2958006" at bounding box center [217, 195] width 79 height 15
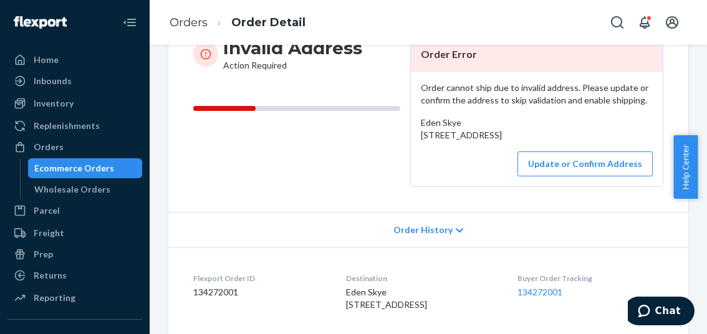
scroll to position [249, 0]
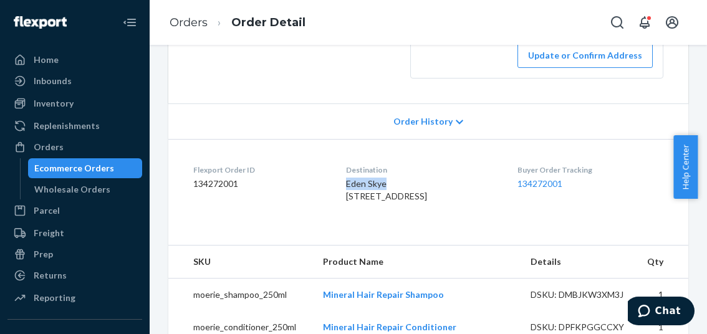
drag, startPoint x: 382, startPoint y: 210, endPoint x: 338, endPoint y: 210, distance: 43.7
click at [346, 203] on div "Eden Skye 5036 54 Avenue High Prairie, AB T0G 1E0 CA" at bounding box center [422, 190] width 152 height 25
drag, startPoint x: 332, startPoint y: 221, endPoint x: 434, endPoint y: 251, distance: 106.6
click at [434, 233] on dl "Flexport Order ID 134272001 Destination Eden Skye 5036 54 Avenue High Prairie, …" at bounding box center [428, 186] width 520 height 94
click at [374, 203] on div "Eden Skye 5036 54 Avenue High Prairie, AB T0G 1E0 CA" at bounding box center [422, 190] width 152 height 25
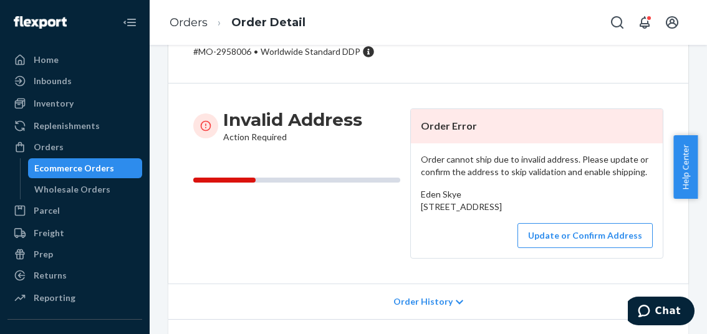
scroll to position [0, 0]
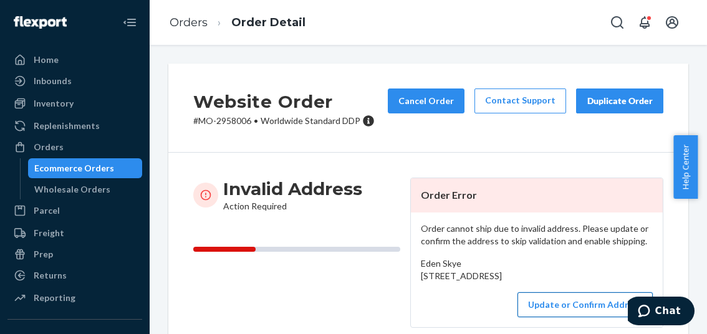
click at [569, 317] on button "Update or Confirm Address" at bounding box center [585, 304] width 135 height 25
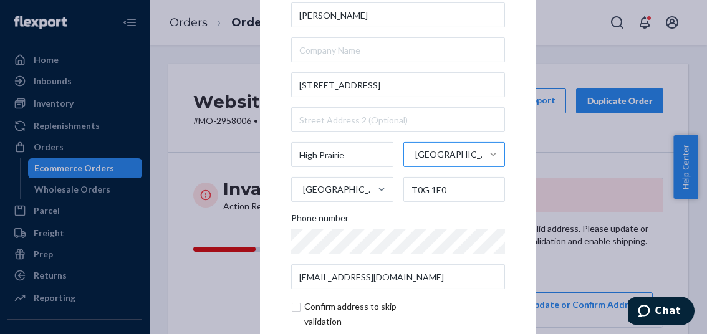
scroll to position [62, 0]
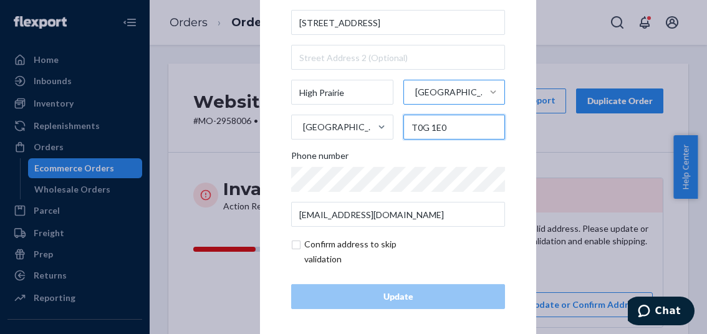
click at [416, 128] on input "T0G 1E0" at bounding box center [454, 127] width 102 height 25
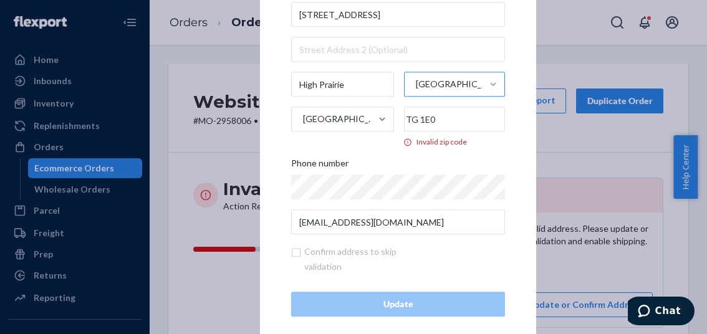
scroll to position [54, 0]
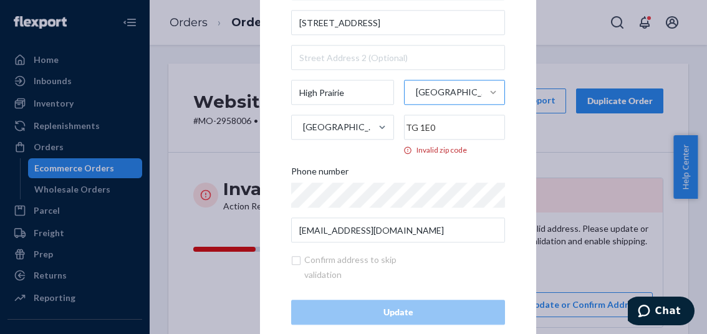
type input "T0G 1E0"
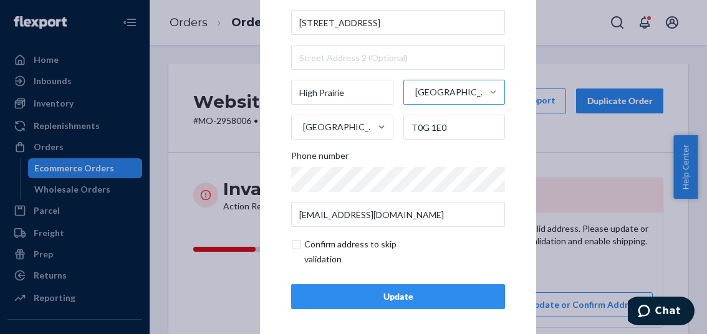
click at [393, 302] on div "Update" at bounding box center [398, 297] width 193 height 12
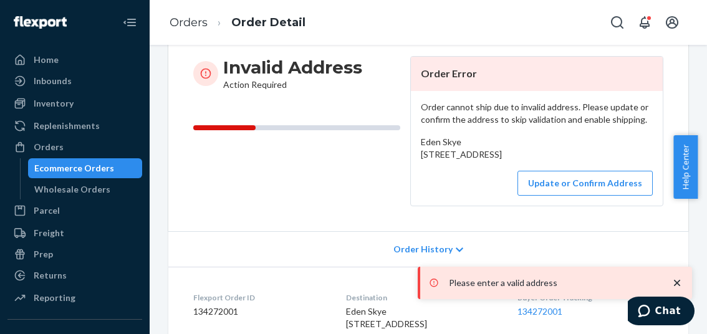
scroll to position [187, 0]
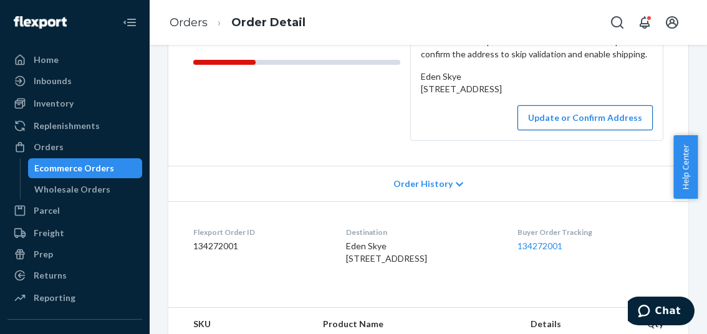
click at [554, 130] on button "Update or Confirm Address" at bounding box center [585, 117] width 135 height 25
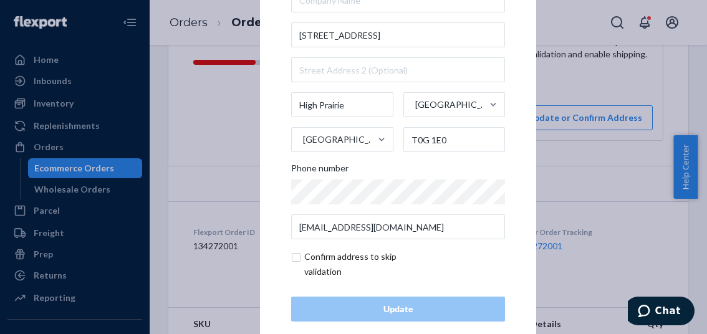
scroll to position [69, 0]
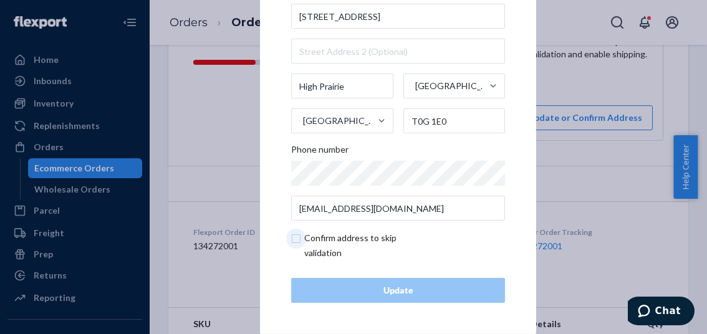
click at [292, 241] on input "checkbox" at bounding box center [363, 246] width 145 height 30
checkbox input "true"
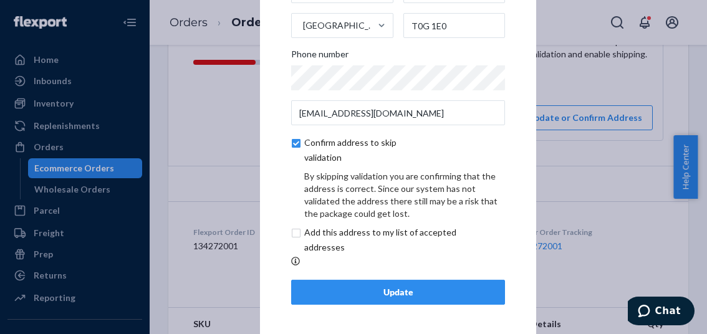
scroll to position [121, 0]
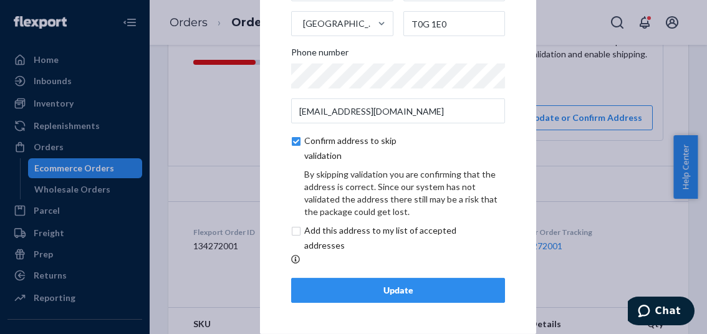
click at [293, 234] on input "checkbox" at bounding box center [395, 238] width 208 height 30
checkbox input "true"
click at [384, 291] on div "Update" at bounding box center [398, 290] width 193 height 12
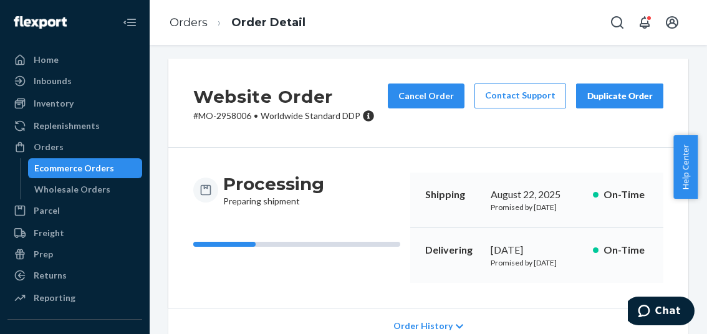
scroll to position [0, 0]
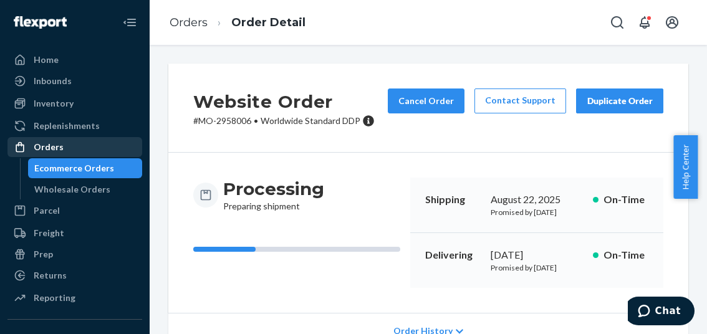
click at [59, 145] on div "Orders" at bounding box center [49, 147] width 30 height 12
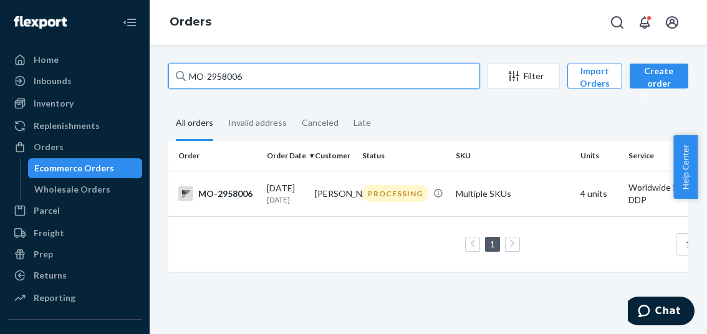
drag, startPoint x: 249, startPoint y: 77, endPoint x: 177, endPoint y: 80, distance: 72.4
click at [177, 80] on div "MO-2958006" at bounding box center [324, 76] width 312 height 25
paste input "61772"
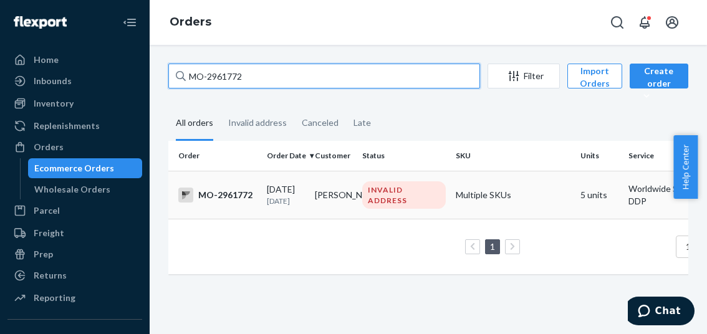
type input "MO-2961772"
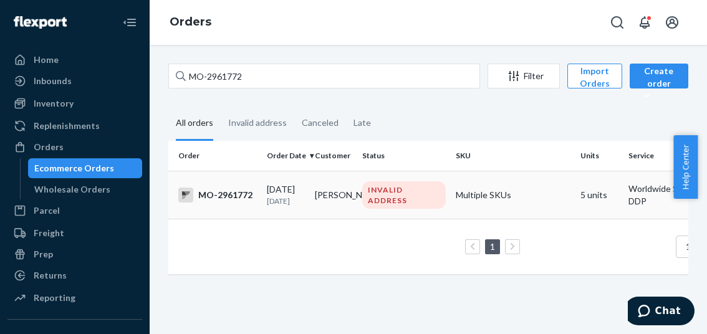
click at [236, 200] on div "MO-2961772" at bounding box center [217, 195] width 79 height 15
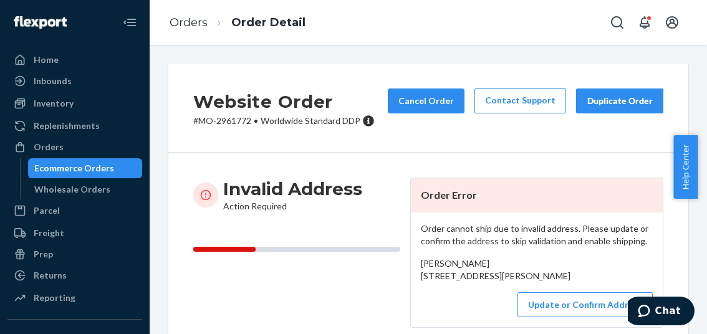
drag, startPoint x: 414, startPoint y: 277, endPoint x: 485, endPoint y: 296, distance: 73.7
click at [485, 296] on div "Order cannot ship due to invalid address. Please update or confirm the address …" at bounding box center [537, 270] width 252 height 115
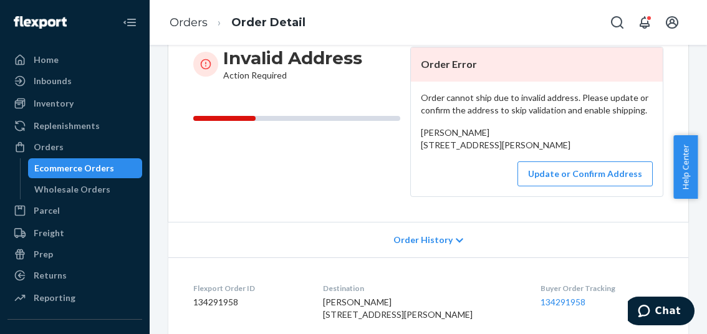
scroll to position [187, 0]
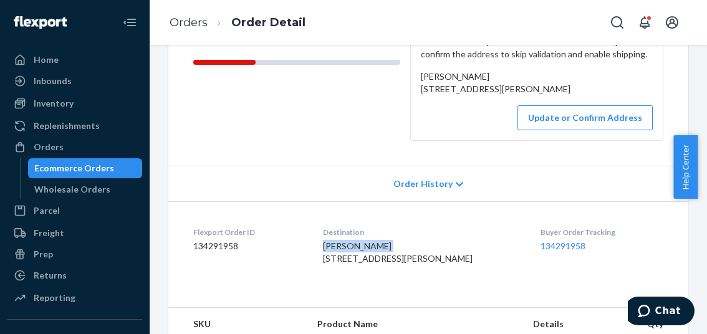
drag, startPoint x: 405, startPoint y: 268, endPoint x: 332, endPoint y: 273, distance: 72.5
click at [332, 273] on dl "Flexport Order ID 134291958 Destination Vanessa Hudgin 203 Hinshaw Drive Sylvan…" at bounding box center [428, 248] width 520 height 94
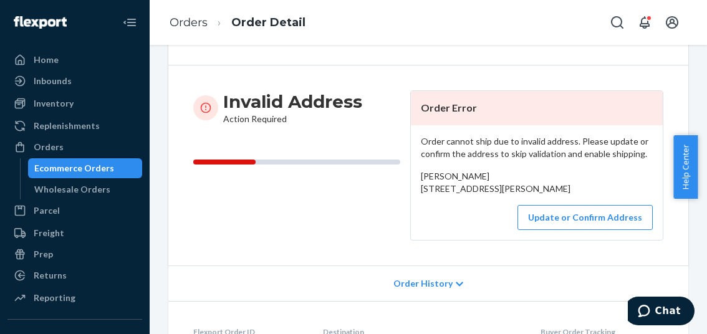
scroll to position [125, 0]
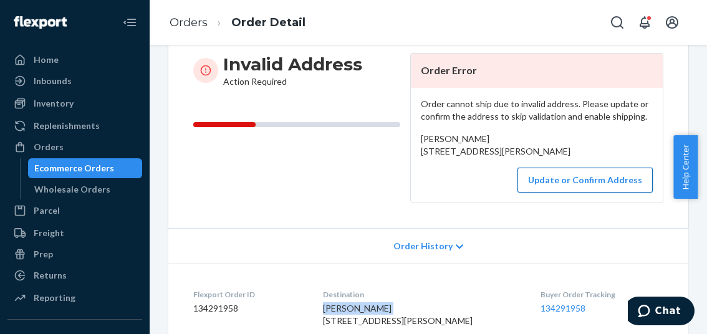
click at [555, 193] on button "Update or Confirm Address" at bounding box center [585, 180] width 135 height 25
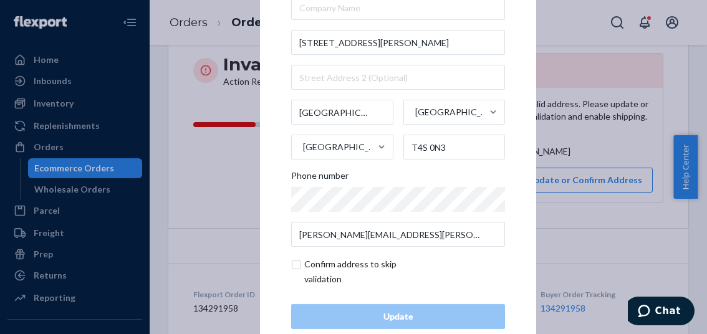
scroll to position [62, 0]
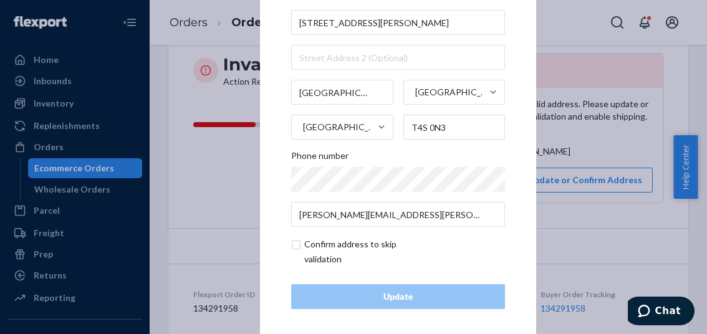
click at [294, 244] on input "checkbox" at bounding box center [363, 252] width 145 height 30
checkbox input "true"
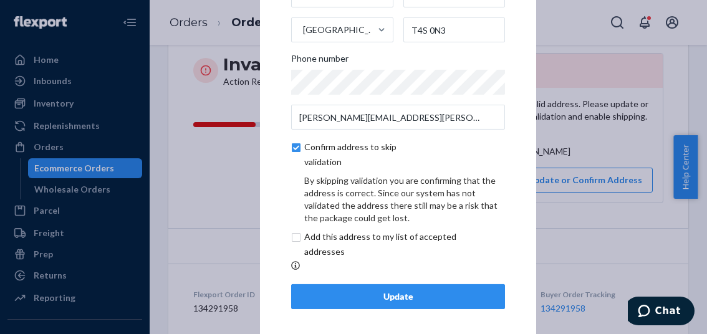
scroll to position [121, 0]
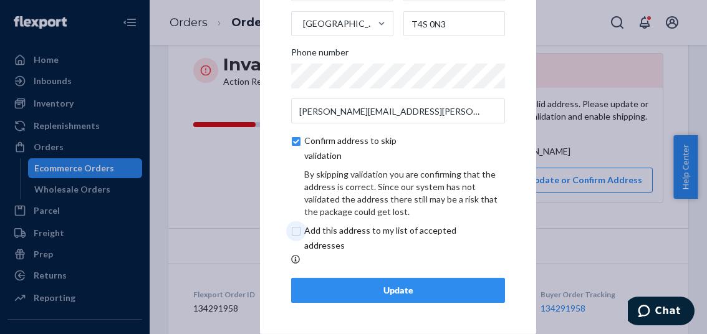
click at [294, 231] on input "checkbox" at bounding box center [395, 238] width 208 height 30
checkbox input "true"
click at [390, 287] on div "Update" at bounding box center [398, 290] width 193 height 12
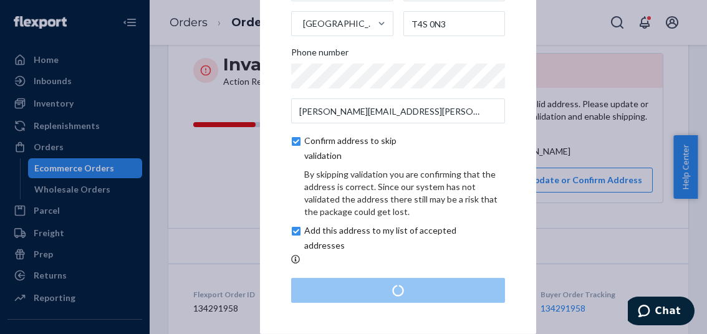
scroll to position [0, 0]
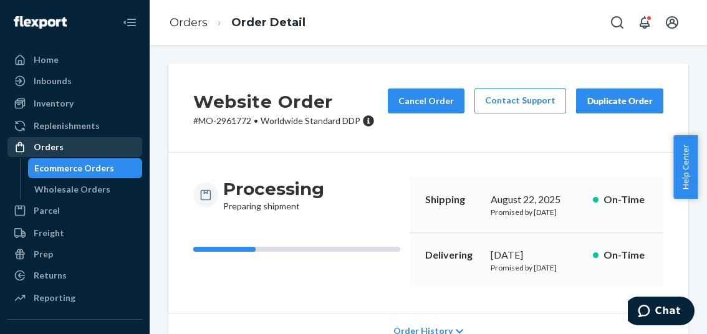
click at [64, 148] on div "Orders" at bounding box center [75, 146] width 132 height 17
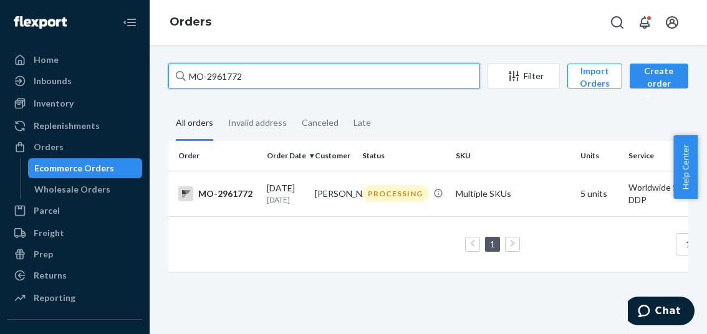
click at [228, 75] on input "MO-2961772" at bounding box center [324, 76] width 312 height 25
paste input "10"
type input "MO-2961102"
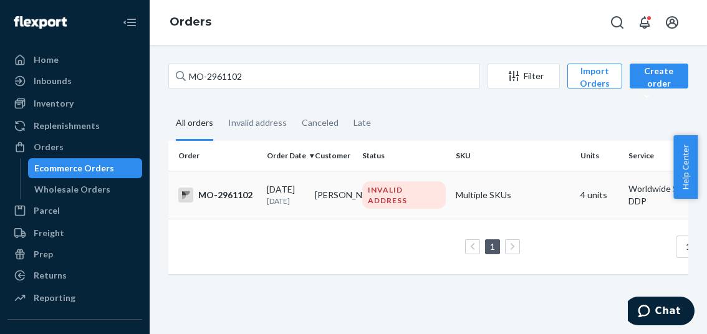
click at [233, 194] on div "MO-2961102" at bounding box center [217, 195] width 79 height 15
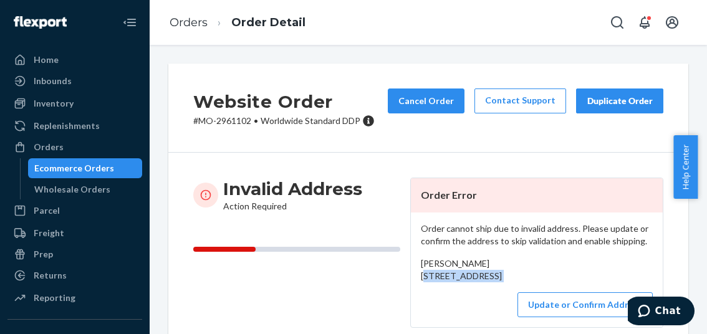
drag, startPoint x: 417, startPoint y: 281, endPoint x: 471, endPoint y: 307, distance: 60.8
click at [471, 307] on div "Order cannot ship due to invalid address. Please update or confirm the address …" at bounding box center [537, 270] width 252 height 115
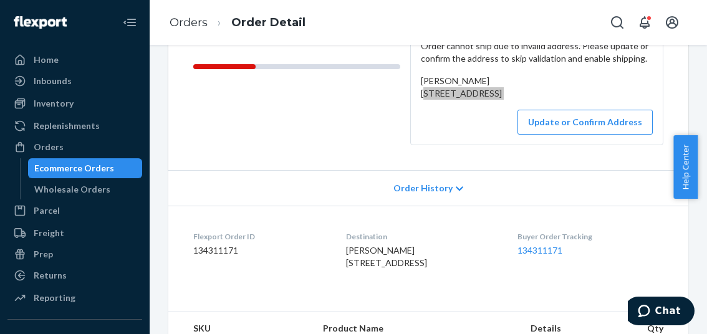
scroll to position [187, 0]
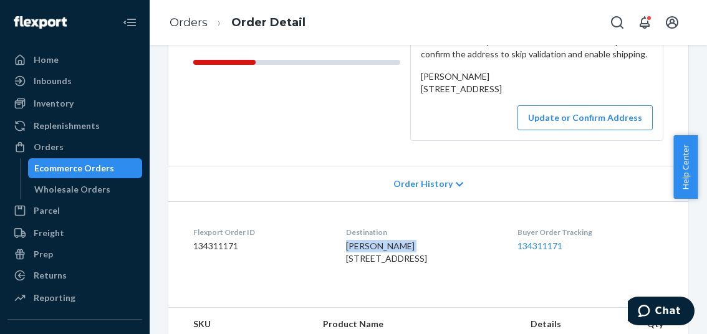
drag, startPoint x: 400, startPoint y: 271, endPoint x: 330, endPoint y: 273, distance: 69.9
click at [330, 273] on dl "Flexport Order ID 134311171 Destination Kari Henderson 618 5th Ave #1233 Beaver…" at bounding box center [428, 248] width 520 height 94
click at [572, 130] on button "Update or Confirm Address" at bounding box center [585, 117] width 135 height 25
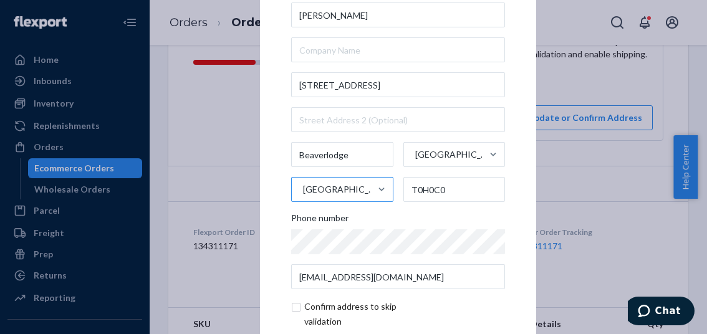
scroll to position [62, 0]
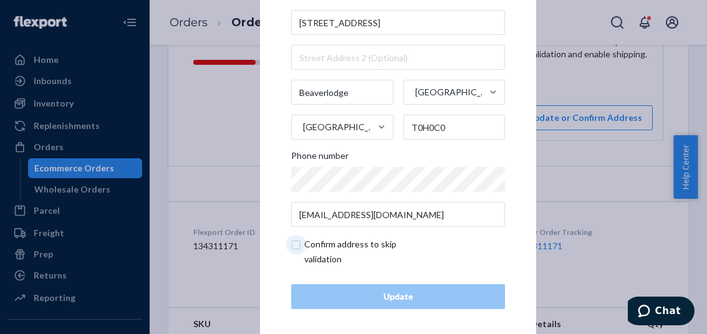
click at [294, 246] on input "checkbox" at bounding box center [363, 252] width 145 height 30
checkbox input "true"
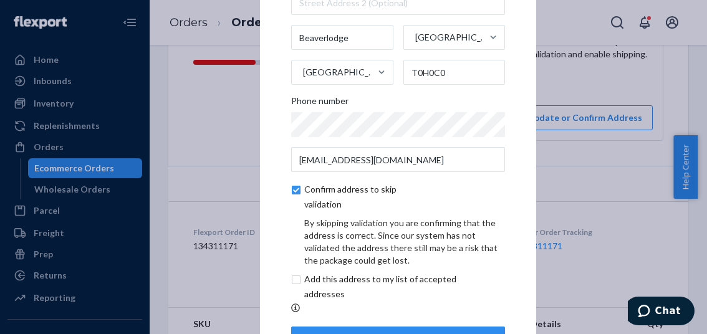
scroll to position [121, 0]
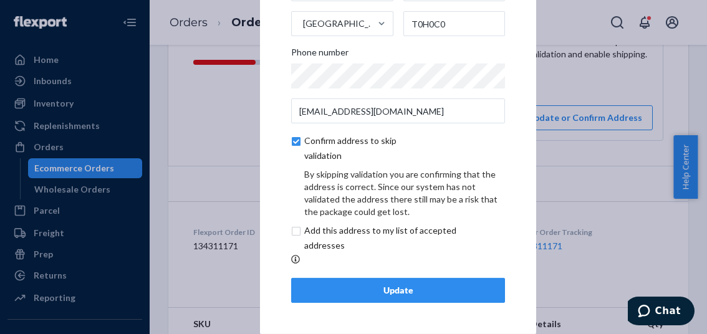
click at [293, 232] on input "checkbox" at bounding box center [395, 238] width 208 height 30
checkbox input "true"
click at [398, 289] on div "Update" at bounding box center [398, 290] width 193 height 12
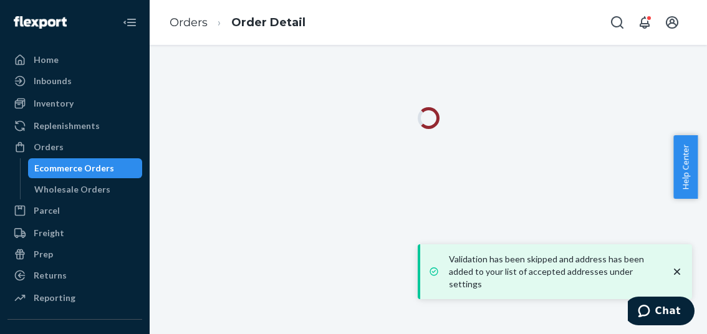
scroll to position [0, 0]
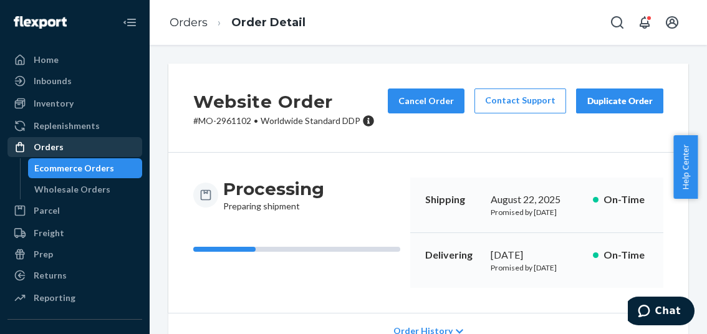
click at [64, 148] on div "Orders" at bounding box center [75, 146] width 132 height 17
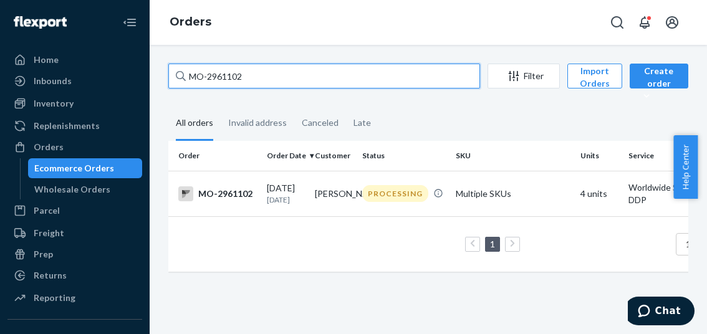
click at [227, 77] on input "MO-2961102" at bounding box center [324, 76] width 312 height 25
click at [226, 77] on input "MO-2961102" at bounding box center [324, 76] width 312 height 25
paste input "2607"
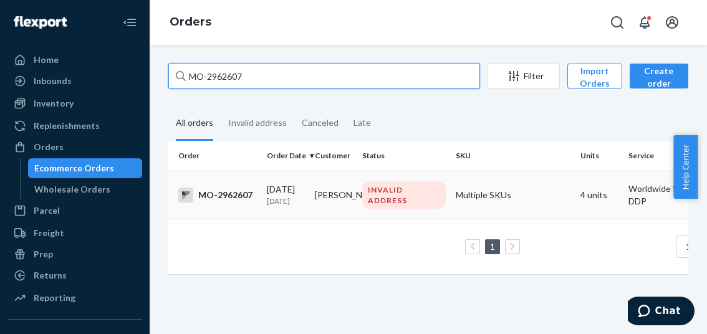
type input "MO-2962607"
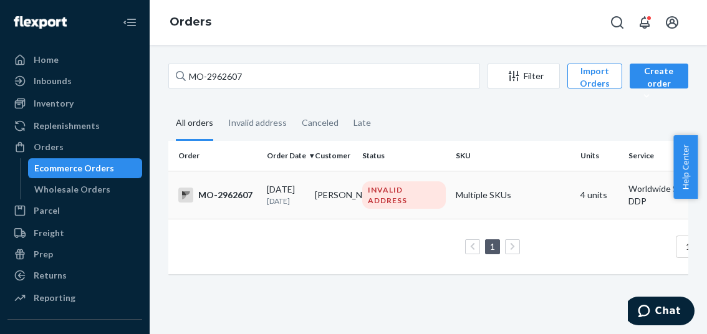
click at [236, 196] on div "MO-2962607" at bounding box center [217, 195] width 79 height 15
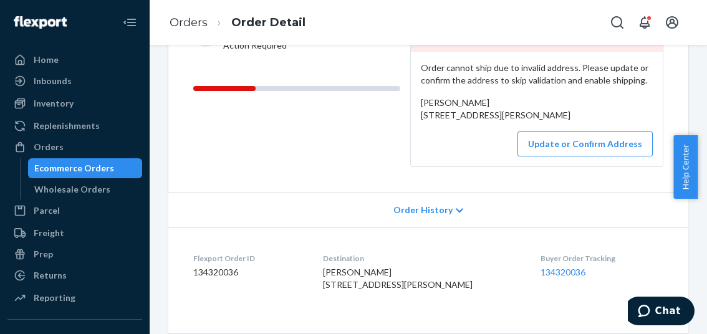
scroll to position [187, 0]
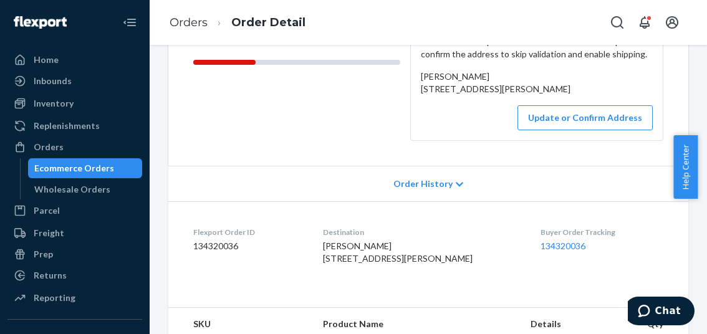
drag, startPoint x: 417, startPoint y: 92, endPoint x: 465, endPoint y: 118, distance: 55.5
click at [465, 95] on div "Adele Dowling 18 Stoneys Lane Neil’s Harbour, NS B0C 1N0 CA" at bounding box center [537, 82] width 232 height 25
drag, startPoint x: 394, startPoint y: 271, endPoint x: 329, endPoint y: 273, distance: 64.9
click at [329, 273] on dl "Flexport Order ID 134320036 Destination Adele Dowling 18 Stoneys Lane Neil’s Ha…" at bounding box center [428, 248] width 520 height 94
click at [572, 130] on button "Update or Confirm Address" at bounding box center [585, 117] width 135 height 25
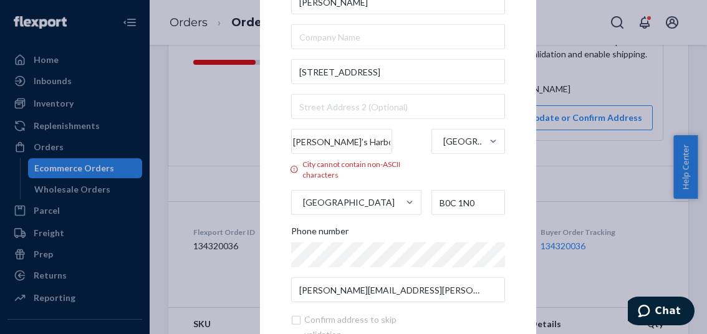
drag, startPoint x: 350, startPoint y: 140, endPoint x: 283, endPoint y: 141, distance: 67.3
click at [283, 141] on div "× Update Address Adele Dowling 18 Stoneys Lane Neil’s Harbour City cannot conta…" at bounding box center [398, 167] width 276 height 498
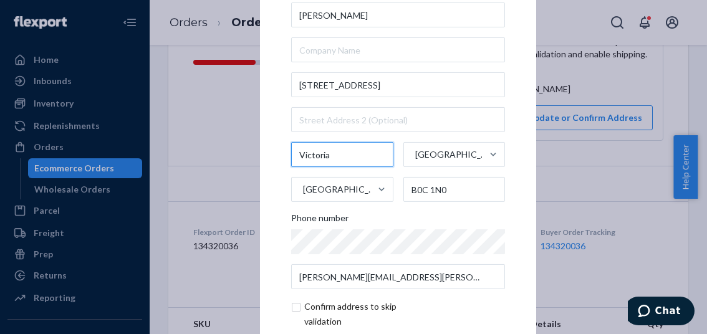
type input "Victoria"
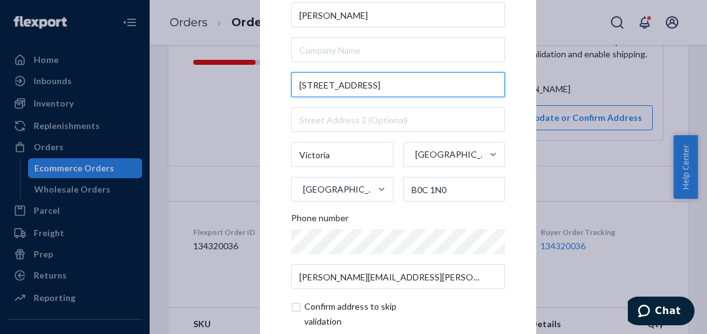
drag, startPoint x: 360, startPoint y: 86, endPoint x: 286, endPoint y: 88, distance: 74.2
click at [291, 88] on input "[STREET_ADDRESS]" at bounding box center [398, 84] width 214 height 25
paste input "TONEYS LANE VICTORIA, NS B0C 1N0 CA"
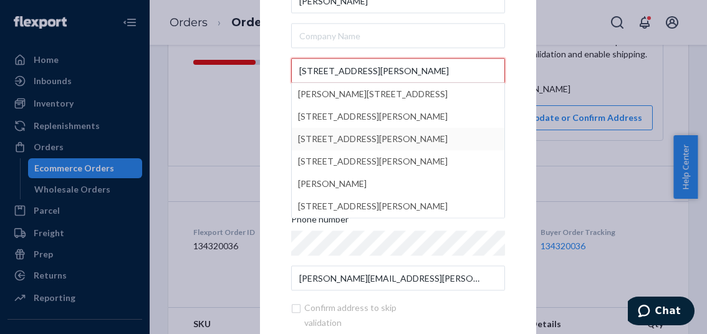
scroll to position [0, 0]
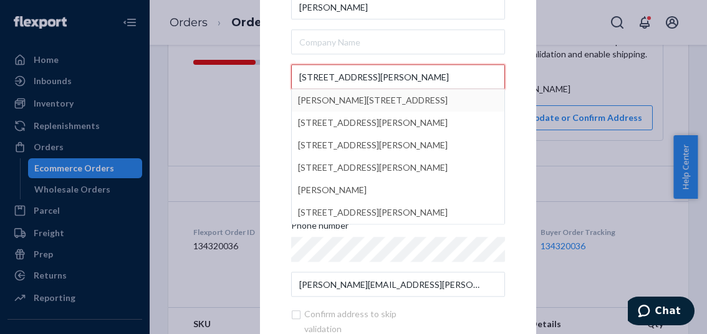
click at [486, 74] on input "18 STONEYS LANE VICTORIA, NS B0C 1N0 CA" at bounding box center [398, 77] width 214 height 25
drag, startPoint x: 481, startPoint y: 75, endPoint x: 372, endPoint y: 77, distance: 109.2
click at [372, 77] on input "18 STONEYS LANE VICTORIA, NS B0C 1N0 CA" at bounding box center [398, 77] width 214 height 25
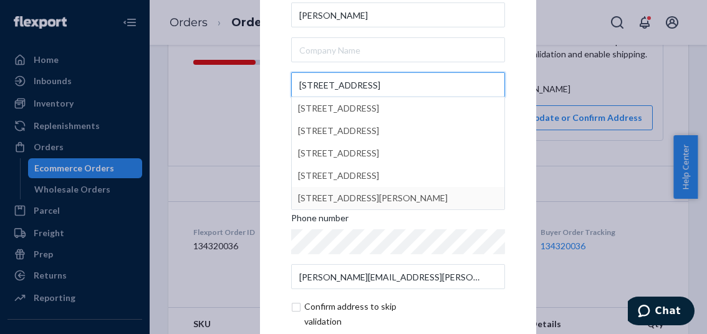
type input "18 STONEYS LANE"
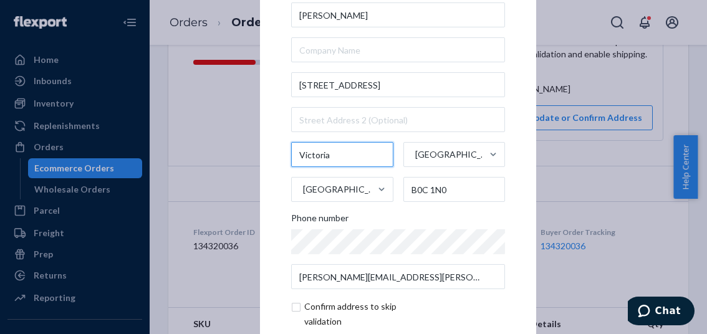
drag, startPoint x: 330, startPoint y: 155, endPoint x: 273, endPoint y: 163, distance: 57.9
click at [273, 163] on div "× Update Address Adele Dowling 18 STONEYS LANE Victoria Nova Scotia Canada B0C …" at bounding box center [398, 166] width 276 height 471
click at [330, 158] on input "Victoria" at bounding box center [342, 154] width 102 height 25
drag, startPoint x: 331, startPoint y: 156, endPoint x: 287, endPoint y: 160, distance: 44.5
click at [291, 160] on input "Victoria" at bounding box center [342, 154] width 102 height 25
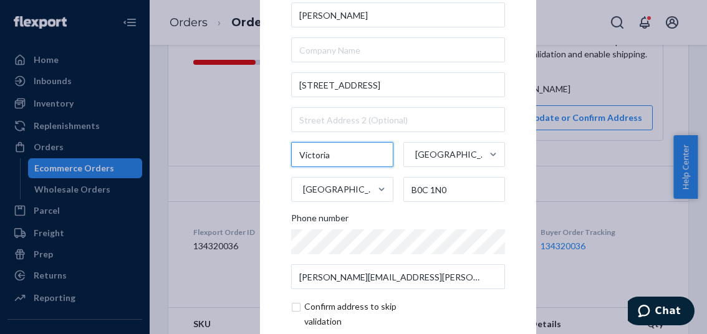
paste input "Neil’s Harbour"
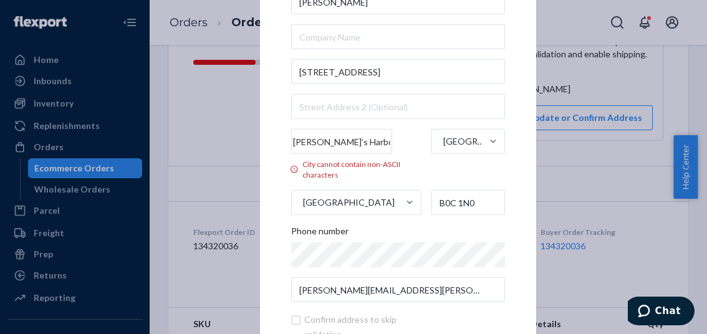
click at [312, 139] on input "Neil’s Harbour" at bounding box center [341, 141] width 101 height 25
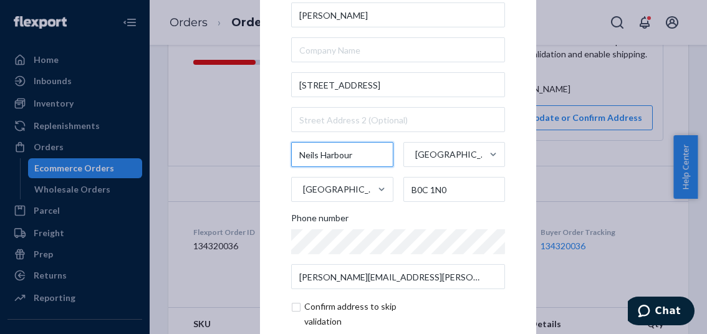
drag, startPoint x: 357, startPoint y: 156, endPoint x: 266, endPoint y: 155, distance: 91.0
click at [266, 155] on div "× Update Address Adele Dowling 18 STONEYS LANE Neils Harbour Nova Scotia Canada…" at bounding box center [398, 166] width 276 height 471
type input "V"
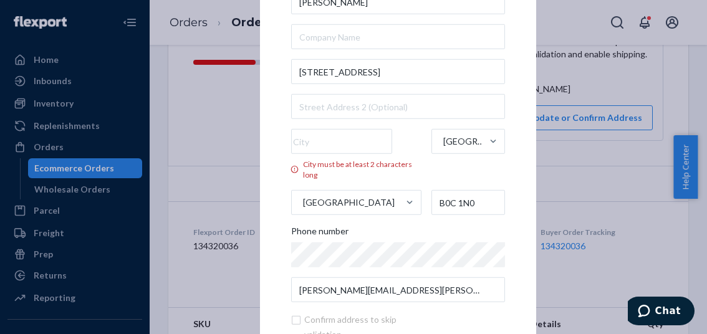
click at [607, 85] on div "× Update Address Adele Dowling 18 STONEYS LANE City must be at least 2 characte…" at bounding box center [353, 167] width 707 height 334
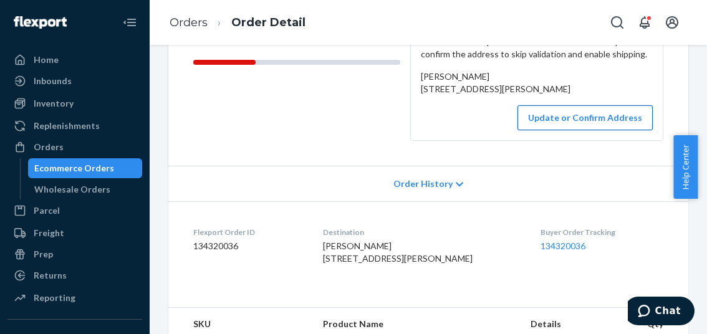
click at [588, 130] on button "Update or Confirm Address" at bounding box center [585, 117] width 135 height 25
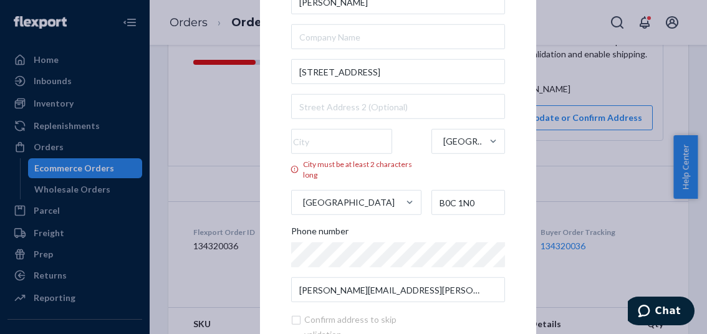
click at [297, 142] on input "City must be at least 2 characters long" at bounding box center [341, 141] width 101 height 25
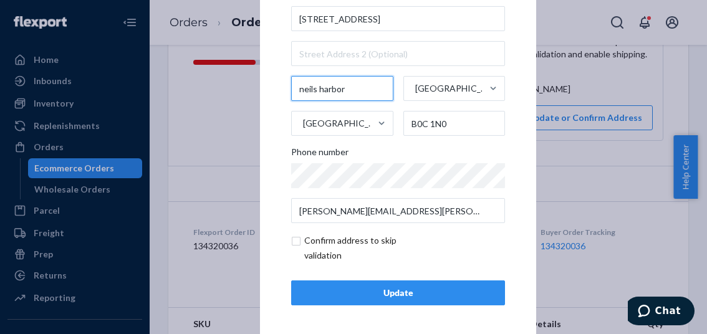
scroll to position [69, 0]
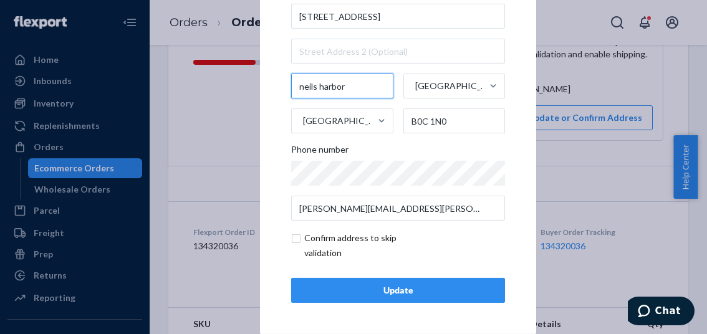
click at [297, 88] on input "neils harbor" at bounding box center [342, 86] width 102 height 25
click at [319, 87] on input "Neils harbor" at bounding box center [342, 86] width 102 height 25
click at [338, 85] on input "Neils Harbor" at bounding box center [342, 86] width 102 height 25
type input "Neils Harbour"
click at [398, 295] on div "Update" at bounding box center [398, 290] width 193 height 12
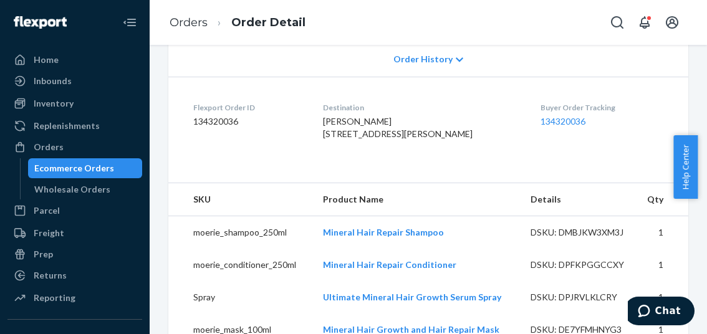
scroll to position [187, 0]
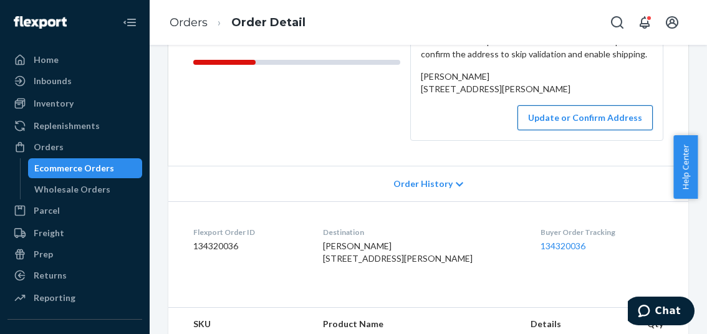
click at [569, 130] on button "Update or Confirm Address" at bounding box center [585, 117] width 135 height 25
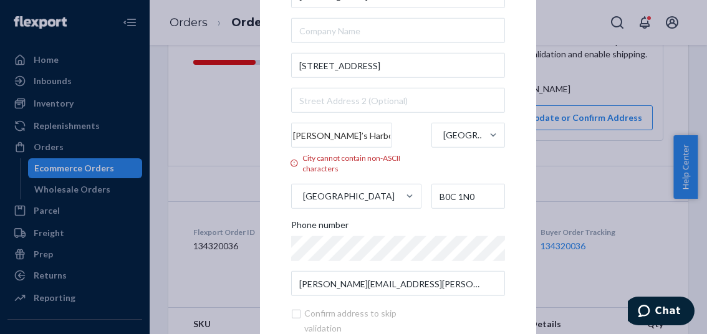
scroll to position [0, 0]
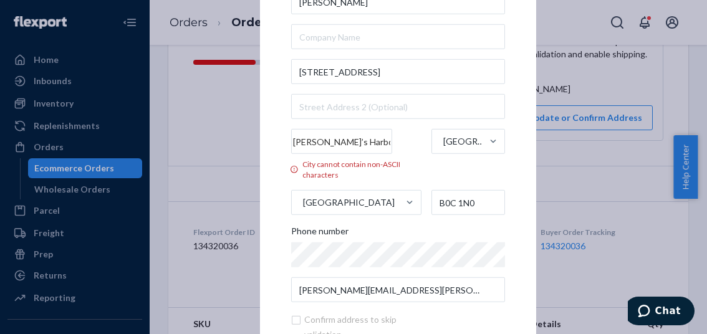
click at [311, 143] on input "Neil’s Harbour" at bounding box center [341, 141] width 101 height 25
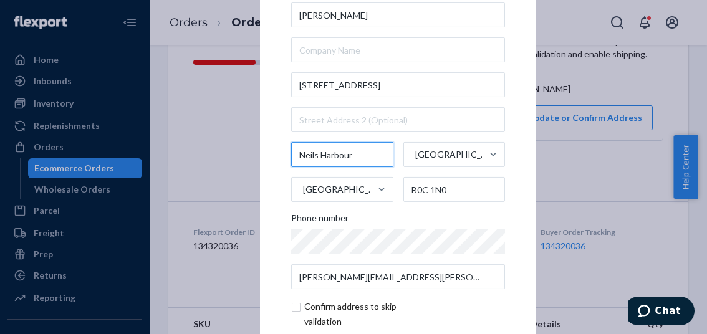
scroll to position [69, 0]
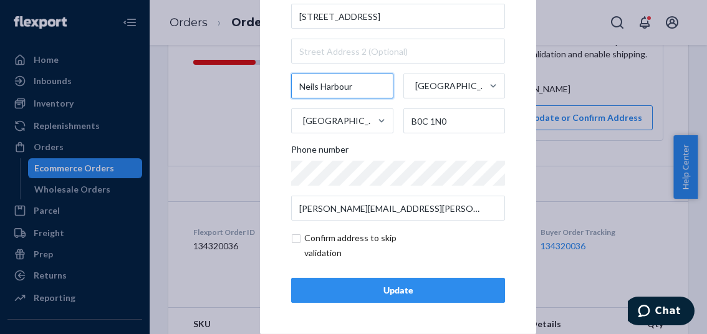
type input "Neils Harbour"
click at [291, 240] on input "checkbox" at bounding box center [363, 246] width 145 height 30
checkbox input "true"
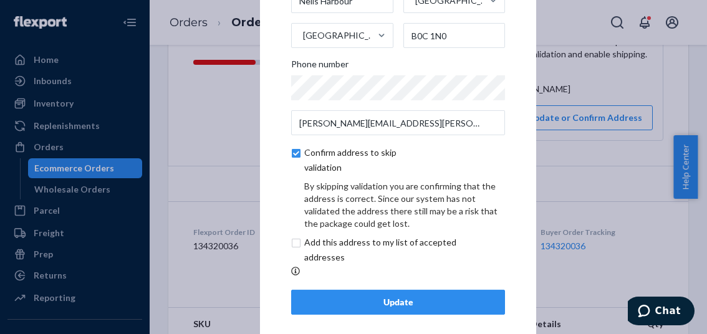
scroll to position [121, 0]
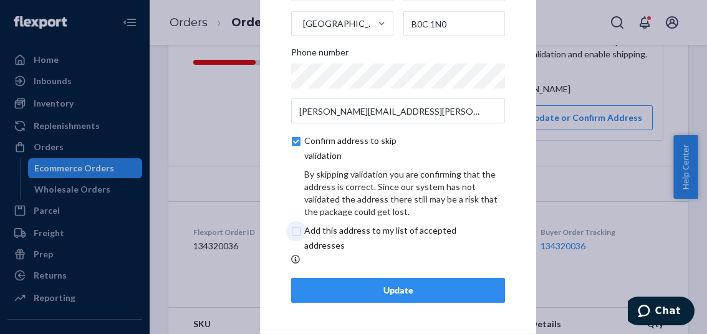
click at [295, 238] on input "checkbox" at bounding box center [395, 238] width 208 height 30
checkbox input "true"
click at [383, 289] on div "Update" at bounding box center [398, 290] width 193 height 12
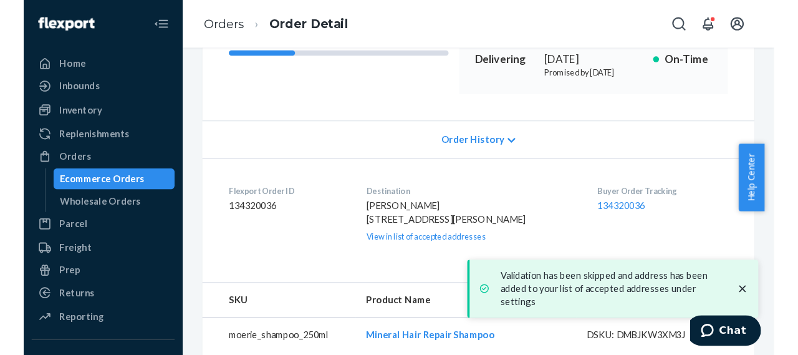
scroll to position [125, 0]
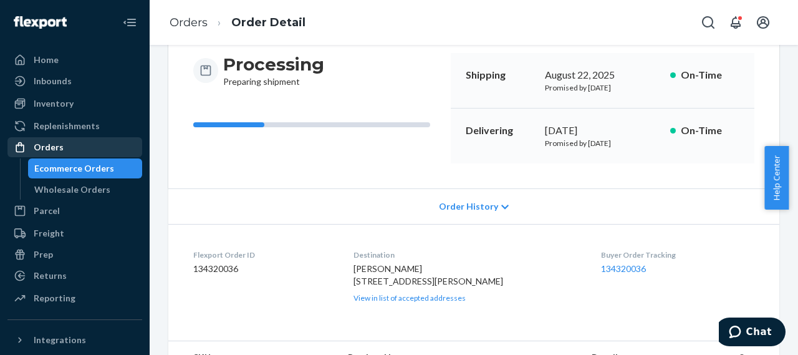
click at [35, 148] on div "Orders" at bounding box center [49, 147] width 30 height 12
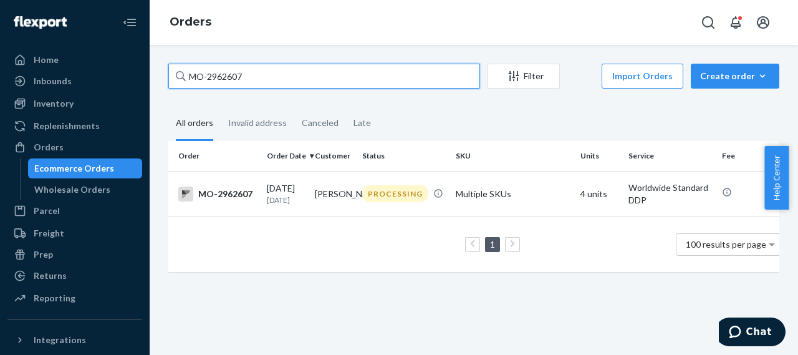
click at [224, 77] on input "MO-2962607" at bounding box center [324, 76] width 312 height 25
click at [224, 78] on input "MO-2962607" at bounding box center [324, 76] width 312 height 25
paste input "8201"
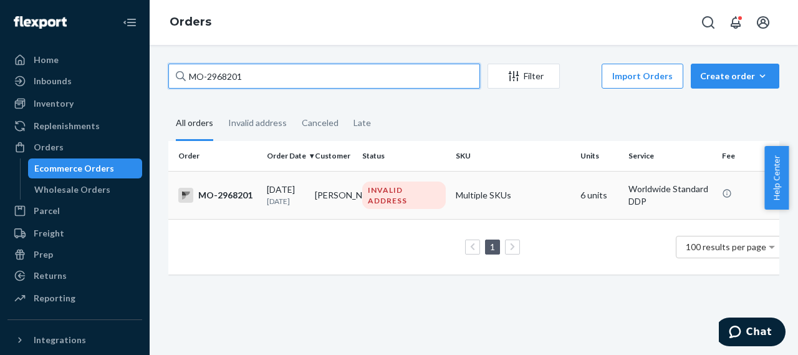
type input "MO-2968201"
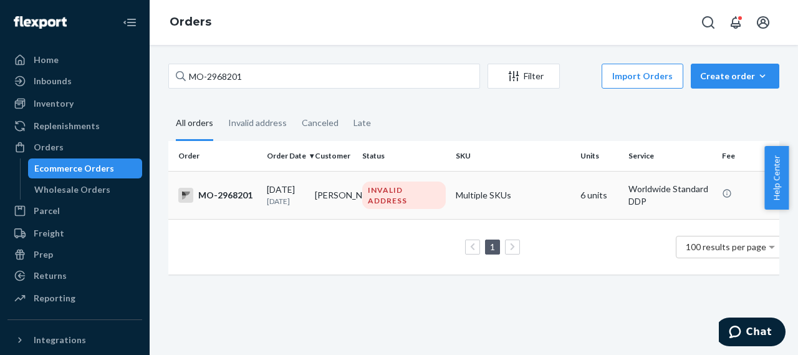
click at [229, 190] on div "MO-2968201" at bounding box center [217, 195] width 79 height 15
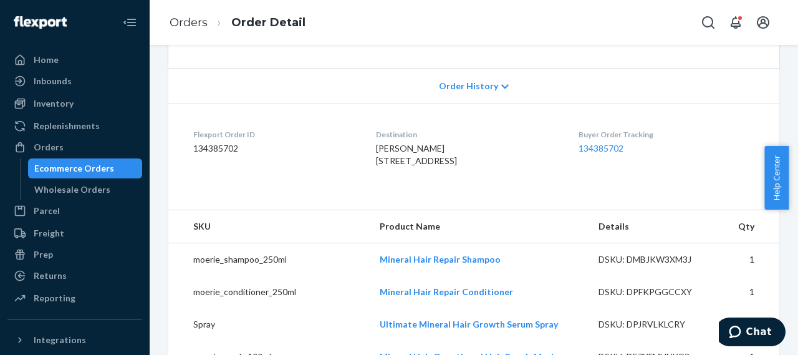
scroll to position [312, 0]
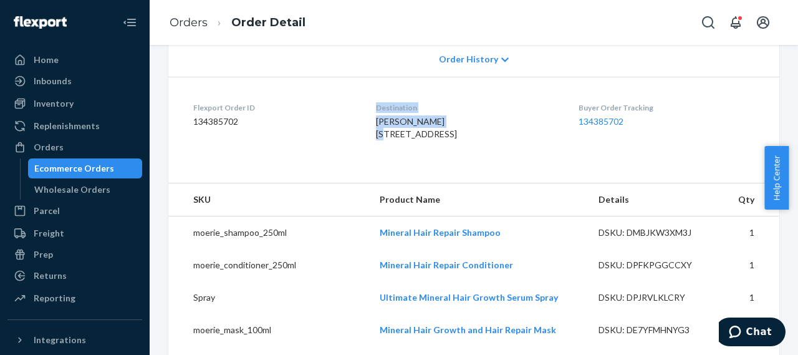
drag, startPoint x: 442, startPoint y: 144, endPoint x: 360, endPoint y: 146, distance: 81.7
click at [360, 146] on dl "Flexport Order ID 134385702 Destination michelle weidman 5144 50 A street Purce…" at bounding box center [473, 124] width 611 height 94
click at [485, 140] on div "michelle weidman 5144 50 A street Purcellville, AB 20132 CA" at bounding box center [467, 127] width 182 height 25
drag, startPoint x: 448, startPoint y: 146, endPoint x: 370, endPoint y: 150, distance: 78.1
click at [370, 150] on dl "Flexport Order ID 134385702 Destination michelle weidman 5144 50 A street Purce…" at bounding box center [473, 124] width 611 height 94
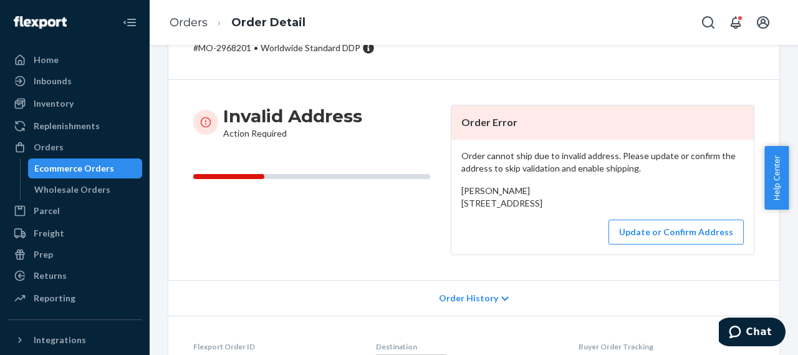
scroll to position [62, 0]
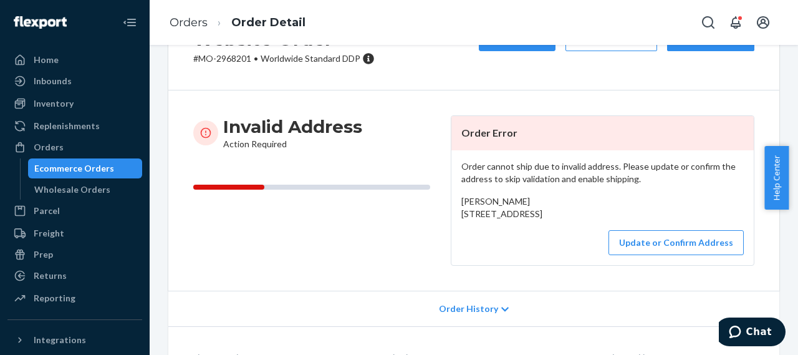
drag, startPoint x: 456, startPoint y: 203, endPoint x: 551, endPoint y: 229, distance: 98.3
click at [551, 220] on div "michelle weidman 5144 50 A street Purcellville, AB 20132 CA" at bounding box center [602, 207] width 282 height 25
click at [581, 217] on div "michelle weidman 5144 50 A street Purcellville, AB 20132 CA" at bounding box center [602, 207] width 282 height 25
drag, startPoint x: 455, startPoint y: 216, endPoint x: 526, endPoint y: 238, distance: 75.1
click at [526, 238] on div "Order cannot ship due to invalid address. Please update or confirm the address …" at bounding box center [602, 207] width 302 height 115
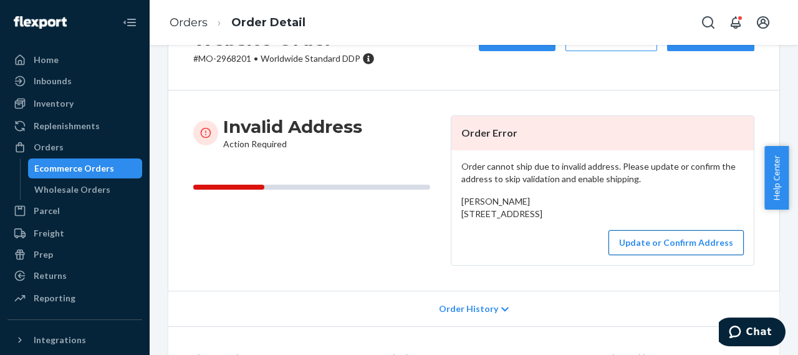
click at [656, 255] on button "Update or Confirm Address" at bounding box center [676, 242] width 135 height 25
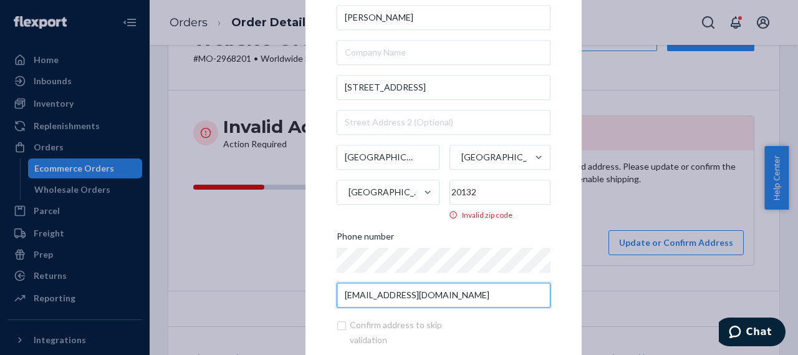
drag, startPoint x: 473, startPoint y: 300, endPoint x: 319, endPoint y: 302, distance: 154.0
click at [321, 302] on div "× Update Address michelle weidman 5144 50 A street Purcellville Alberta Canada …" at bounding box center [444, 177] width 276 height 487
click at [629, 220] on div "× Update Address michelle weidman 5144 50 A street Purcellville Alberta Canada …" at bounding box center [399, 177] width 798 height 355
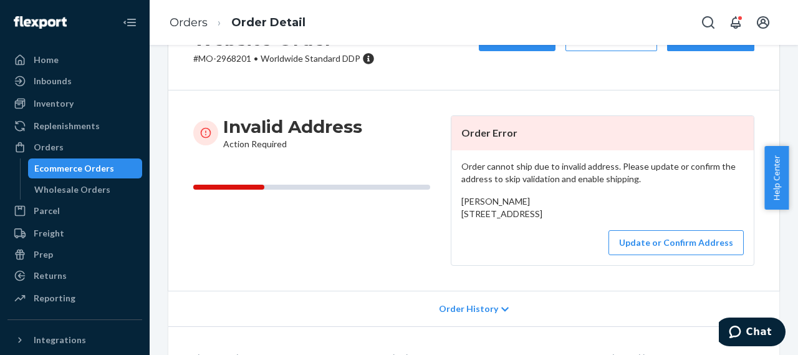
scroll to position [0, 0]
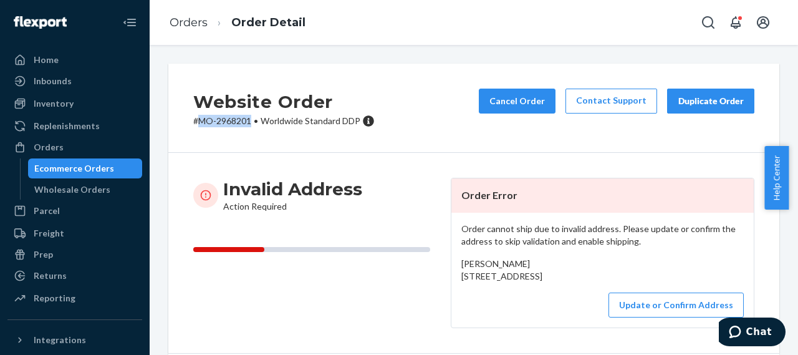
drag, startPoint x: 198, startPoint y: 122, endPoint x: 251, endPoint y: 119, distance: 52.4
click at [251, 119] on p "# MO-2968201 • Worldwide Standard DDP" at bounding box center [283, 121] width 181 height 12
click at [474, 266] on span "michelle weidman 5144 50 A street Purcellville, AB 20132 CA" at bounding box center [501, 269] width 81 height 23
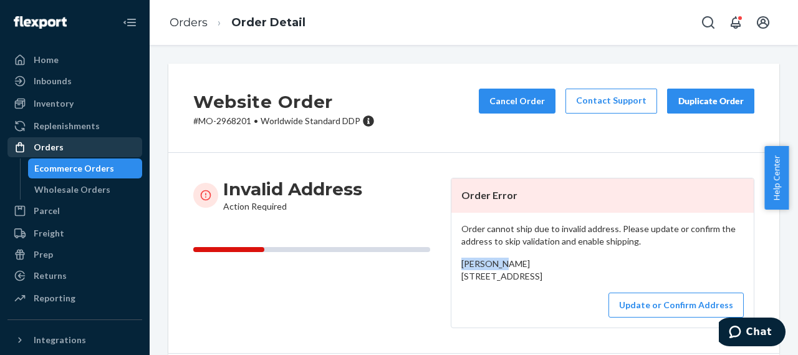
click at [65, 144] on div "Orders" at bounding box center [75, 146] width 132 height 17
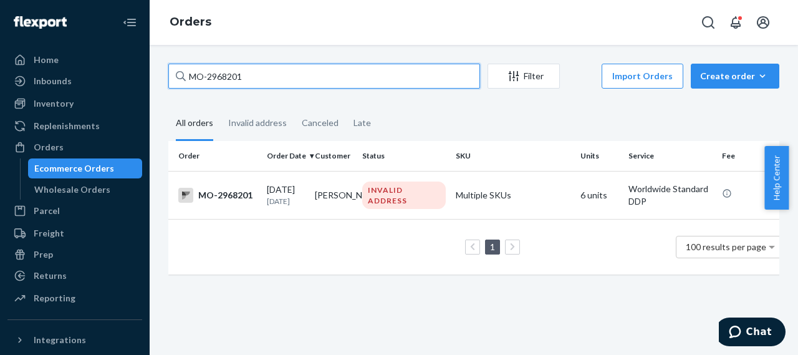
drag, startPoint x: 249, startPoint y: 77, endPoint x: 176, endPoint y: 84, distance: 73.9
click at [178, 83] on div "MO-2968201" at bounding box center [324, 76] width 312 height 25
paste input "50072"
type input "MO-2950072"
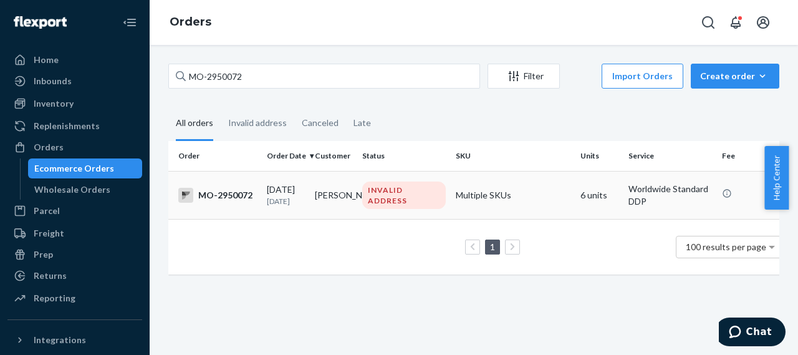
click at [231, 196] on div "MO-2950072" at bounding box center [217, 195] width 79 height 15
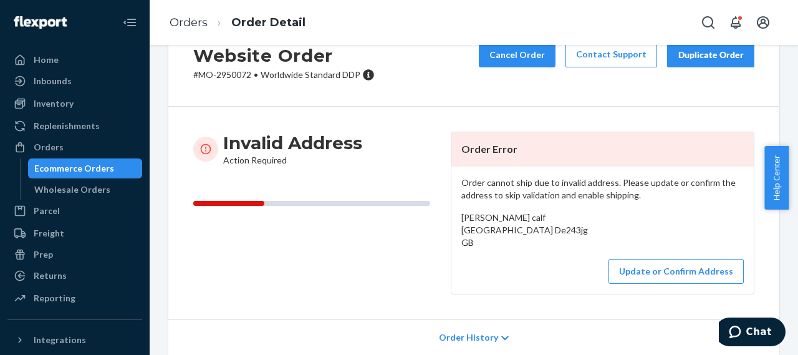
scroll to position [125, 0]
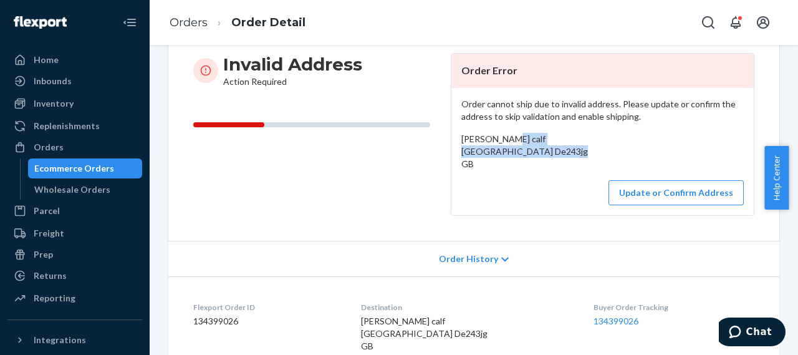
drag, startPoint x: 456, startPoint y: 155, endPoint x: 541, endPoint y: 181, distance: 89.5
click at [541, 181] on div "Order cannot ship due to invalid address. Please update or confirm the address …" at bounding box center [602, 151] width 302 height 127
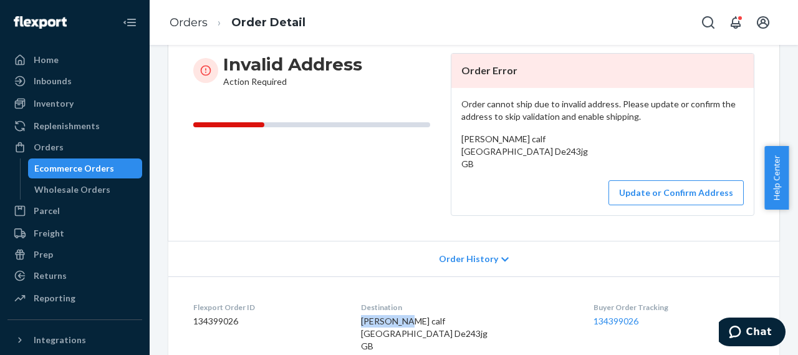
drag, startPoint x: 417, startPoint y: 332, endPoint x: 370, endPoint y: 333, distance: 47.4
click at [370, 333] on dl "Flexport Order ID 134399026 Destination marie calf Pilgrims Way Derby, GB De243…" at bounding box center [473, 329] width 611 height 106
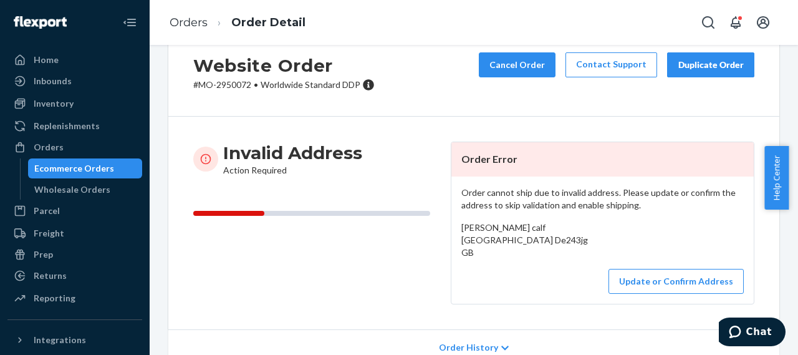
scroll to position [0, 0]
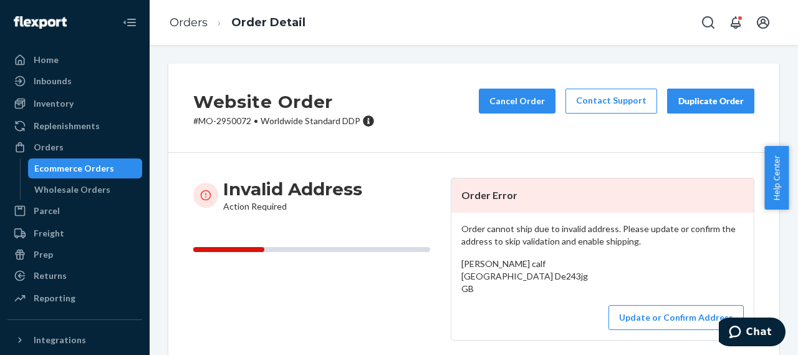
click at [231, 124] on p "# MO-2950072 • Worldwide Standard DDP" at bounding box center [283, 121] width 181 height 12
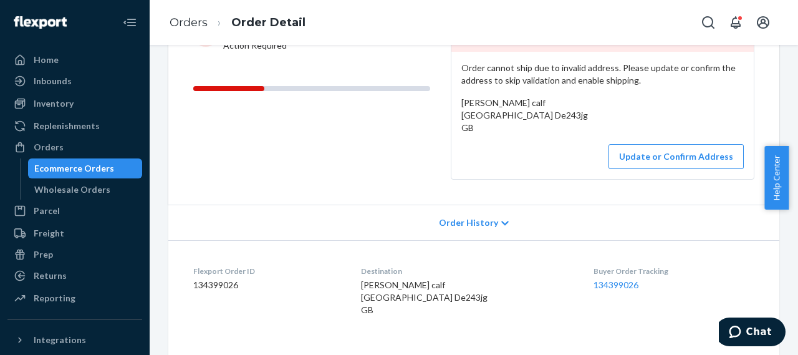
scroll to position [187, 0]
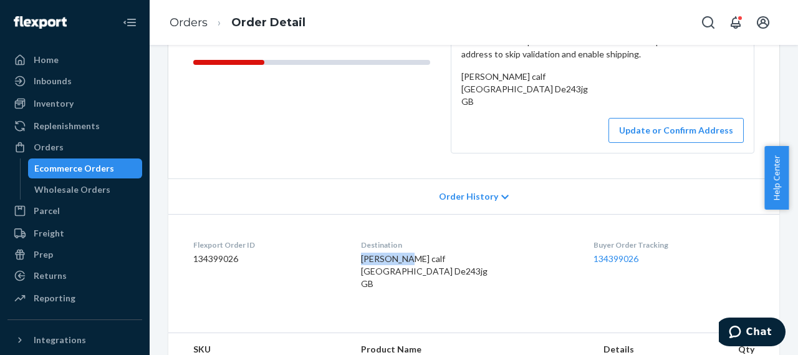
drag, startPoint x: 419, startPoint y: 269, endPoint x: 372, endPoint y: 271, distance: 46.8
click at [372, 271] on dl "Flexport Order ID 134399026 Destination marie calf Pilgrims Way Derby, GB De243…" at bounding box center [473, 267] width 611 height 106
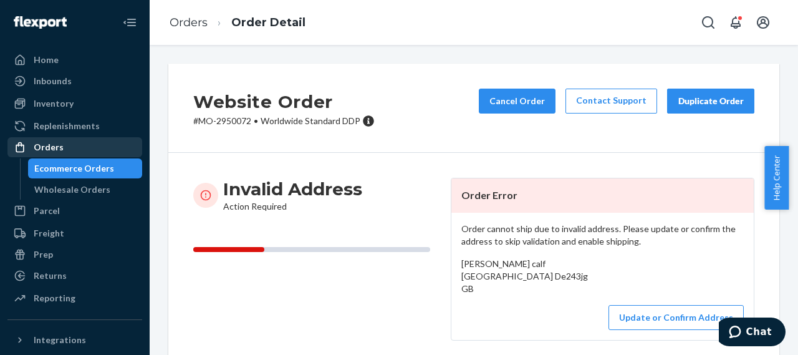
click at [62, 145] on div "Orders" at bounding box center [75, 146] width 132 height 17
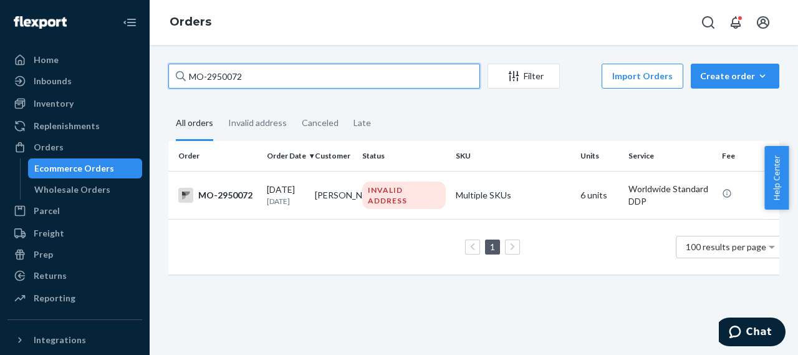
drag, startPoint x: 255, startPoint y: 73, endPoint x: 173, endPoint y: 85, distance: 82.6
click at [173, 82] on input "MO-2950072" at bounding box center [324, 76] width 312 height 25
paste input "[PERSON_NAME]"
drag, startPoint x: 246, startPoint y: 77, endPoint x: 171, endPoint y: 77, distance: 74.8
click at [171, 77] on input "[PERSON_NAME]" at bounding box center [324, 76] width 312 height 25
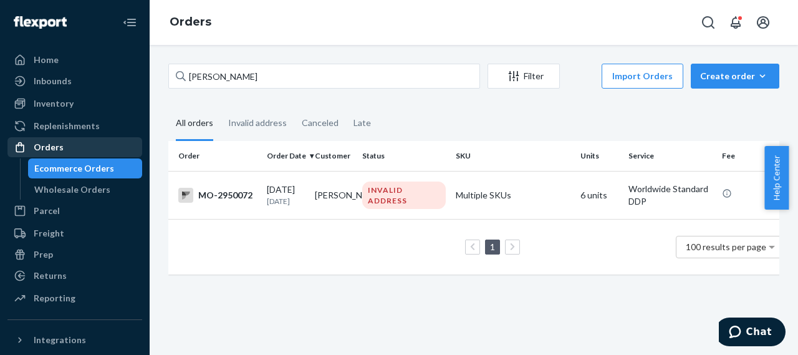
click at [51, 150] on div "Orders" at bounding box center [49, 147] width 30 height 12
click at [58, 145] on div "Orders" at bounding box center [49, 147] width 30 height 12
click at [77, 148] on div "Orders" at bounding box center [75, 146] width 132 height 17
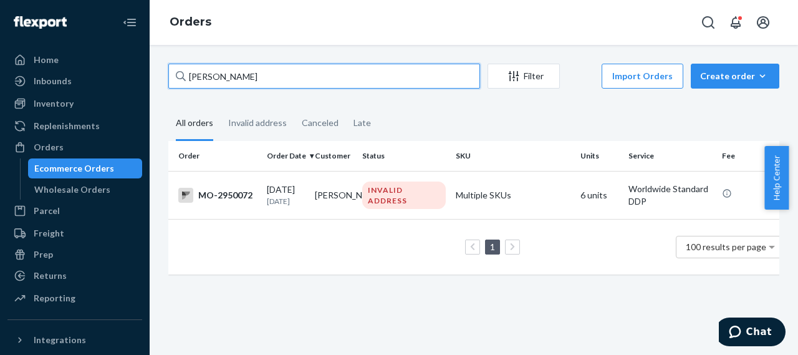
click at [231, 76] on input "[PERSON_NAME]" at bounding box center [324, 76] width 312 height 25
drag, startPoint x: 236, startPoint y: 75, endPoint x: 175, endPoint y: 80, distance: 61.9
click at [175, 80] on input "[PERSON_NAME]" at bounding box center [324, 76] width 312 height 25
paste input "MO-2968865"
type input "MO-2968865"
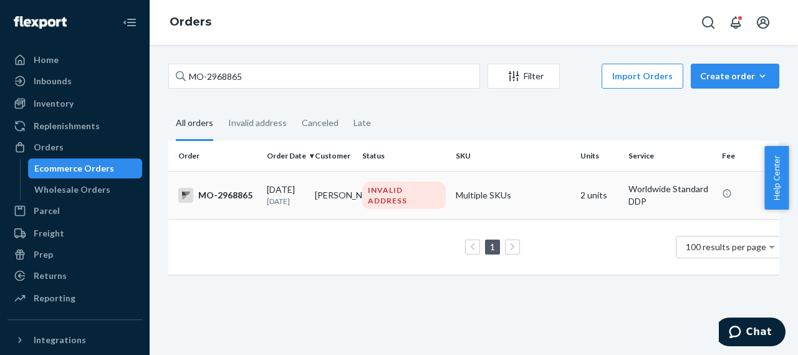
click at [233, 195] on div "MO-2968865" at bounding box center [217, 195] width 79 height 15
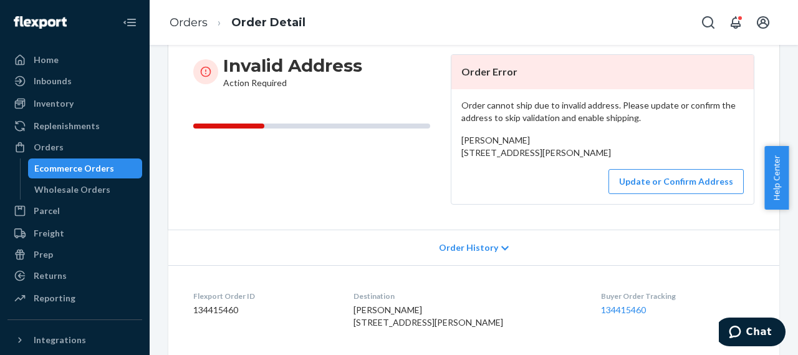
scroll to position [125, 0]
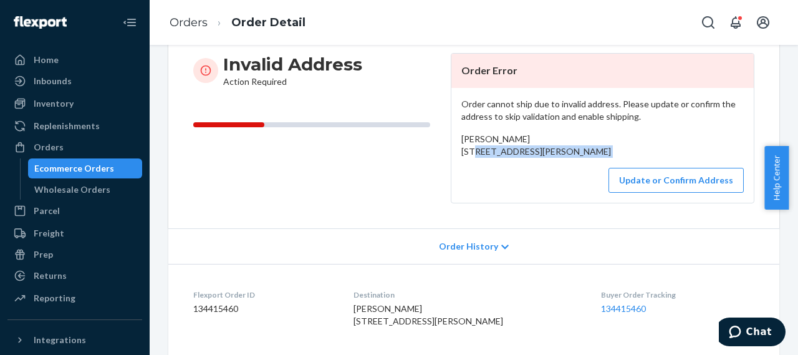
drag, startPoint x: 454, startPoint y: 154, endPoint x: 546, endPoint y: 185, distance: 97.4
click at [546, 185] on div "Order cannot ship due to invalid address. Please update or confirm the address …" at bounding box center [602, 145] width 302 height 115
click at [679, 193] on button "Update or Confirm Address" at bounding box center [676, 180] width 135 height 25
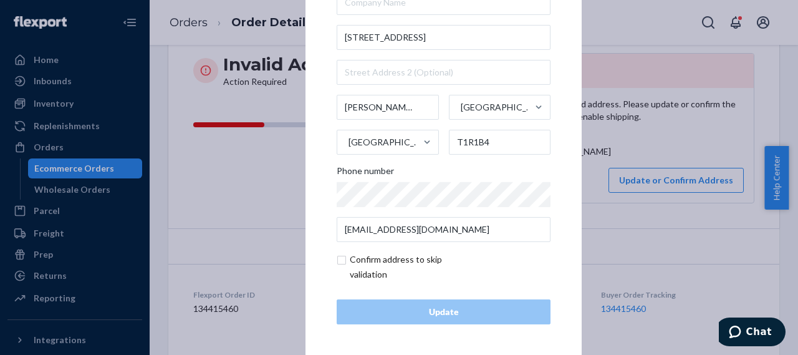
scroll to position [0, 0]
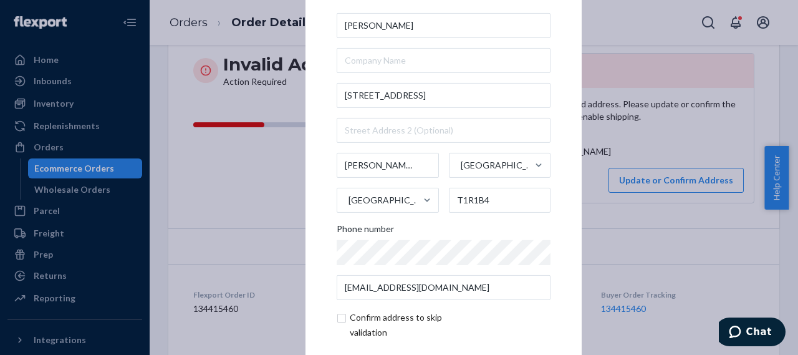
drag, startPoint x: 606, startPoint y: 29, endPoint x: 601, endPoint y: 36, distance: 8.4
click at [605, 29] on div "× Update Address Tina Hildebrandt 340 well street Brooks Alberta Canada T1R1B4 …" at bounding box center [399, 177] width 798 height 355
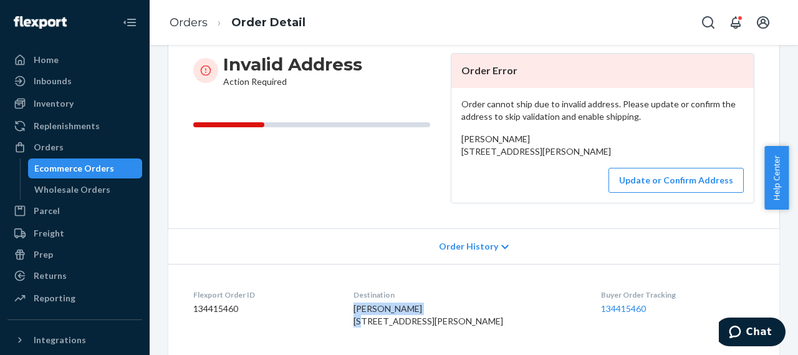
drag, startPoint x: 440, startPoint y: 330, endPoint x: 369, endPoint y: 331, distance: 70.5
click at [369, 331] on dl "Flexport Order ID 134415460 Destination Tina Hildebrandt 340 well street Brooks…" at bounding box center [473, 311] width 611 height 94
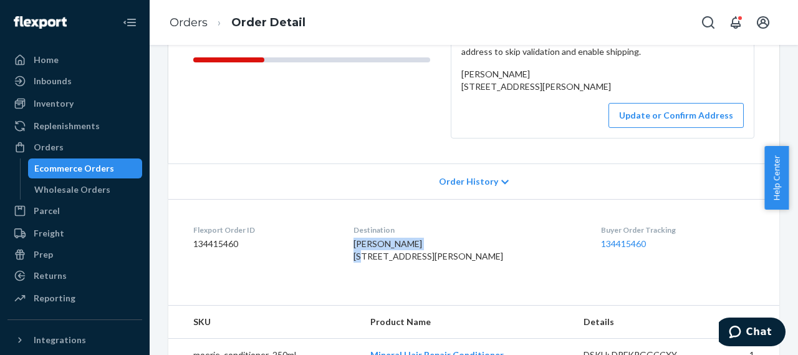
scroll to position [249, 0]
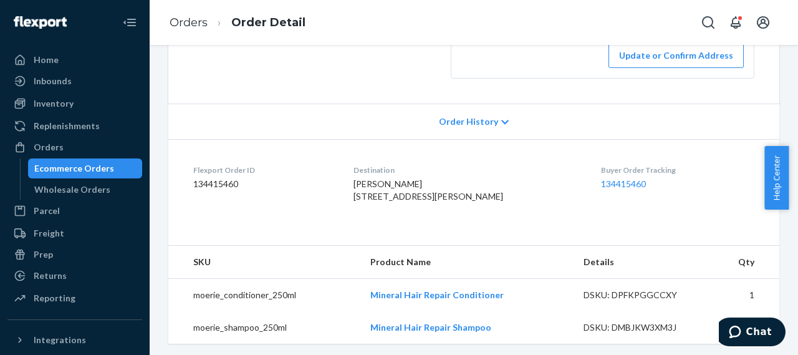
click at [489, 203] on div "Tina Hildebrandt 340 well street Brooks, AB T1R1B4 CA" at bounding box center [468, 190] width 228 height 25
click at [664, 68] on button "Update or Confirm Address" at bounding box center [676, 55] width 135 height 25
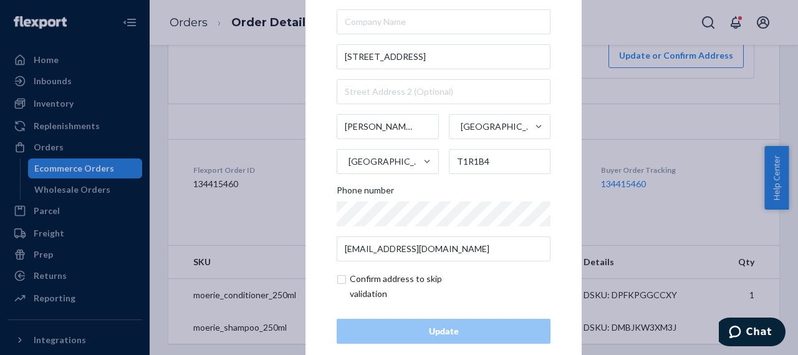
scroll to position [58, 0]
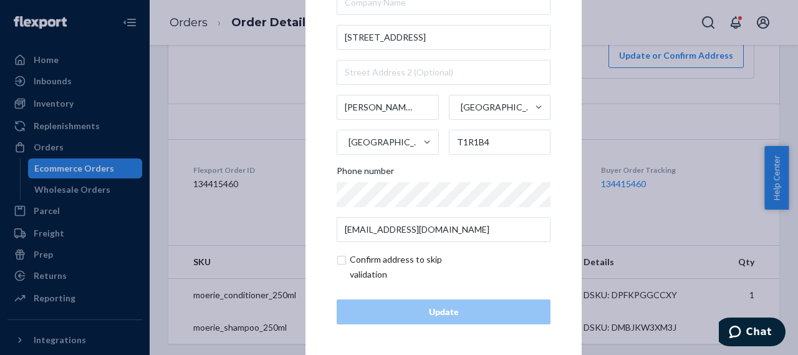
click at [340, 258] on input "checkbox" at bounding box center [409, 267] width 145 height 30
checkbox input "true"
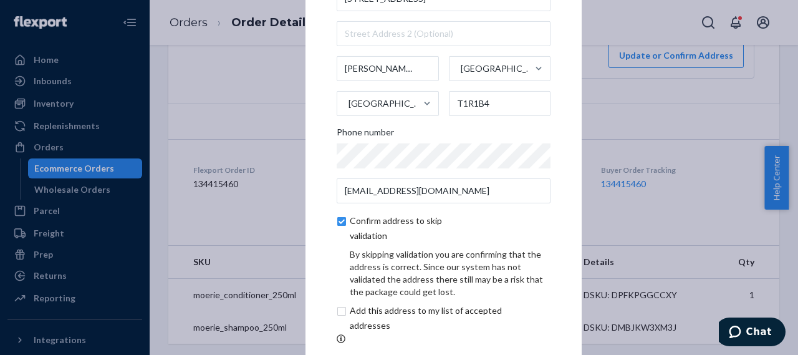
scroll to position [68, 0]
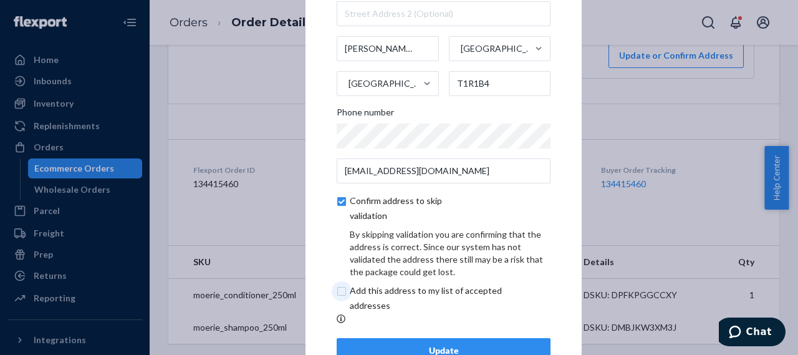
click at [337, 291] on input "checkbox" at bounding box center [441, 298] width 208 height 30
checkbox input "true"
click at [435, 347] on div "Update" at bounding box center [443, 350] width 193 height 12
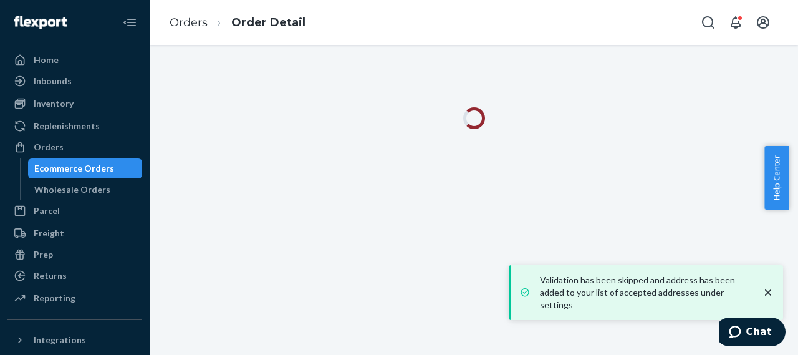
scroll to position [0, 0]
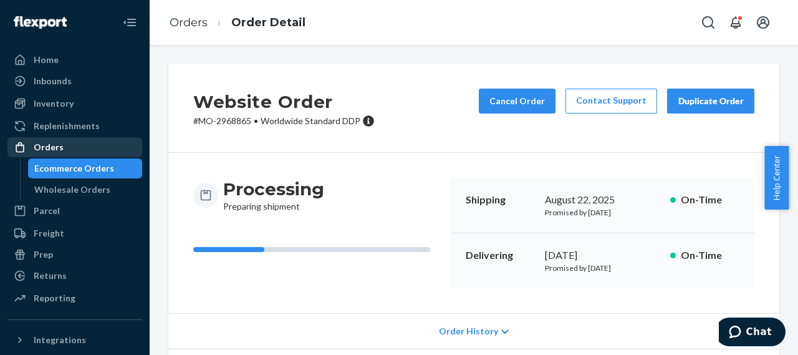
click at [58, 145] on div "Orders" at bounding box center [49, 147] width 30 height 12
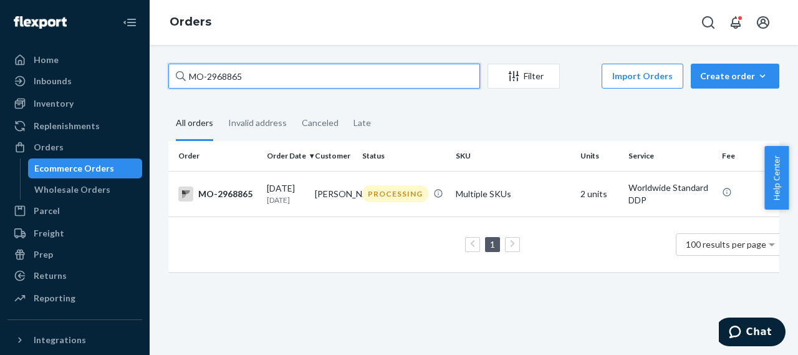
drag, startPoint x: 248, startPoint y: 78, endPoint x: 171, endPoint y: 72, distance: 77.0
click at [171, 72] on input "MO-2968865" at bounding box center [324, 76] width 312 height 25
paste input "7301"
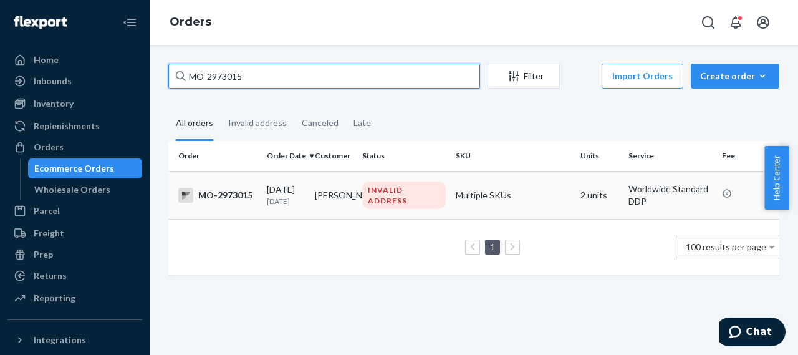
type input "MO-2973015"
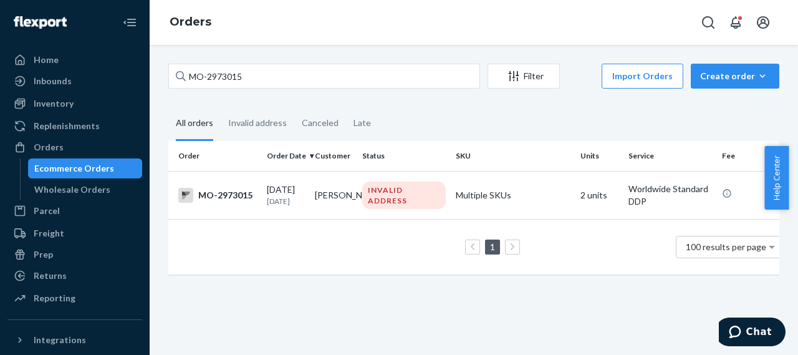
drag, startPoint x: 224, startPoint y: 193, endPoint x: 241, endPoint y: 196, distance: 16.6
click at [224, 193] on div "MO-2973015" at bounding box center [217, 195] width 79 height 15
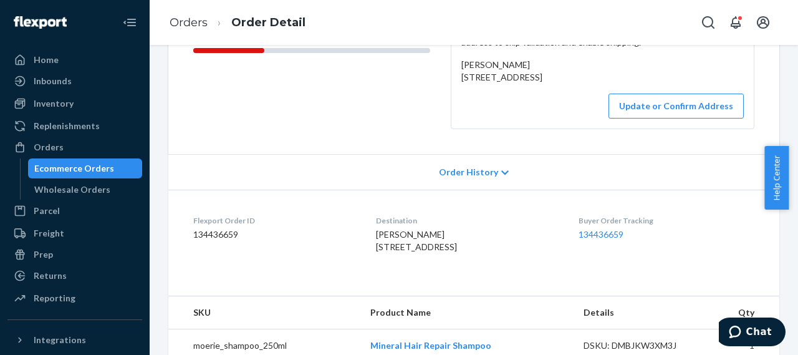
scroll to position [249, 0]
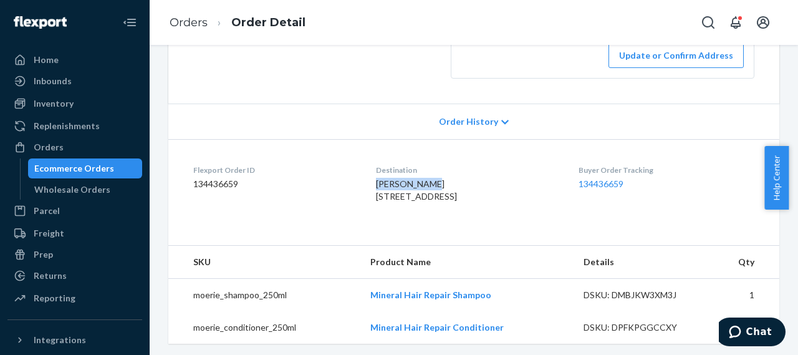
drag, startPoint x: 415, startPoint y: 207, endPoint x: 354, endPoint y: 211, distance: 61.8
click at [354, 211] on dl "Flexport Order ID 134436659 Destination Kim Girolami 626, 2nd street place of b…" at bounding box center [473, 186] width 611 height 94
click at [651, 68] on button "Update or Confirm Address" at bounding box center [676, 55] width 135 height 25
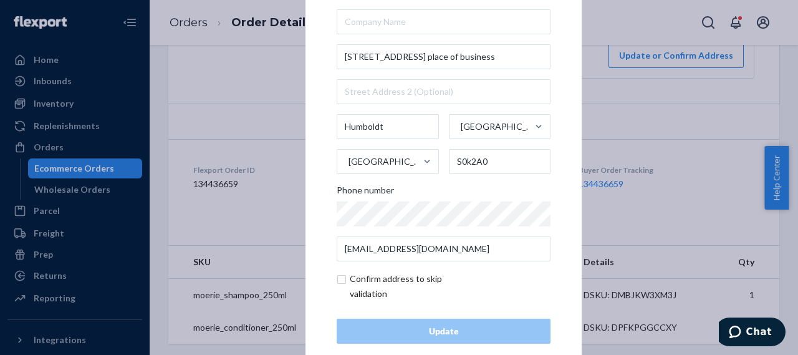
scroll to position [58, 0]
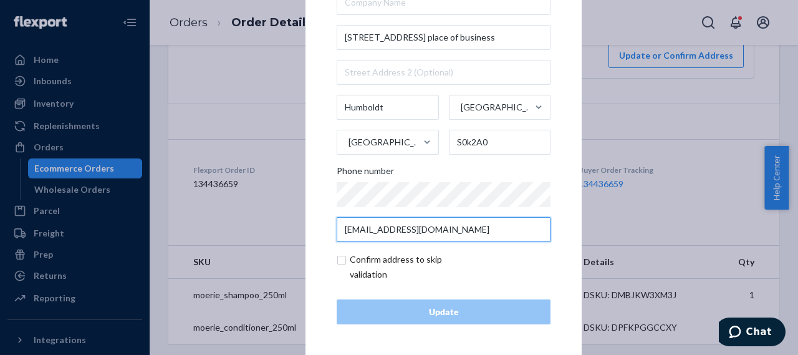
drag, startPoint x: 443, startPoint y: 231, endPoint x: 326, endPoint y: 231, distance: 117.2
click at [326, 231] on div "× Update Address Kim Girolami 626, 2nd street place of business Humboldt Saskat…" at bounding box center [444, 118] width 276 height 471
click at [602, 17] on div "× Update Address Kim Girolami 626, 2nd street place of business Humboldt Saskat…" at bounding box center [399, 177] width 798 height 355
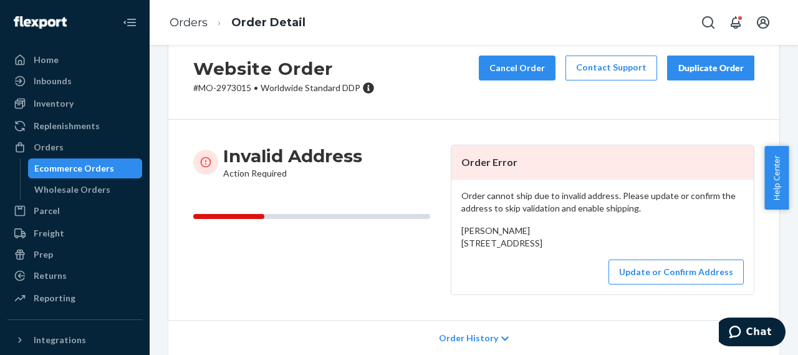
scroll to position [0, 0]
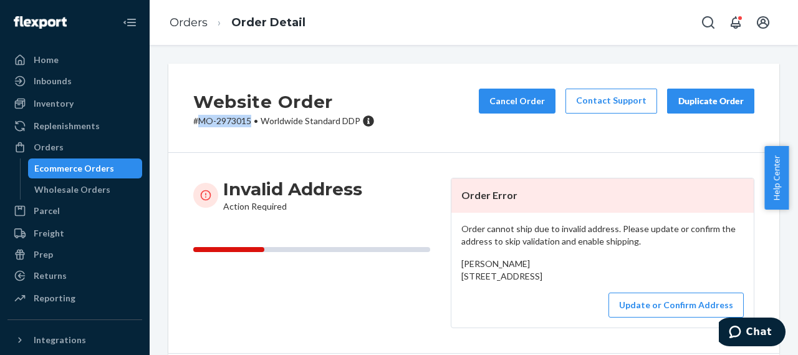
drag, startPoint x: 197, startPoint y: 123, endPoint x: 254, endPoint y: 122, distance: 56.8
click at [254, 122] on p "# MO-2973015 • Worldwide Standard DDP" at bounding box center [283, 121] width 181 height 12
drag, startPoint x: 471, startPoint y: 263, endPoint x: 452, endPoint y: 263, distance: 19.3
click at [452, 263] on div "Order cannot ship due to invalid address. Please update or confirm the address …" at bounding box center [602, 270] width 302 height 115
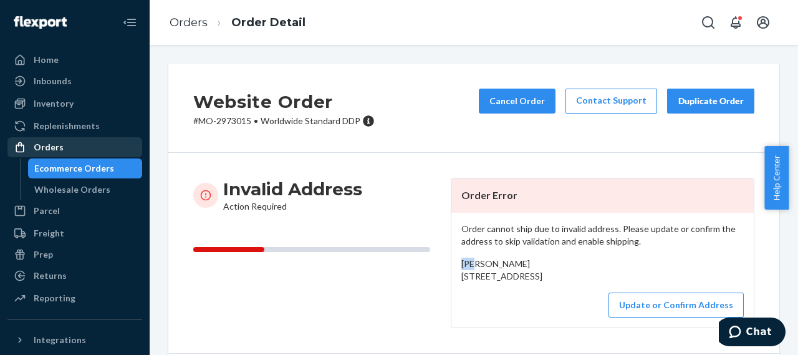
click at [51, 145] on div "Orders" at bounding box center [49, 147] width 30 height 12
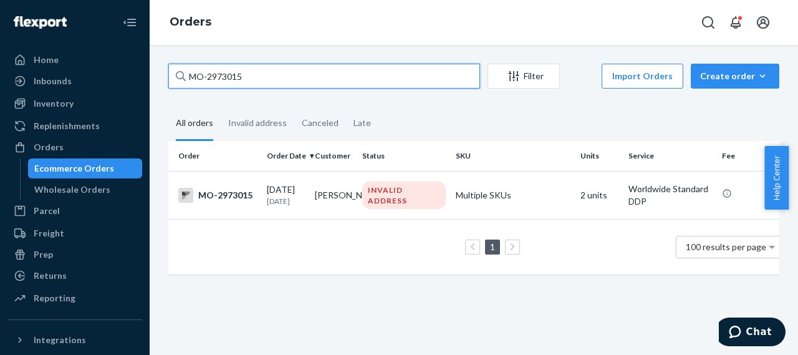
drag, startPoint x: 245, startPoint y: 78, endPoint x: 181, endPoint y: 90, distance: 65.4
click at [181, 90] on div "MO-2973015 Filter Import Orders Create order Ecommerce order Removal order" at bounding box center [473, 78] width 611 height 28
paste input "503"
type input "MO-2973503"
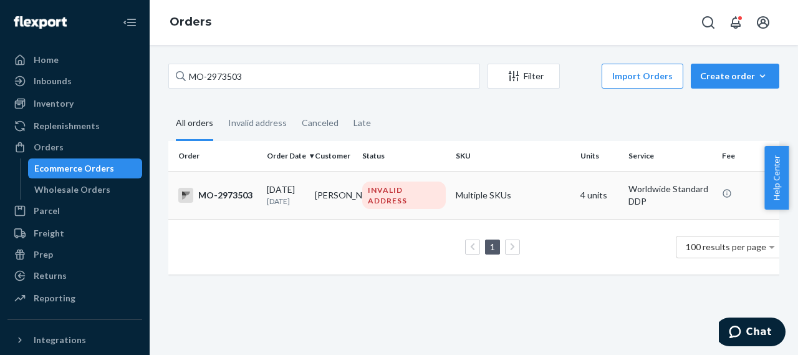
click at [234, 195] on div "MO-2973503" at bounding box center [217, 195] width 79 height 15
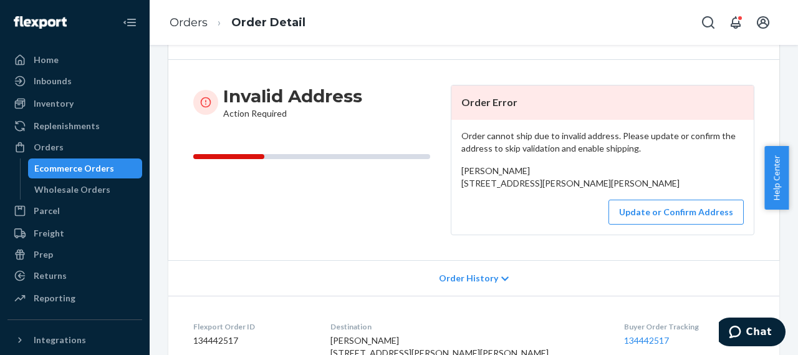
scroll to position [125, 0]
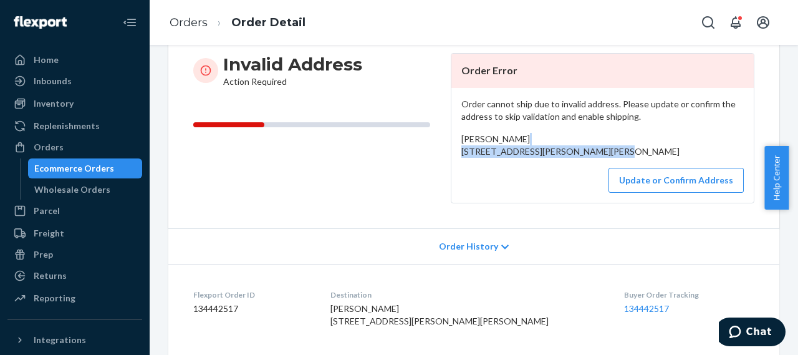
drag, startPoint x: 457, startPoint y: 149, endPoint x: 547, endPoint y: 180, distance: 94.9
click at [547, 158] on div "[PERSON_NAME] [STREET_ADDRESS][PERSON_NAME][PERSON_NAME]" at bounding box center [602, 145] width 282 height 25
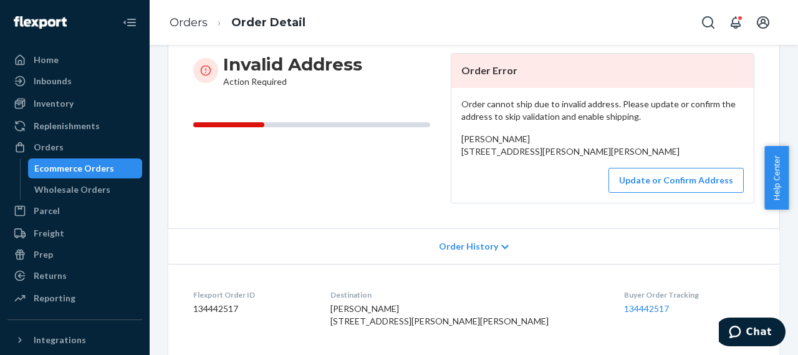
click at [498, 189] on div "Order cannot ship due to invalid address. Please update or confirm the address …" at bounding box center [602, 145] width 302 height 115
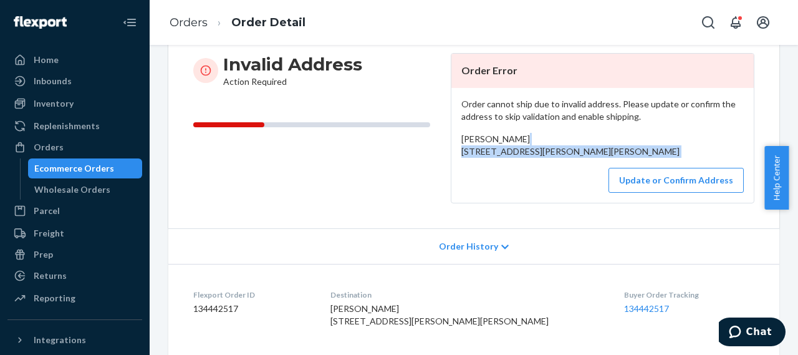
drag, startPoint x: 455, startPoint y: 152, endPoint x: 524, endPoint y: 184, distance: 75.9
click at [524, 184] on div "Order cannot ship due to invalid address. Please update or confirm the address …" at bounding box center [602, 145] width 302 height 115
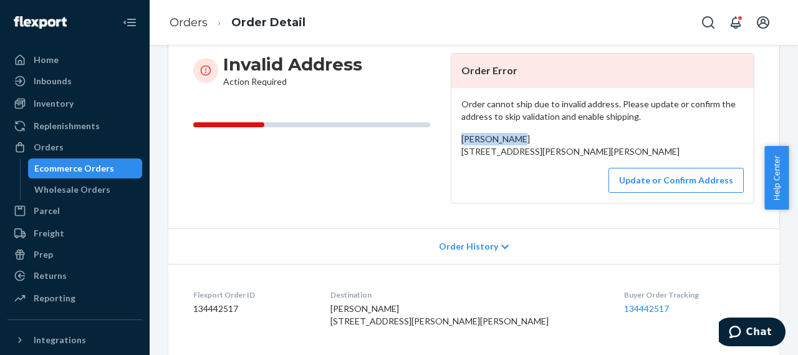
drag, startPoint x: 518, startPoint y: 138, endPoint x: 458, endPoint y: 142, distance: 59.4
click at [461, 142] on div "[PERSON_NAME] [STREET_ADDRESS][PERSON_NAME][PERSON_NAME]" at bounding box center [602, 145] width 282 height 25
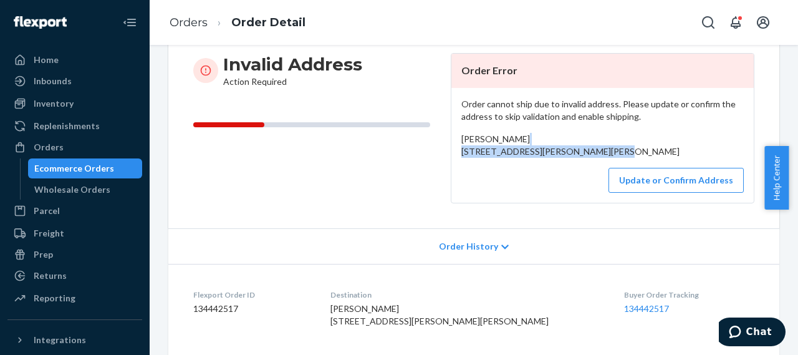
drag, startPoint x: 454, startPoint y: 149, endPoint x: 515, endPoint y: 174, distance: 66.0
click at [515, 174] on div "Order cannot ship due to invalid address. Please update or confirm the address …" at bounding box center [602, 145] width 302 height 115
click at [643, 193] on button "Update or Confirm Address" at bounding box center [676, 180] width 135 height 25
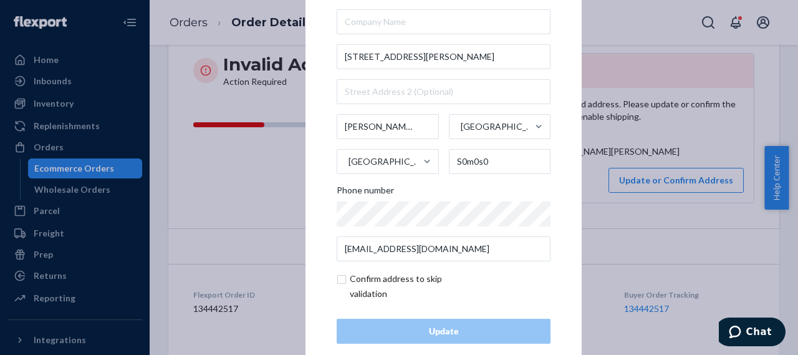
scroll to position [58, 0]
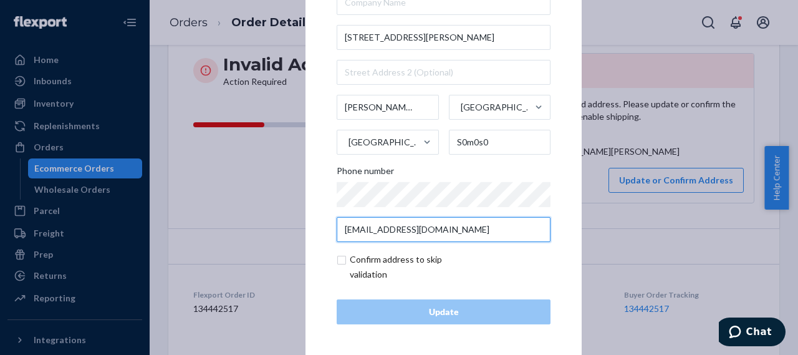
drag, startPoint x: 470, startPoint y: 227, endPoint x: 334, endPoint y: 233, distance: 135.5
click at [337, 233] on input "kenneth_melanie33@icloud.com" at bounding box center [444, 229] width 214 height 25
click at [213, 185] on div "× Update Address Melanie Dore 359 dillon ave Dillon Saskatchewan Canada S0m0s0 …" at bounding box center [399, 177] width 798 height 355
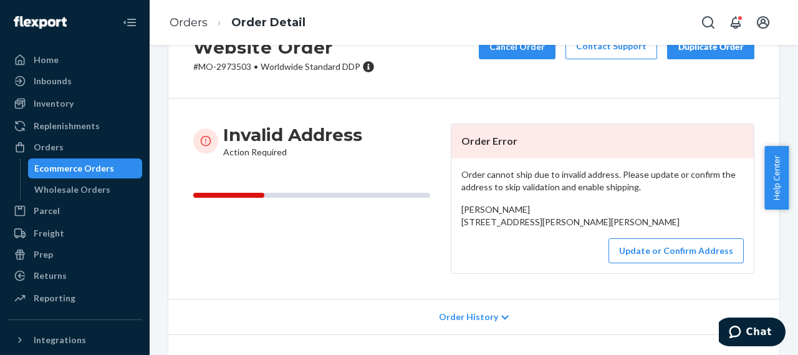
scroll to position [0, 0]
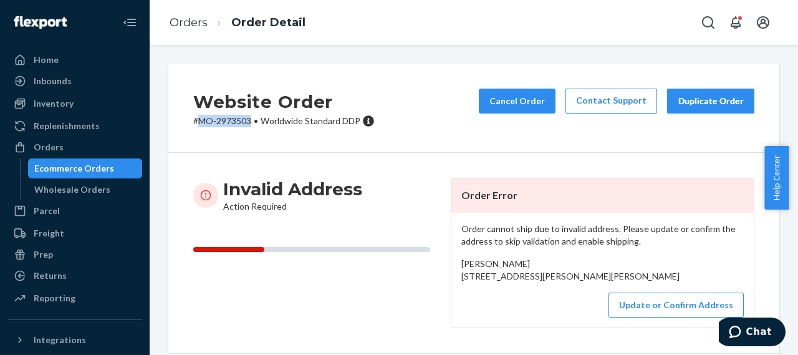
drag, startPoint x: 199, startPoint y: 122, endPoint x: 254, endPoint y: 120, distance: 54.9
click at [254, 120] on p "# MO-2973503 • Worldwide Standard DDP" at bounding box center [283, 121] width 181 height 12
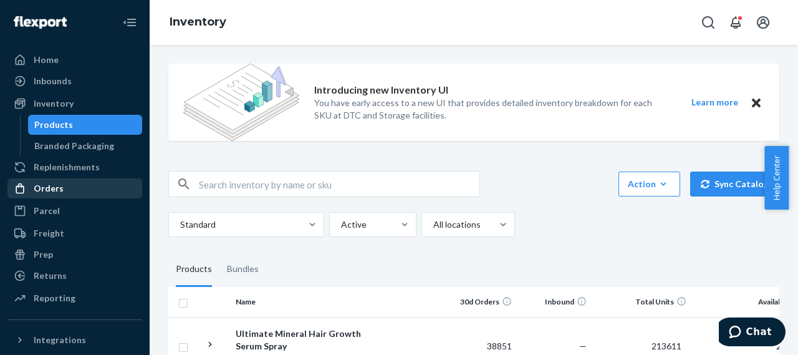
click at [47, 192] on div "Orders" at bounding box center [49, 188] width 30 height 12
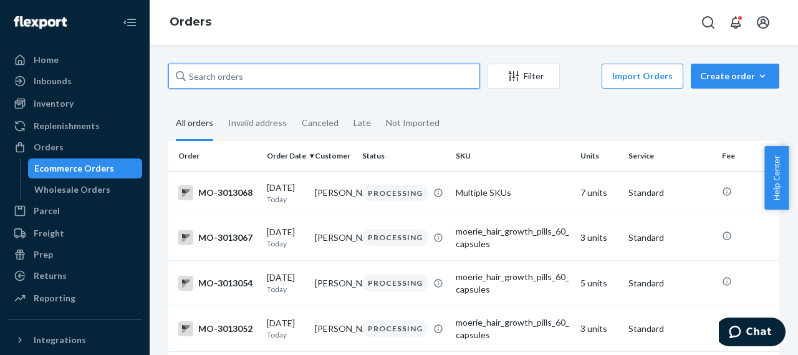
drag, startPoint x: 252, startPoint y: 73, endPoint x: 137, endPoint y: 93, distance: 116.5
click at [137, 93] on div "Home Inbounds Shipping Plans Problems Inventory Products Branded Packaging Repl…" at bounding box center [399, 177] width 798 height 355
drag, startPoint x: 250, startPoint y: 75, endPoint x: 172, endPoint y: 82, distance: 78.2
click at [173, 81] on input "text" at bounding box center [324, 76] width 312 height 25
paste input "[PERSON_NAME]"
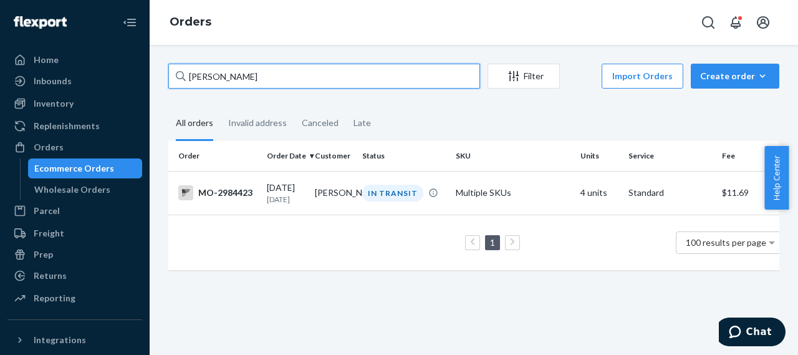
type input "[PERSON_NAME]"
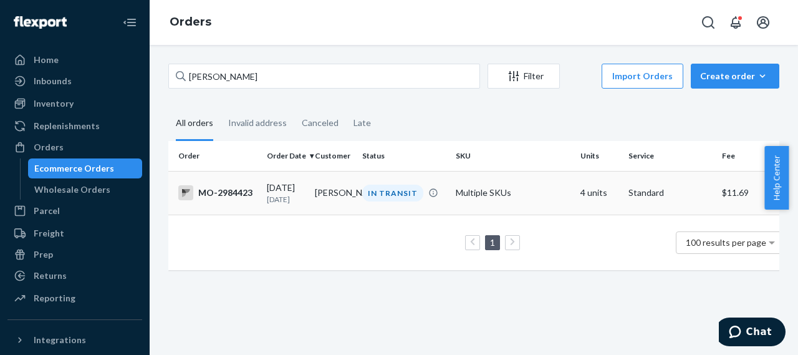
click at [234, 193] on div "MO-2984423" at bounding box center [217, 192] width 79 height 15
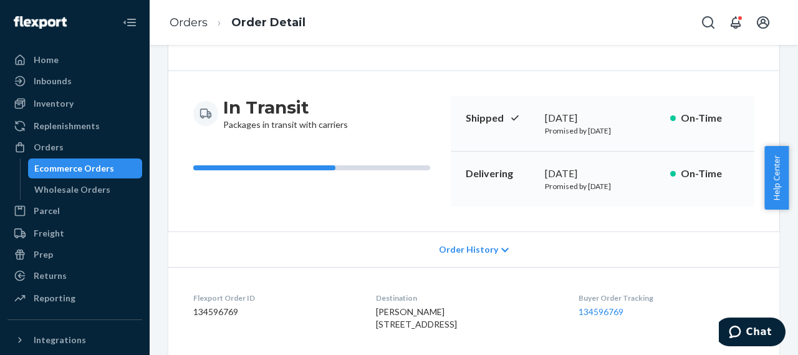
scroll to position [187, 0]
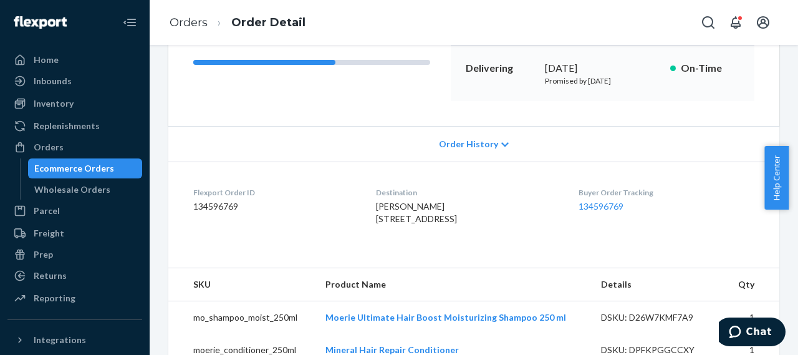
drag, startPoint x: 352, startPoint y: 218, endPoint x: 474, endPoint y: 244, distance: 124.4
click at [474, 244] on dl "Flexport Order ID 134596769 Destination [PERSON_NAME] [STREET_ADDRESS]-5142 US …" at bounding box center [473, 209] width 611 height 94
copy span "[STREET_ADDRESS]"
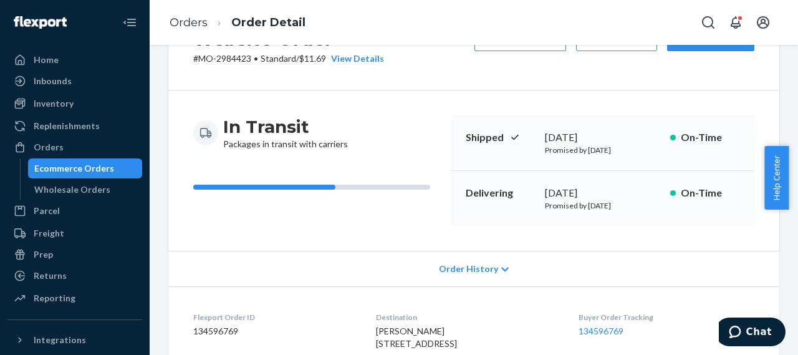
scroll to position [0, 0]
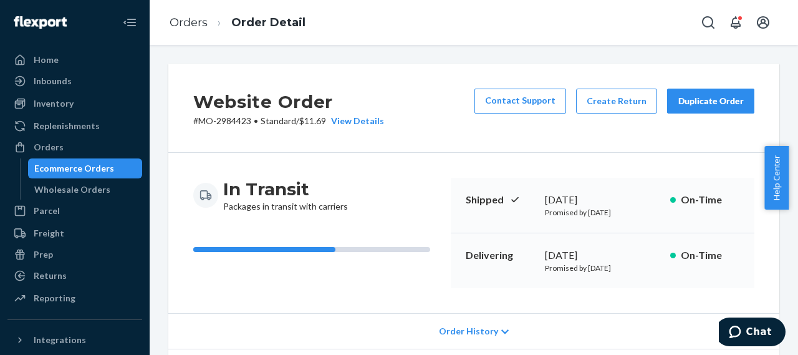
click at [231, 118] on p "# MO-2984423 • Standard / $11.69 View Details" at bounding box center [288, 121] width 191 height 12
copy p "2984423"
click at [67, 148] on div "Orders" at bounding box center [75, 146] width 132 height 17
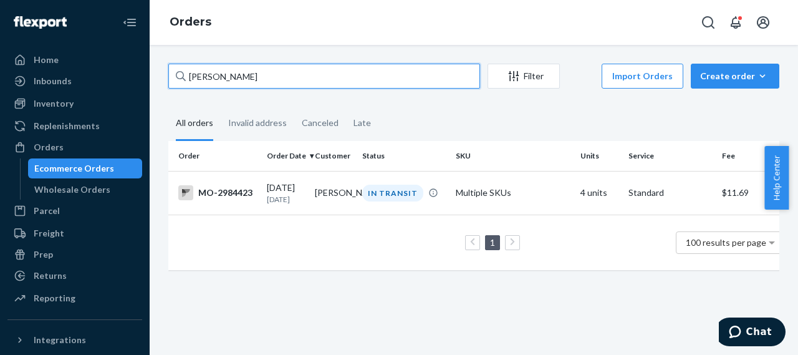
drag, startPoint x: 243, startPoint y: 80, endPoint x: 173, endPoint y: 75, distance: 70.0
click at [173, 75] on input "Kara Welle" at bounding box center [324, 76] width 312 height 25
paste input "Aravis [PERSON_NAME]"
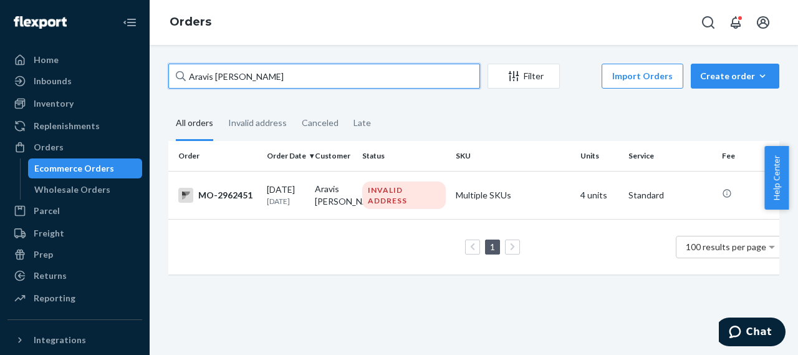
type input "Aravis [PERSON_NAME]"
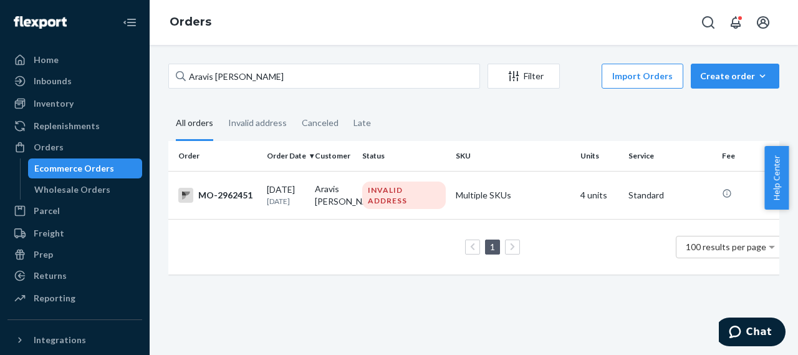
drag, startPoint x: 243, startPoint y: 70, endPoint x: 171, endPoint y: 87, distance: 73.5
click at [171, 87] on input "Aravis [PERSON_NAME]" at bounding box center [324, 76] width 312 height 25
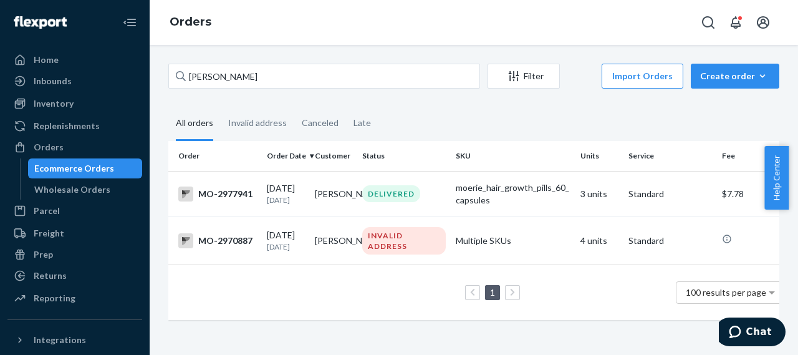
type input "[PERSON_NAME]"
click at [239, 241] on div "MO-2970887" at bounding box center [217, 240] width 79 height 15
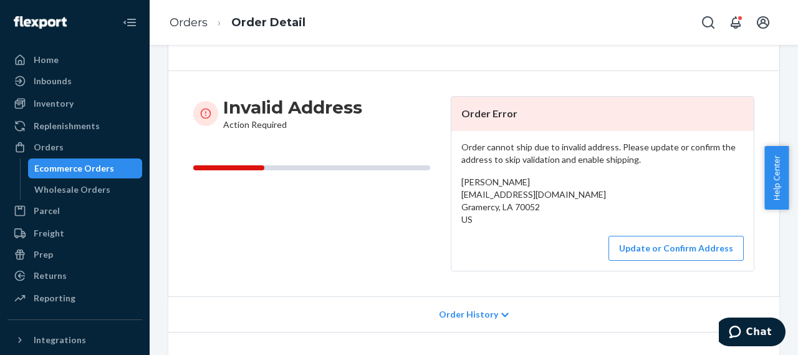
scroll to position [62, 0]
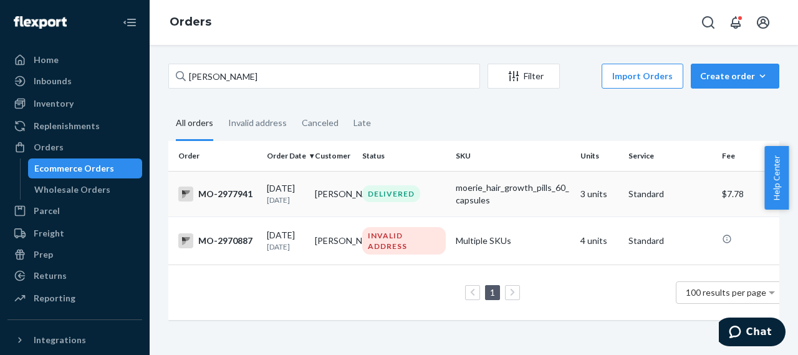
click at [240, 192] on div "MO-2977941" at bounding box center [217, 193] width 79 height 15
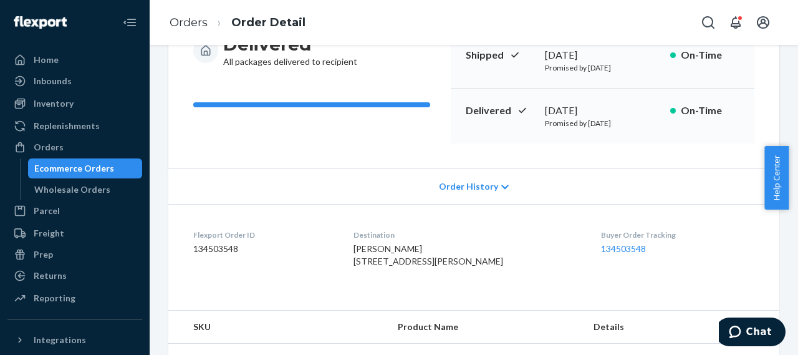
scroll to position [187, 0]
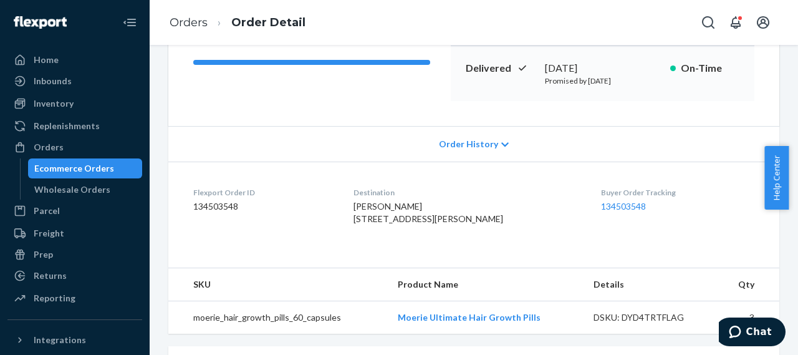
drag, startPoint x: 364, startPoint y: 218, endPoint x: 468, endPoint y: 244, distance: 106.8
click at [468, 244] on dl "Flexport Order ID 134503548 Destination [PERSON_NAME] [STREET_ADDRESS][PERSON_N…" at bounding box center [473, 209] width 611 height 94
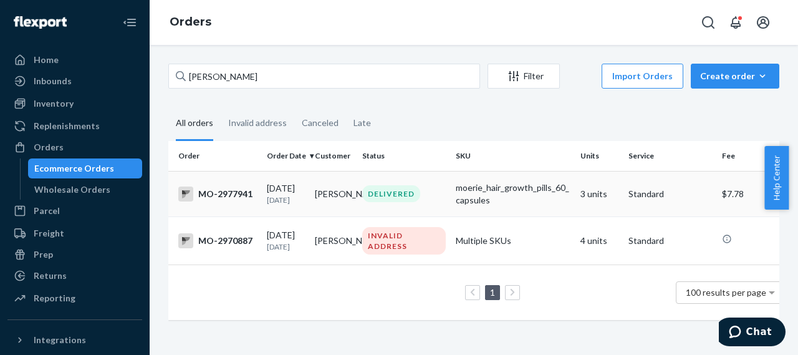
click at [226, 190] on div "MO-2977941" at bounding box center [217, 193] width 79 height 15
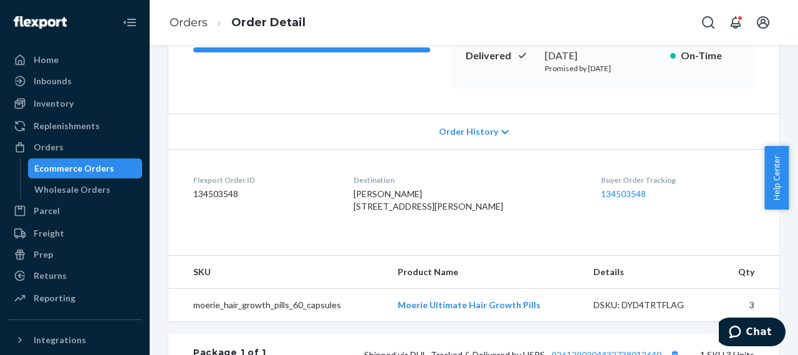
scroll to position [187, 0]
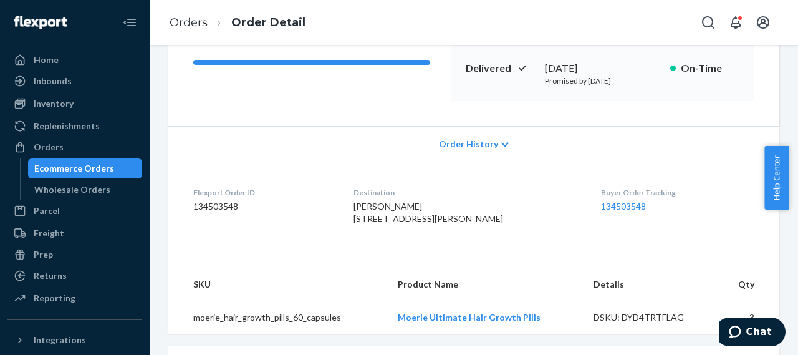
drag, startPoint x: 360, startPoint y: 218, endPoint x: 456, endPoint y: 245, distance: 99.1
click at [456, 245] on dl "Flexport Order ID 134503548 Destination [PERSON_NAME] [STREET_ADDRESS][PERSON_N…" at bounding box center [473, 209] width 611 height 94
copy span "[STREET_ADDRESS][PERSON_NAME]"
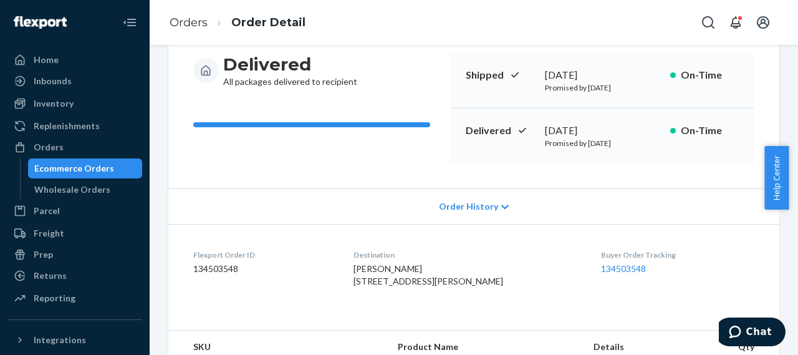
scroll to position [0, 0]
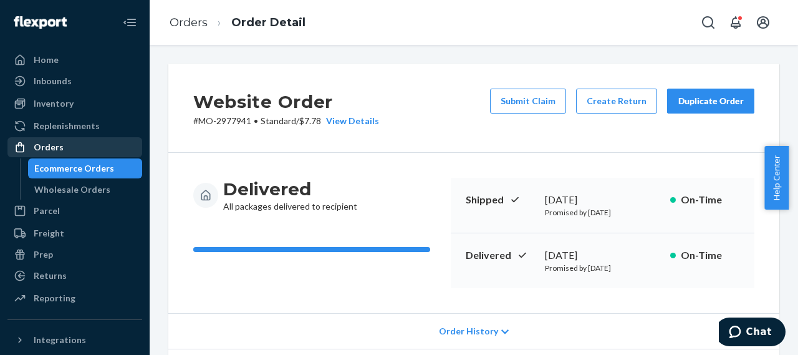
click at [65, 143] on div "Orders" at bounding box center [75, 146] width 132 height 17
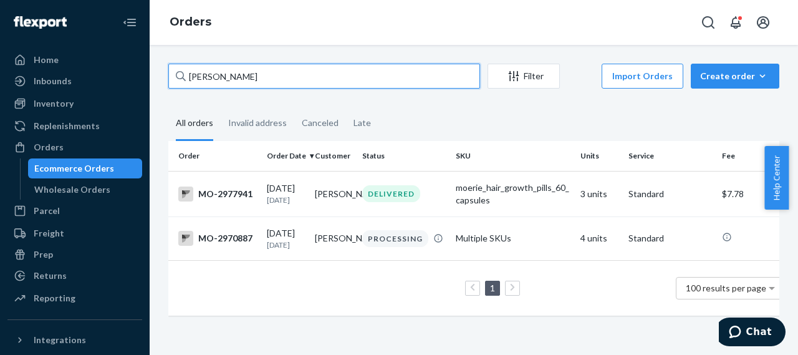
drag, startPoint x: 259, startPoint y: 72, endPoint x: 167, endPoint y: 83, distance: 92.9
click at [167, 83] on div "Vanessa Louque Filter Import Orders Create order Ecommerce order Removal order …" at bounding box center [474, 196] width 630 height 264
paste input "Kimberly King"
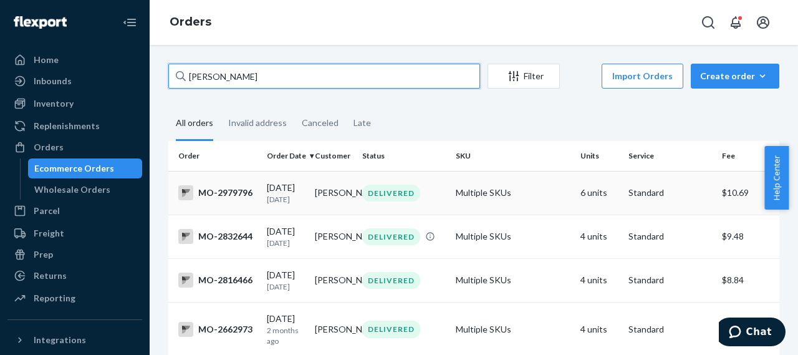
type input "Kimberly King"
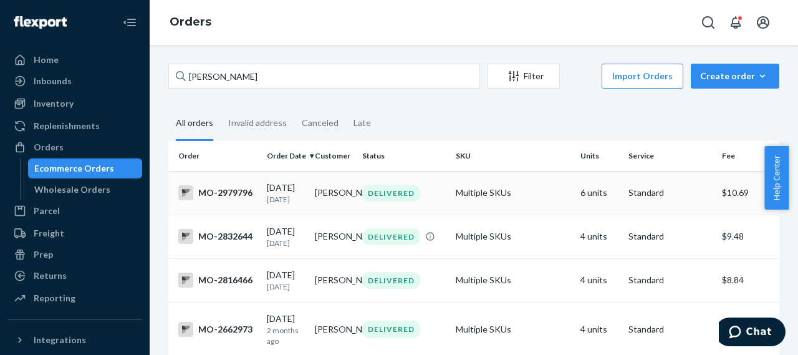
click at [213, 192] on div "MO-2979796" at bounding box center [217, 192] width 79 height 15
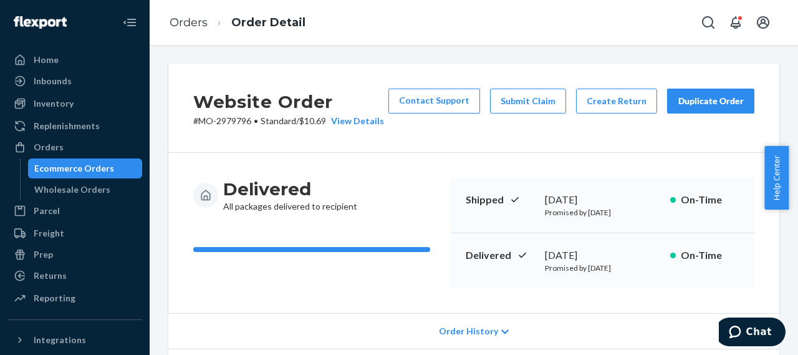
click at [237, 122] on p "# MO-2979796 • Standard / $10.69 View Details" at bounding box center [288, 121] width 191 height 12
copy p "2979796"
click at [62, 150] on div "Orders" at bounding box center [75, 146] width 132 height 17
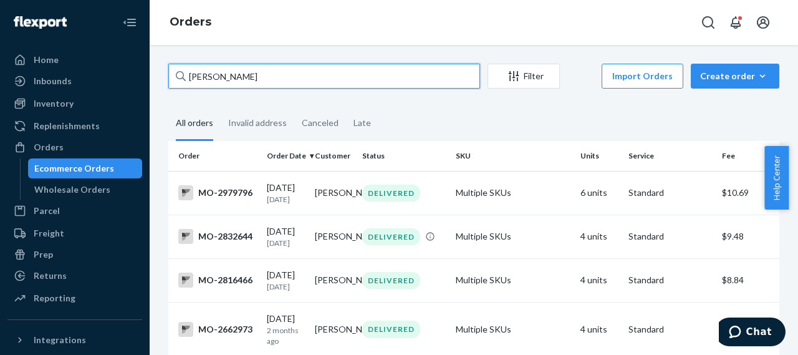
drag, startPoint x: 253, startPoint y: 78, endPoint x: 180, endPoint y: 81, distance: 73.6
click at [180, 81] on div "Kimberly King" at bounding box center [324, 76] width 312 height 25
paste input "Jacinta Preston"
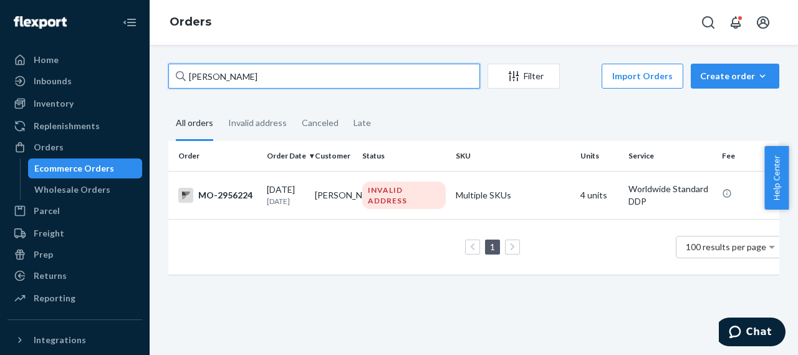
type input "Jacinta Preston"
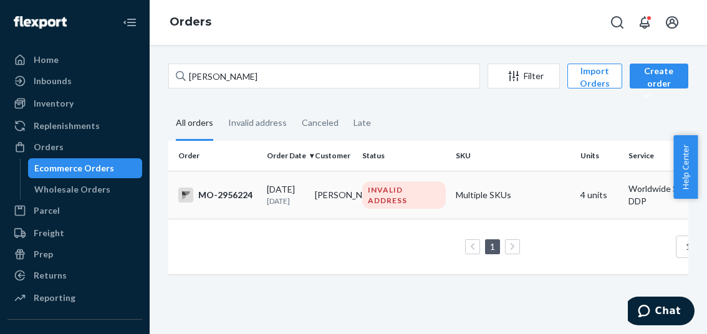
click at [233, 196] on div "MO-2956224" at bounding box center [217, 195] width 79 height 15
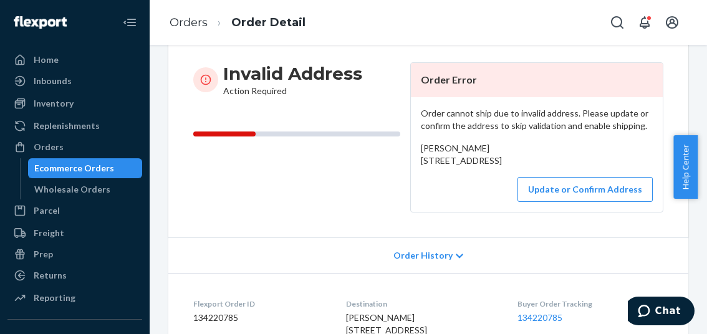
scroll to position [187, 0]
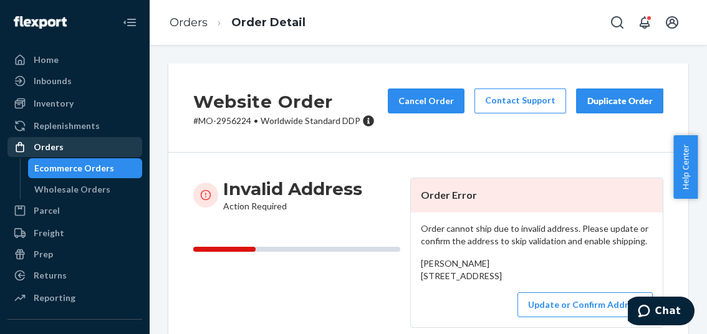
click at [54, 148] on div "Orders" at bounding box center [49, 147] width 30 height 12
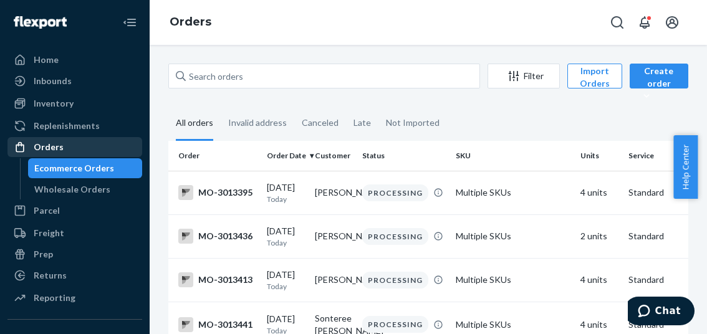
click at [54, 144] on div "Orders" at bounding box center [49, 147] width 30 height 12
click at [72, 147] on div "Orders" at bounding box center [75, 146] width 132 height 17
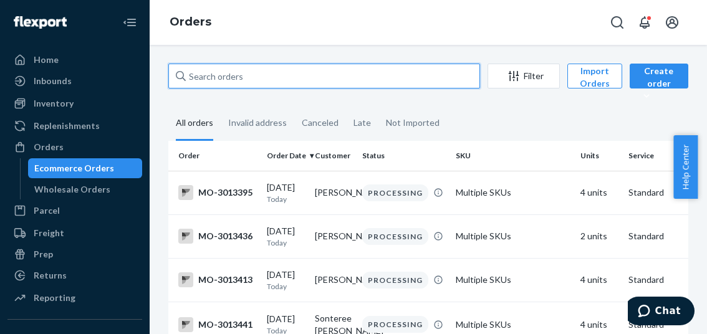
click at [199, 76] on input "text" at bounding box center [324, 76] width 312 height 25
paste input "[PERSON_NAME]"
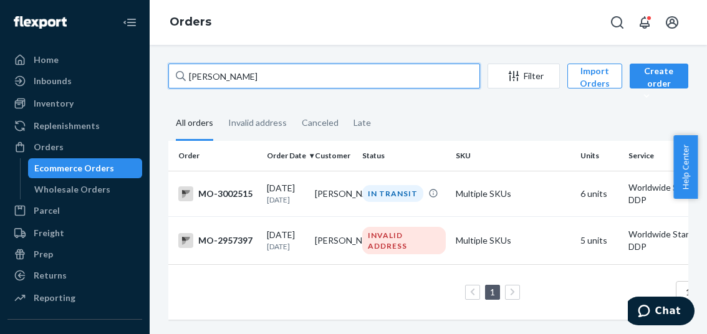
type input "[PERSON_NAME]"
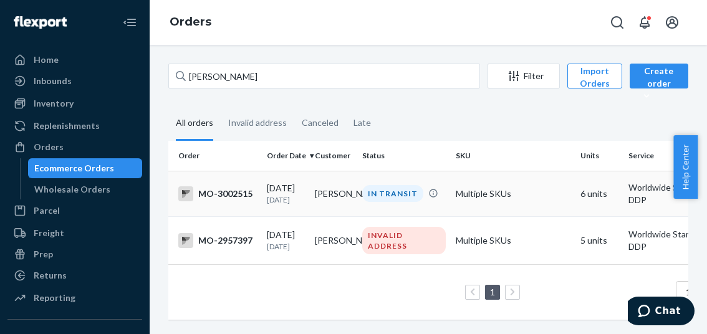
click at [242, 194] on div "MO-3002515" at bounding box center [217, 193] width 79 height 15
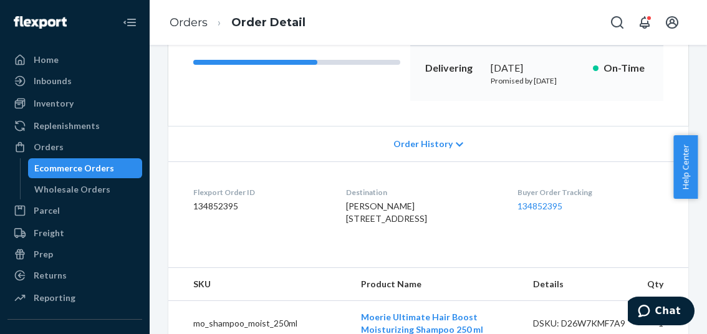
scroll to position [249, 0]
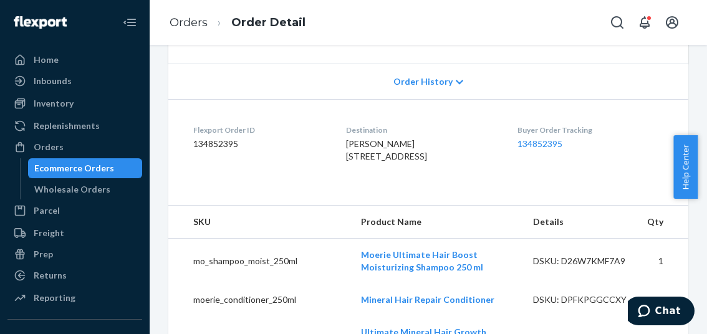
drag, startPoint x: 319, startPoint y: 178, endPoint x: 456, endPoint y: 201, distance: 139.1
click at [456, 163] on div "[PERSON_NAME] [STREET_ADDRESS]" at bounding box center [422, 150] width 152 height 25
copy span "[STREET_ADDRESS]"
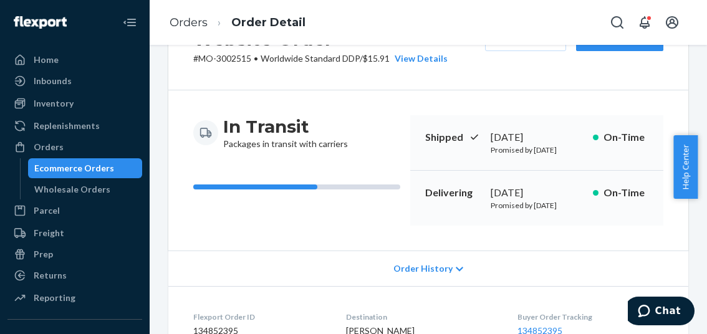
scroll to position [62, 0]
click at [239, 58] on p "# MO-3002515 • Worldwide Standard DDP / $15.91 View Details" at bounding box center [320, 58] width 254 height 12
copy p "3002515"
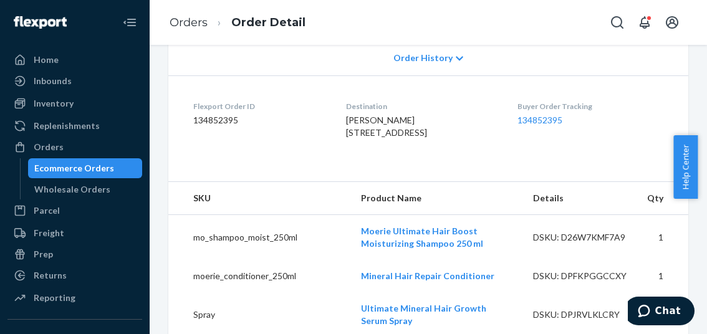
scroll to position [312, 0]
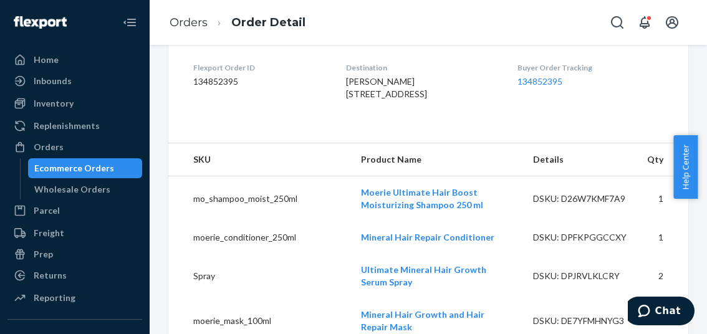
drag, startPoint x: 316, startPoint y: 114, endPoint x: 455, endPoint y: 138, distance: 141.1
click at [455, 130] on dl "Flexport Order ID 134852395 Destination [PERSON_NAME] 3401 [GEOGRAPHIC_DATA] 0C…" at bounding box center [428, 84] width 520 height 94
copy span "[STREET_ADDRESS]"
click at [55, 149] on div "Orders" at bounding box center [49, 147] width 30 height 12
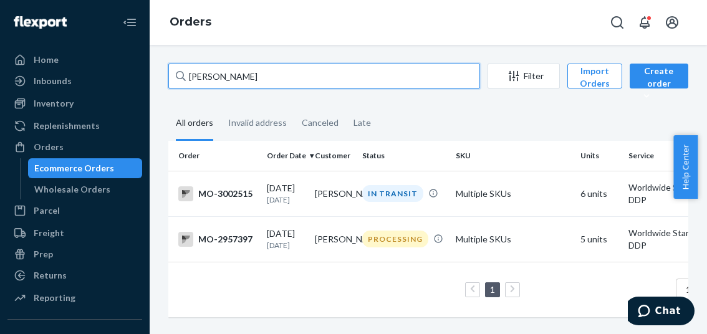
drag, startPoint x: 267, startPoint y: 79, endPoint x: 171, endPoint y: 81, distance: 95.4
click at [171, 81] on input "[PERSON_NAME]" at bounding box center [324, 76] width 312 height 25
paste input "[PERSON_NAME]"
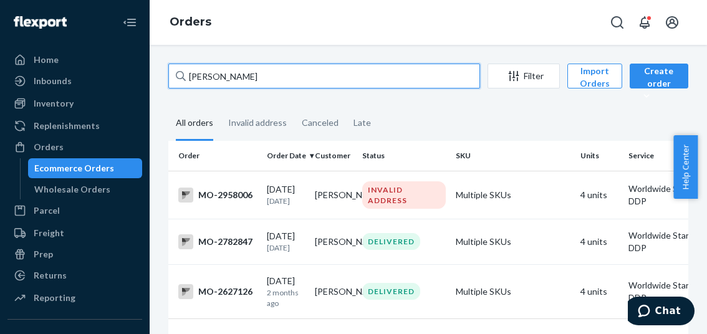
type input "[PERSON_NAME]"
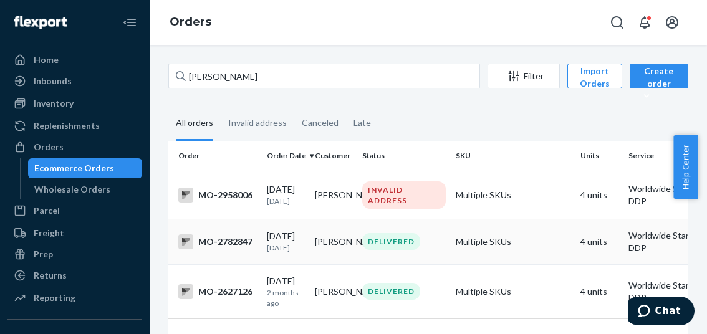
click at [238, 249] on div "MO-2782847" at bounding box center [217, 241] width 79 height 15
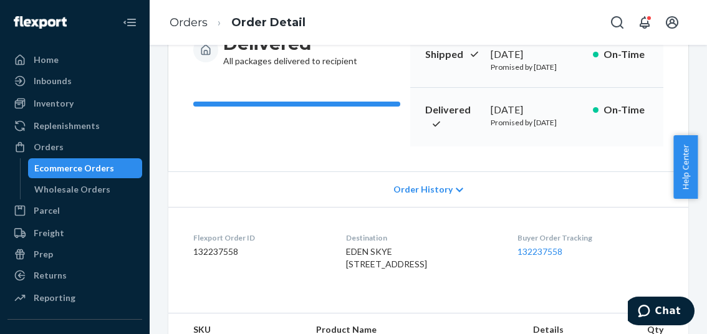
scroll to position [187, 0]
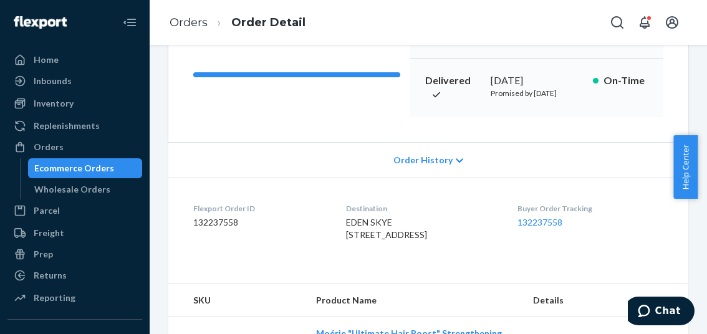
drag, startPoint x: 332, startPoint y: 244, endPoint x: 442, endPoint y: 261, distance: 111.1
click at [442, 261] on dl "Flexport Order ID 132237558 Destination EDEN SKYE [STREET_ADDRESS] Buyer Order …" at bounding box center [428, 225] width 520 height 94
copy span "[STREET_ADDRESS]"
click at [273, 114] on div "Delivered All packages delivered to recipient" at bounding box center [296, 60] width 207 height 114
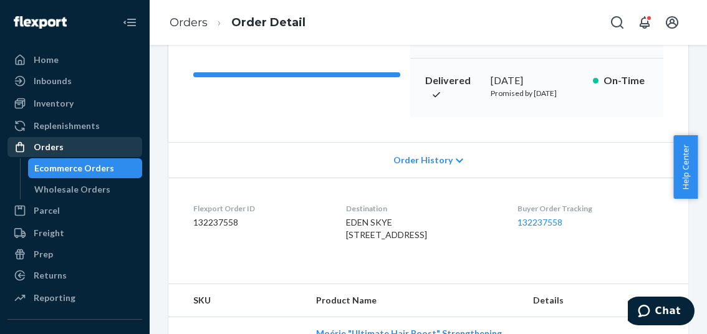
click at [66, 140] on div "Orders" at bounding box center [75, 146] width 132 height 17
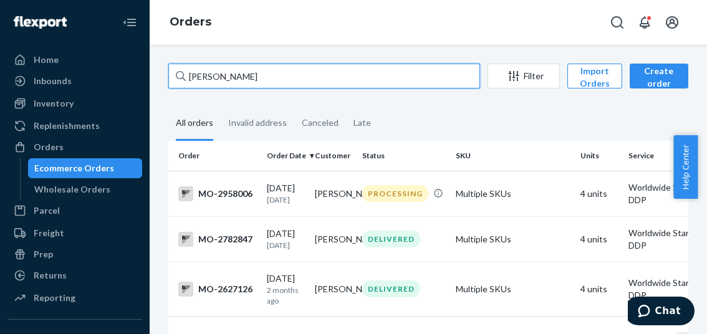
drag, startPoint x: 246, startPoint y: 70, endPoint x: 176, endPoint y: 87, distance: 71.7
click at [176, 87] on div "[PERSON_NAME]" at bounding box center [324, 76] width 312 height 25
paste input "[PERSON_NAME]"
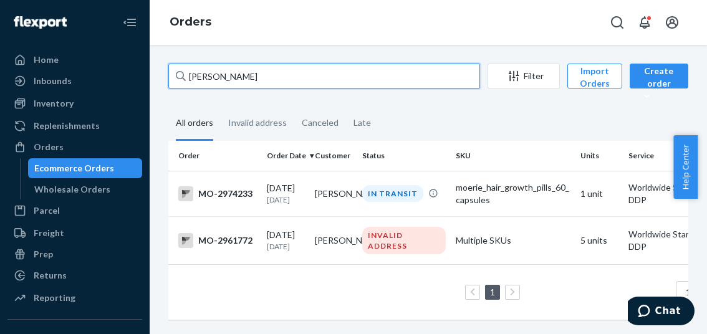
type input "[PERSON_NAME]"
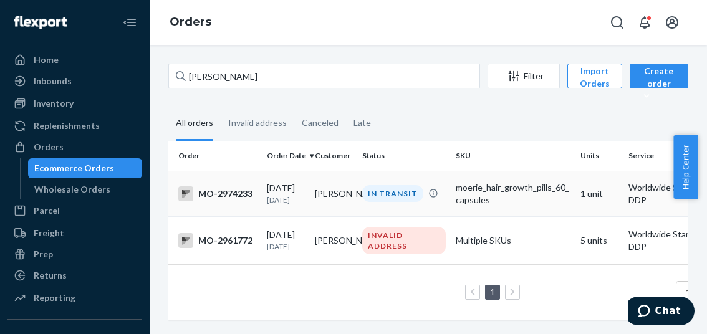
click at [237, 193] on div "MO-2974233" at bounding box center [217, 193] width 79 height 15
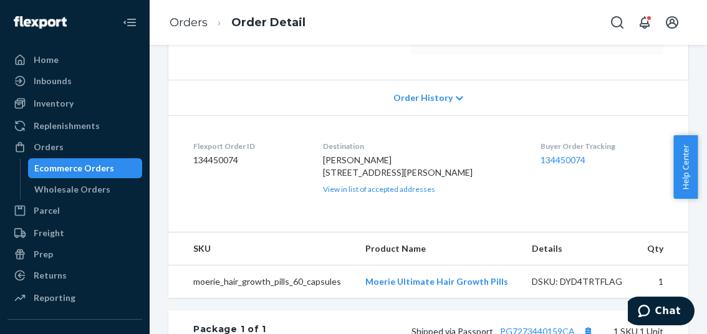
scroll to position [249, 0]
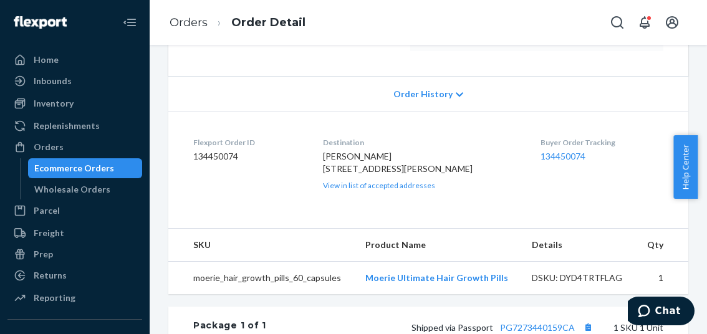
drag, startPoint x: 330, startPoint y: 191, endPoint x: 425, endPoint y: 212, distance: 96.4
click at [425, 212] on dl "Flexport Order ID 134450074 Destination [PERSON_NAME] [STREET_ADDRESS][PERSON_N…" at bounding box center [428, 164] width 520 height 104
copy span "[STREET_ADDRESS][PERSON_NAME]"
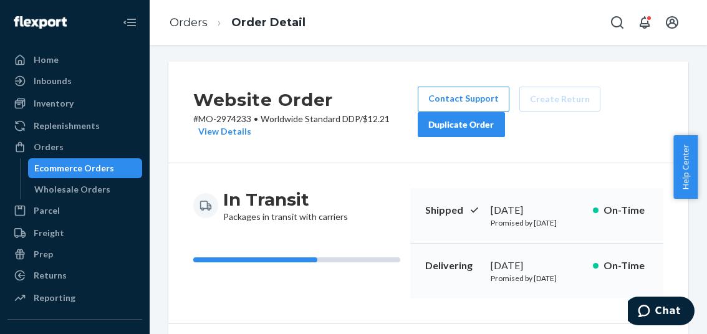
scroll to position [0, 0]
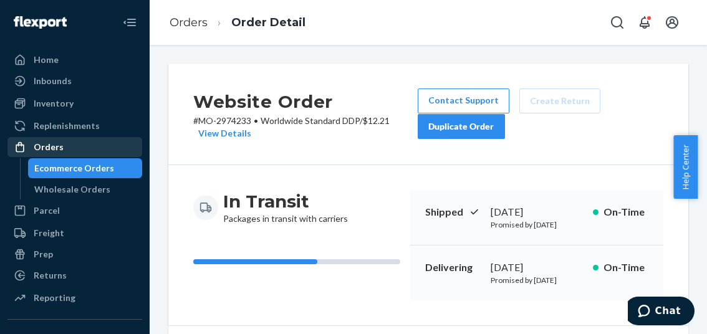
click at [55, 145] on div "Orders" at bounding box center [49, 147] width 30 height 12
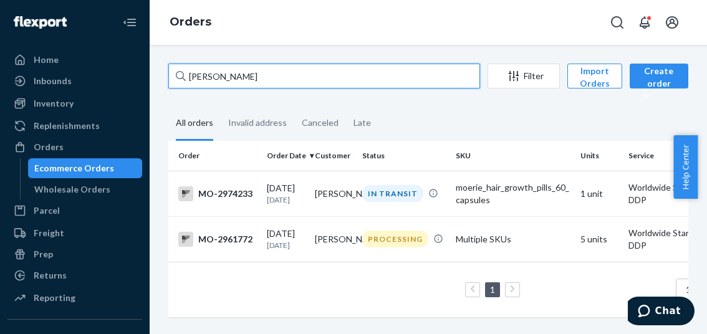
drag, startPoint x: 262, startPoint y: 78, endPoint x: 180, endPoint y: 76, distance: 82.3
click at [182, 76] on div "Vanessa Hudgin" at bounding box center [324, 76] width 312 height 25
paste input "Kari Henderso"
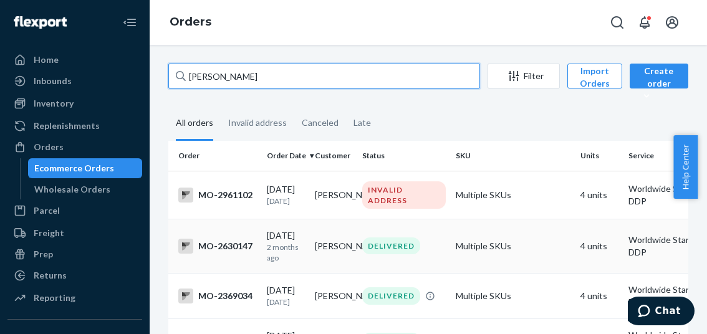
type input "Kari Henderson"
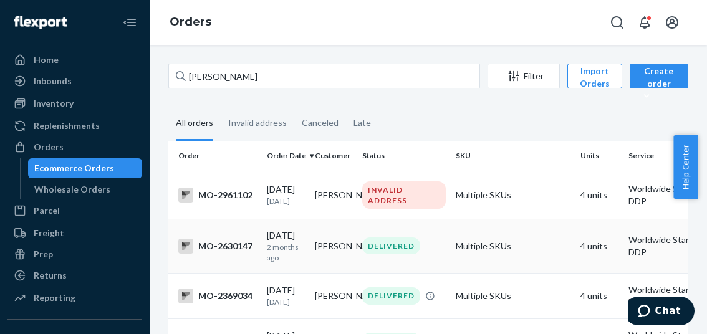
click at [217, 252] on div "MO-2630147" at bounding box center [217, 246] width 79 height 15
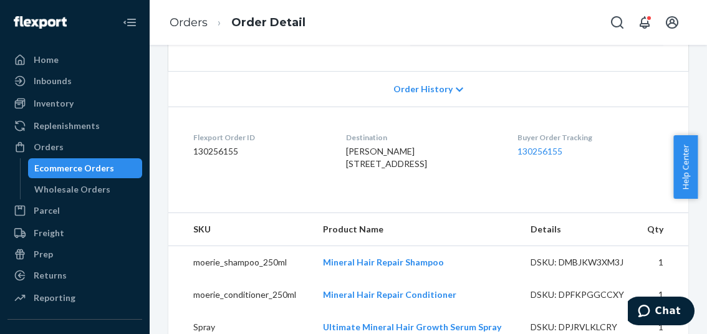
scroll to position [249, 0]
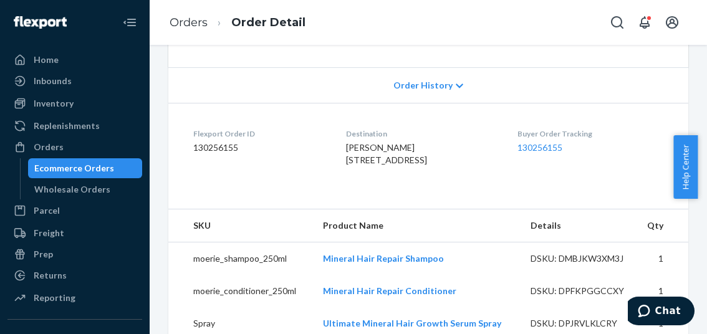
drag, startPoint x: 327, startPoint y: 163, endPoint x: 459, endPoint y: 180, distance: 133.3
click at [459, 180] on dl "Flexport Order ID 130256155 Destination KARI HENDERSON 618 5TH AVE #1233 BEAVER…" at bounding box center [428, 150] width 520 height 94
copy span "618 5TH AVE #1233 BEAVERLODGE, AB T0H0C0 CA"
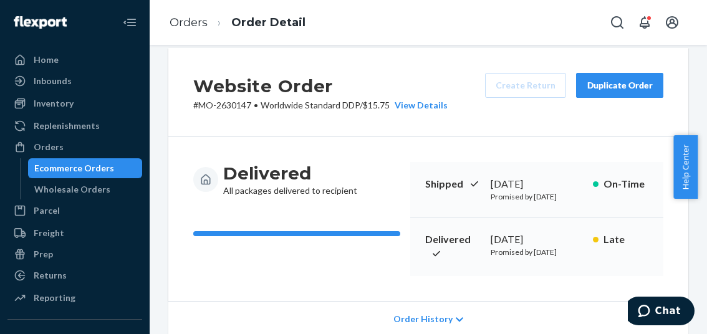
scroll to position [0, 0]
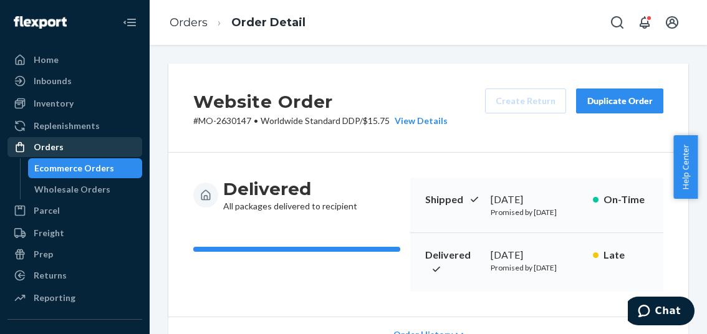
click at [54, 145] on div "Orders" at bounding box center [49, 147] width 30 height 12
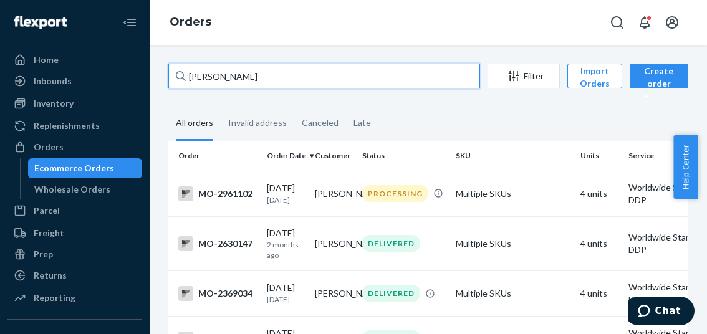
drag, startPoint x: 262, startPoint y: 80, endPoint x: 181, endPoint y: 84, distance: 81.2
click at [181, 84] on div "Kari Henderson" at bounding box center [324, 76] width 312 height 25
paste input "Adele Dowling"
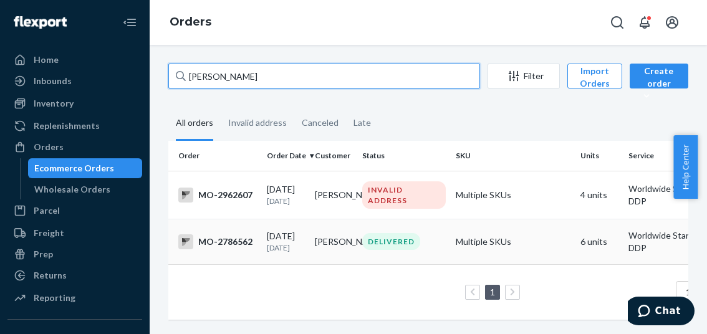
type input "Adele Dowling"
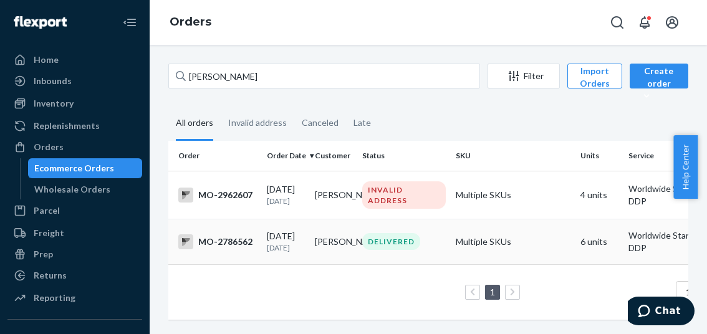
click at [239, 249] on div "MO-2786562" at bounding box center [217, 241] width 79 height 15
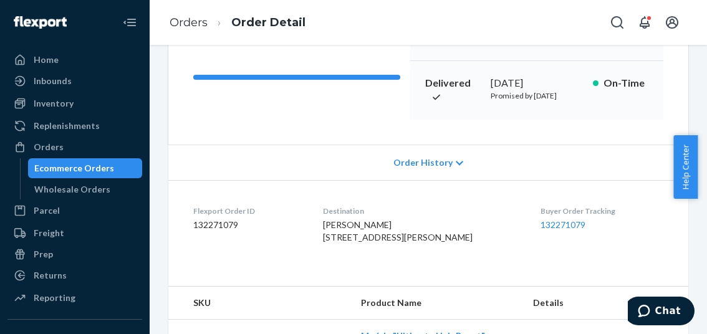
scroll to position [187, 0]
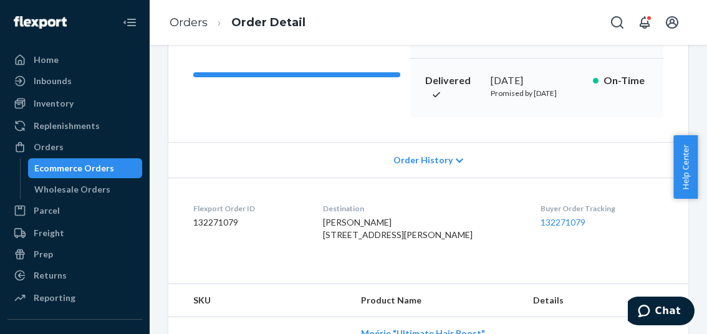
drag, startPoint x: 338, startPoint y: 243, endPoint x: 398, endPoint y: 282, distance: 71.9
click at [396, 271] on dl "Flexport Order ID 132271079 Destination ADELE DOWLING 18 STONEYS LANE VICTORIA,…" at bounding box center [428, 225] width 520 height 94
click at [409, 241] on div "ADELE DOWLING 18 STONEYS LANE VICTORIA, NS B0C 1N0 CA" at bounding box center [422, 228] width 198 height 25
drag, startPoint x: 340, startPoint y: 247, endPoint x: 379, endPoint y: 265, distance: 42.7
click at [379, 241] on div "ADELE DOWLING 18 STONEYS LANE VICTORIA, NS B0C 1N0 CA" at bounding box center [422, 228] width 198 height 25
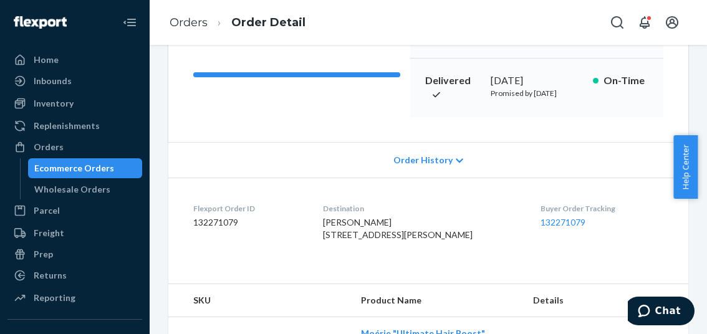
copy span "18 STONEYS LANE VICTORIA, NS B0C 1N0 CA"
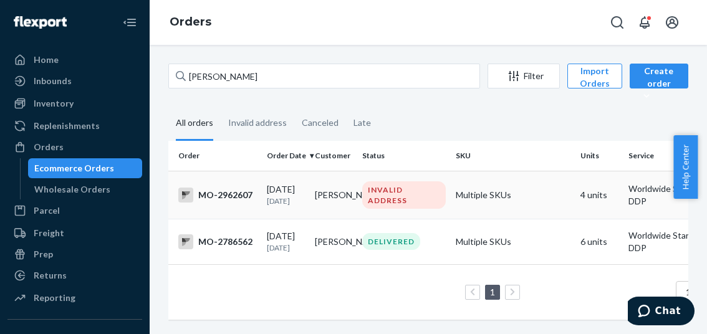
click at [237, 198] on div "MO-2962607" at bounding box center [217, 195] width 79 height 15
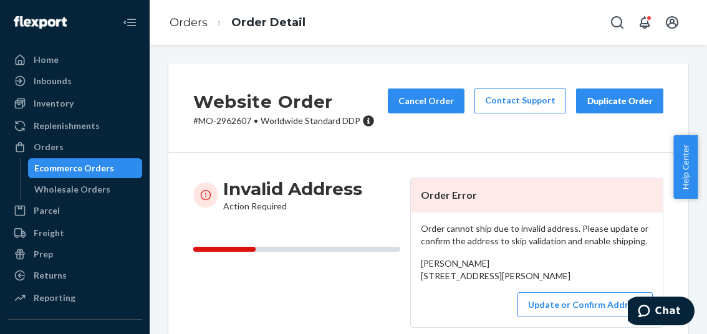
click at [234, 122] on p "# MO-2962607 • Worldwide Standard DDP" at bounding box center [283, 121] width 181 height 12
copy p "2962607"
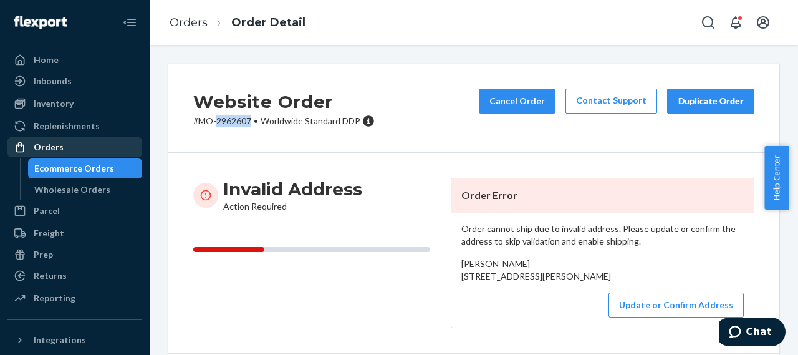
click at [72, 148] on div "Orders" at bounding box center [75, 146] width 132 height 17
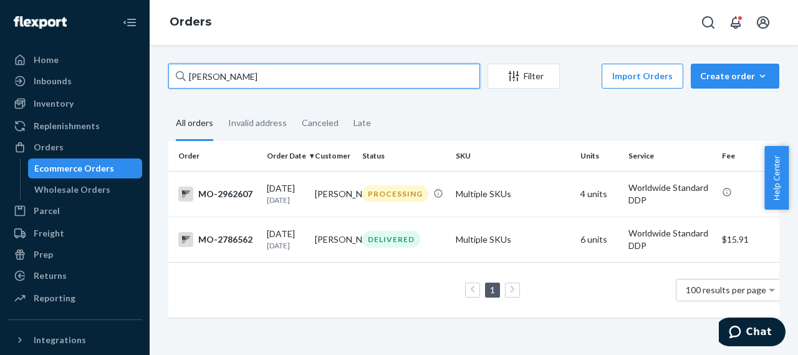
drag, startPoint x: 252, startPoint y: 77, endPoint x: 189, endPoint y: 84, distance: 63.3
click at [189, 84] on input "Adele Dowling" at bounding box center [324, 76] width 312 height 25
paste input "michelle weidman"
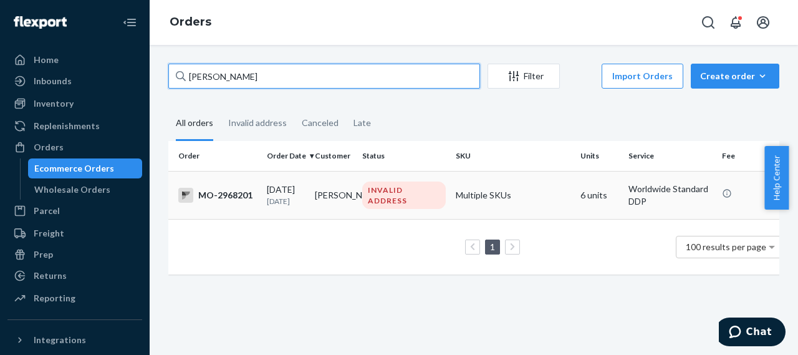
type input "michelle weidman"
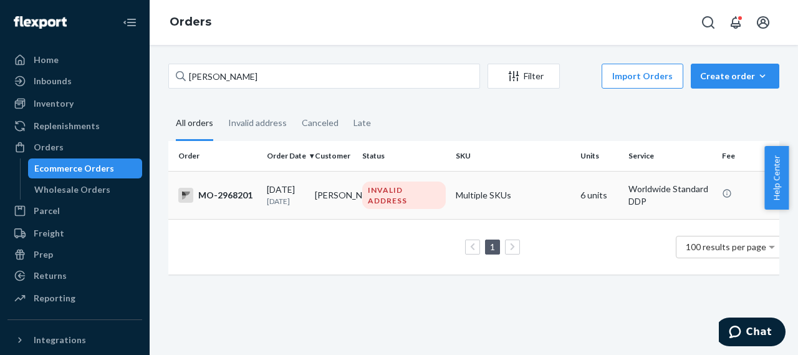
click at [235, 191] on div "MO-2968201" at bounding box center [217, 195] width 79 height 15
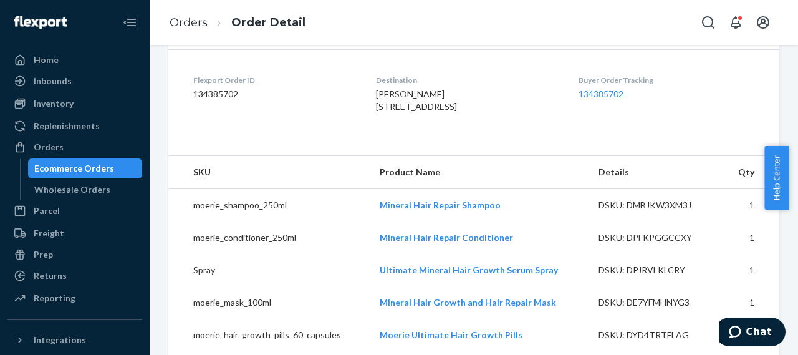
scroll to position [181, 0]
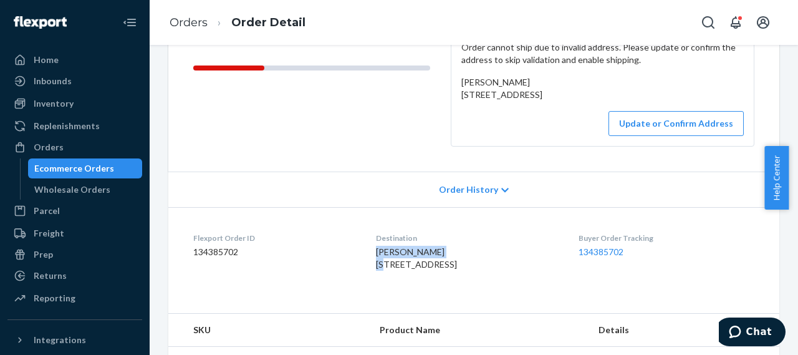
drag, startPoint x: 444, startPoint y: 277, endPoint x: 363, endPoint y: 279, distance: 81.1
click at [363, 279] on dl "Flexport Order ID 134385702 Destination michelle weidman 5144 50 A street Purce…" at bounding box center [473, 254] width 611 height 94
click at [65, 145] on div "Orders" at bounding box center [75, 146] width 132 height 17
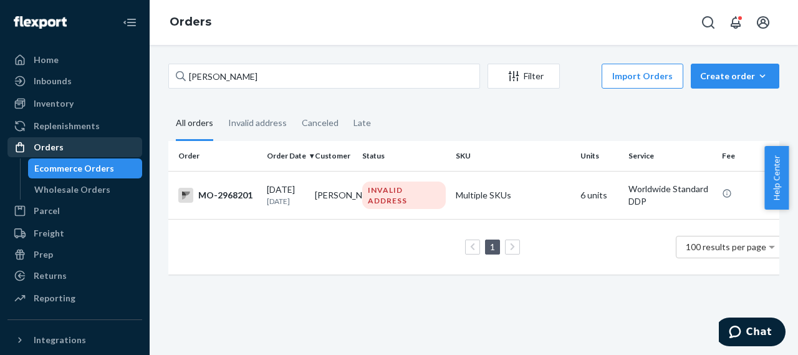
click at [59, 149] on div "Orders" at bounding box center [49, 147] width 30 height 12
click at [47, 143] on div "Orders" at bounding box center [49, 147] width 30 height 12
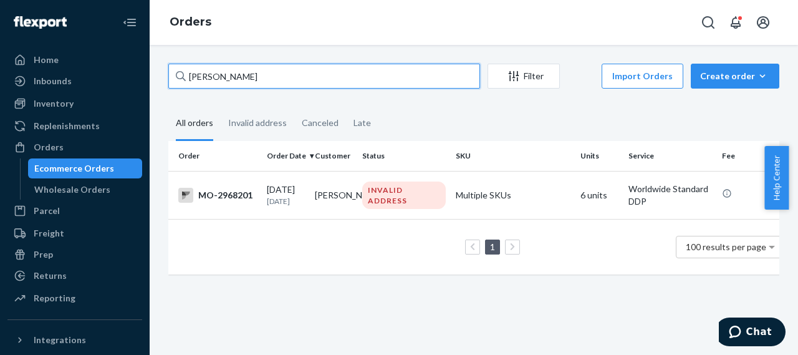
drag, startPoint x: 268, startPoint y: 77, endPoint x: 191, endPoint y: 77, distance: 77.3
click at [191, 77] on input "michelle weidman" at bounding box center [324, 76] width 312 height 25
paste input "arie calf"
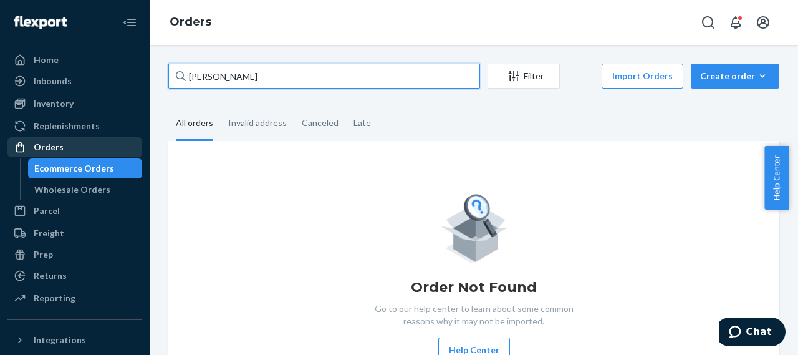
type input "[PERSON_NAME]"
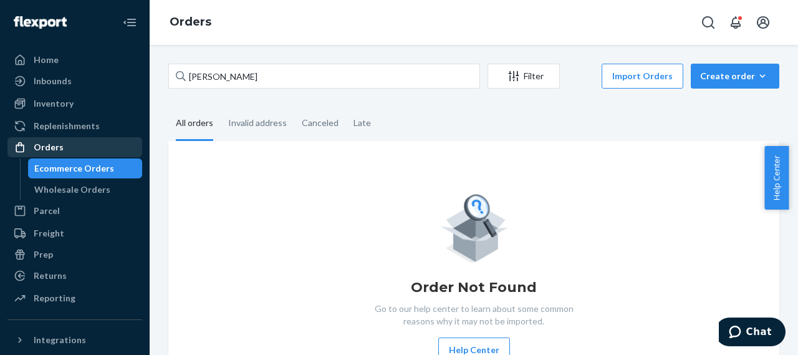
click at [47, 142] on div "Orders" at bounding box center [49, 147] width 30 height 12
click at [52, 148] on div "Orders" at bounding box center [49, 147] width 30 height 12
click at [57, 148] on div "Orders" at bounding box center [49, 147] width 30 height 12
click at [54, 148] on div "Orders" at bounding box center [49, 147] width 30 height 12
click at [50, 149] on div "Orders" at bounding box center [49, 147] width 30 height 12
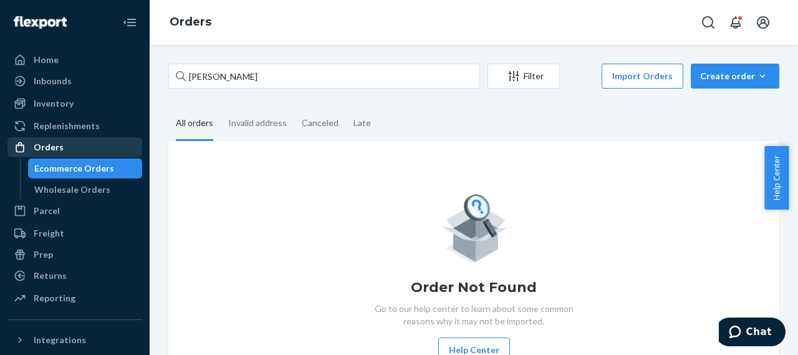
click at [57, 152] on div "Orders" at bounding box center [49, 147] width 30 height 12
click at [52, 149] on div "Orders" at bounding box center [49, 147] width 30 height 12
click at [53, 152] on div "Orders" at bounding box center [49, 147] width 30 height 12
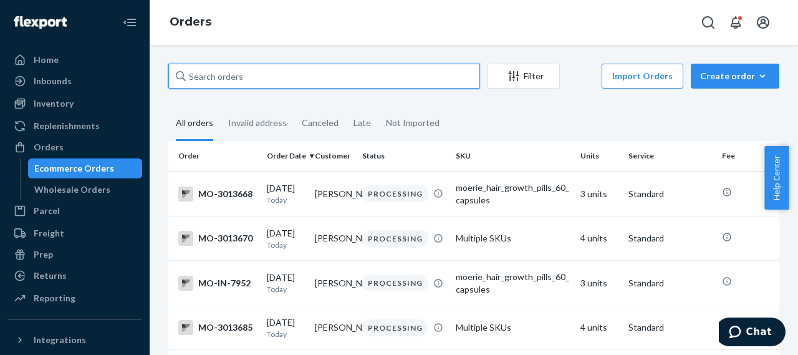
click at [188, 73] on input "text" at bounding box center [324, 76] width 312 height 25
paste input "[PERSON_NAME]"
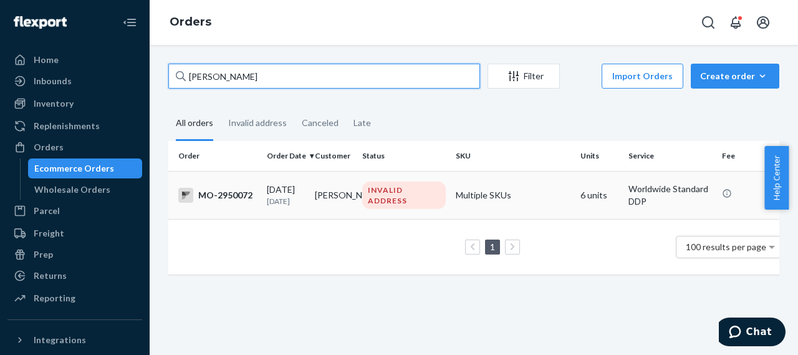
type input "[PERSON_NAME]"
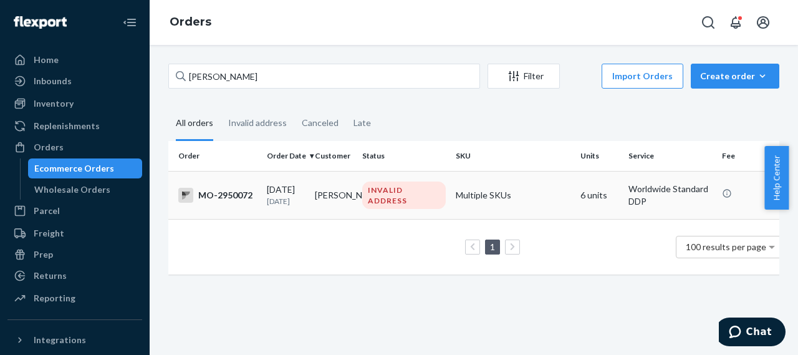
click at [238, 192] on div "MO-2950072" at bounding box center [217, 195] width 79 height 15
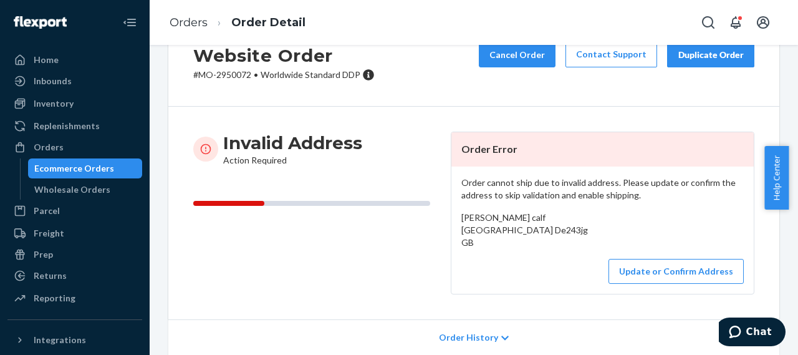
scroll to position [187, 0]
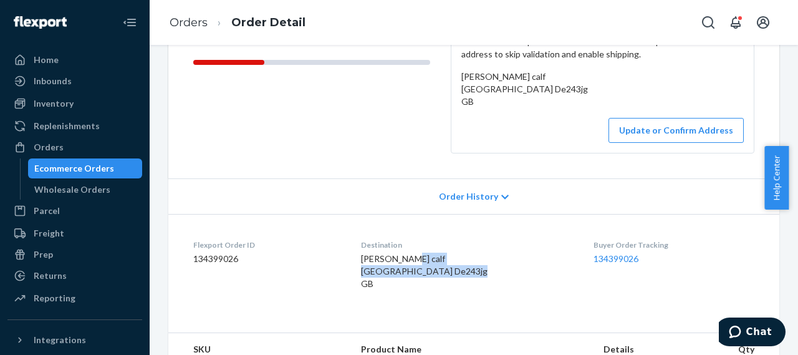
drag, startPoint x: 375, startPoint y: 287, endPoint x: 443, endPoint y: 306, distance: 69.9
click at [443, 290] on div "[PERSON_NAME] calf [GEOGRAPHIC_DATA] De243jg GB" at bounding box center [467, 271] width 213 height 37
copy span "[GEOGRAPHIC_DATA] De243jg GB"
click at [650, 143] on button "Update or Confirm Address" at bounding box center [676, 130] width 135 height 25
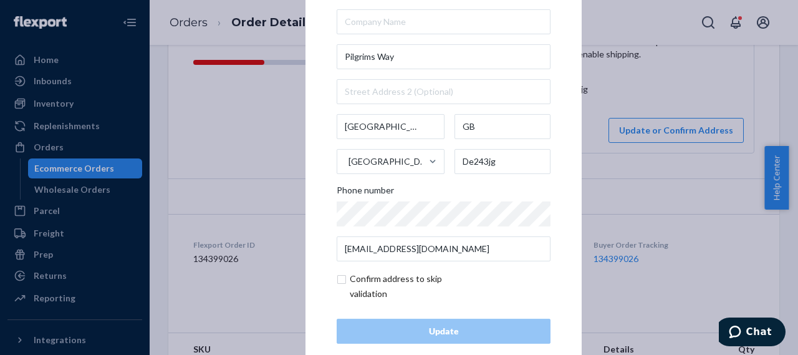
scroll to position [58, 0]
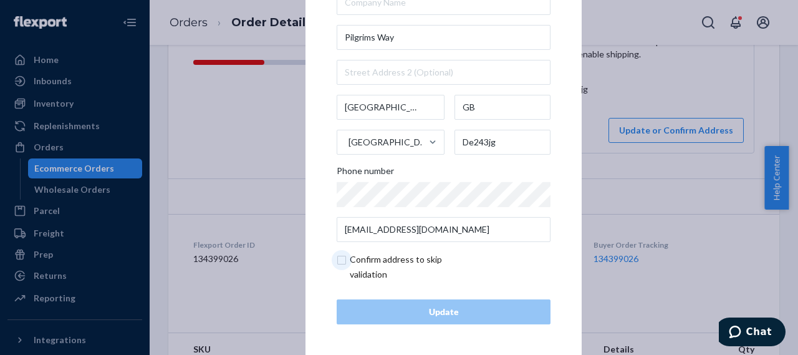
click at [338, 261] on input "checkbox" at bounding box center [409, 267] width 145 height 30
checkbox input "true"
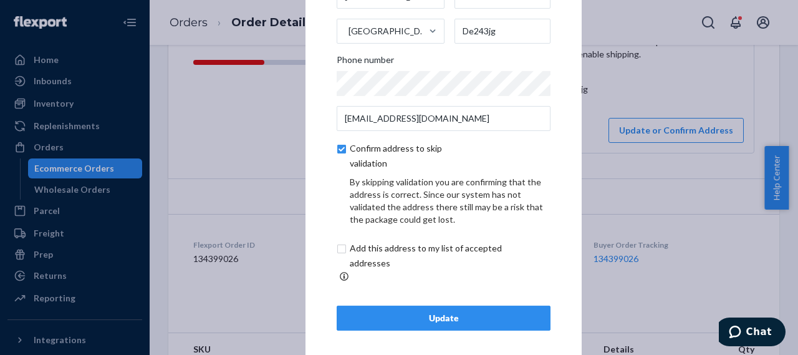
scroll to position [0, 0]
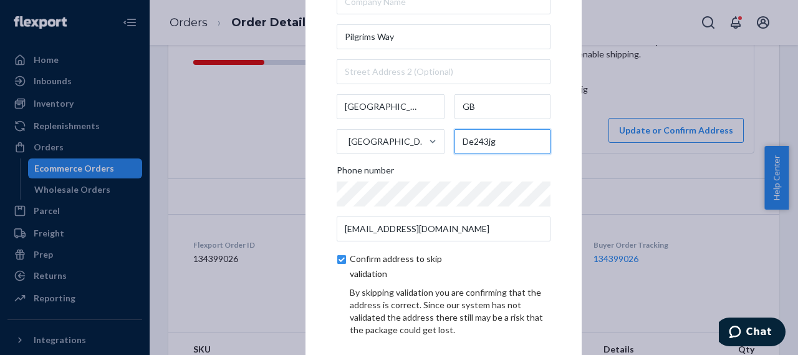
click at [476, 148] on input "De243jg" at bounding box center [503, 141] width 97 height 25
paste input "E24 3JG"
type input "DE24 3JG"
click at [337, 264] on input "checkbox" at bounding box center [409, 266] width 145 height 30
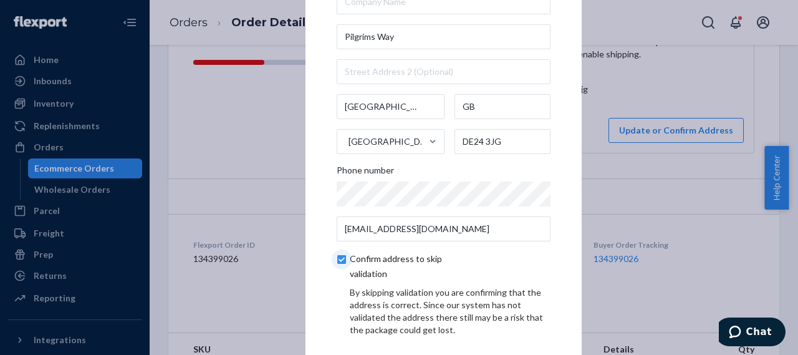
checkbox input "false"
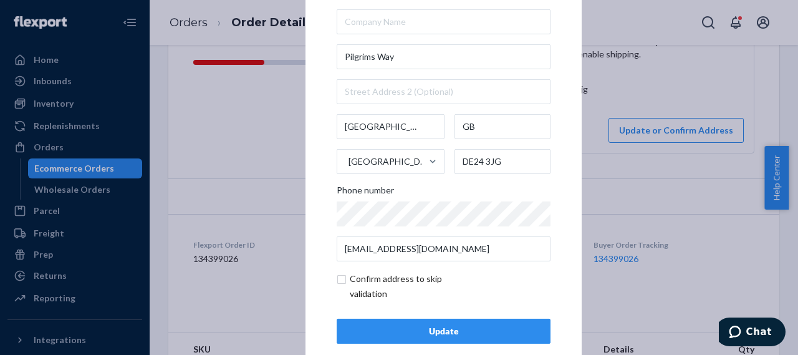
scroll to position [58, 0]
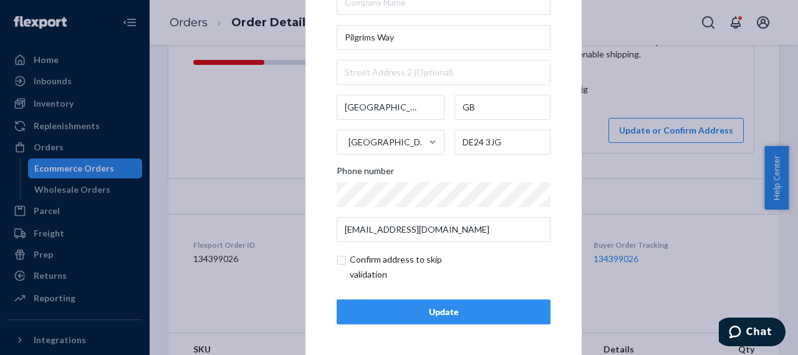
click at [441, 312] on div "Update" at bounding box center [443, 312] width 193 height 12
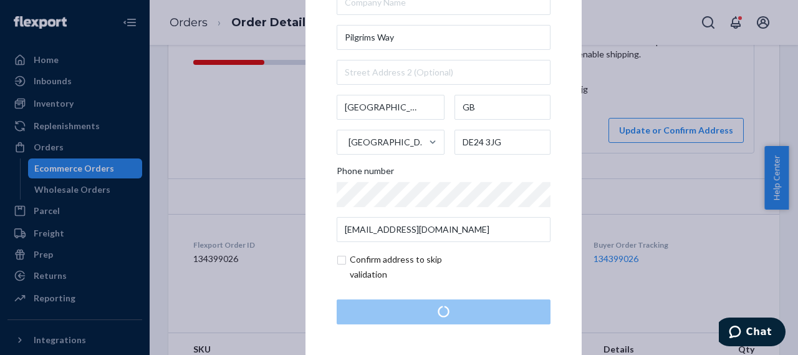
scroll to position [0, 0]
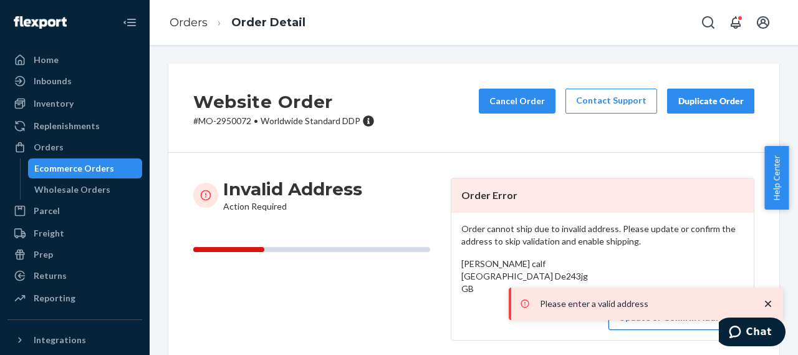
click at [650, 330] on button "Update or Confirm Address" at bounding box center [676, 317] width 135 height 25
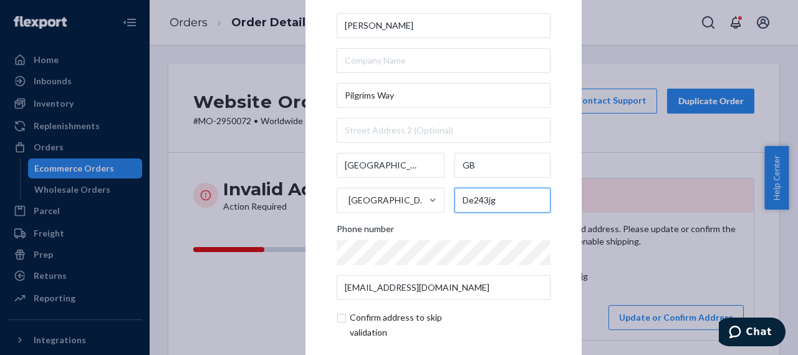
click at [465, 198] on input "De243jg" at bounding box center [503, 200] width 97 height 25
click at [466, 198] on input "De243jg" at bounding box center [503, 200] width 97 height 25
paste input "E24 3JG"
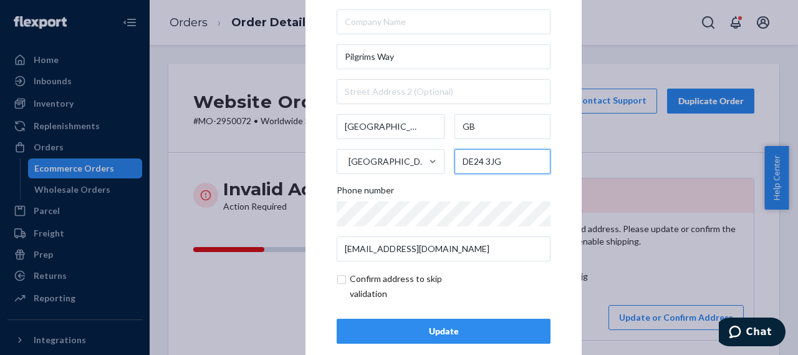
scroll to position [58, 0]
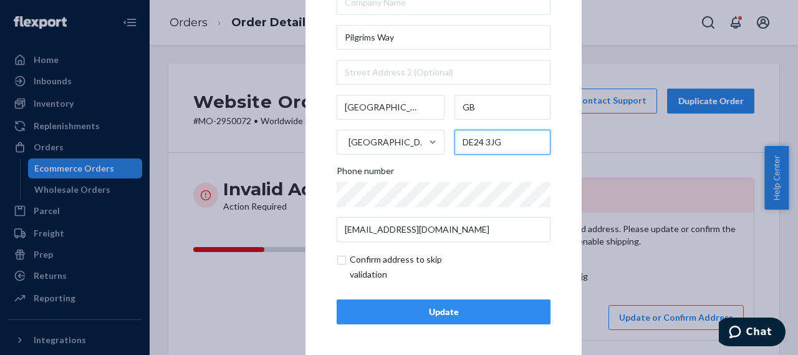
type input "DE24 3JG"
click at [339, 257] on input "checkbox" at bounding box center [409, 267] width 145 height 30
checkbox input "true"
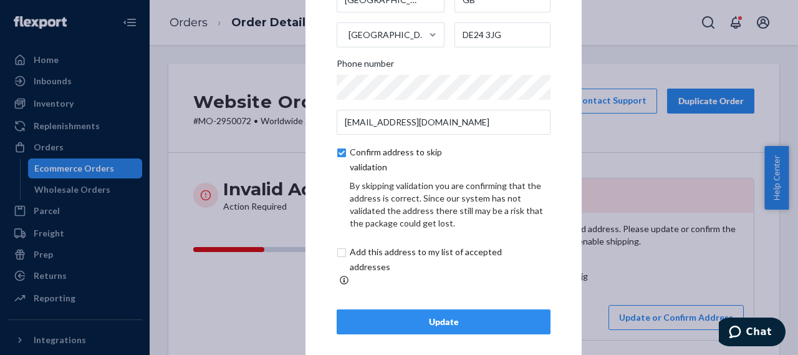
scroll to position [110, 0]
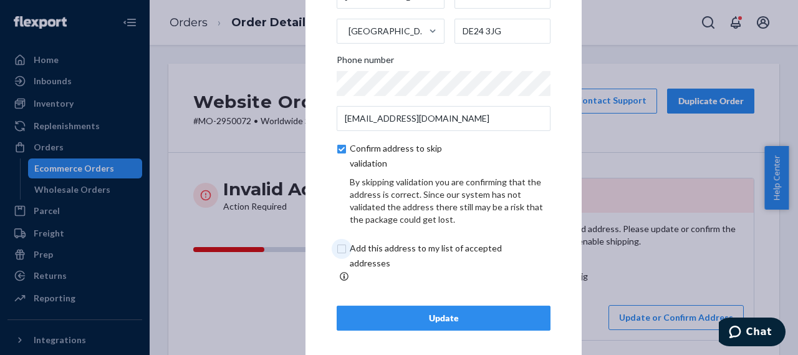
click input "checkbox"
checkbox input "true"
click div "Update"
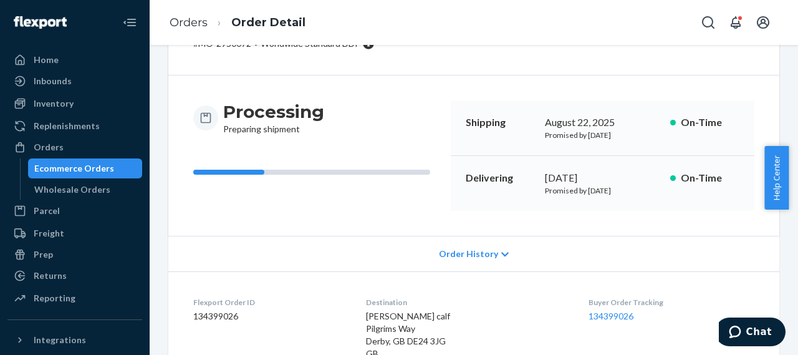
scroll to position [140, 0]
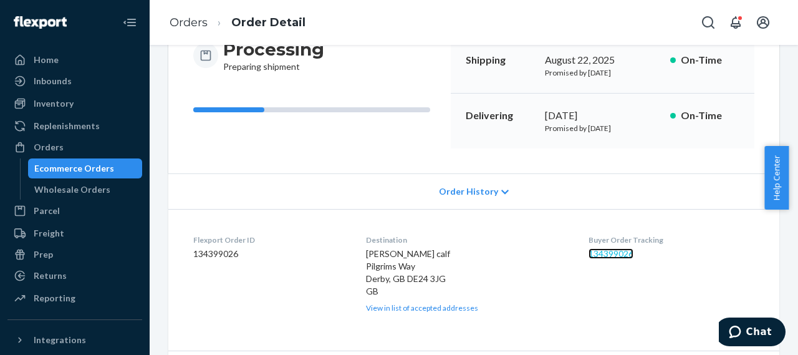
click link "134399026"
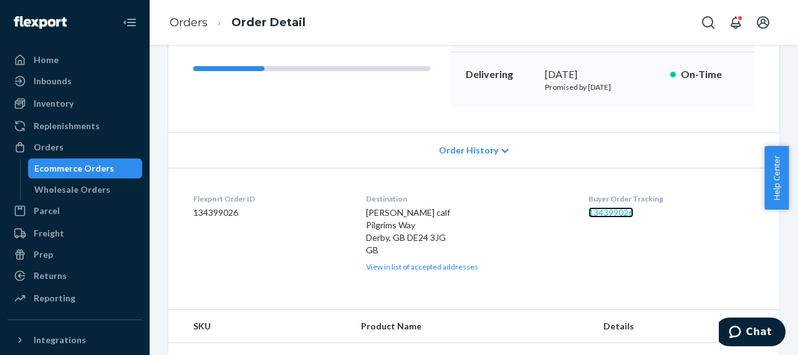
scroll to position [187, 0]
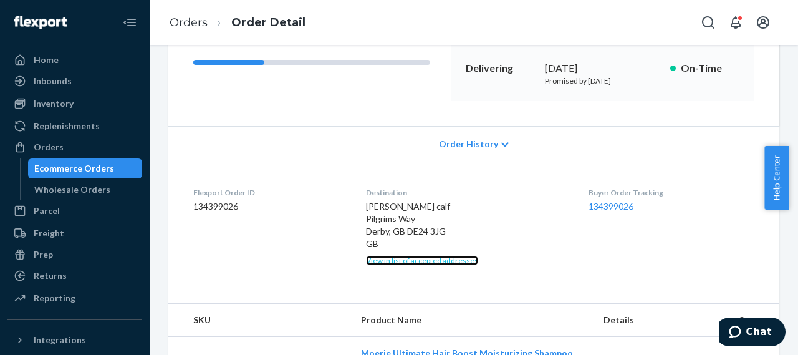
click link "View in list of accepted addresses"
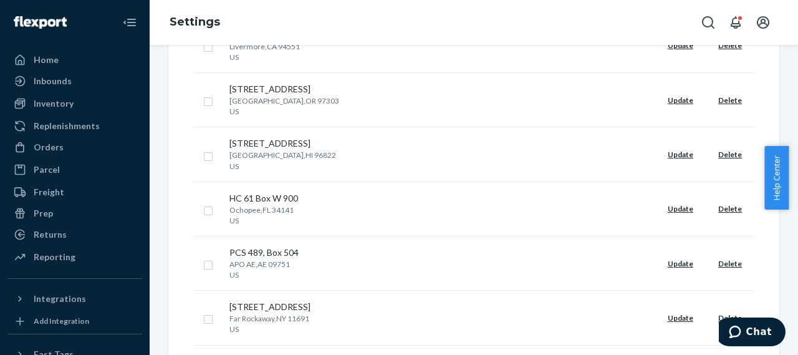
scroll to position [864, 0]
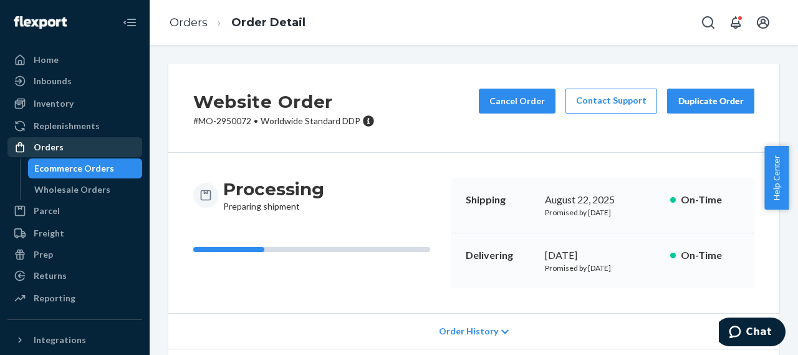
click div "Orders"
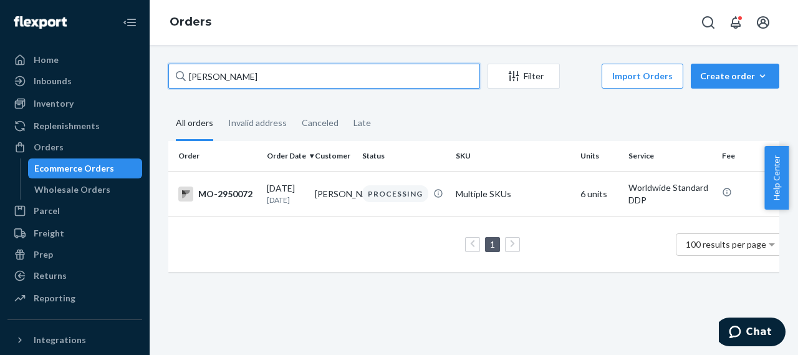
drag, startPoint x: 233, startPoint y: 74, endPoint x: 181, endPoint y: 82, distance: 52.9
click div "[PERSON_NAME]"
paste input "[PERSON_NAME]"
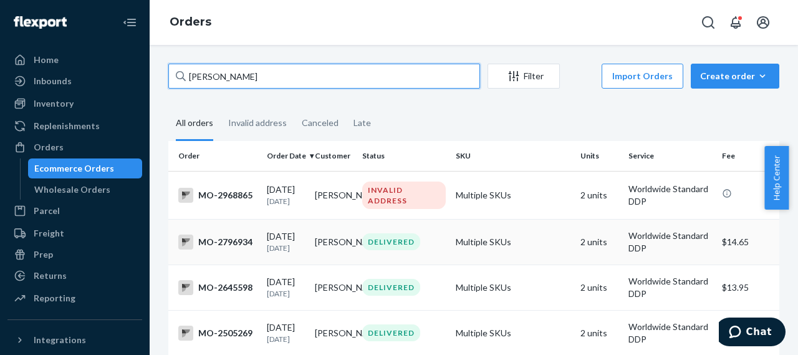
type input "[PERSON_NAME]"
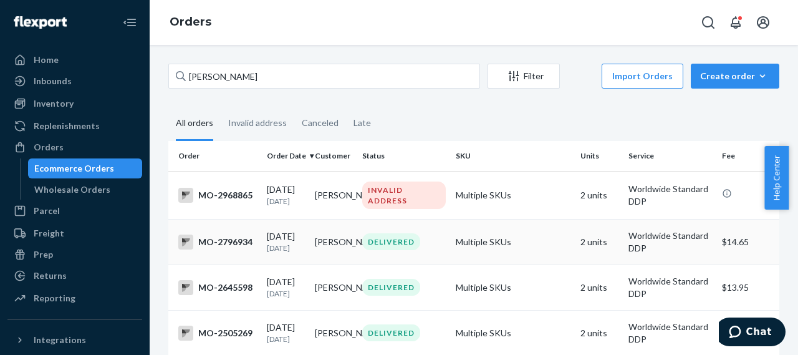
click div "MO-2796934"
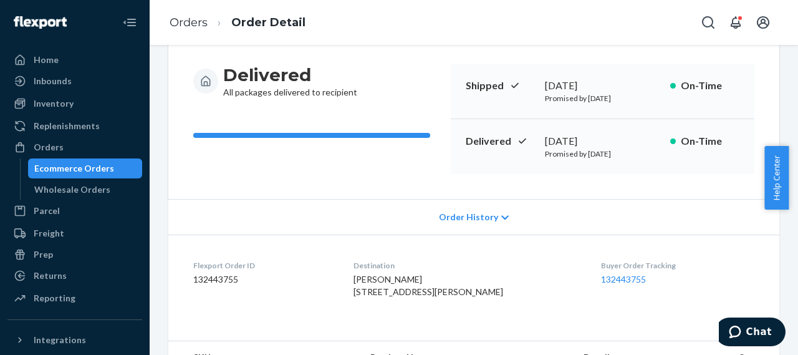
scroll to position [187, 0]
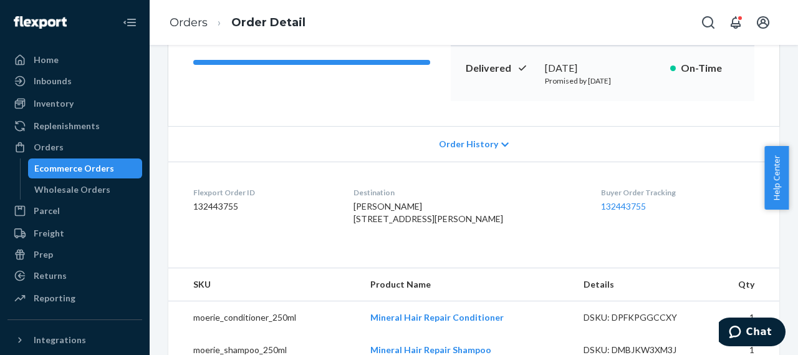
drag, startPoint x: 368, startPoint y: 224, endPoint x: 461, endPoint y: 241, distance: 95.2
click dl "Flexport Order ID 132443755 Destination [PERSON_NAME] [STREET_ADDRESS][PERSON_N…"
copy span "[STREET_ADDRESS][PERSON_NAME]"
click div "Orders"
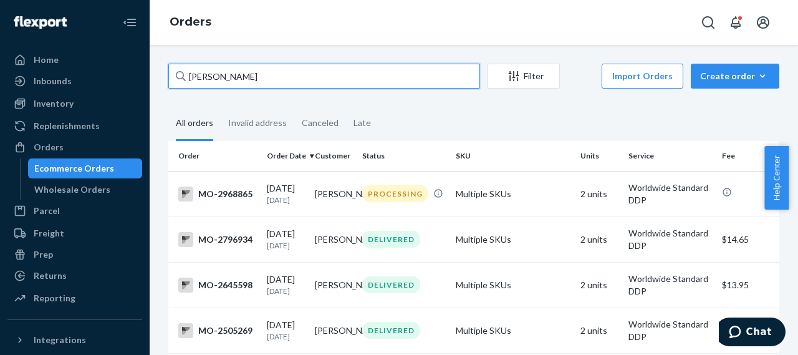
drag, startPoint x: 261, startPoint y: 77, endPoint x: 165, endPoint y: 81, distance: 96.1
click div "[PERSON_NAME] Filter Import Orders Create order Ecommerce order Removal order A…"
paste input "[PERSON_NAME]"
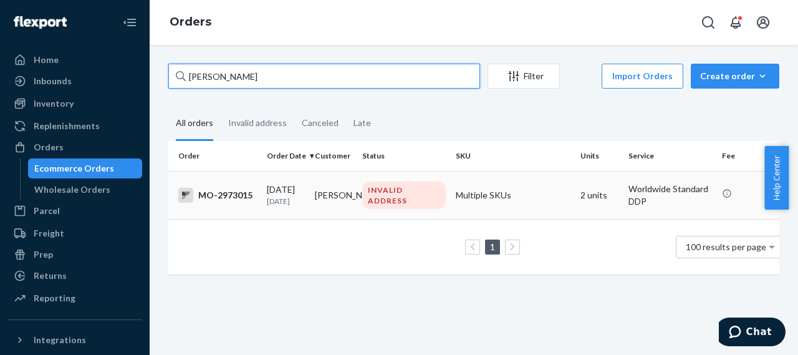
type input "[PERSON_NAME]"
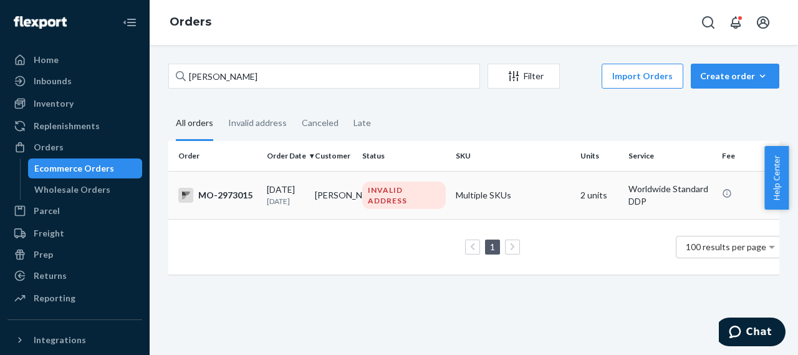
click div "MO-2973015"
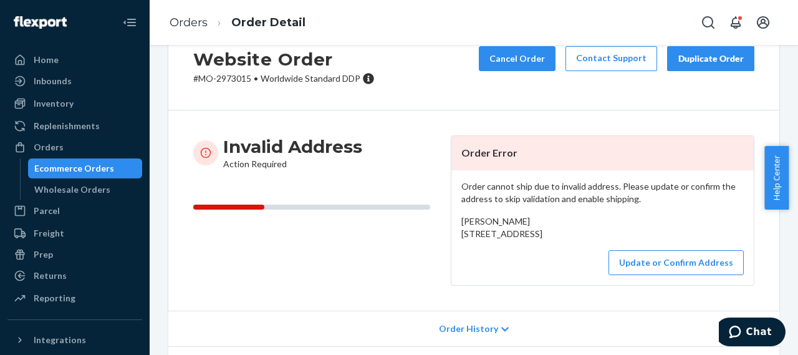
scroll to position [62, 0]
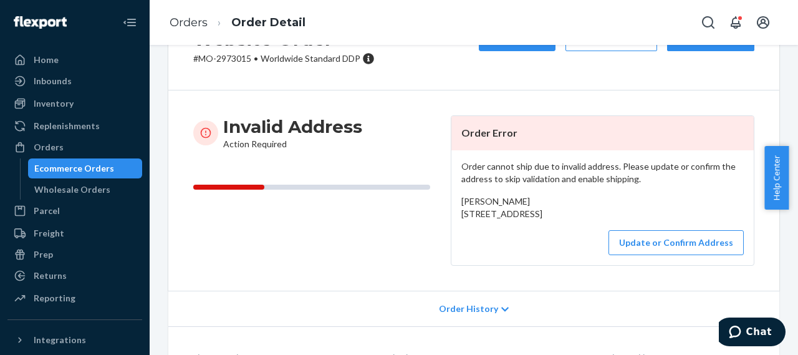
drag, startPoint x: 456, startPoint y: 213, endPoint x: 545, endPoint y: 234, distance: 90.9
click div "[PERSON_NAME] [STREET_ADDRESS]"
copy span "[STREET_ADDRESS]"
click div "Orders"
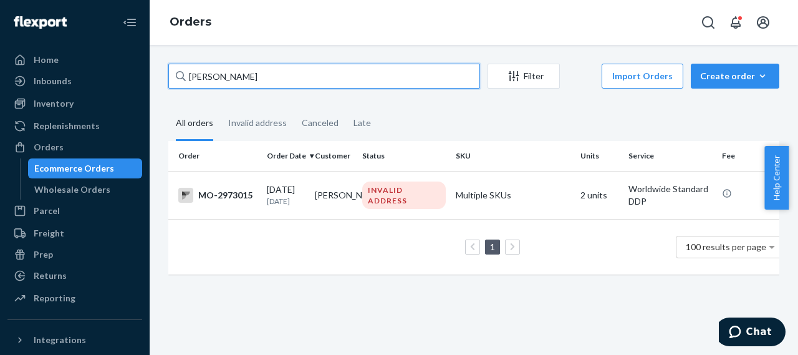
drag, startPoint x: 248, startPoint y: 79, endPoint x: 155, endPoint y: 83, distance: 92.4
click div "[PERSON_NAME] Filter Import Orders Create order Ecommerce order Removal order A…"
paste input "[PERSON_NAME]"
type input "[PERSON_NAME]"
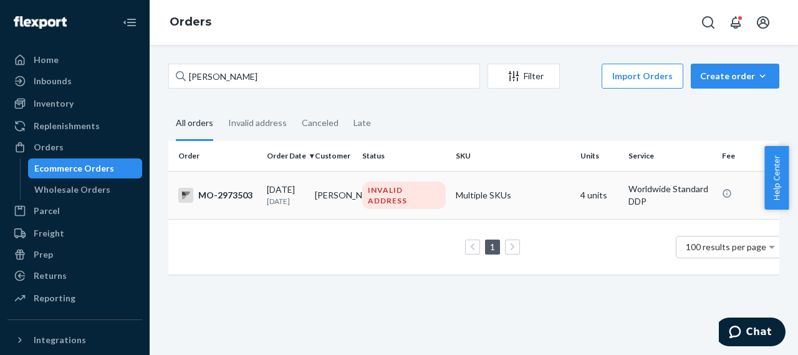
click div "MO-2973503"
